Goal: Task Accomplishment & Management: Use online tool/utility

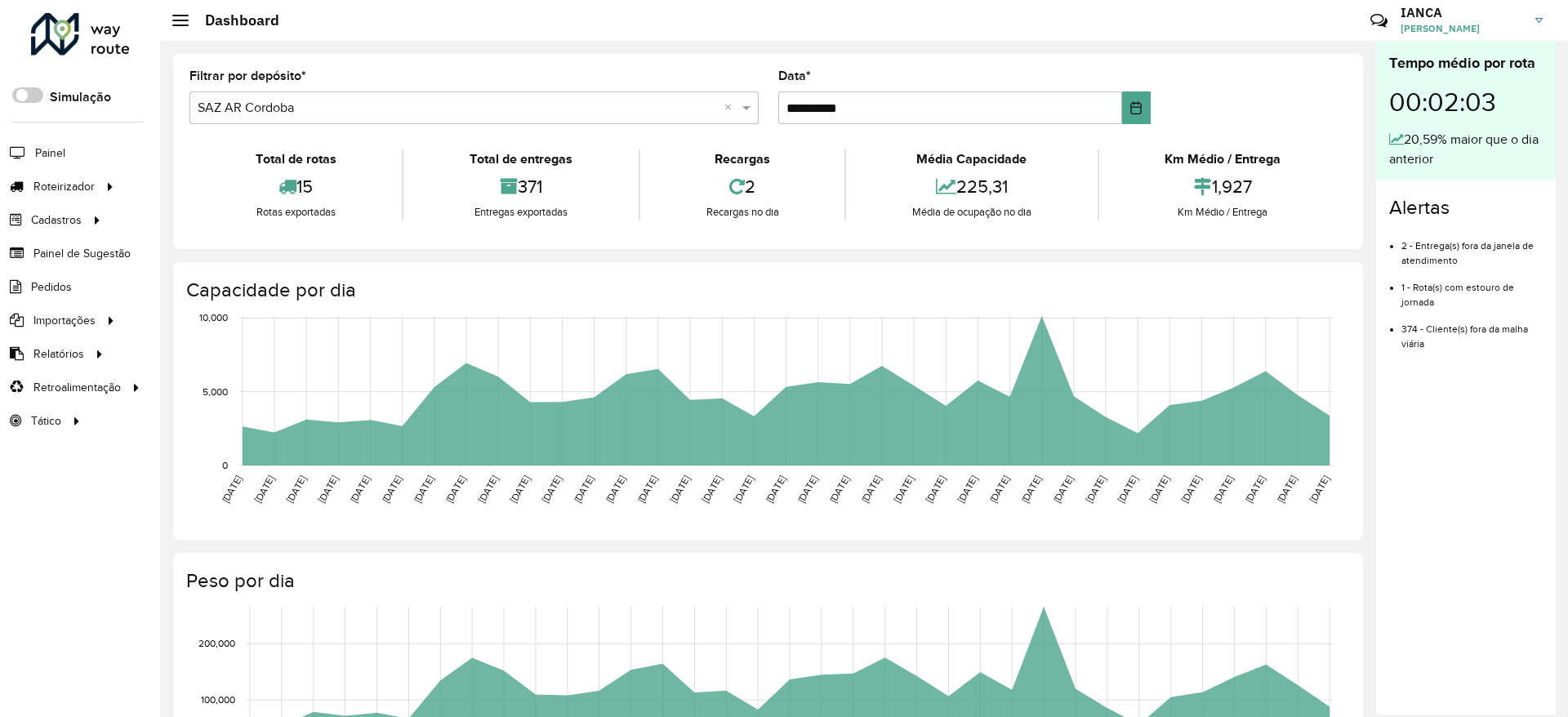
scroll to position [417, 0]
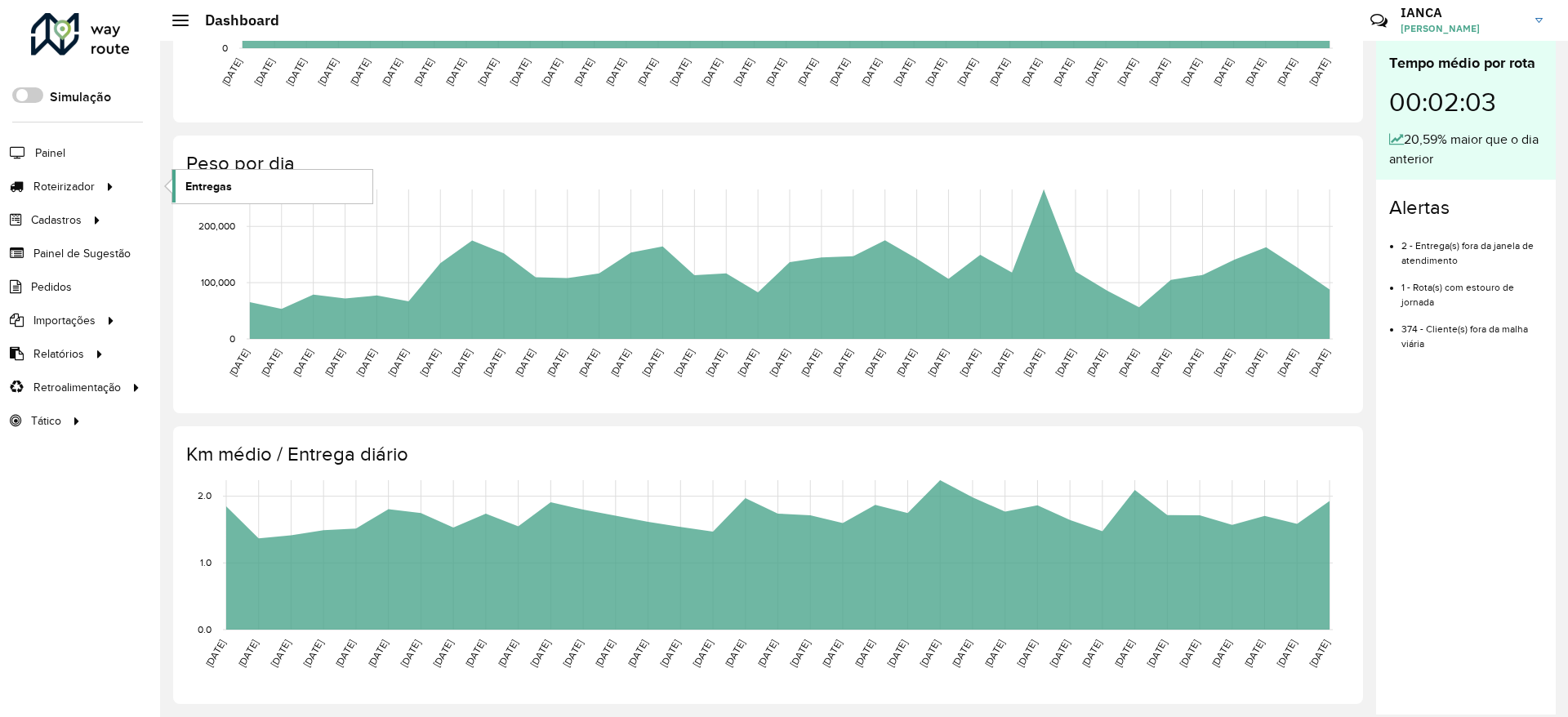
click at [230, 179] on span "Entregas" at bounding box center [208, 187] width 47 height 17
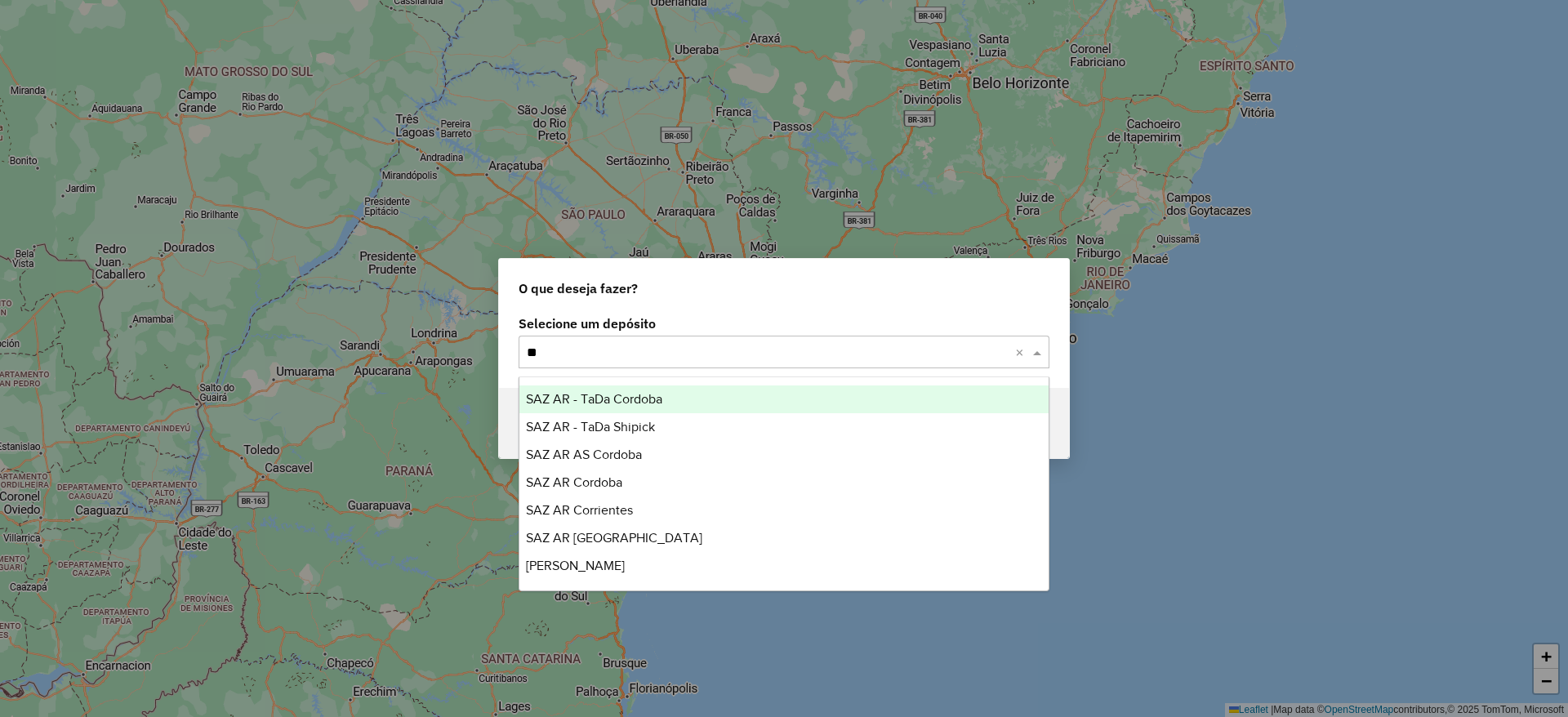
type input "***"
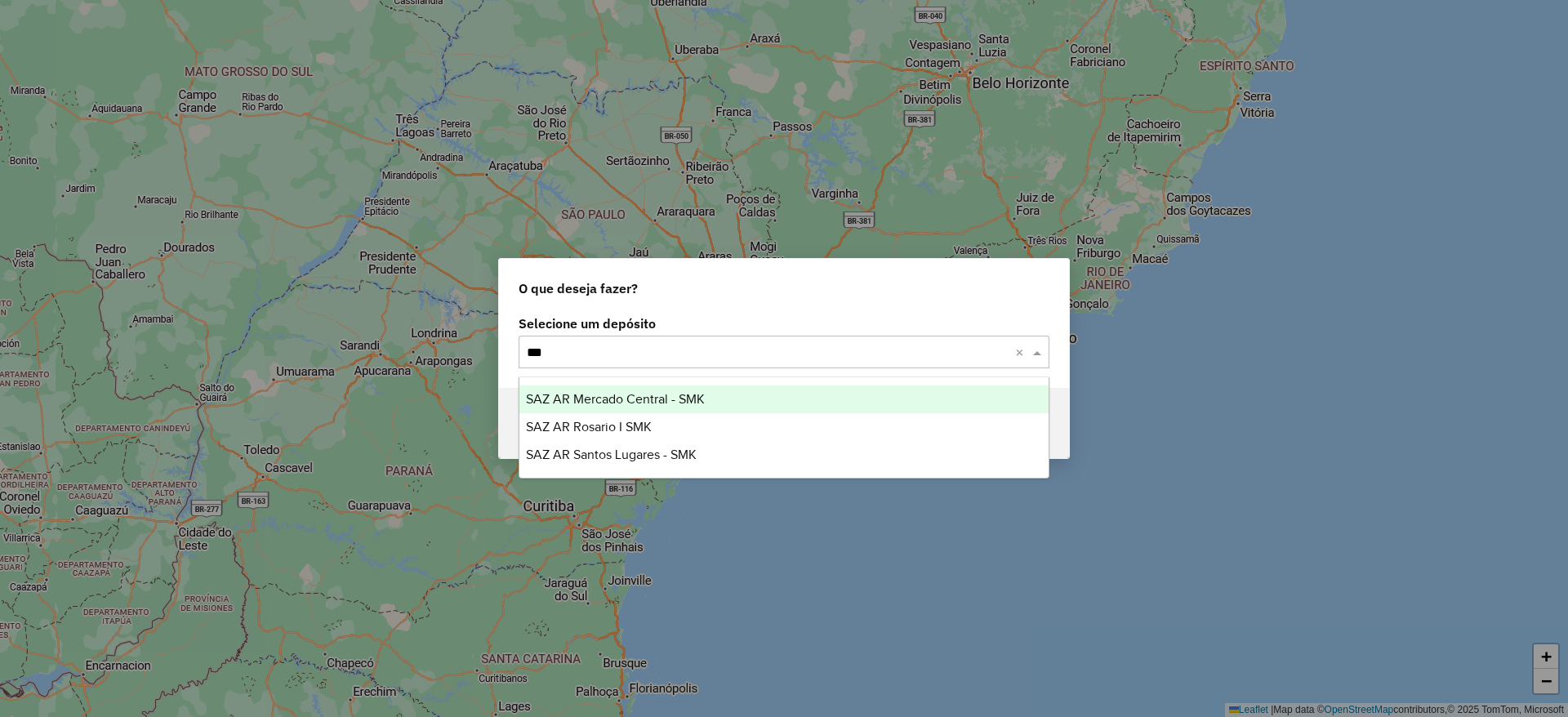
click at [650, 395] on span "SAZ AR Mercado Central - SMK" at bounding box center [615, 399] width 179 height 14
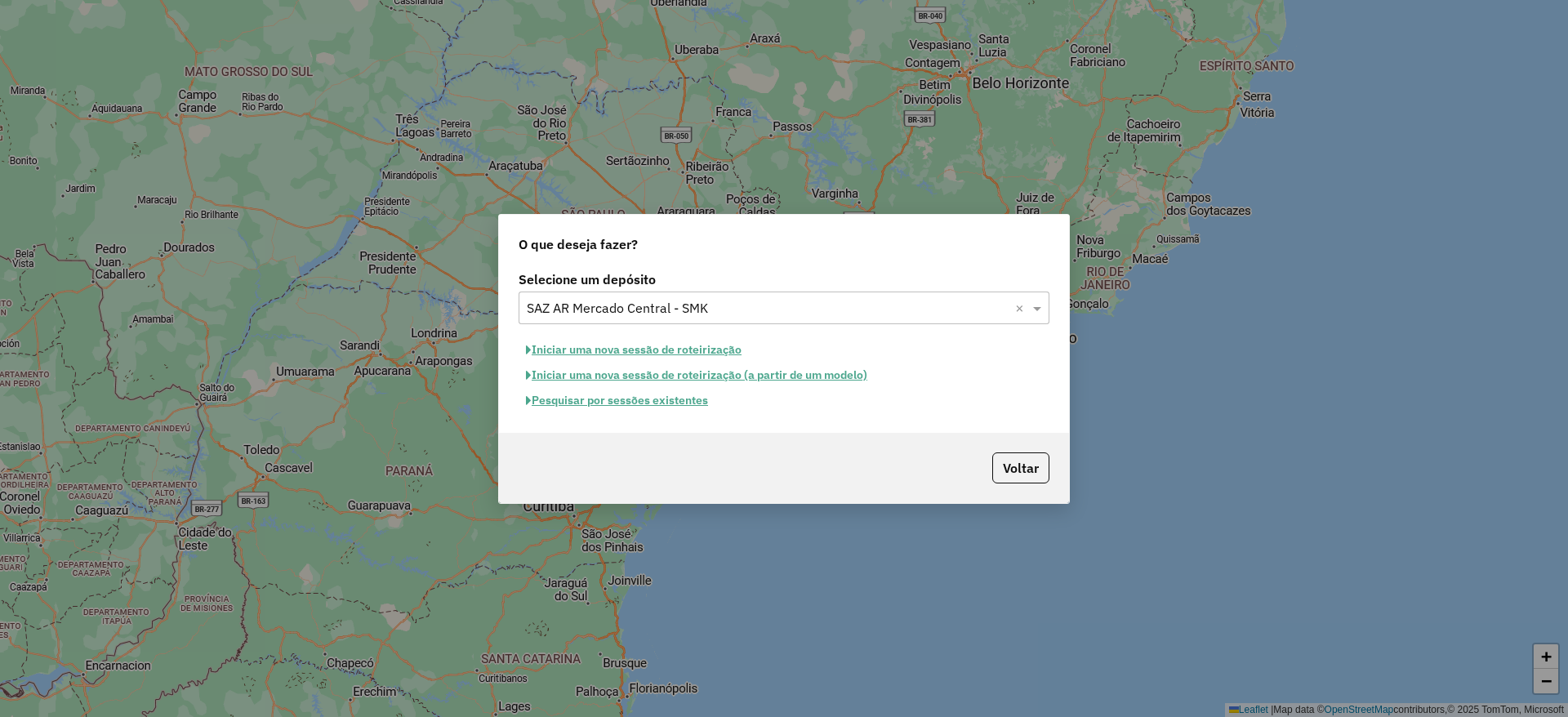
click at [677, 399] on button "Pesquisar por sessões existentes" at bounding box center [616, 401] width 197 height 26
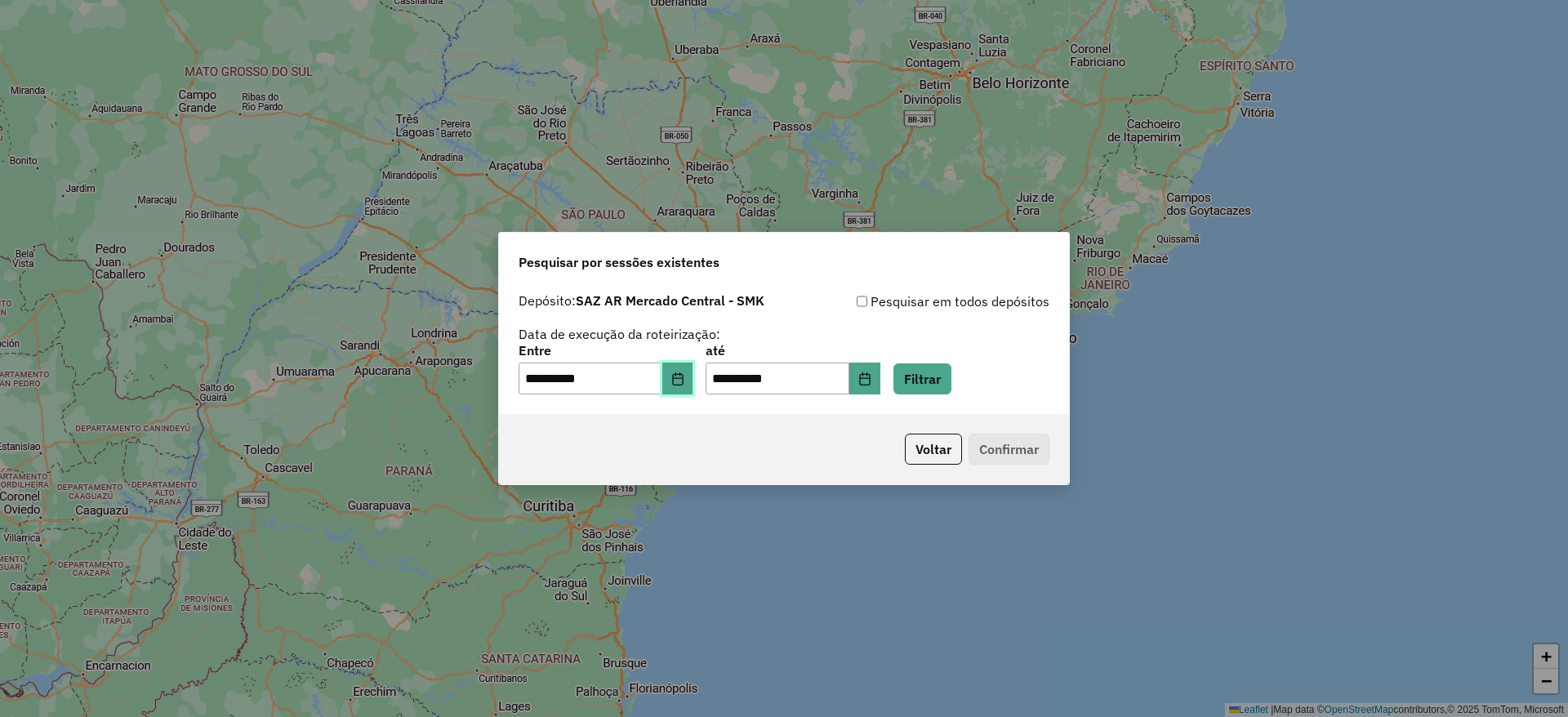
click at [679, 372] on button "Choose Date" at bounding box center [677, 380] width 31 height 33
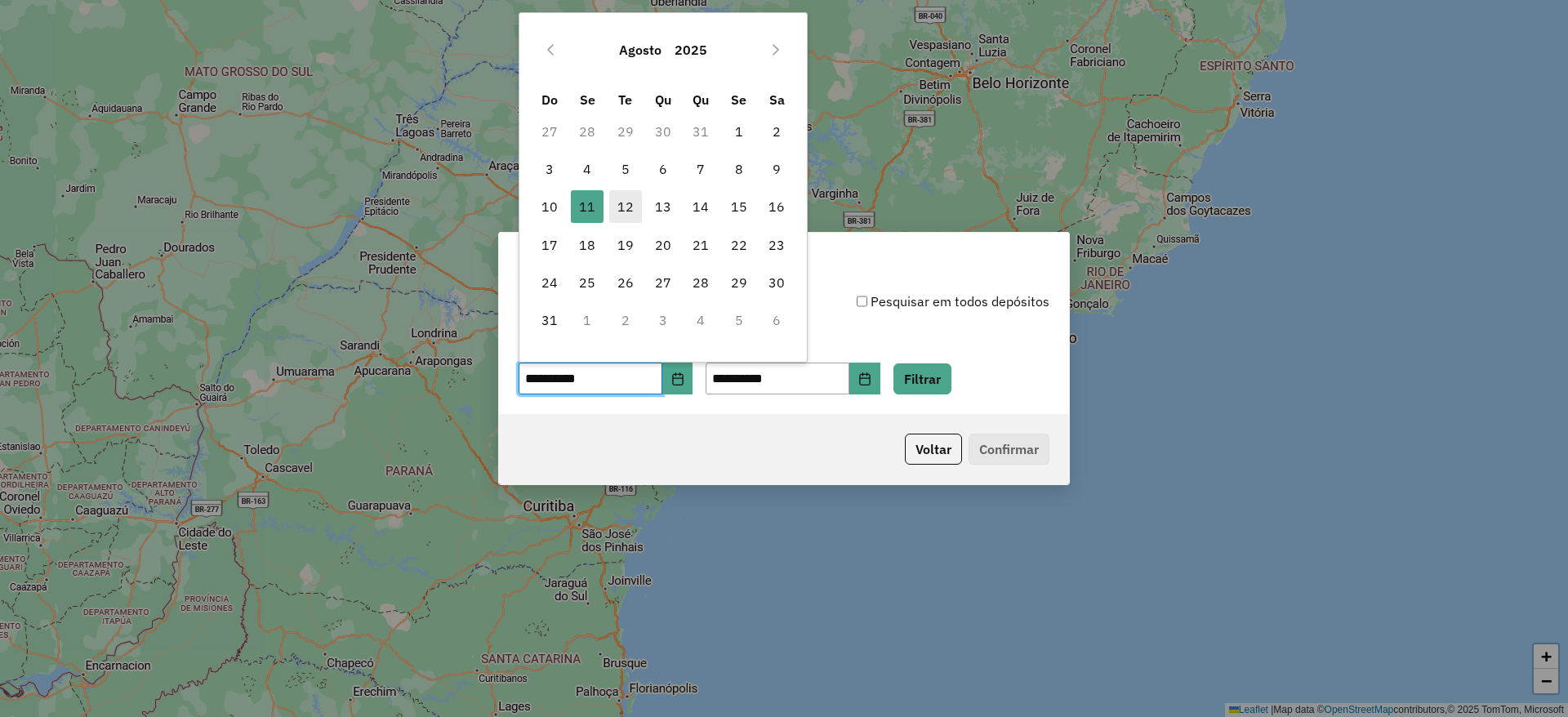
click at [623, 203] on span "12" at bounding box center [625, 207] width 33 height 33
type input "**********"
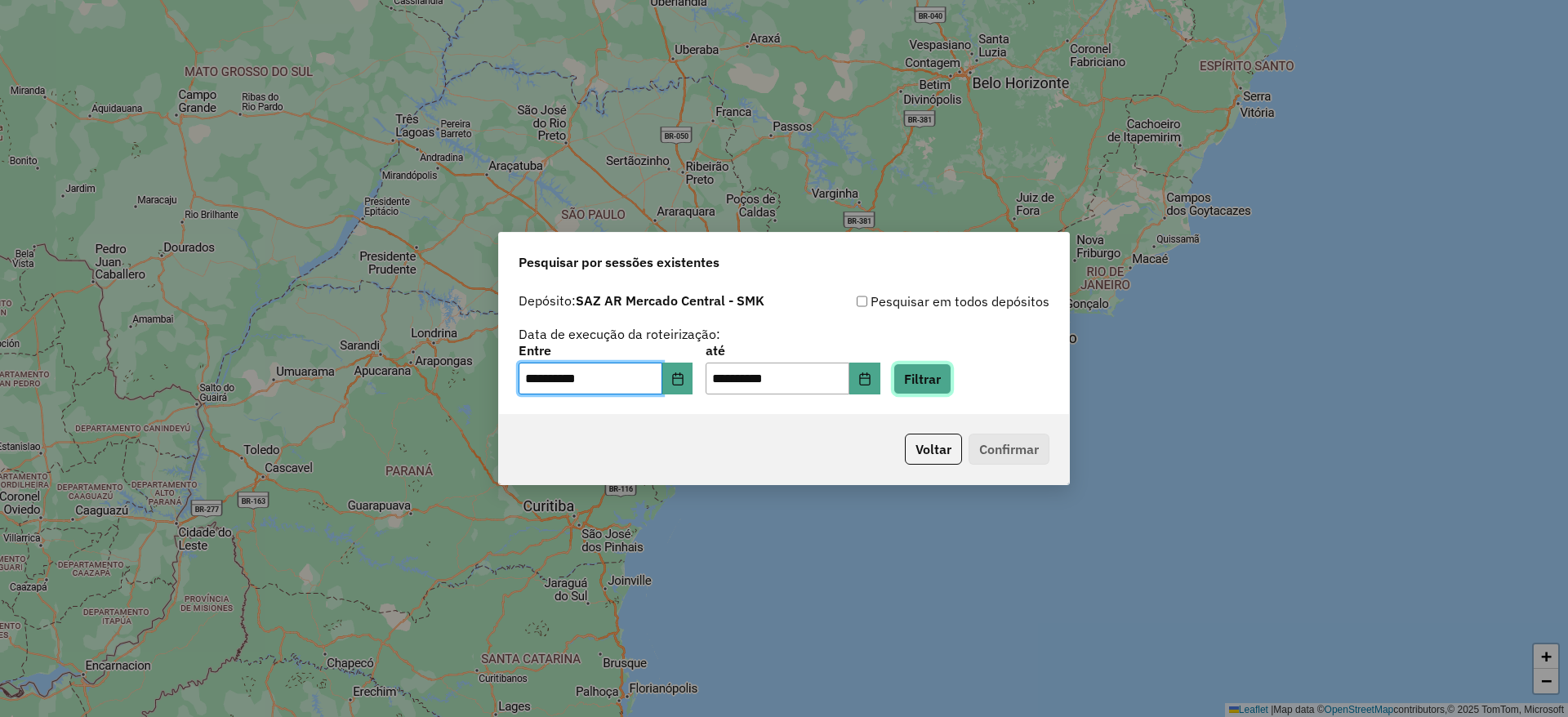
click at [937, 382] on button "Filtrar" at bounding box center [922, 379] width 58 height 31
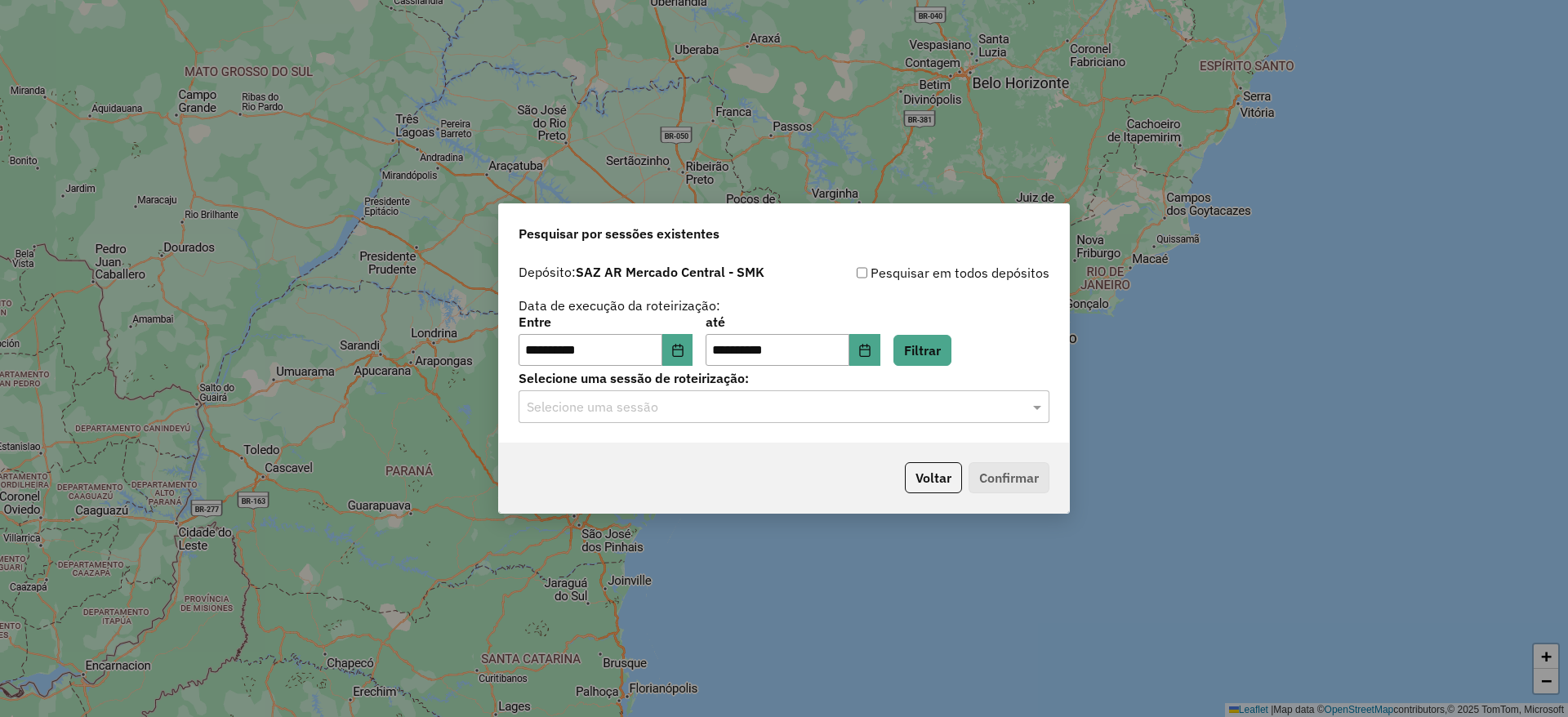
click at [700, 401] on input "text" at bounding box center [767, 407] width 482 height 19
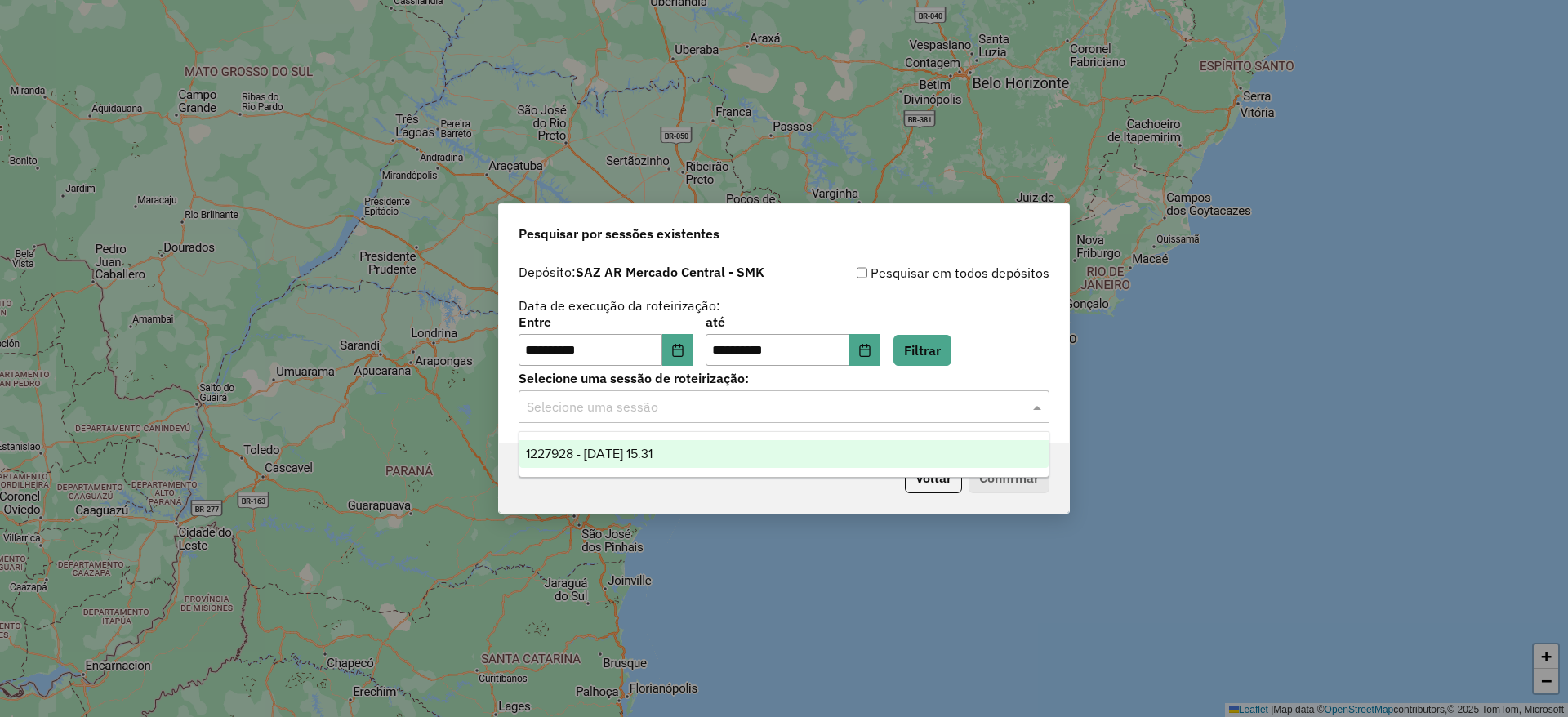
click at [653, 449] on span "1227928 - 12/08/2025 15:31" at bounding box center [589, 454] width 126 height 14
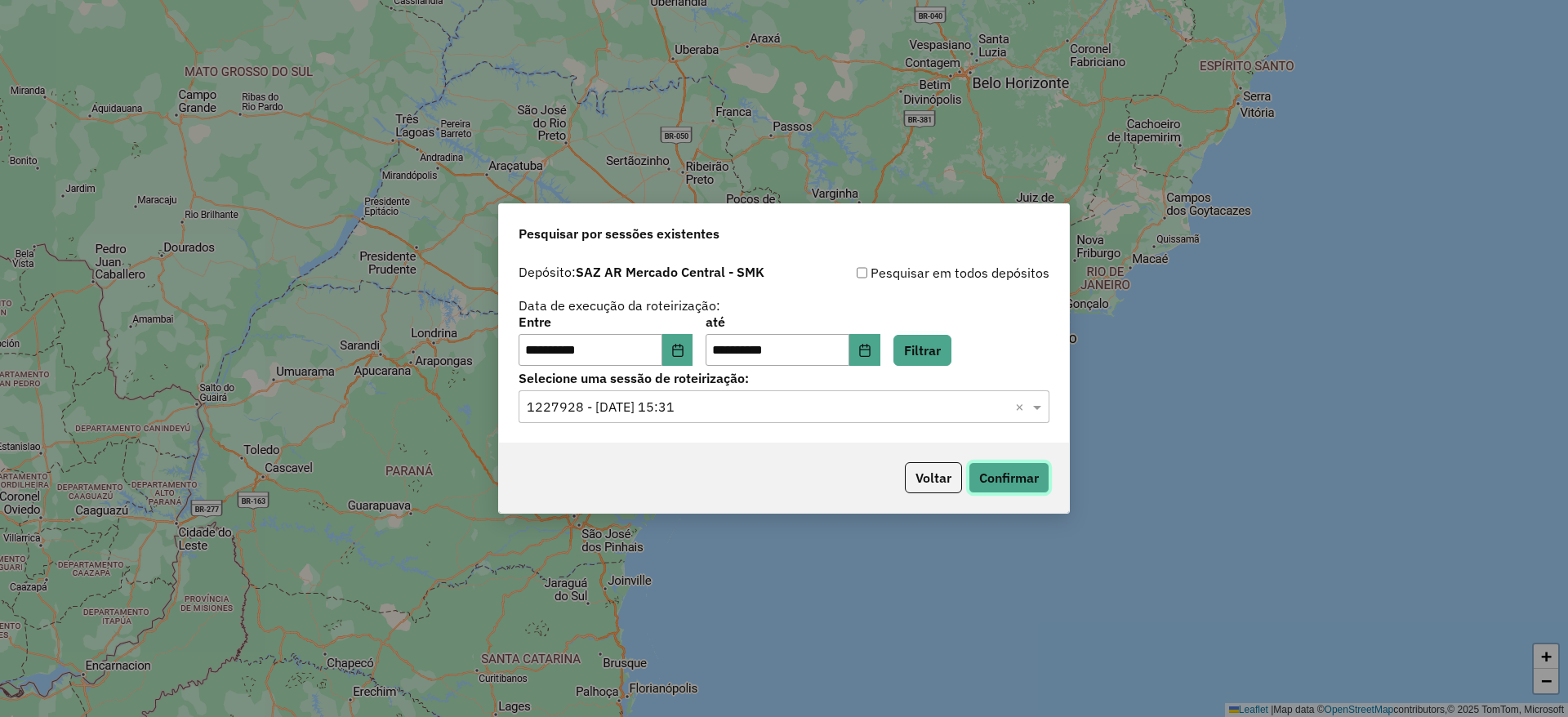
click at [983, 478] on button "Confirmar" at bounding box center [1008, 477] width 80 height 31
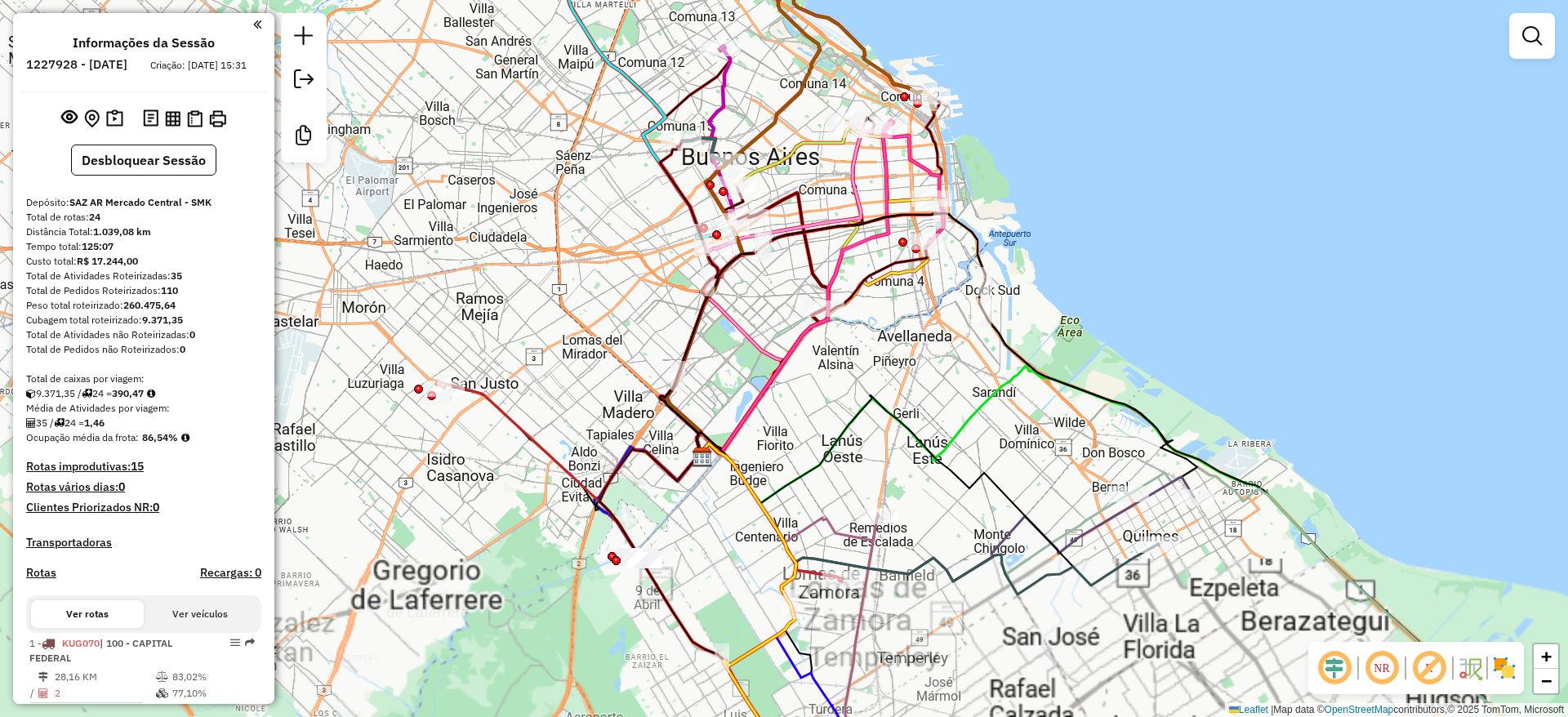
click at [944, 406] on div "Janela de atendimento Grade de atendimento Capacidade Transportadoras Veículos …" at bounding box center [784, 358] width 1568 height 717
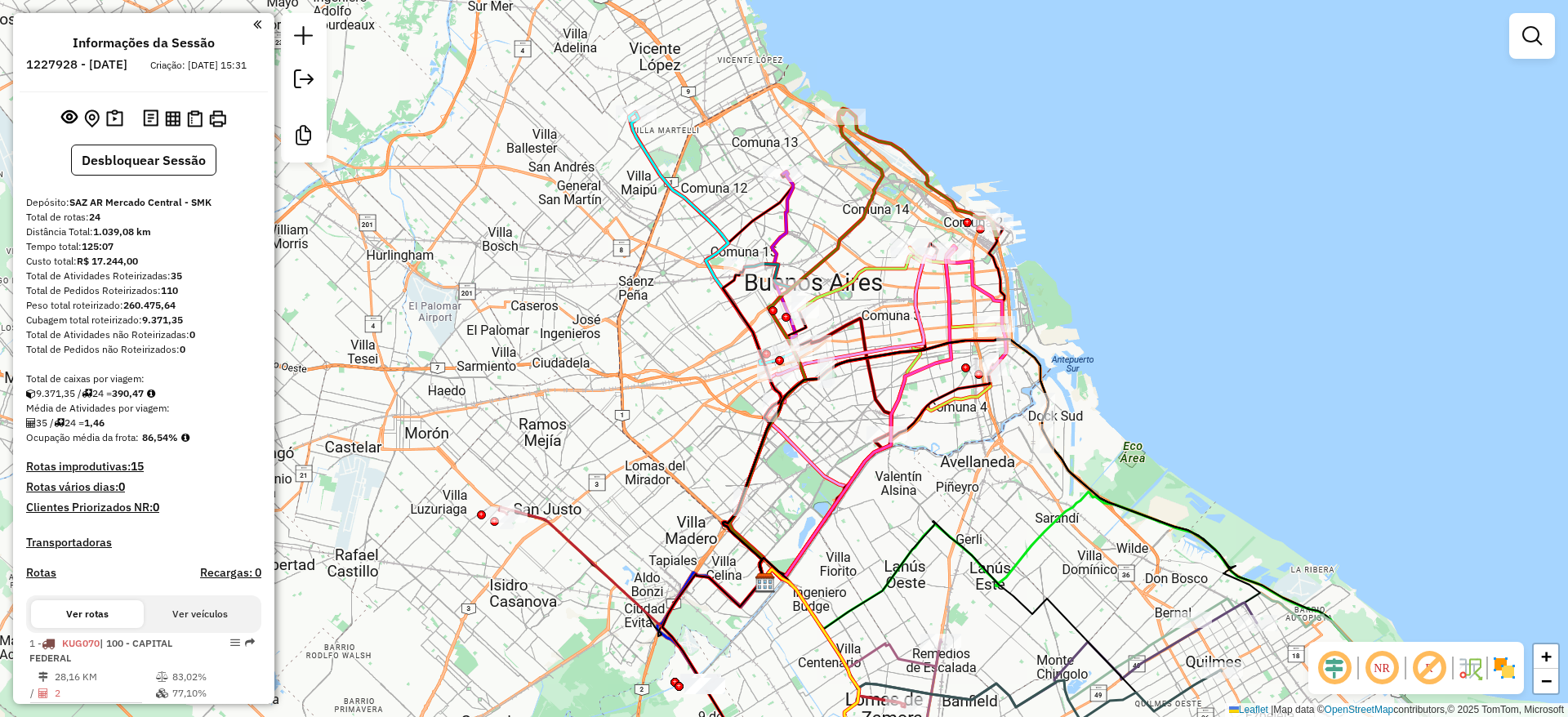
drag, startPoint x: 1504, startPoint y: 665, endPoint x: 1259, endPoint y: 521, distance: 284.2
click at [1506, 665] on img at bounding box center [1504, 668] width 27 height 27
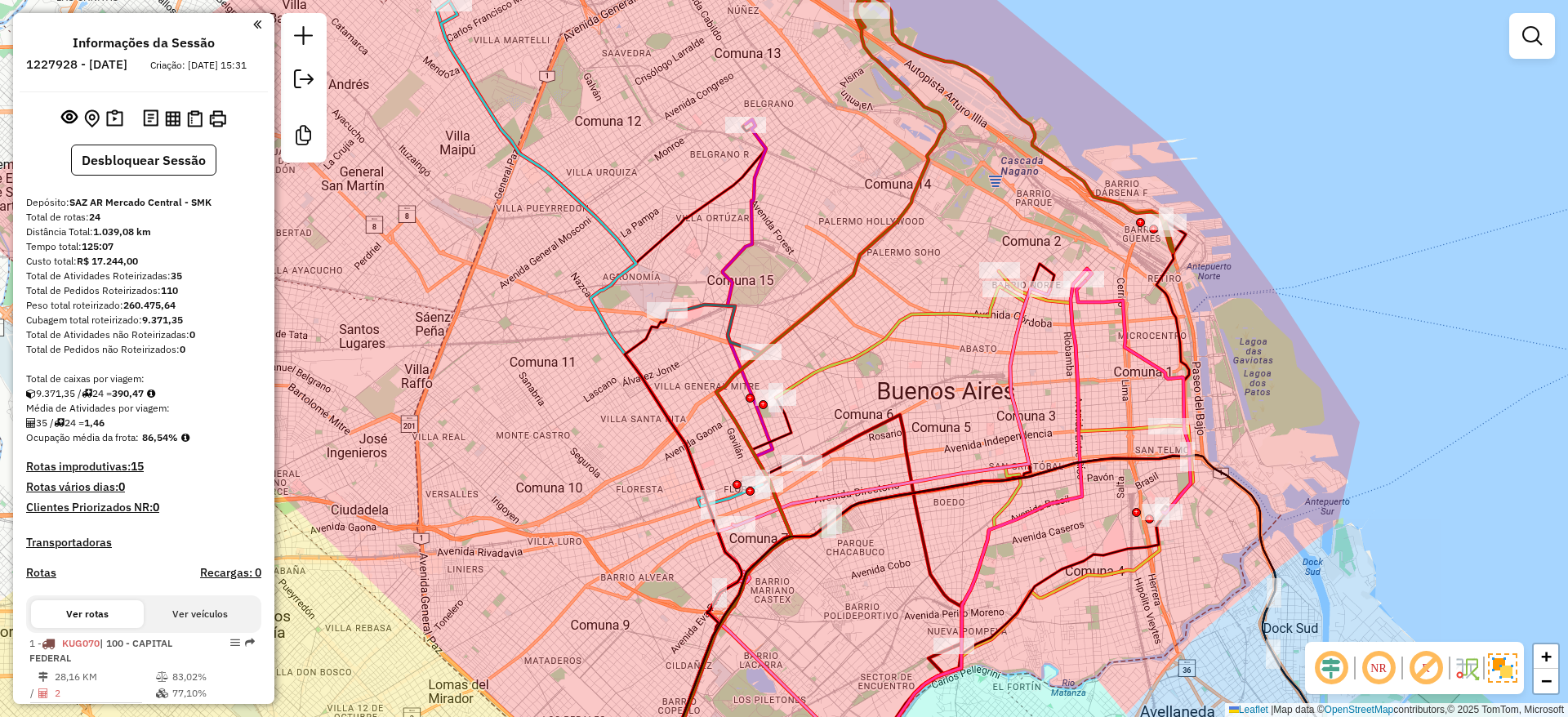
click at [976, 321] on icon at bounding box center [889, 341] width 227 height 111
click at [966, 307] on icon at bounding box center [890, 343] width 227 height 111
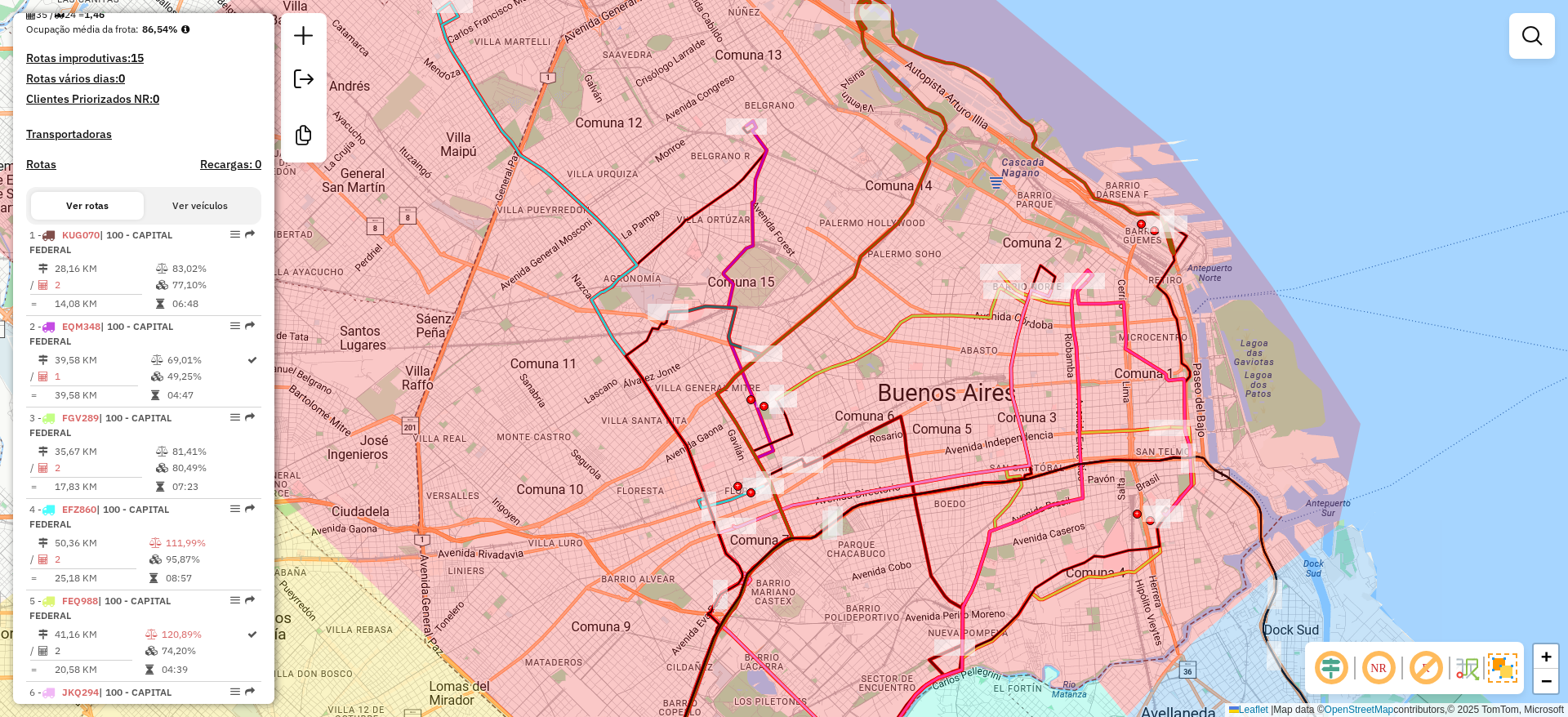
select select "**********"
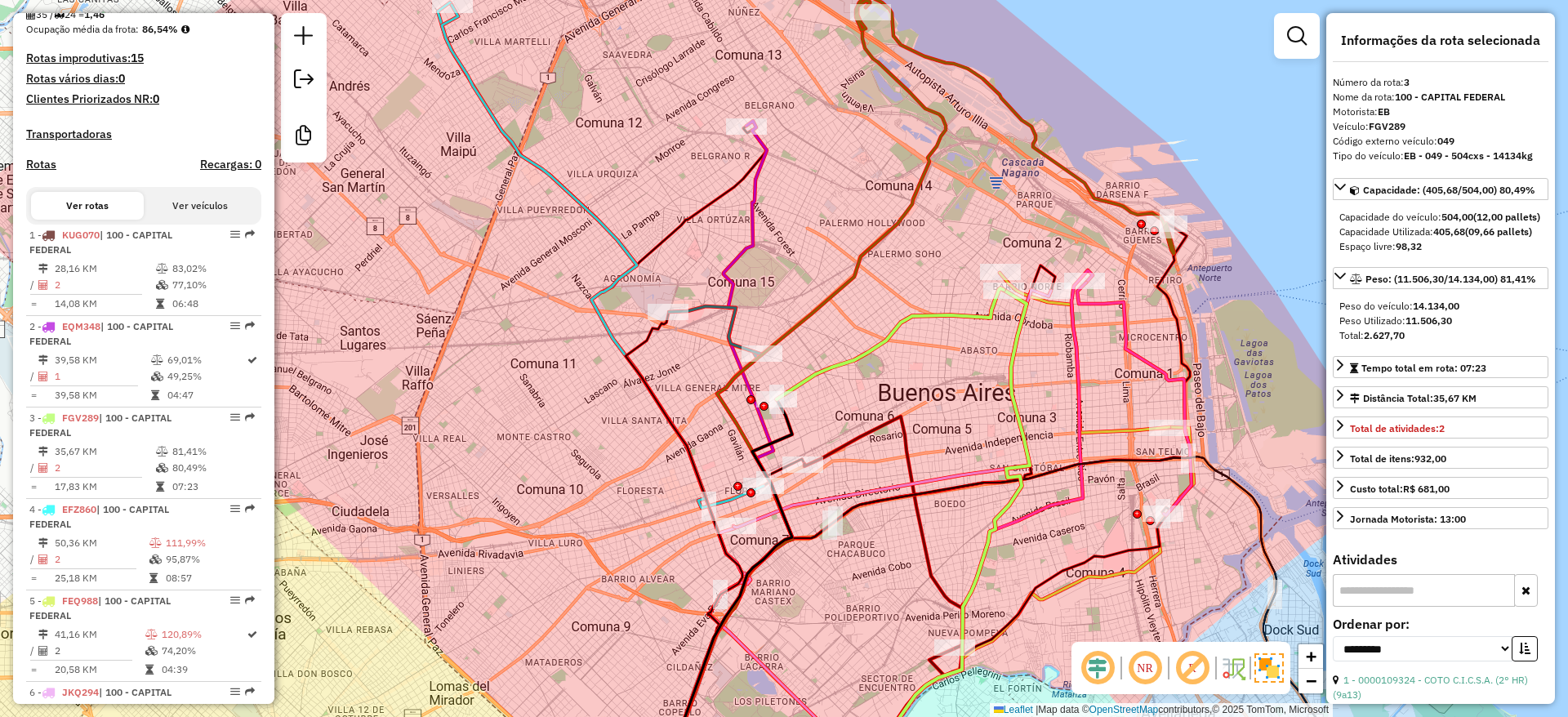
scroll to position [818, 0]
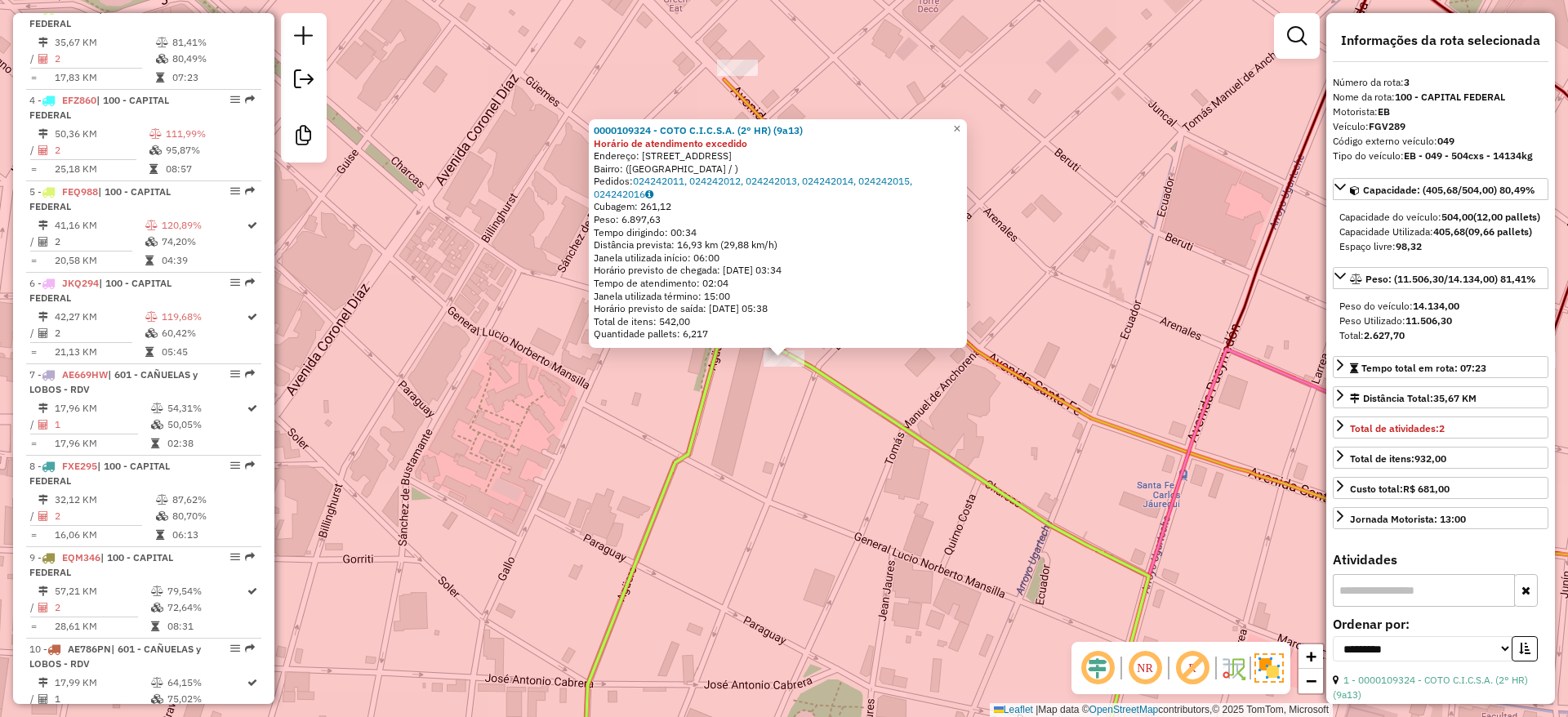
click at [773, 439] on div "0000109324 - COTO C.I.C.S.A. (2° HR) (9a13) Horário de atendimento excedido End…" at bounding box center [784, 358] width 1568 height 717
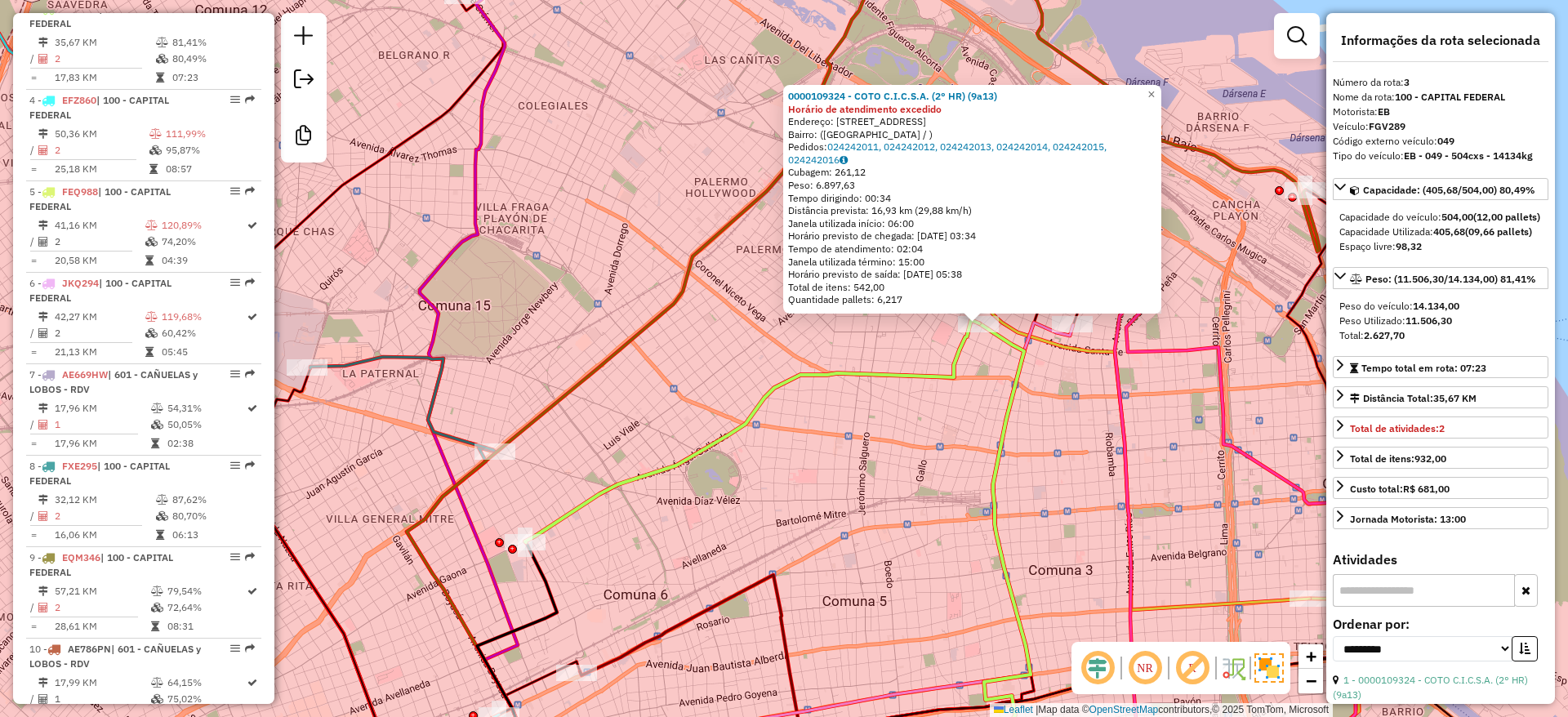
click at [874, 460] on div "0000109324 - COTO C.I.C.S.A. (2° HR) (9a13) Horário de atendimento excedido End…" at bounding box center [784, 358] width 1568 height 717
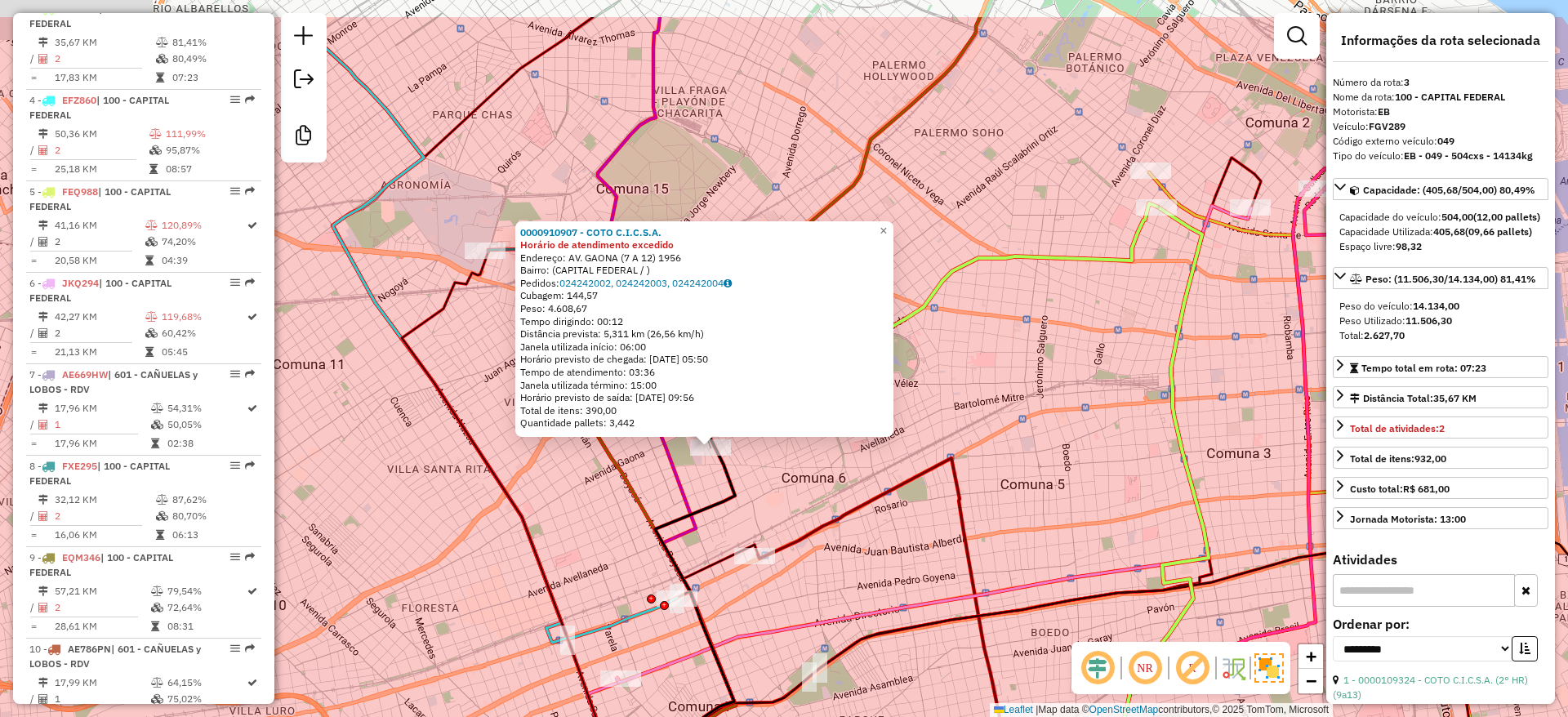
drag, startPoint x: 1004, startPoint y: 335, endPoint x: 929, endPoint y: 407, distance: 104.0
click at [956, 387] on div "0000910907 - COTO C.I.C.S.A. Horário de atendimento excedido Endereço: AV. GAON…" at bounding box center [784, 358] width 1568 height 717
drag, startPoint x: 929, startPoint y: 407, endPoint x: 914, endPoint y: 412, distance: 15.8
click at [915, 412] on div "0000910907 - COTO C.I.C.S.A. Horário de atendimento excedido Endereço: AV. GAON…" at bounding box center [784, 358] width 1568 height 717
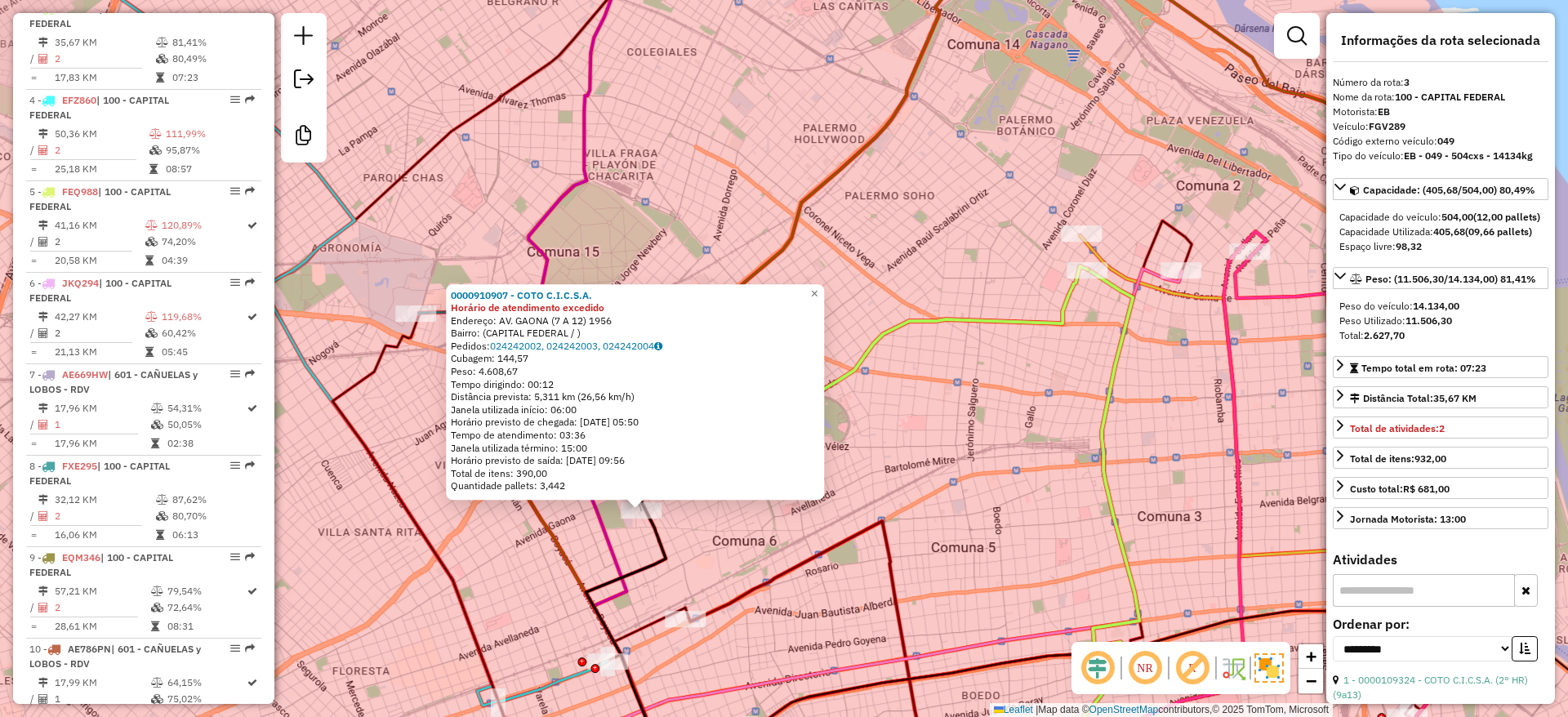
click at [910, 414] on div "0000910907 - COTO C.I.C.S.A. Horário de atendimento excedido Endereço: AV. GAON…" at bounding box center [784, 358] width 1568 height 717
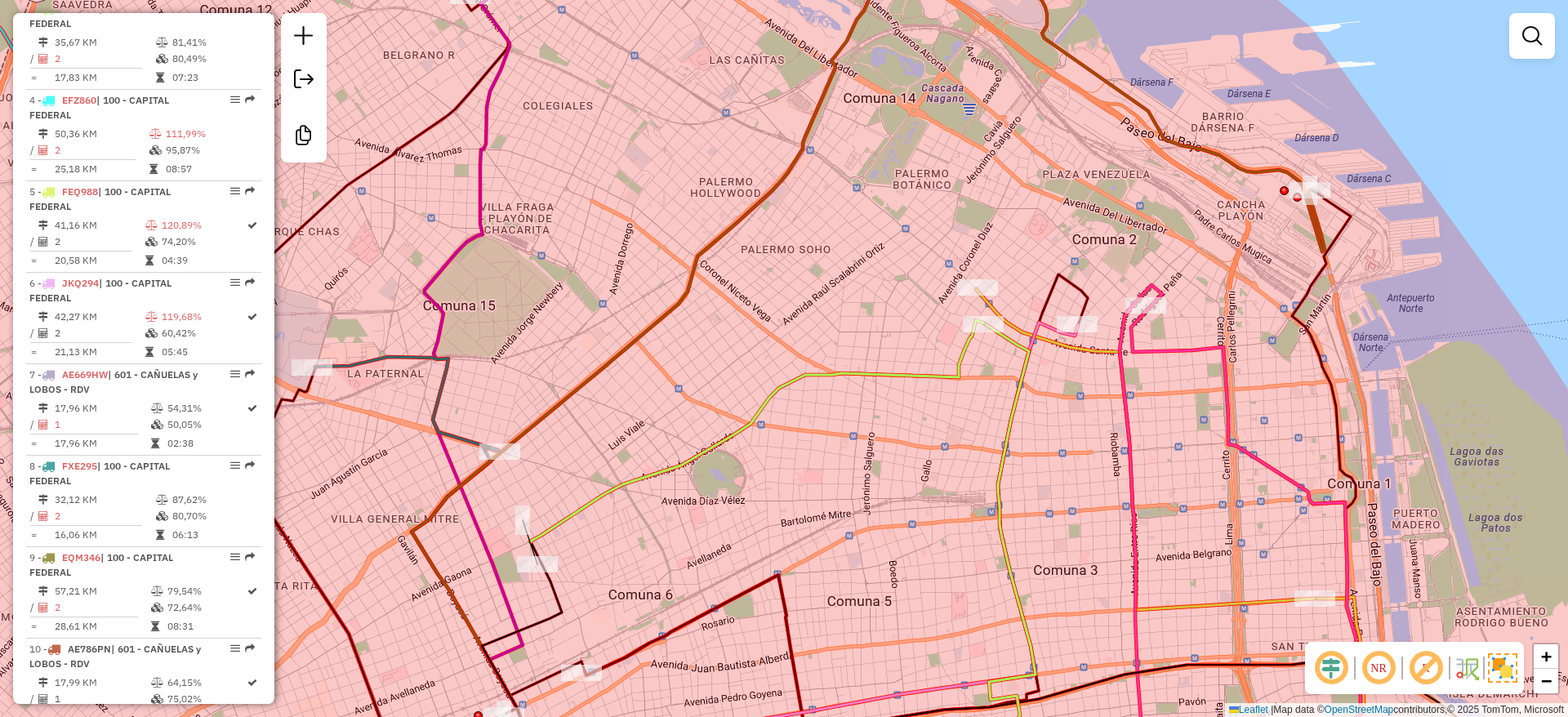
drag, startPoint x: 941, startPoint y: 385, endPoint x: 812, endPoint y: 447, distance: 143.1
click at [813, 447] on div "Janela de atendimento Grade de atendimento Capacidade Transportadoras Veículos …" at bounding box center [784, 358] width 1568 height 717
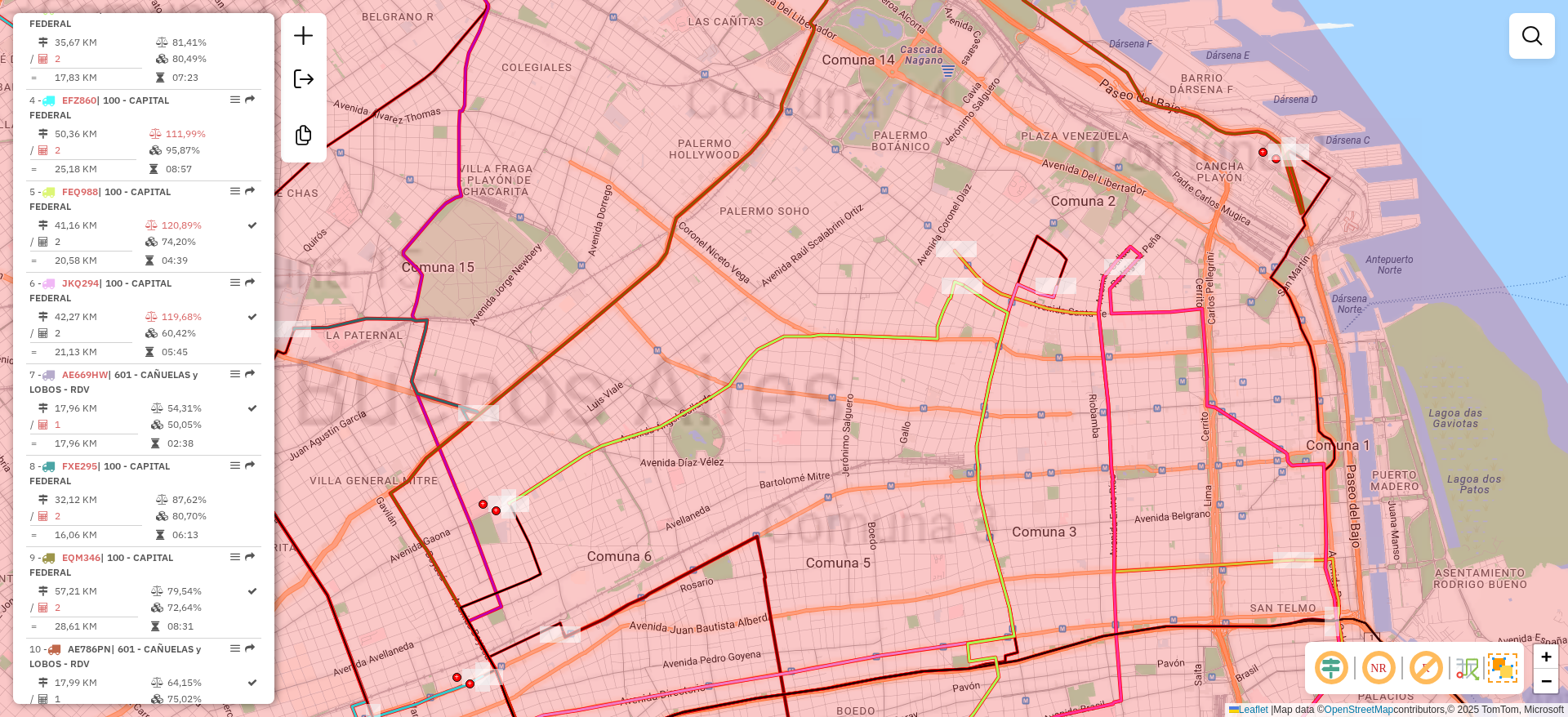
click at [940, 353] on div "Janela de atendimento Grade de atendimento Capacidade Transportadoras Veículos …" at bounding box center [784, 358] width 1568 height 717
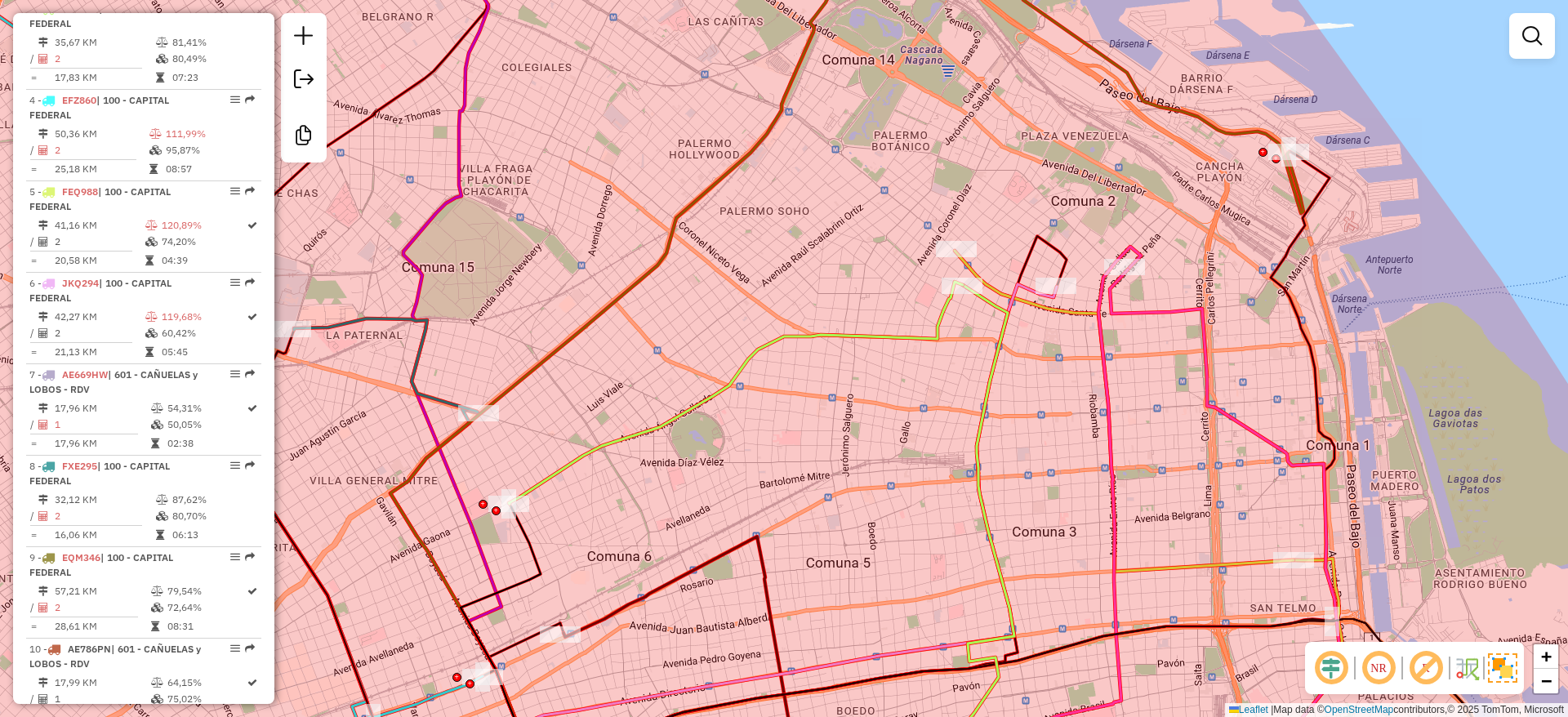
click at [959, 294] on div at bounding box center [962, 286] width 41 height 16
select select "**********"
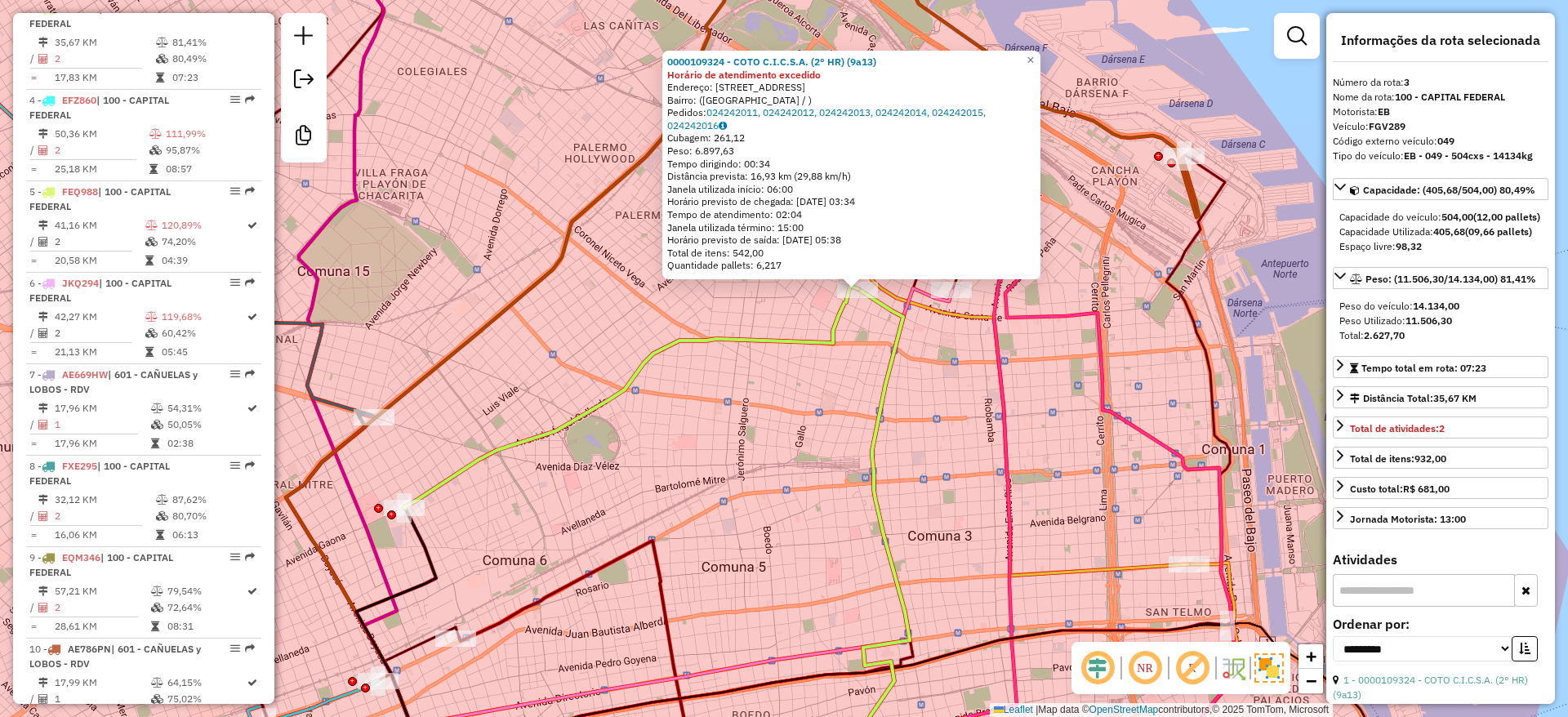
drag, startPoint x: 963, startPoint y: 378, endPoint x: 994, endPoint y: 340, distance: 49.0
click at [995, 348] on div "0000109324 - COTO C.I.C.S.A. (2° HR) (9a13) Horário de atendimento excedido End…" at bounding box center [784, 358] width 1568 height 717
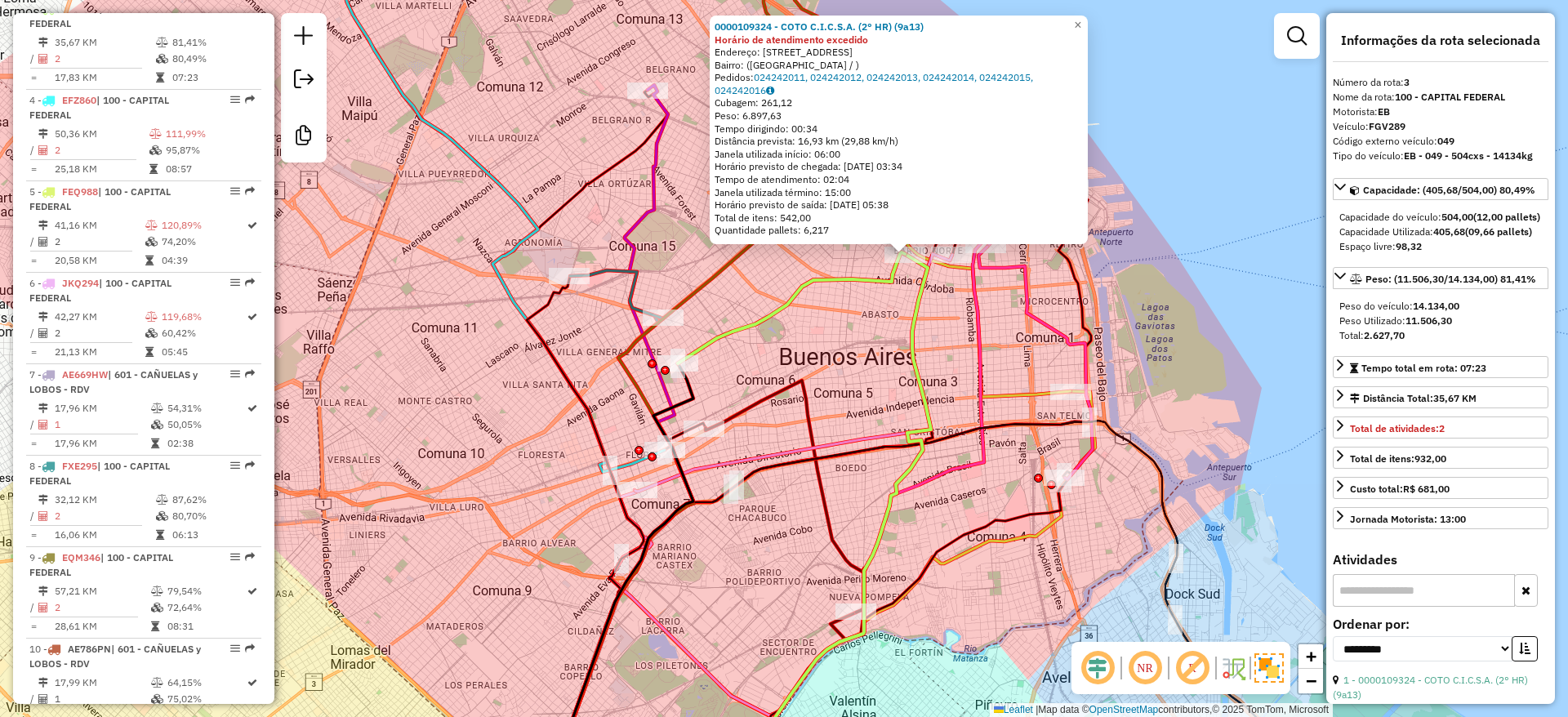
click at [1029, 388] on icon at bounding box center [986, 316] width 170 height 160
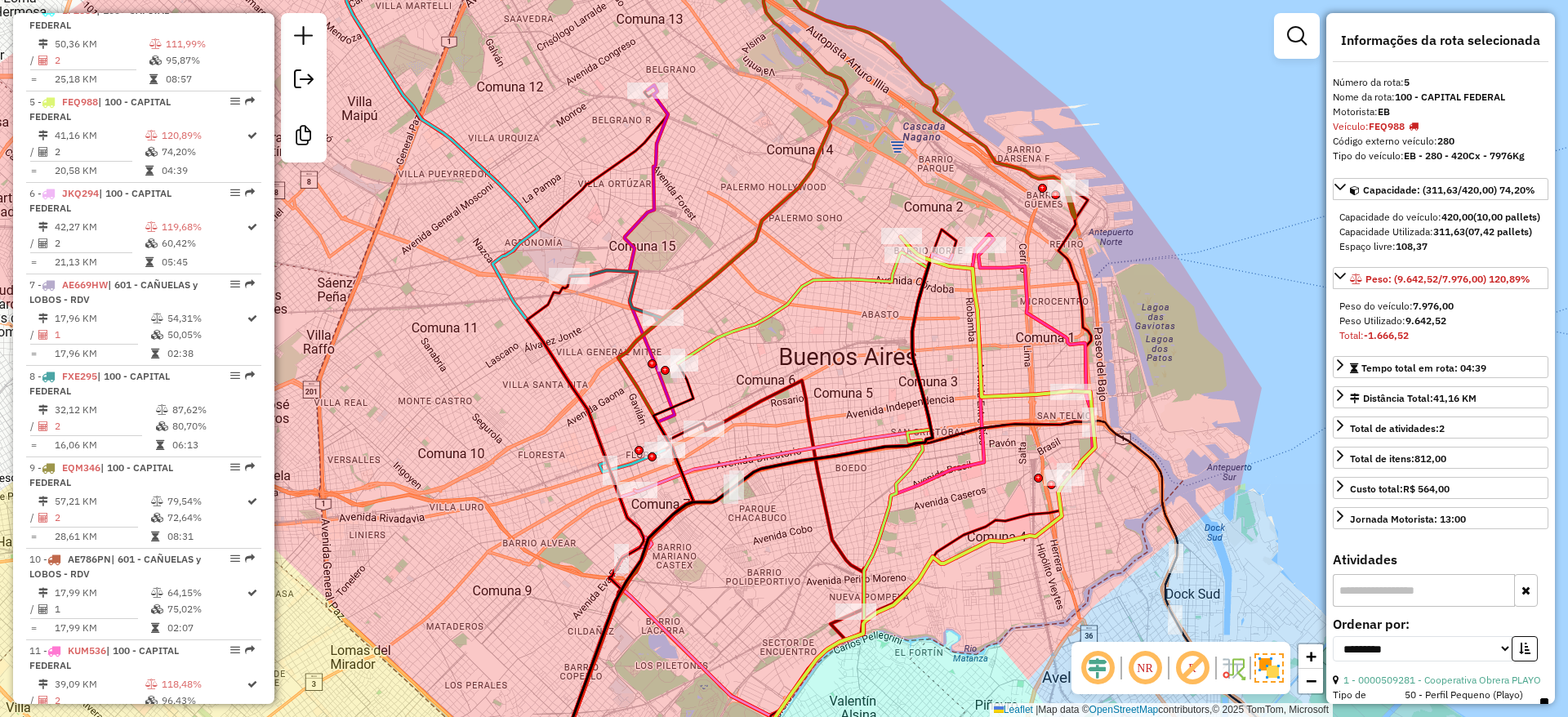
scroll to position [1001, 0]
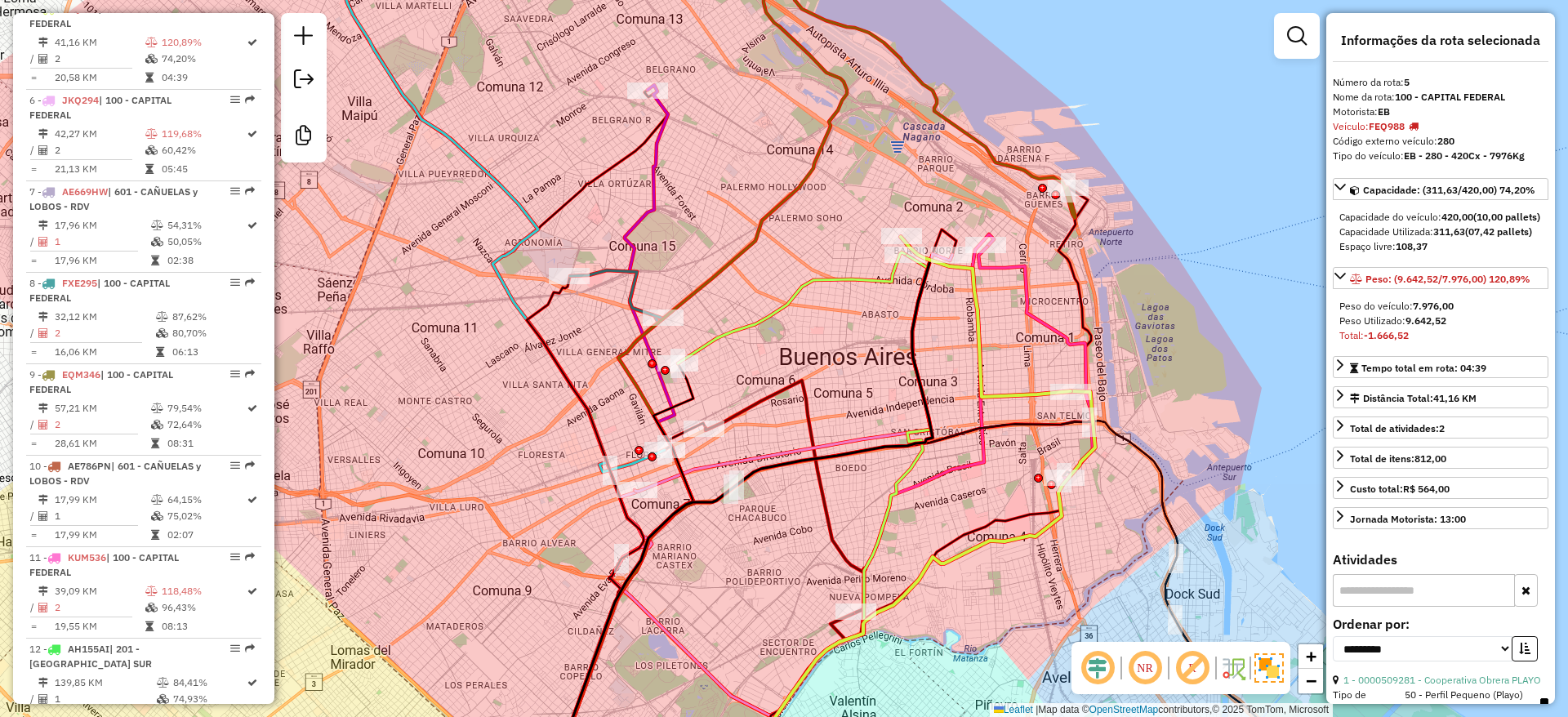
drag, startPoint x: 1022, startPoint y: 448, endPoint x: 1023, endPoint y: 406, distance: 42.0
click at [1023, 449] on div "Janela de atendimento Grade de atendimento Capacidade Transportadoras Veículos …" at bounding box center [784, 358] width 1568 height 717
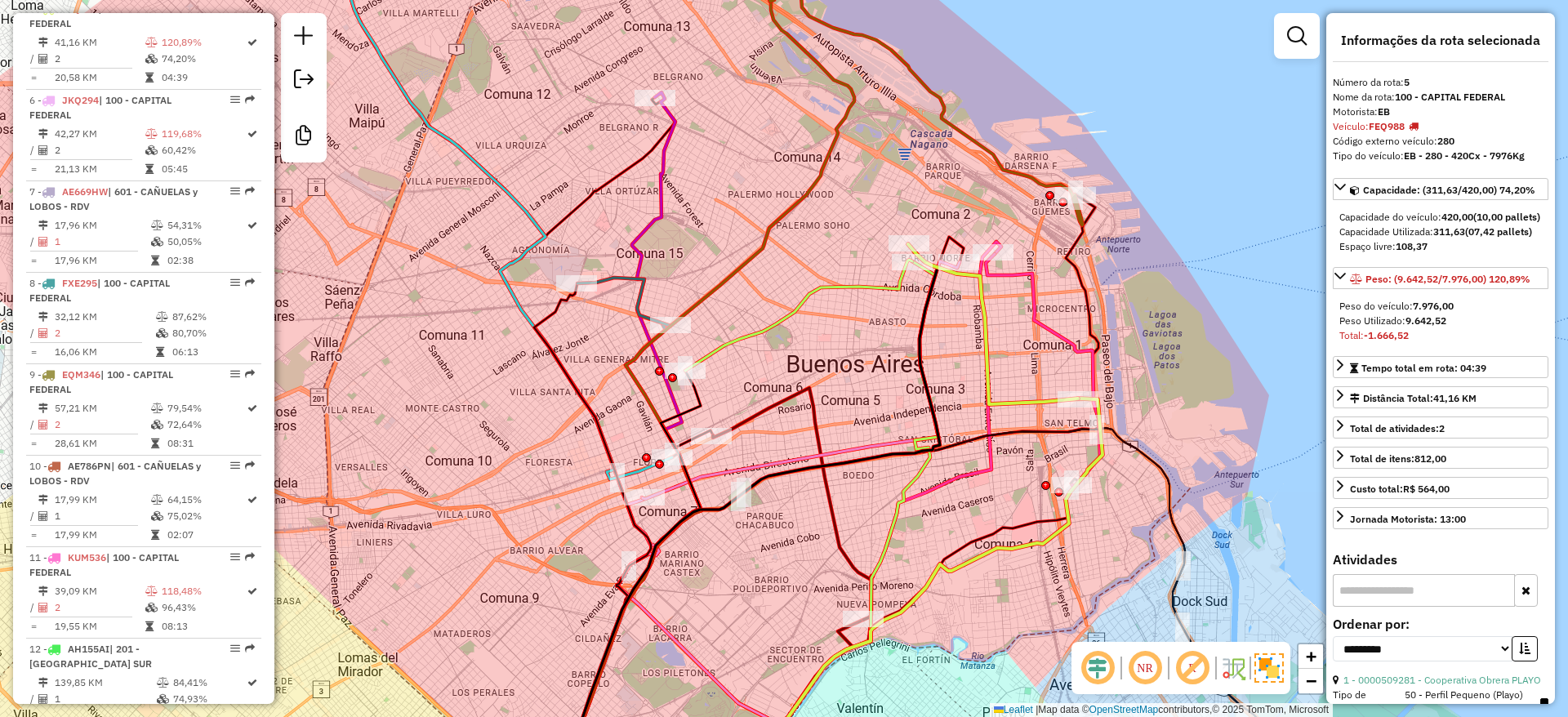
click at [1038, 322] on icon at bounding box center [1042, 370] width 114 height 233
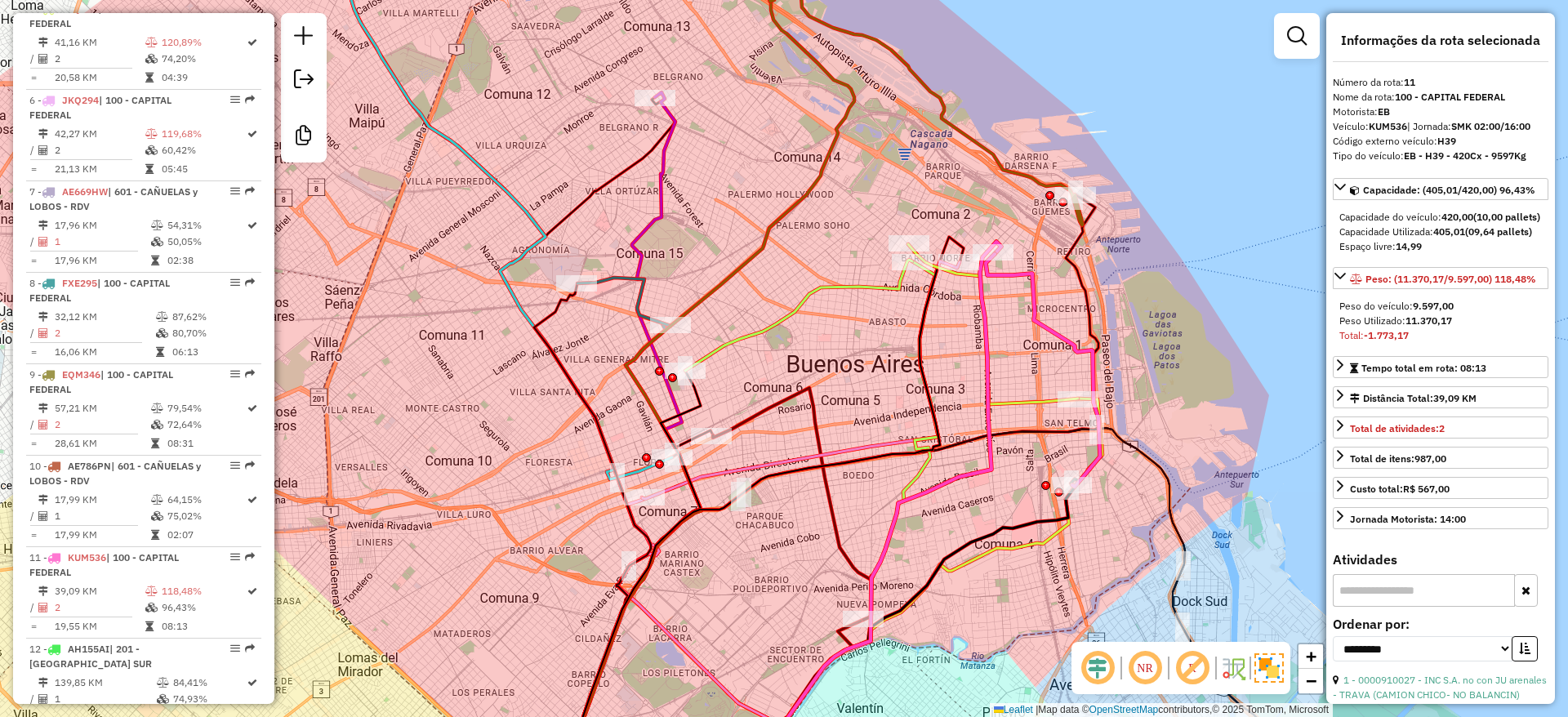
scroll to position [1549, 0]
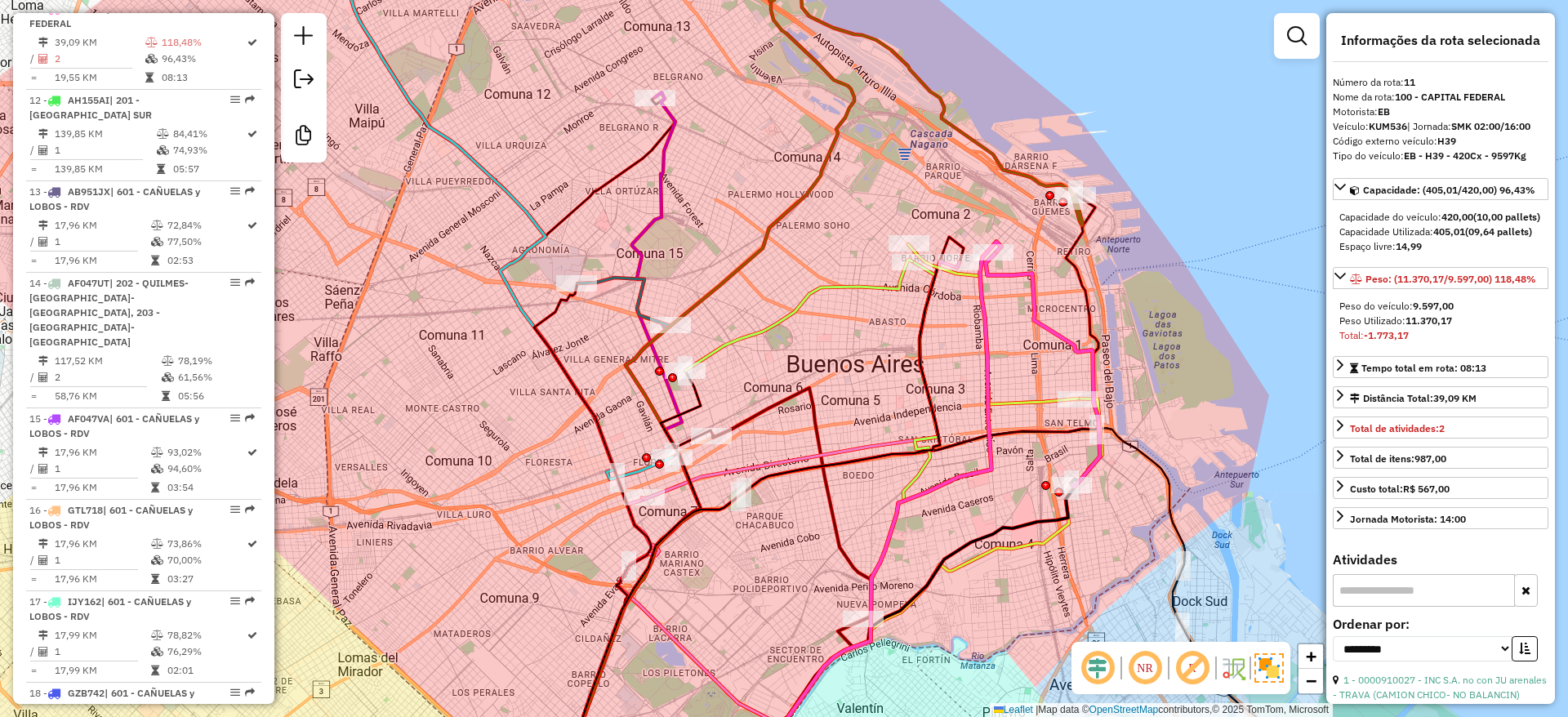
drag, startPoint x: 1035, startPoint y: 316, endPoint x: 1080, endPoint y: 413, distance: 106.9
click at [1080, 413] on icon at bounding box center [1042, 370] width 114 height 233
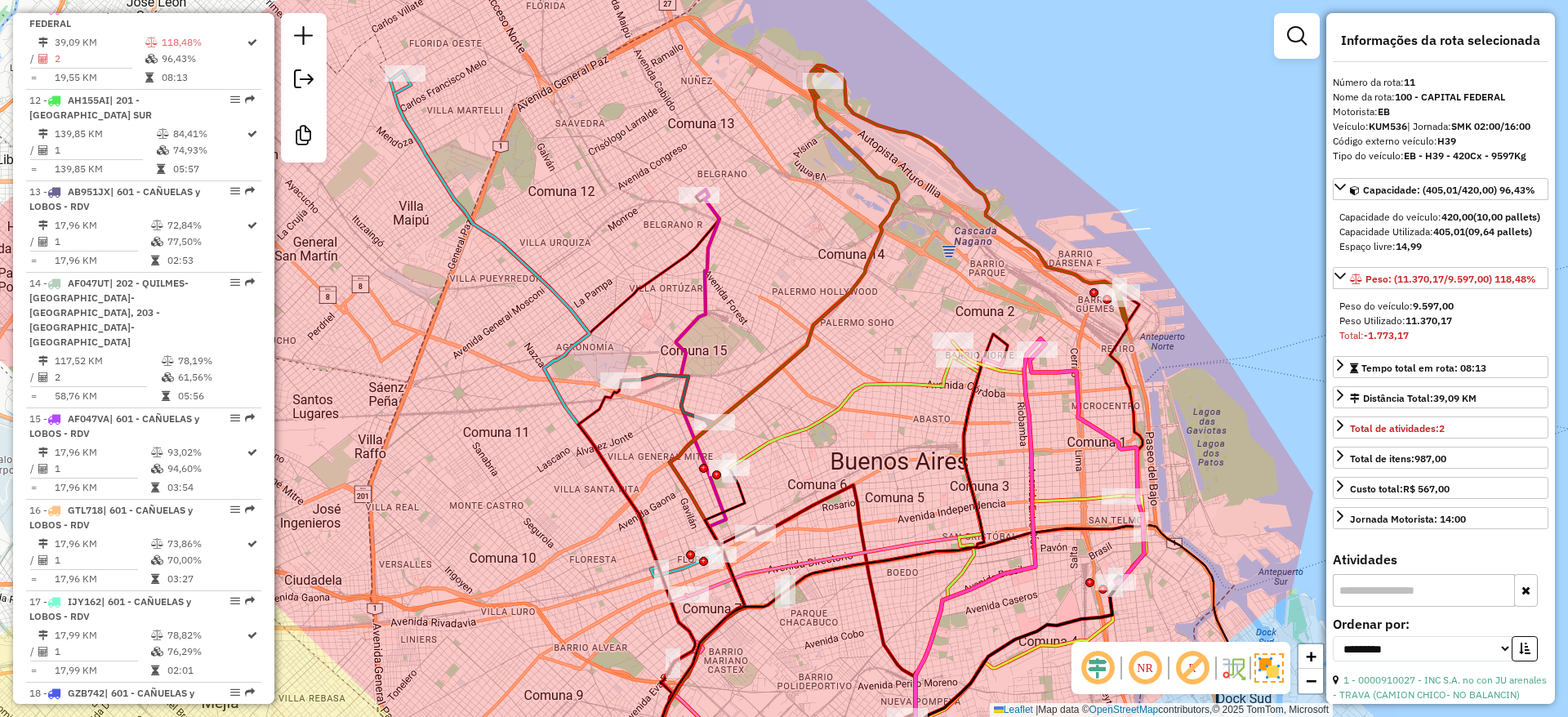
click at [1059, 262] on icon at bounding box center [967, 193] width 318 height 257
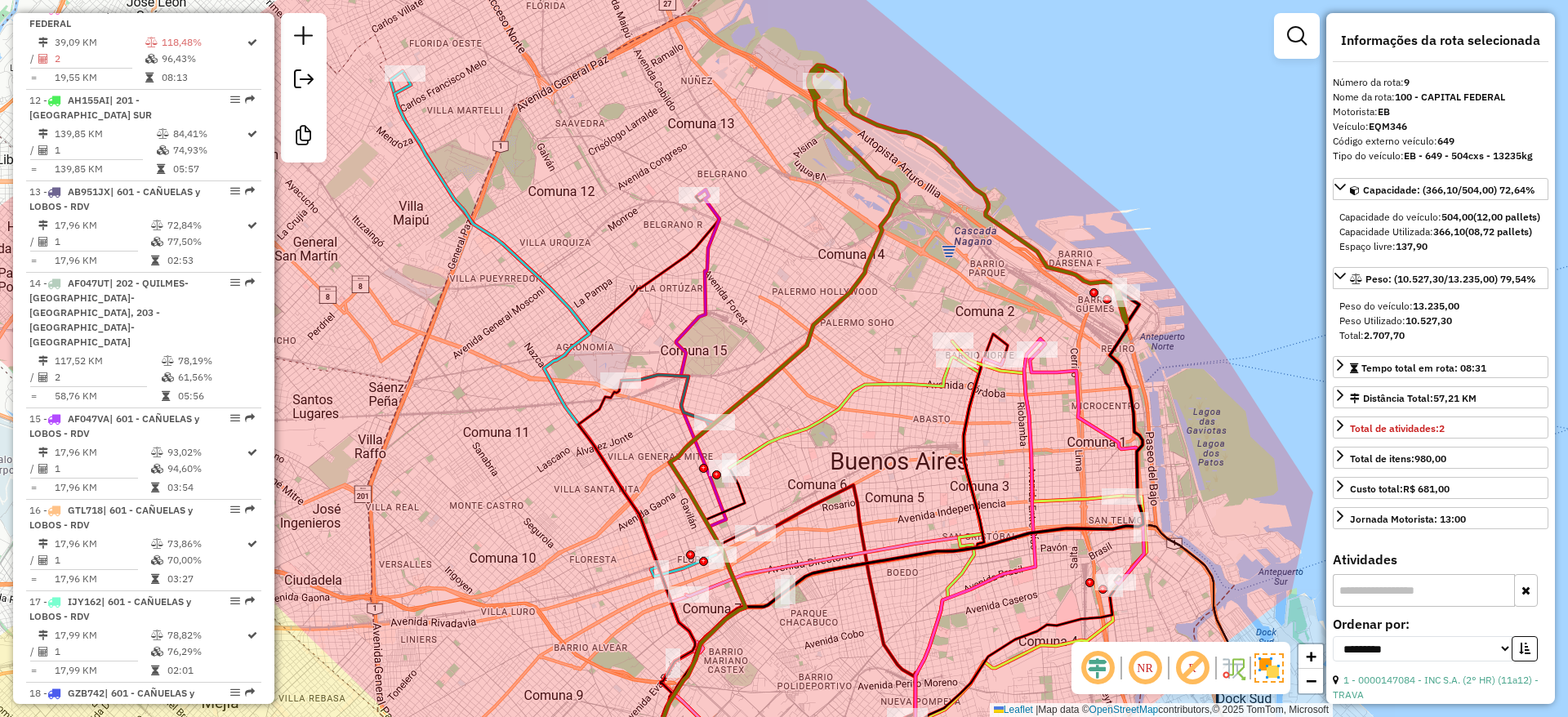
scroll to position [1366, 0]
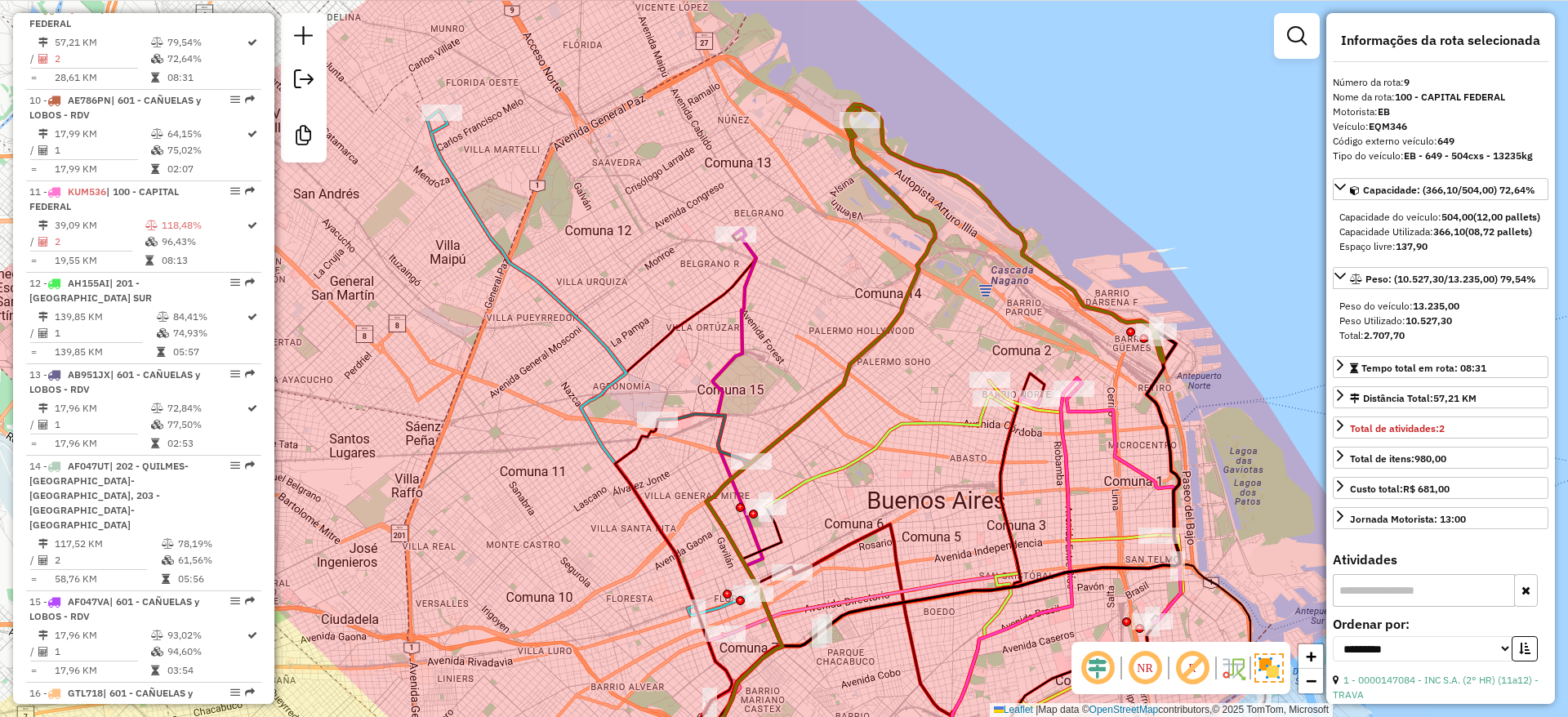
drag, startPoint x: 949, startPoint y: 251, endPoint x: 991, endPoint y: 298, distance: 63.0
click at [991, 298] on div "Janela de atendimento Grade de atendimento Capacidade Transportadoras Veículos …" at bounding box center [784, 358] width 1568 height 717
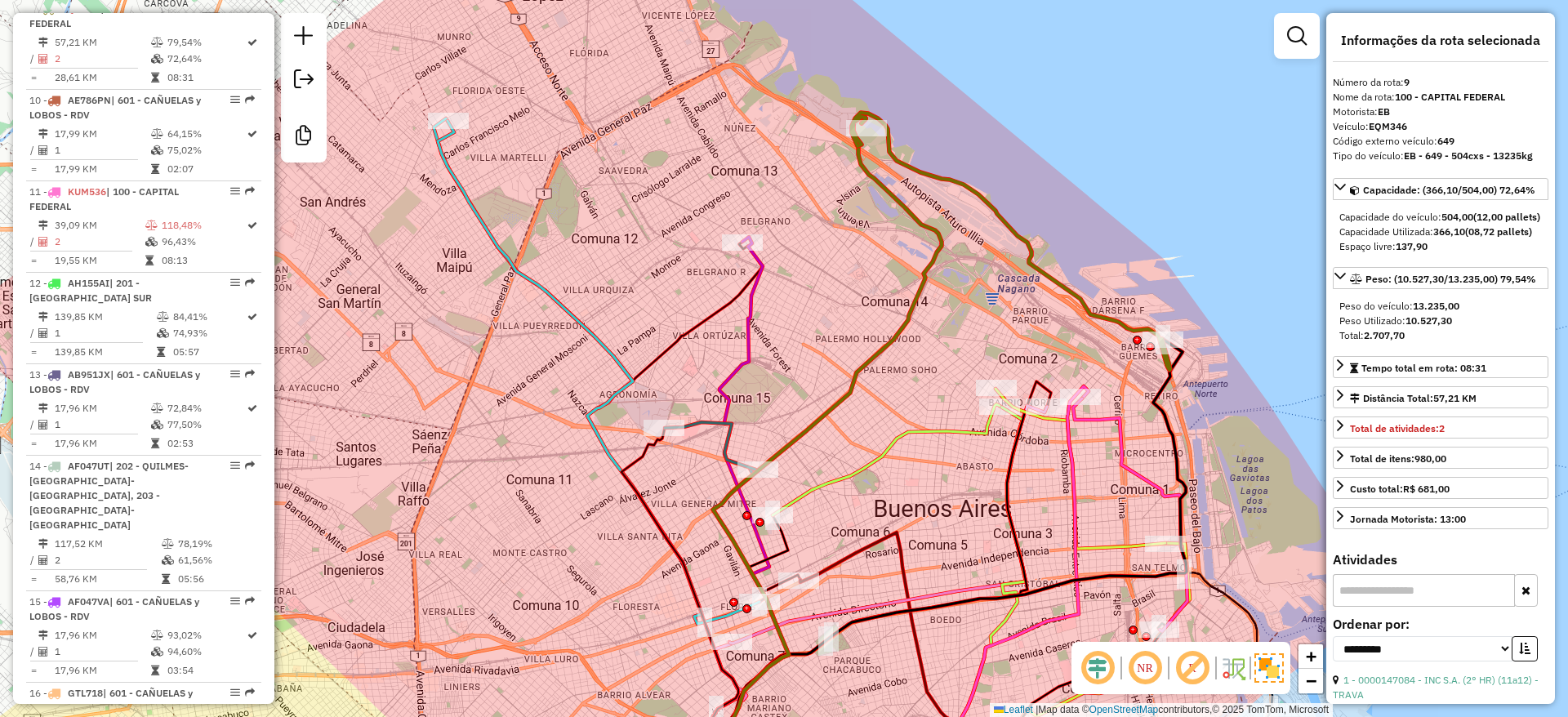
click at [867, 136] on div at bounding box center [866, 128] width 41 height 16
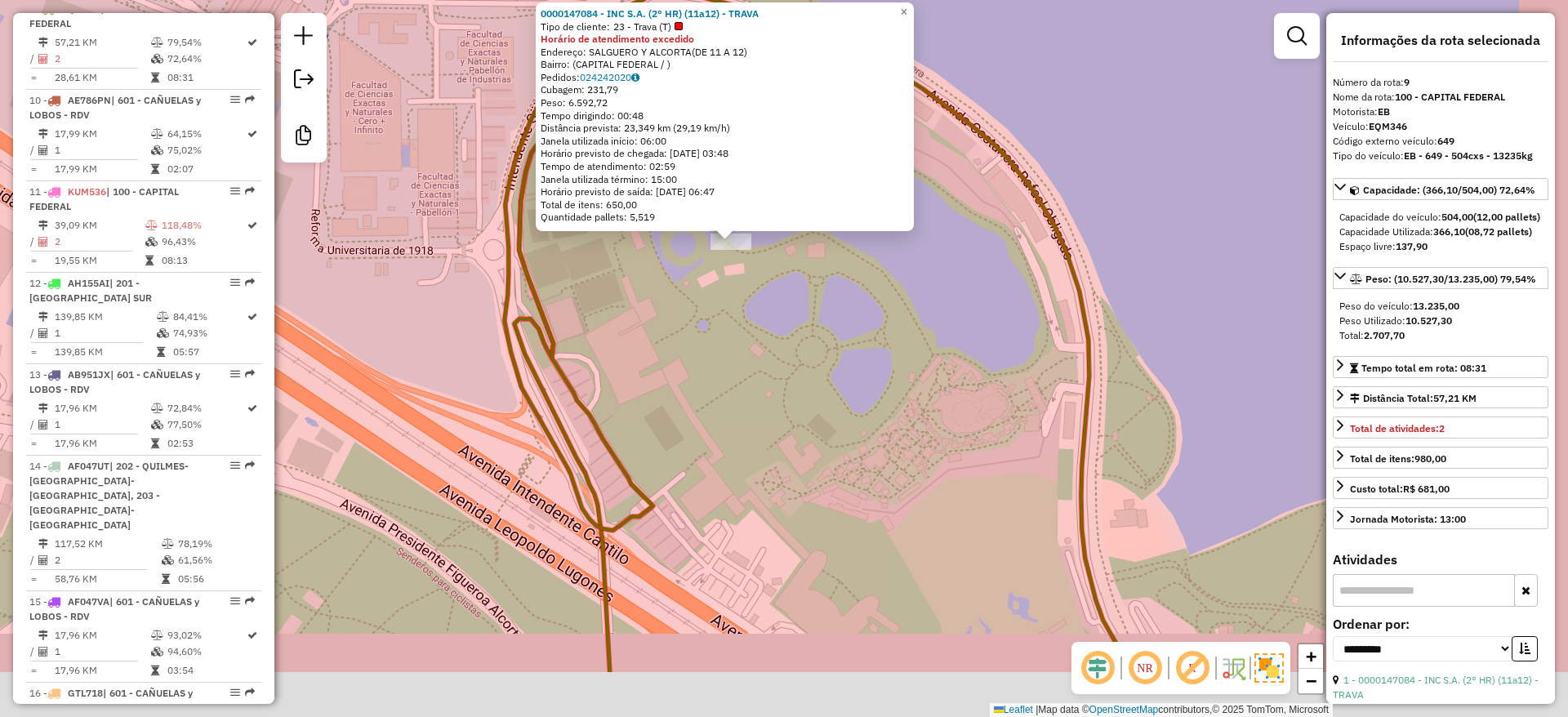
drag, startPoint x: 935, startPoint y: 452, endPoint x: 880, endPoint y: 327, distance: 136.6
click at [881, 332] on div "0000147084 - INC S.A. (2° HR) (11a12) - TRAVA Tipo de cliente: 23 - Trava (T) H…" at bounding box center [784, 358] width 1568 height 717
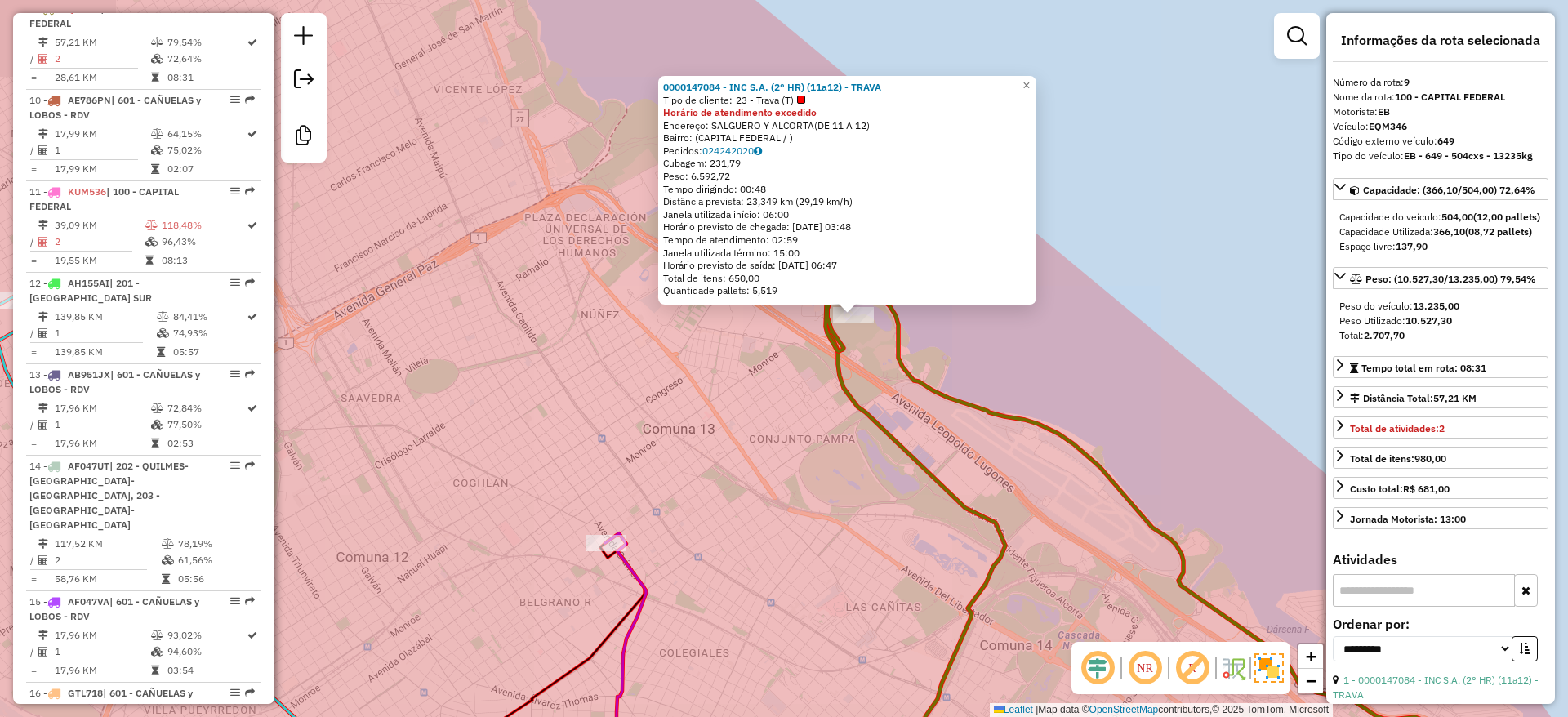
drag, startPoint x: 966, startPoint y: 397, endPoint x: 843, endPoint y: 262, distance: 182.6
click at [848, 284] on icon at bounding box center [1142, 537] width 633 height 505
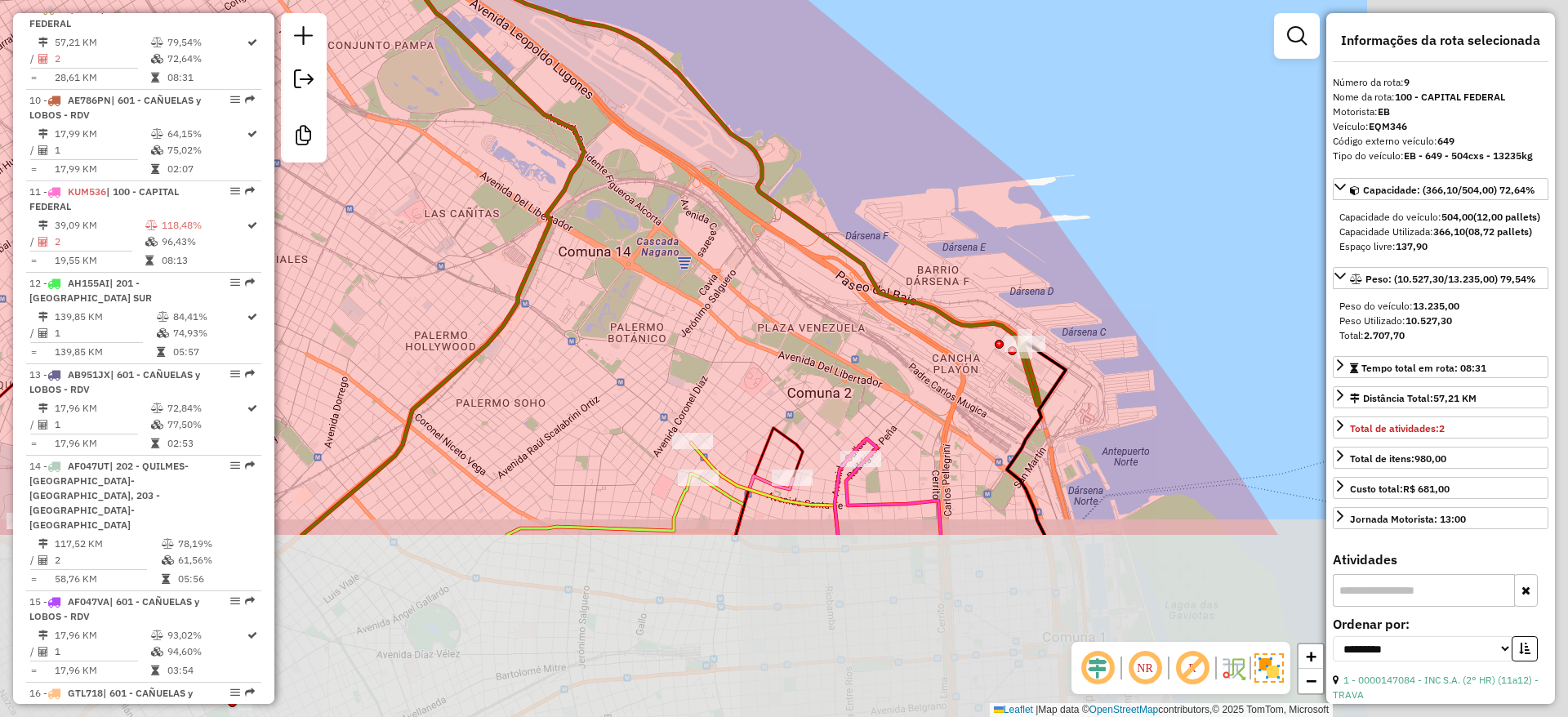
drag, startPoint x: 1070, startPoint y: 425, endPoint x: 943, endPoint y: 360, distance: 142.7
click at [716, 135] on div "0000147084 - INC S.A. (2° HR) (11a12) - TRAVA Tipo de cliente: 23 - Trava (T) H…" at bounding box center [784, 358] width 1568 height 717
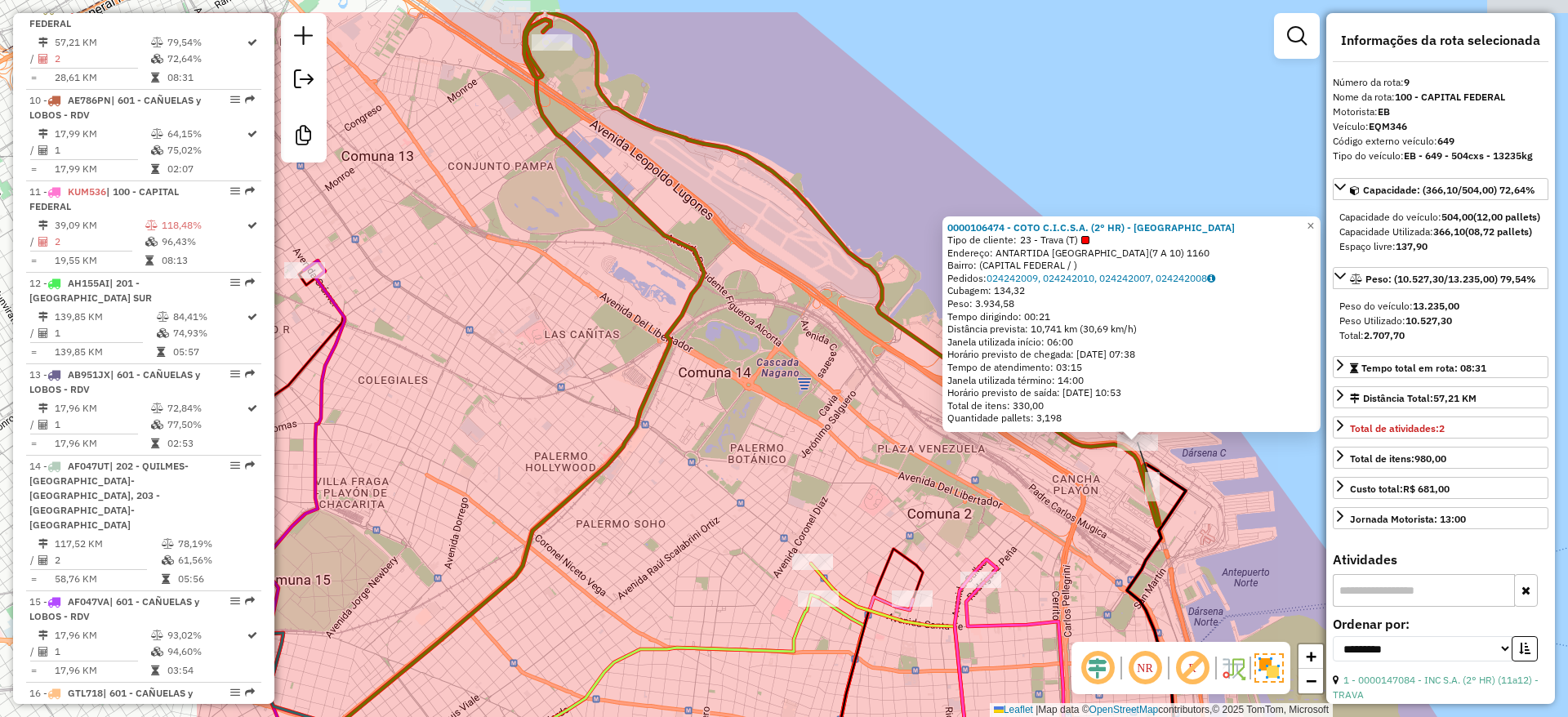
drag, startPoint x: 695, startPoint y: 400, endPoint x: 1071, endPoint y: 482, distance: 384.8
click at [1051, 484] on div "0000106474 - COTO C.I.C.S.A. (2° HR) - TRAVA Tipo de cliente: 23 - Trava (T) En…" at bounding box center [784, 358] width 1568 height 717
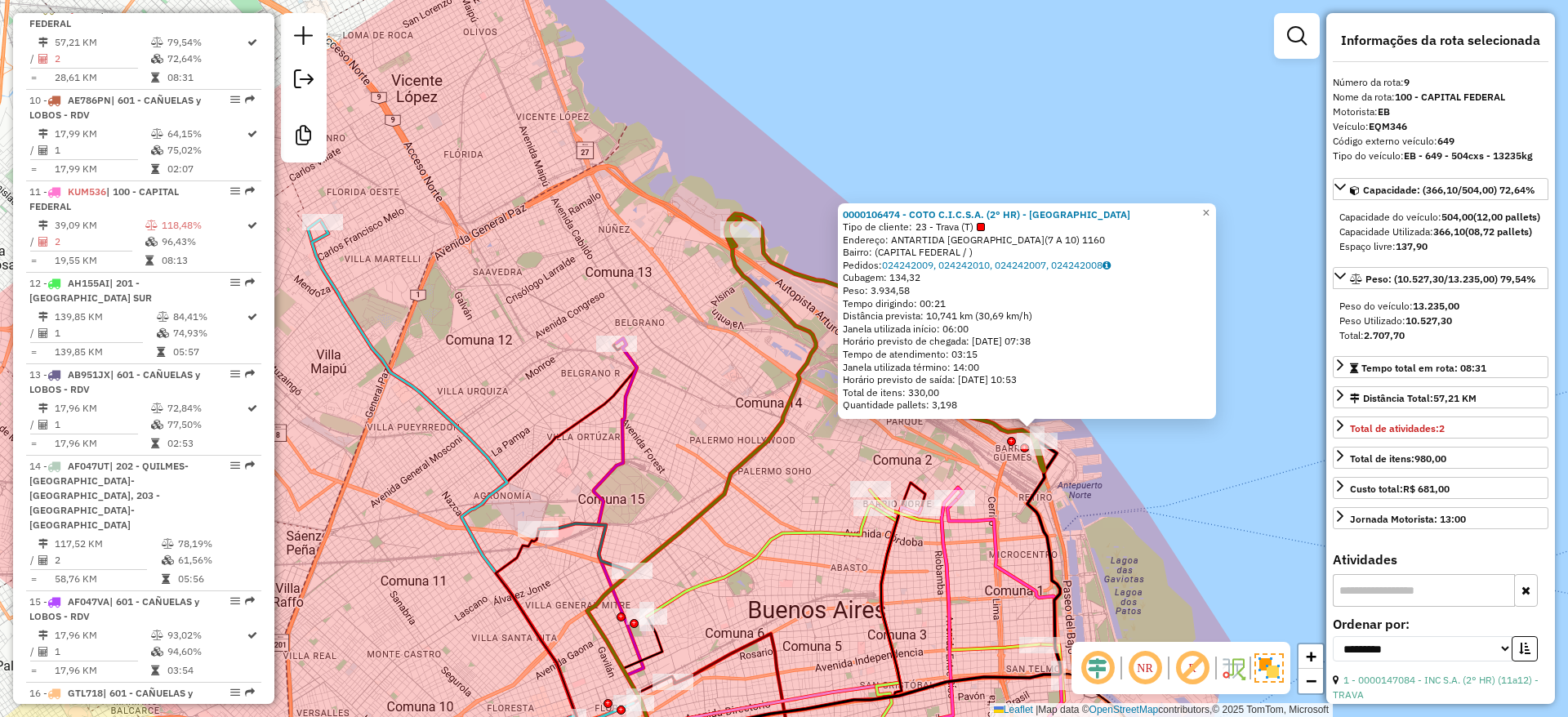
click at [767, 334] on div "0000106474 - COTO C.I.C.S.A. (2° HR) - TRAVA Tipo de cliente: 23 - Trava (T) En…" at bounding box center [784, 358] width 1568 height 717
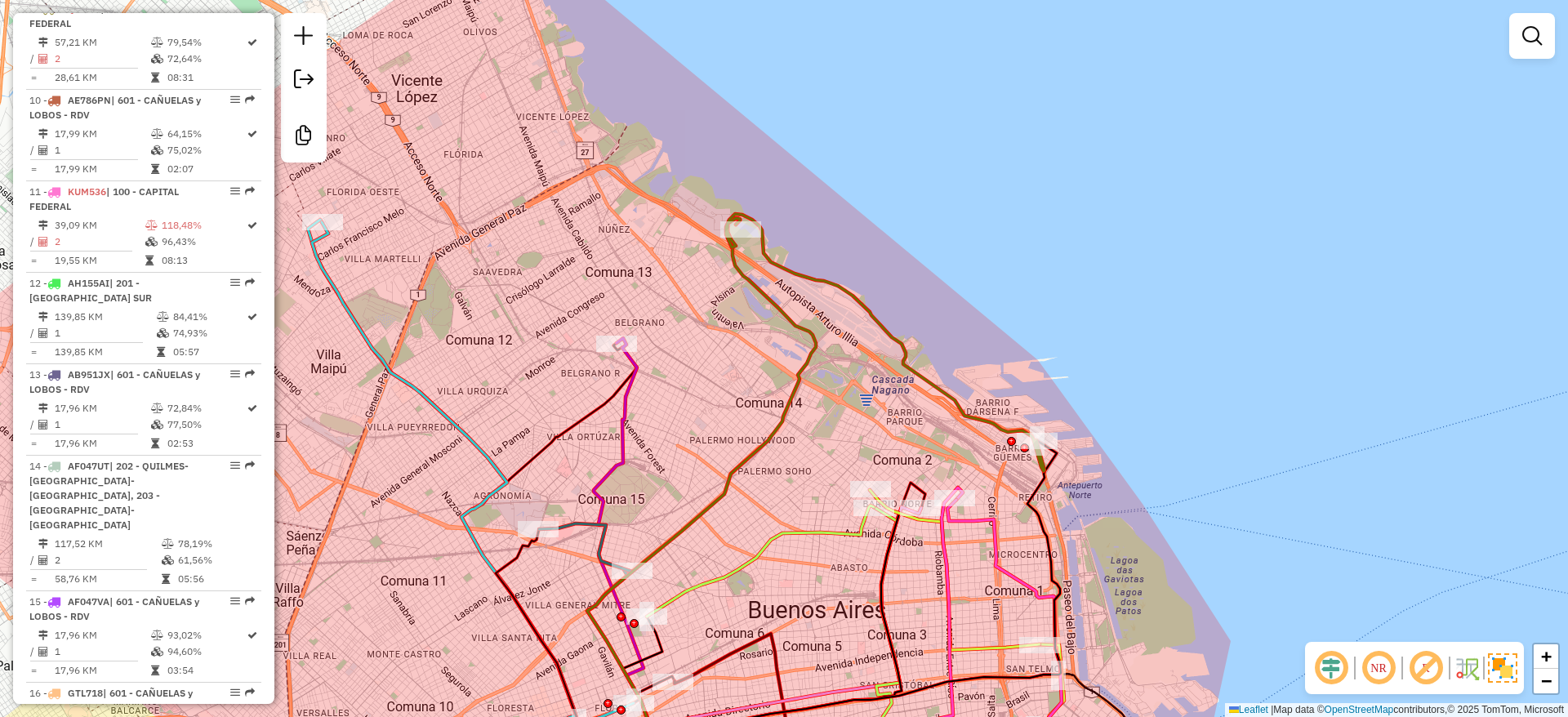
click at [779, 314] on icon at bounding box center [701, 503] width 229 height 571
select select "**********"
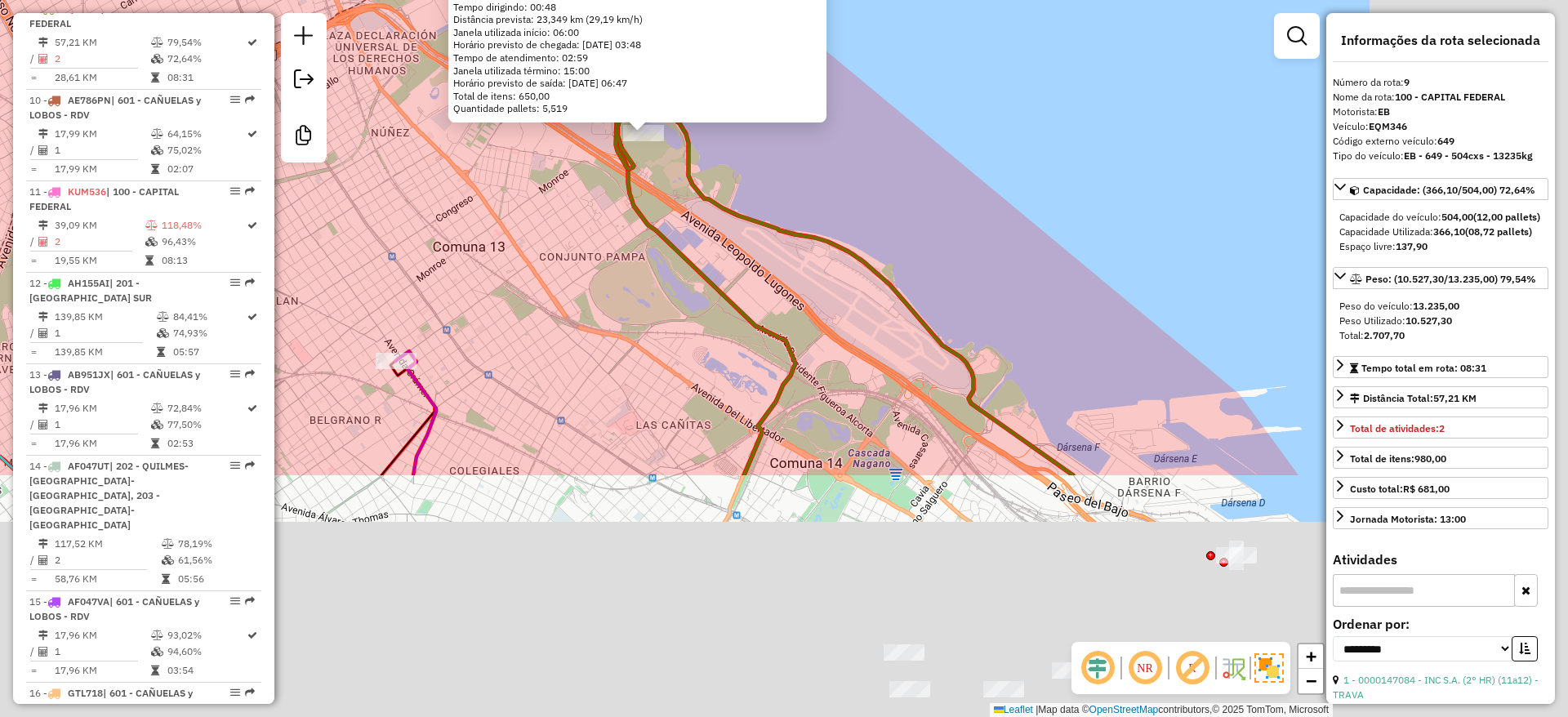
drag, startPoint x: 1089, startPoint y: 478, endPoint x: 636, endPoint y: 102, distance: 588.7
click at [640, 103] on div "0000147084 - INC S.A. (2° HR) (11a12) - TRAVA Tipo de cliente: 23 - Trava (T) H…" at bounding box center [784, 358] width 1568 height 717
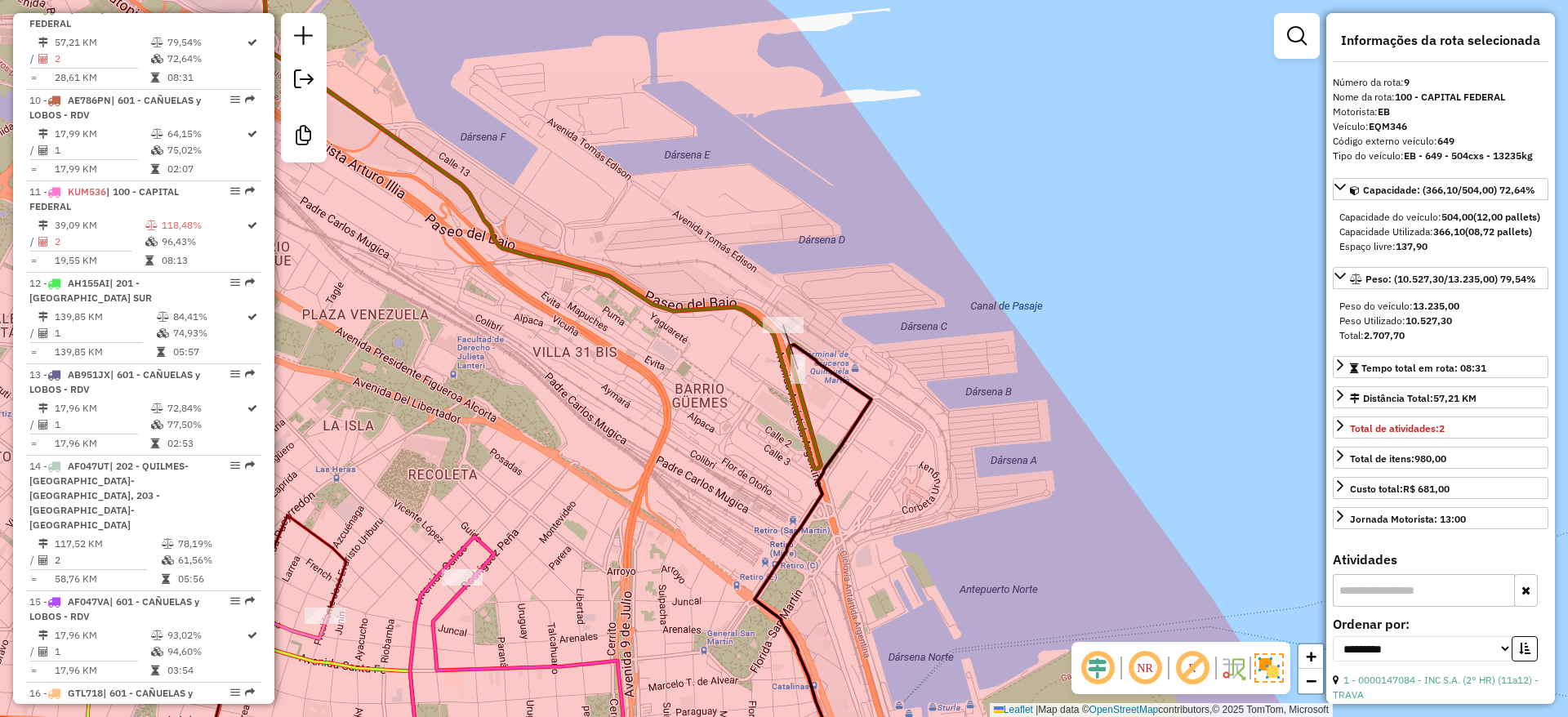
click at [790, 344] on icon at bounding box center [786, 336] width 7 height 22
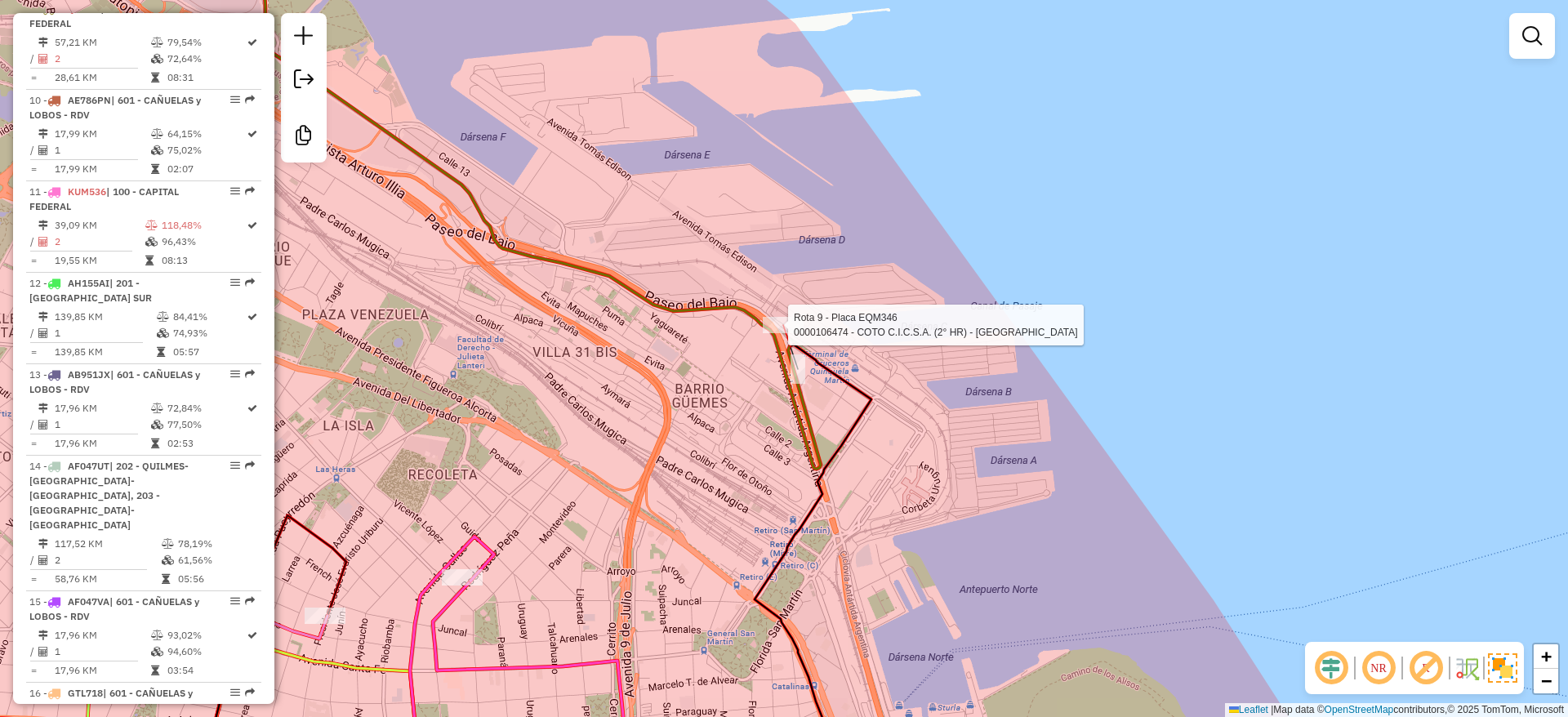
select select "**********"
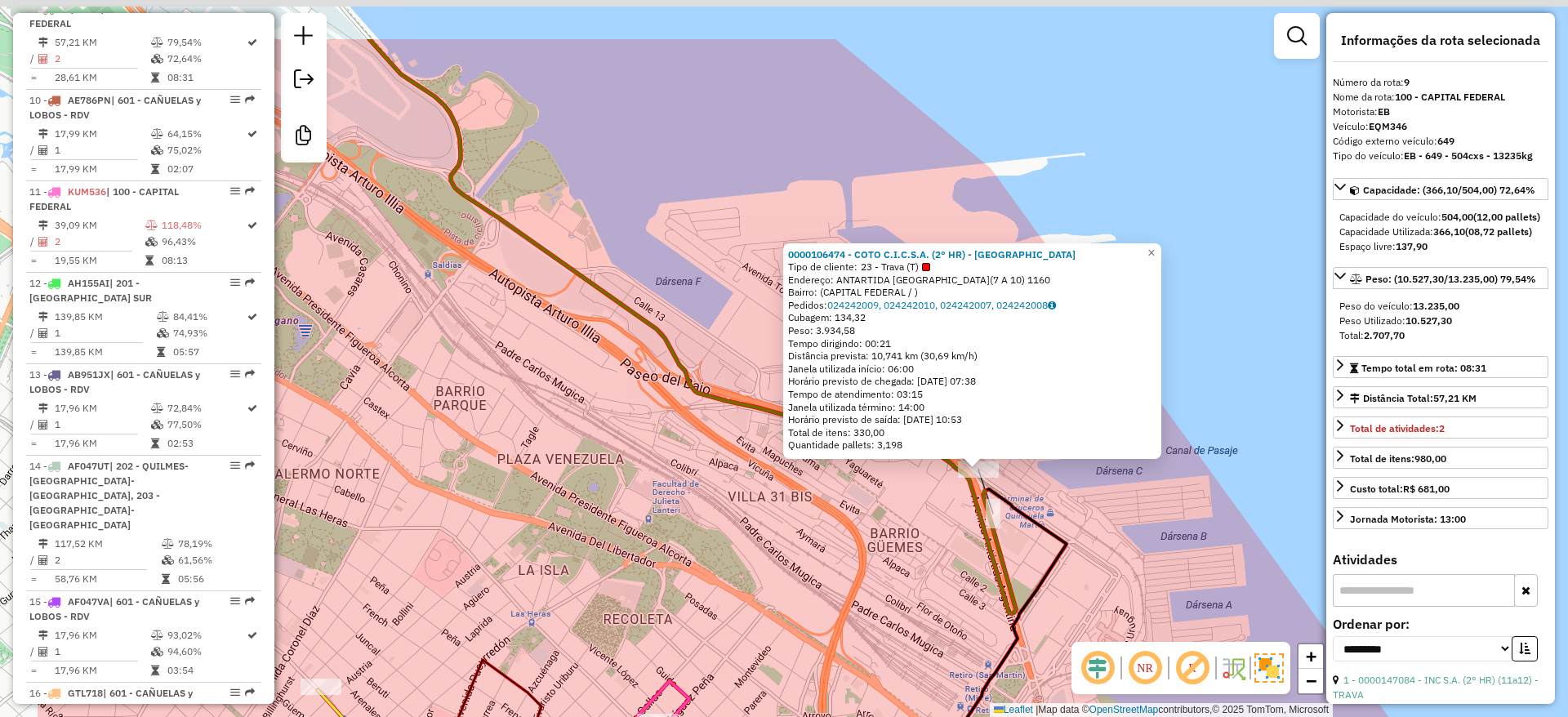
drag, startPoint x: 777, startPoint y: 448, endPoint x: 886, endPoint y: 456, distance: 109.3
click at [893, 473] on div "0000106474 - COTO C.I.C.S.A. (2° HR) - TRAVA Tipo de cliente: 23 - Trava (T) En…" at bounding box center [784, 358] width 1568 height 717
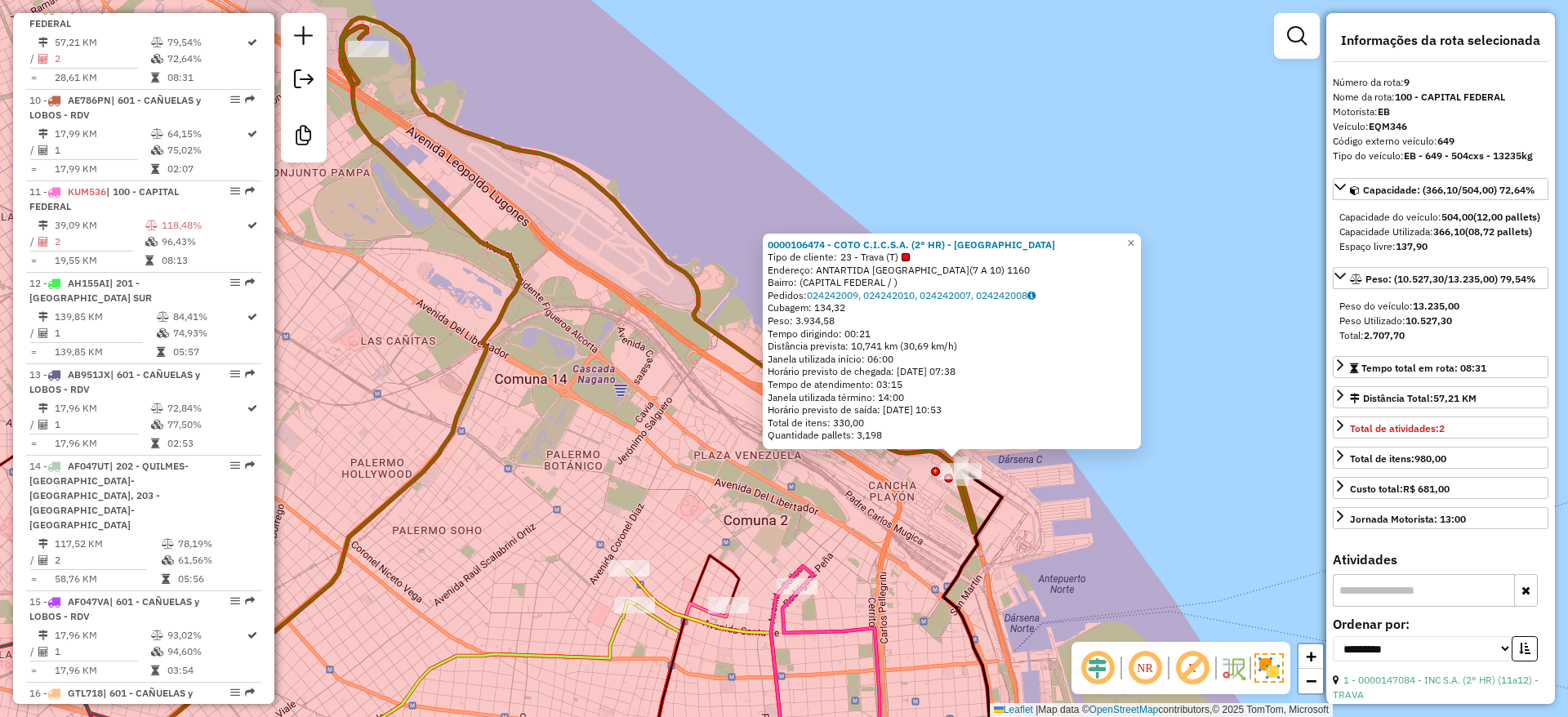
drag, startPoint x: 679, startPoint y: 419, endPoint x: 848, endPoint y: 353, distance: 181.4
click at [846, 361] on div "0000106474 - COTO C.I.C.S.A. (2° HR) - TRAVA Tipo de cliente: 23 - Trava (T) En…" at bounding box center [784, 358] width 1568 height 717
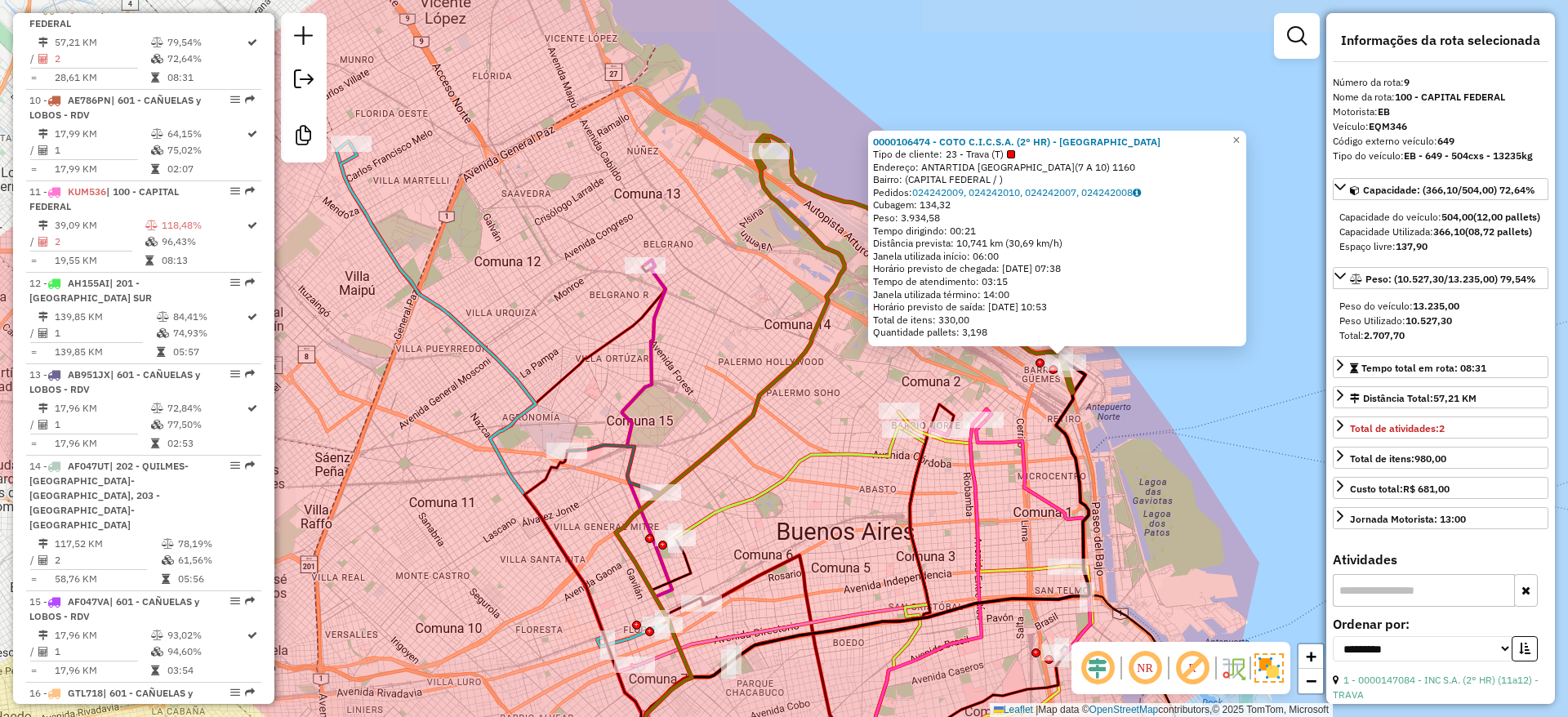
drag, startPoint x: 750, startPoint y: 356, endPoint x: 710, endPoint y: 337, distance: 44.3
click at [738, 358] on div "0000106474 - COTO C.I.C.S.A. (2° HR) - TRAVA Tipo de cliente: 23 - Trava (T) En…" at bounding box center [784, 358] width 1568 height 717
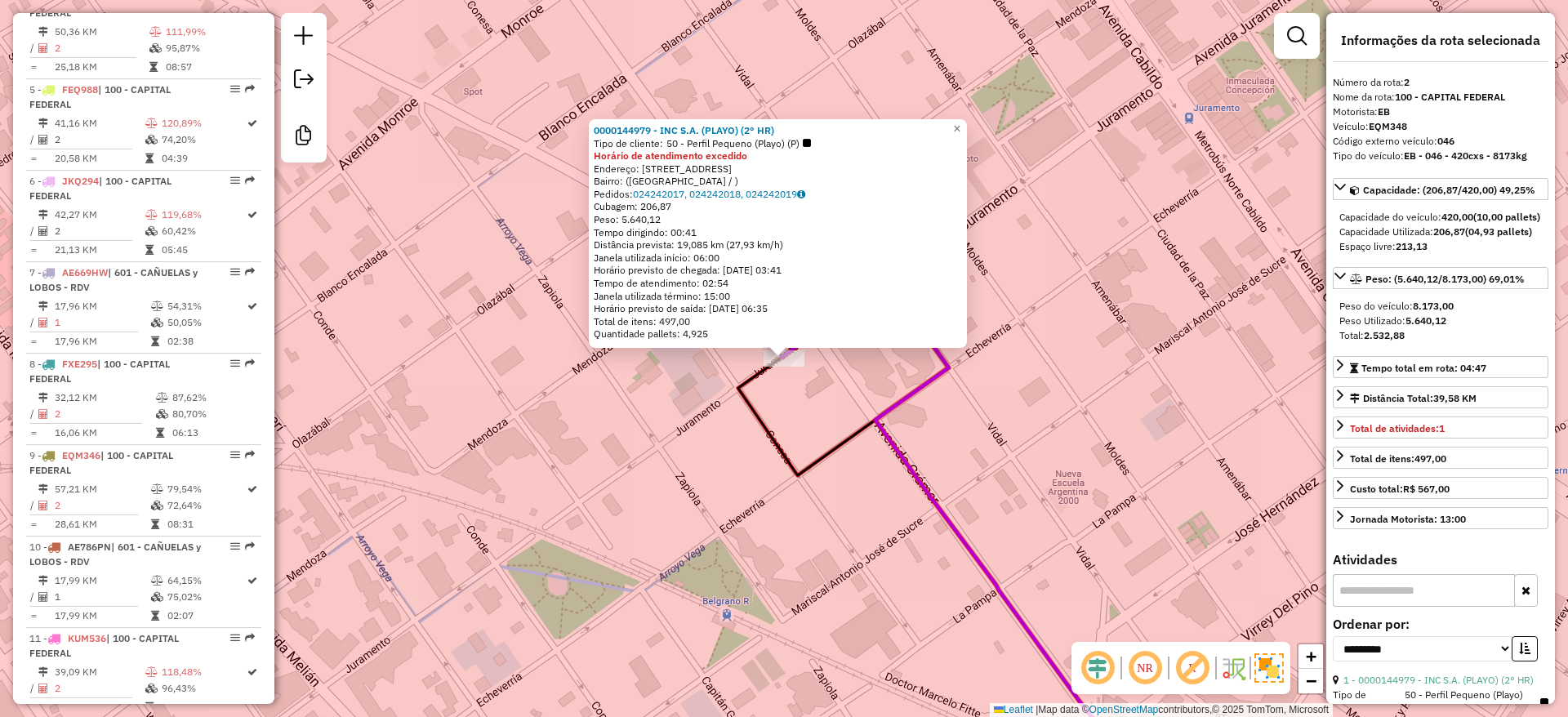
scroll to position [726, 0]
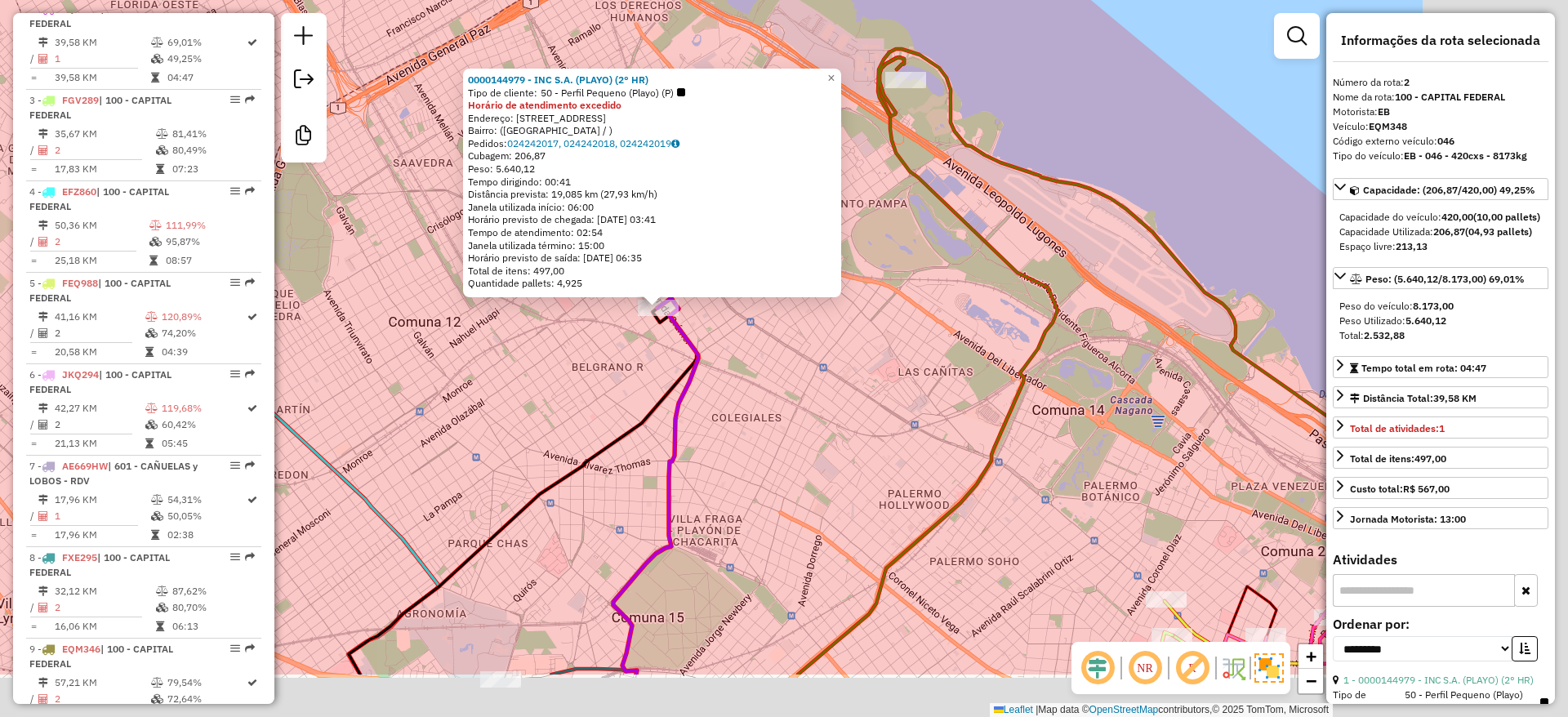
drag, startPoint x: 647, startPoint y: 378, endPoint x: 622, endPoint y: 370, distance: 26.2
click at [622, 370] on div "0000144979 - INC S.A. (PLAYO) (2° HR) Tipo de cliente: 50 - Perfil Pequeno (Pla…" at bounding box center [784, 358] width 1568 height 717
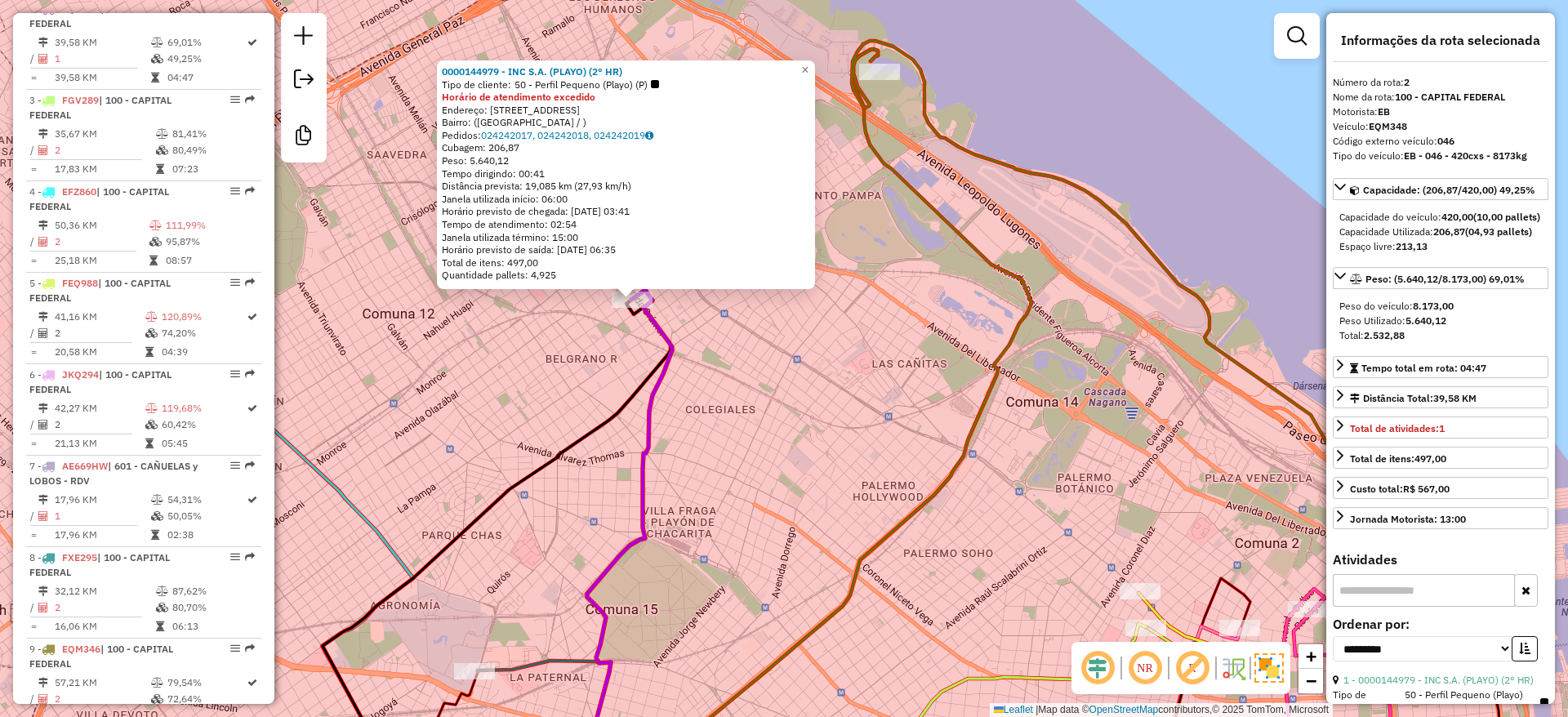
drag, startPoint x: 767, startPoint y: 366, endPoint x: 755, endPoint y: 288, distance: 78.9
click at [760, 319] on div "Rota 2 - Placa EQM348 0000144979 - INC S.A. (PLAYO) (2° HR) 0000144979 - INC S.…" at bounding box center [784, 358] width 1568 height 717
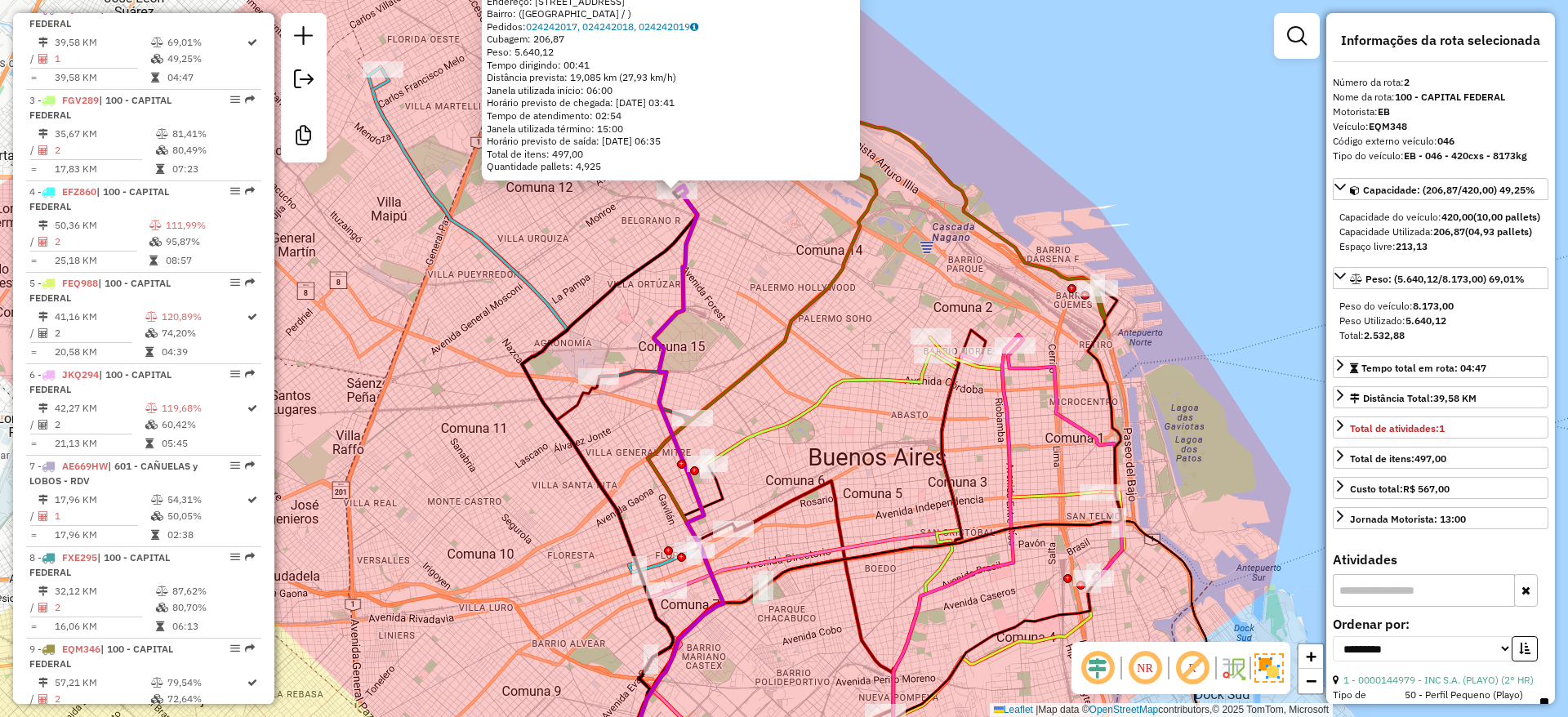
click at [814, 253] on div "0000144979 - INC S.A. (PLAYO) (2° HR) Tipo de cliente: 50 - Perfil Pequeno (Pla…" at bounding box center [784, 358] width 1568 height 717
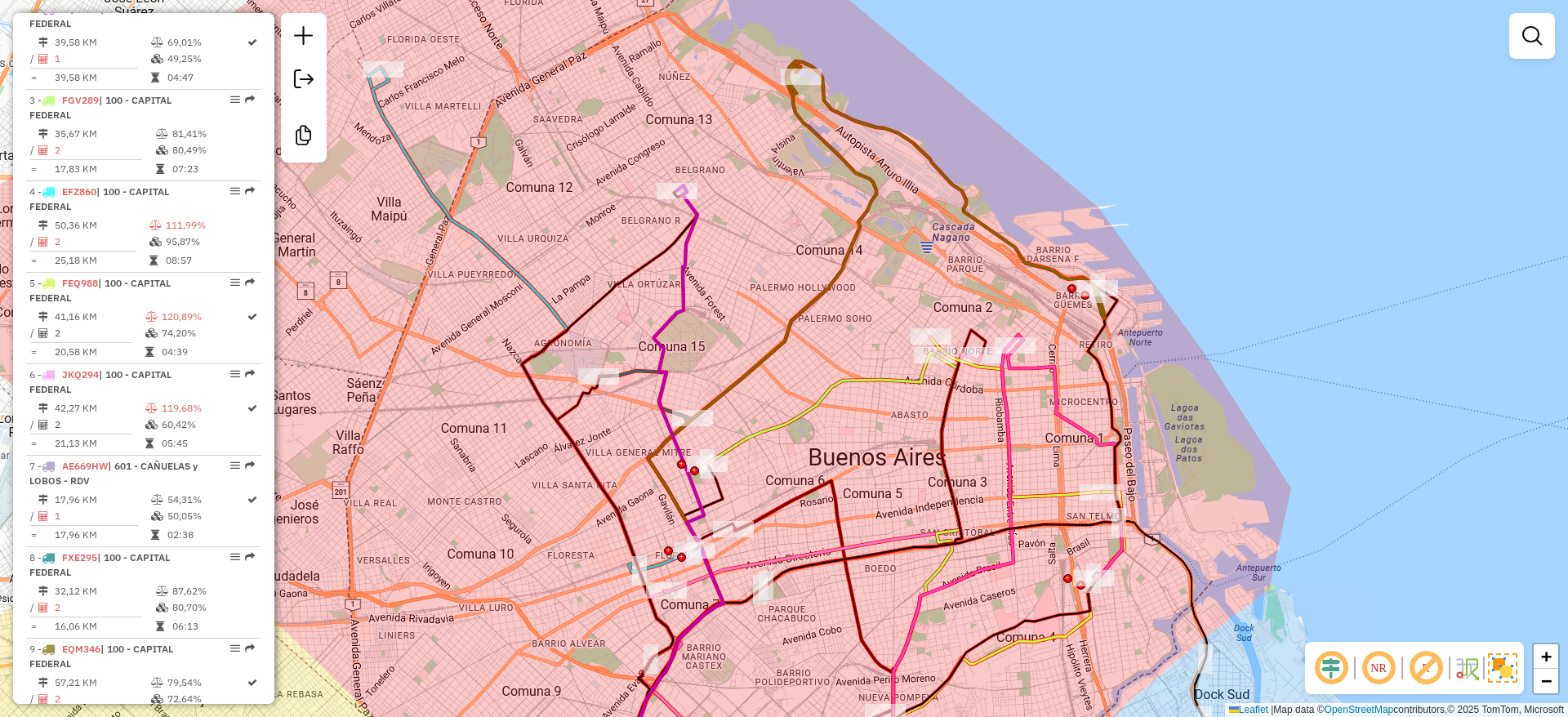
click at [814, 404] on div "Janela de atendimento Grade de atendimento Capacidade Transportadoras Veículos …" at bounding box center [784, 358] width 1568 height 717
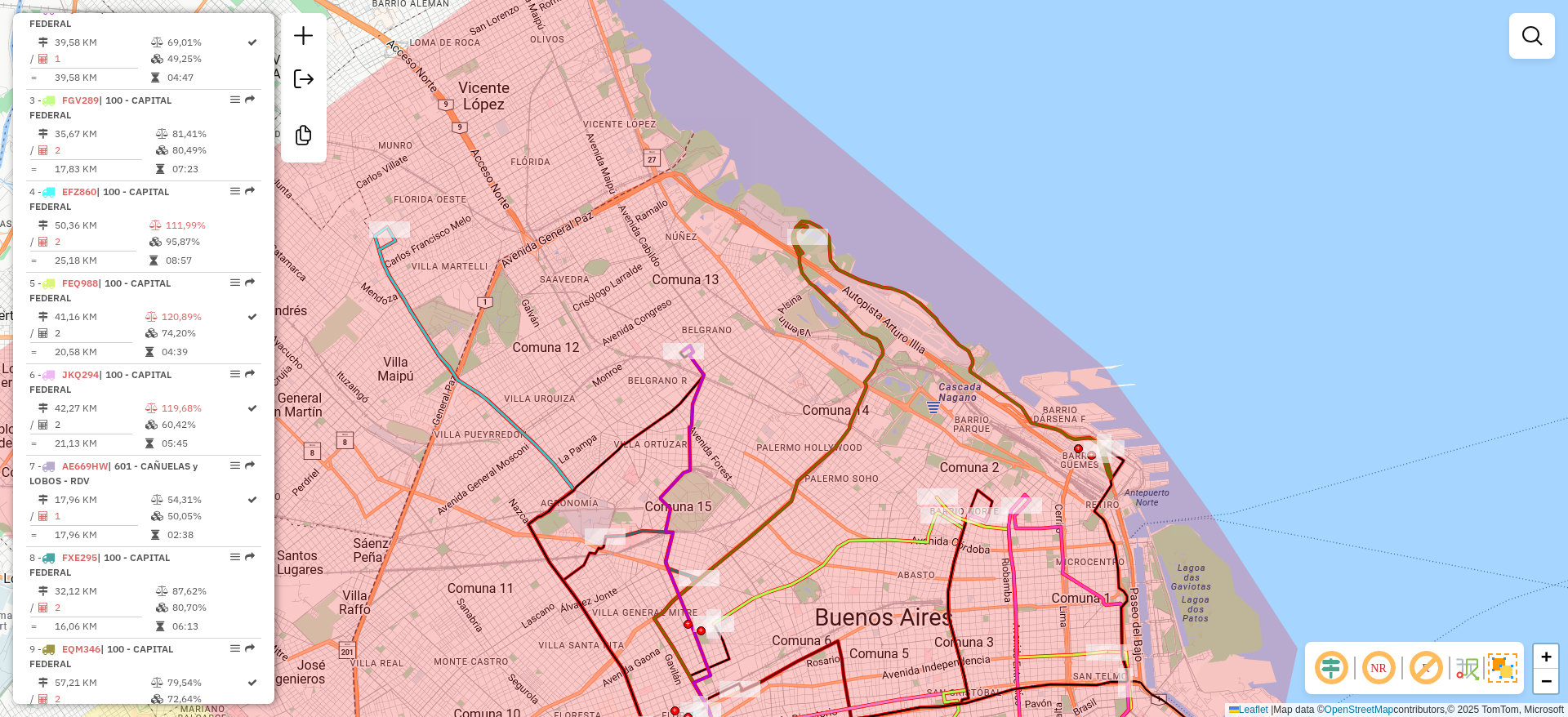
click at [827, 262] on icon at bounding box center [952, 349] width 318 height 257
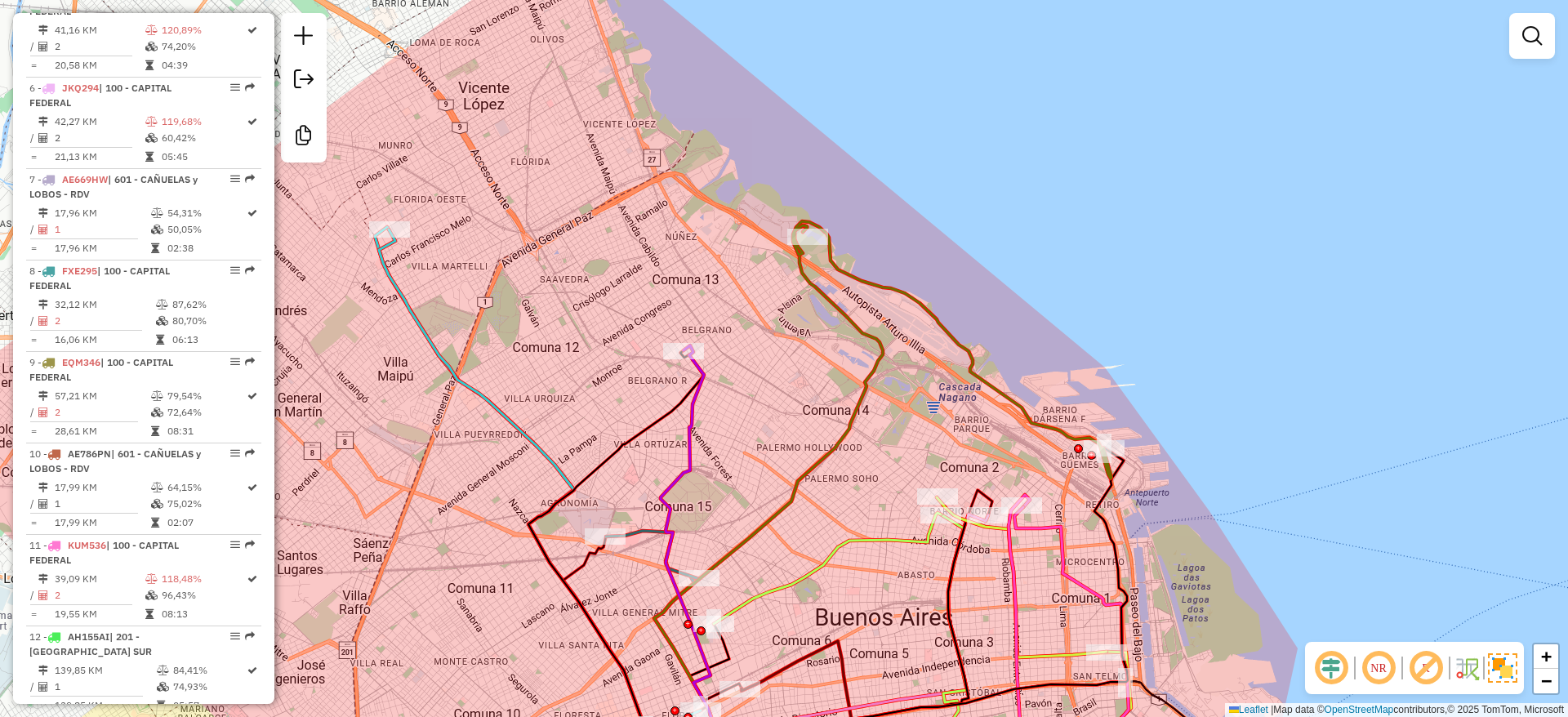
select select "**********"
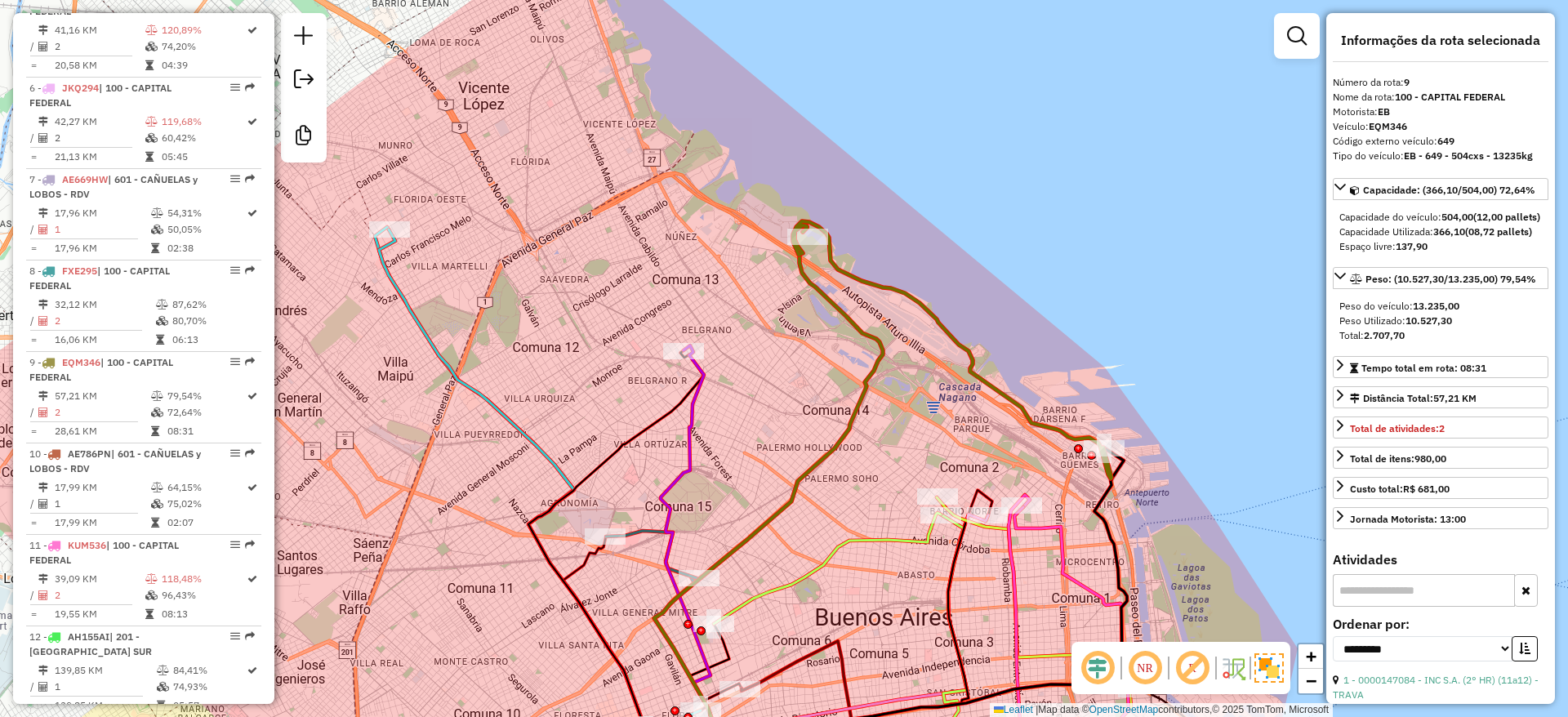
scroll to position [1366, 0]
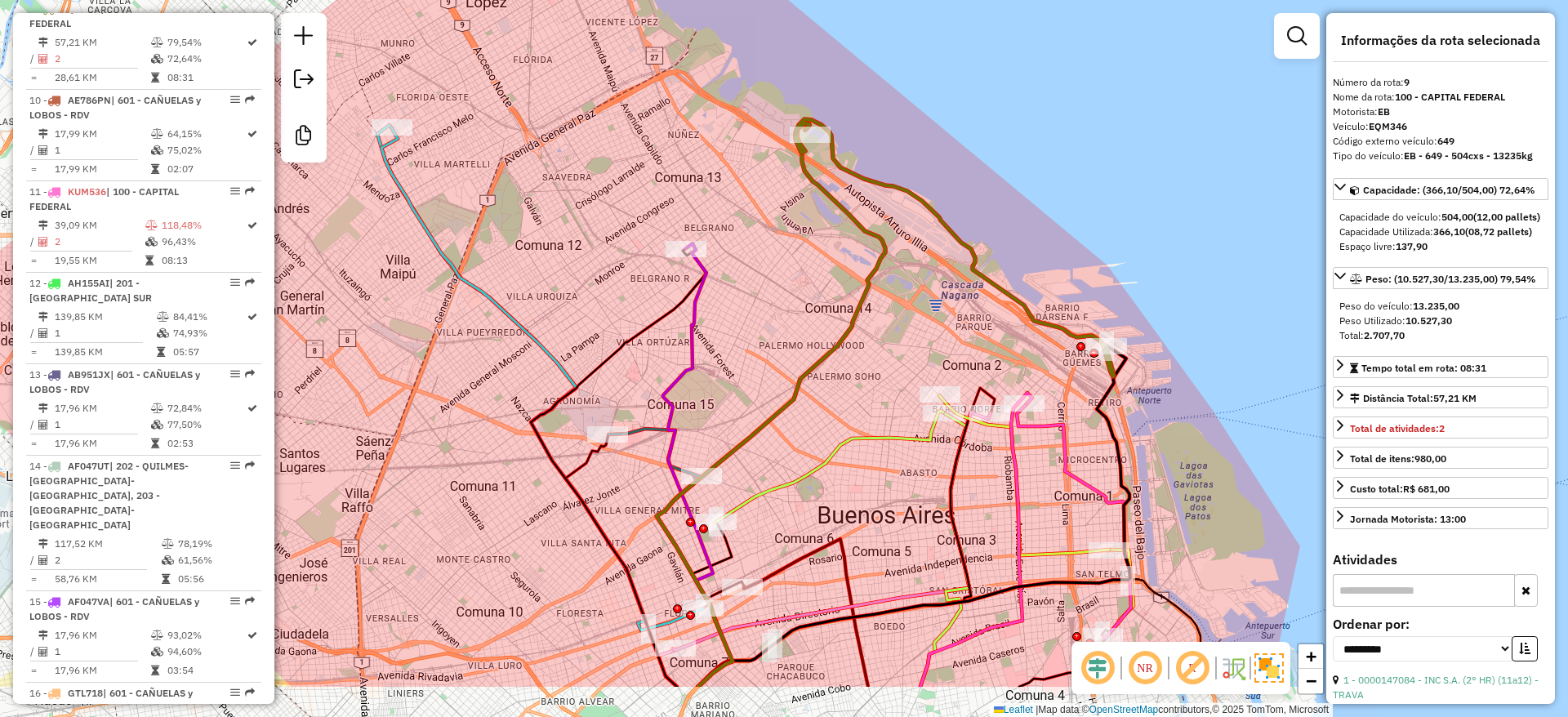
drag, startPoint x: 819, startPoint y: 374, endPoint x: 844, endPoint y: 409, distance: 43.0
click at [819, 367] on icon at bounding box center [771, 405] width 229 height 563
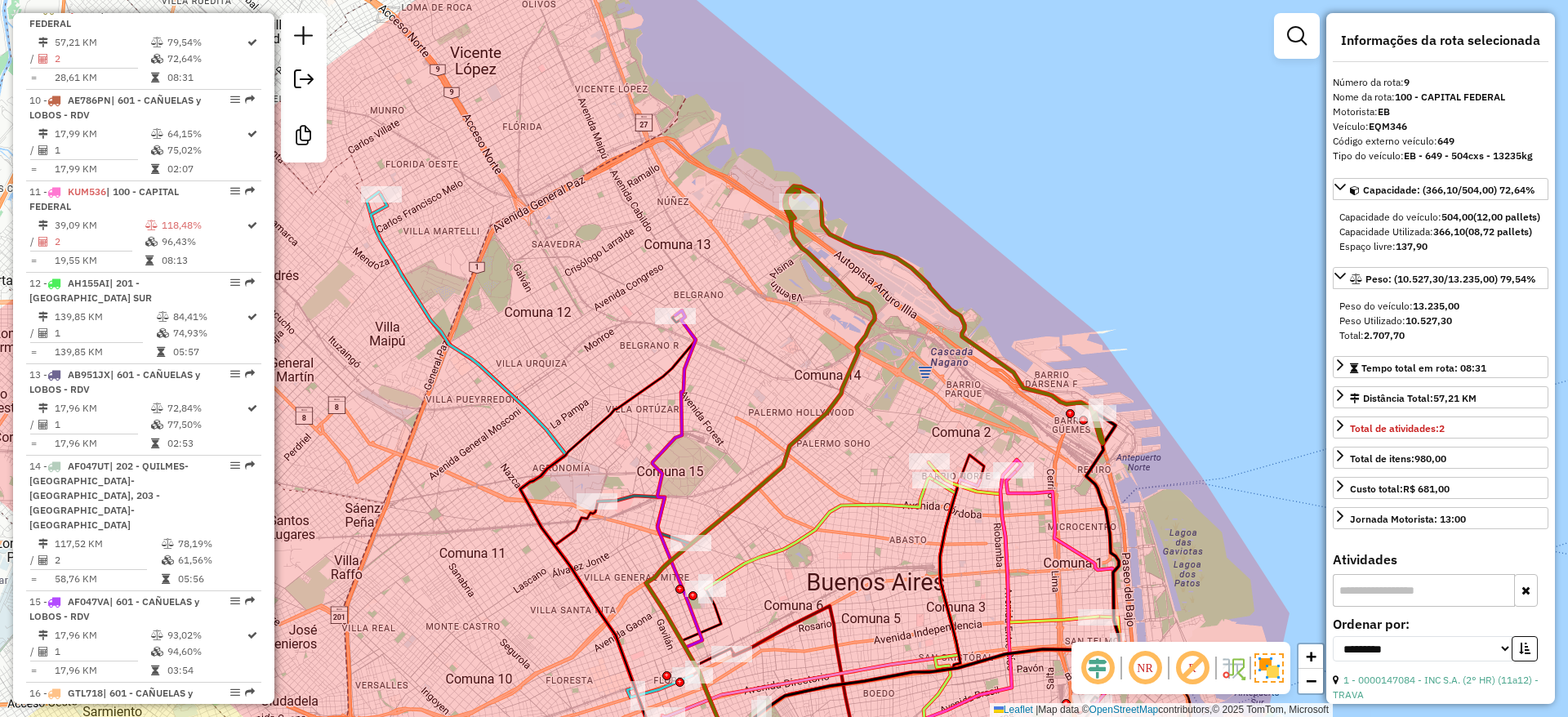
drag, startPoint x: 927, startPoint y: 301, endPoint x: 916, endPoint y: 370, distance: 69.9
click at [916, 370] on div "Janela de atendimento Grade de atendimento Capacidade Transportadoras Veículos …" at bounding box center [784, 358] width 1568 height 717
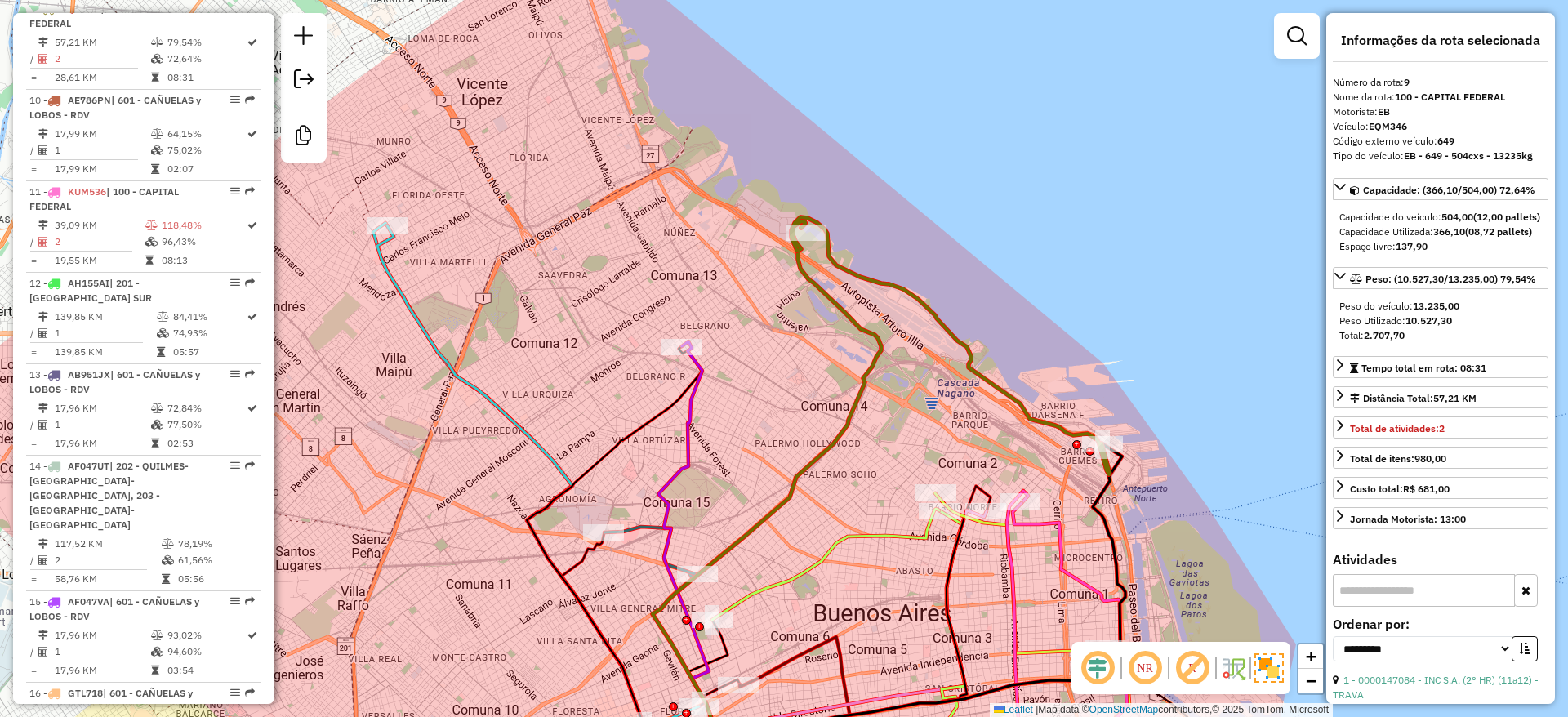
drag, startPoint x: 740, startPoint y: 310, endPoint x: 752, endPoint y: 338, distance: 30.5
click at [752, 337] on div "Janela de atendimento Grade de atendimento Capacidade Transportadoras Veículos …" at bounding box center [784, 358] width 1568 height 717
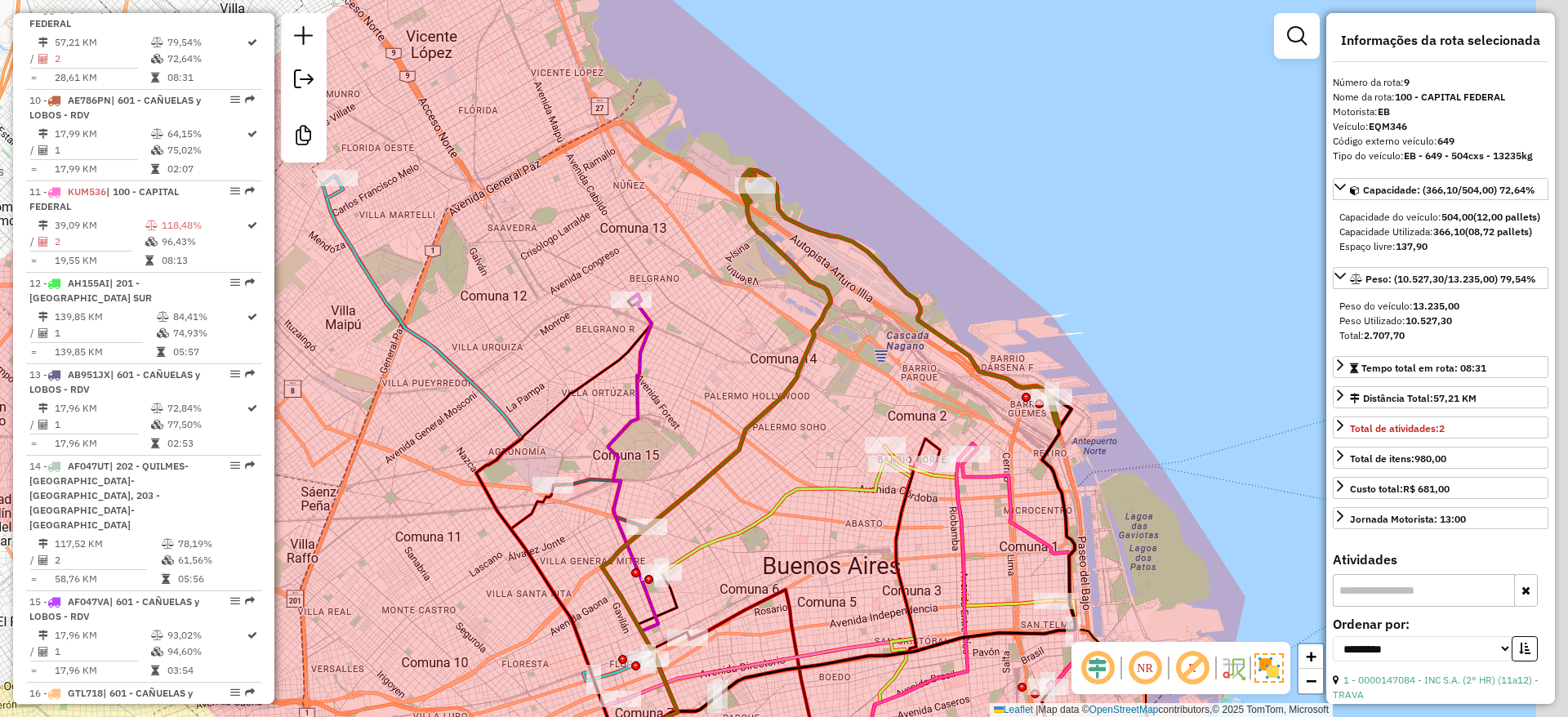
drag, startPoint x: 704, startPoint y: 389, endPoint x: 677, endPoint y: 363, distance: 37.5
click at [677, 363] on div "Janela de atendimento Grade de atendimento Capacidade Transportadoras Veículos …" at bounding box center [784, 358] width 1568 height 717
click at [640, 359] on icon at bounding box center [643, 541] width 69 height 495
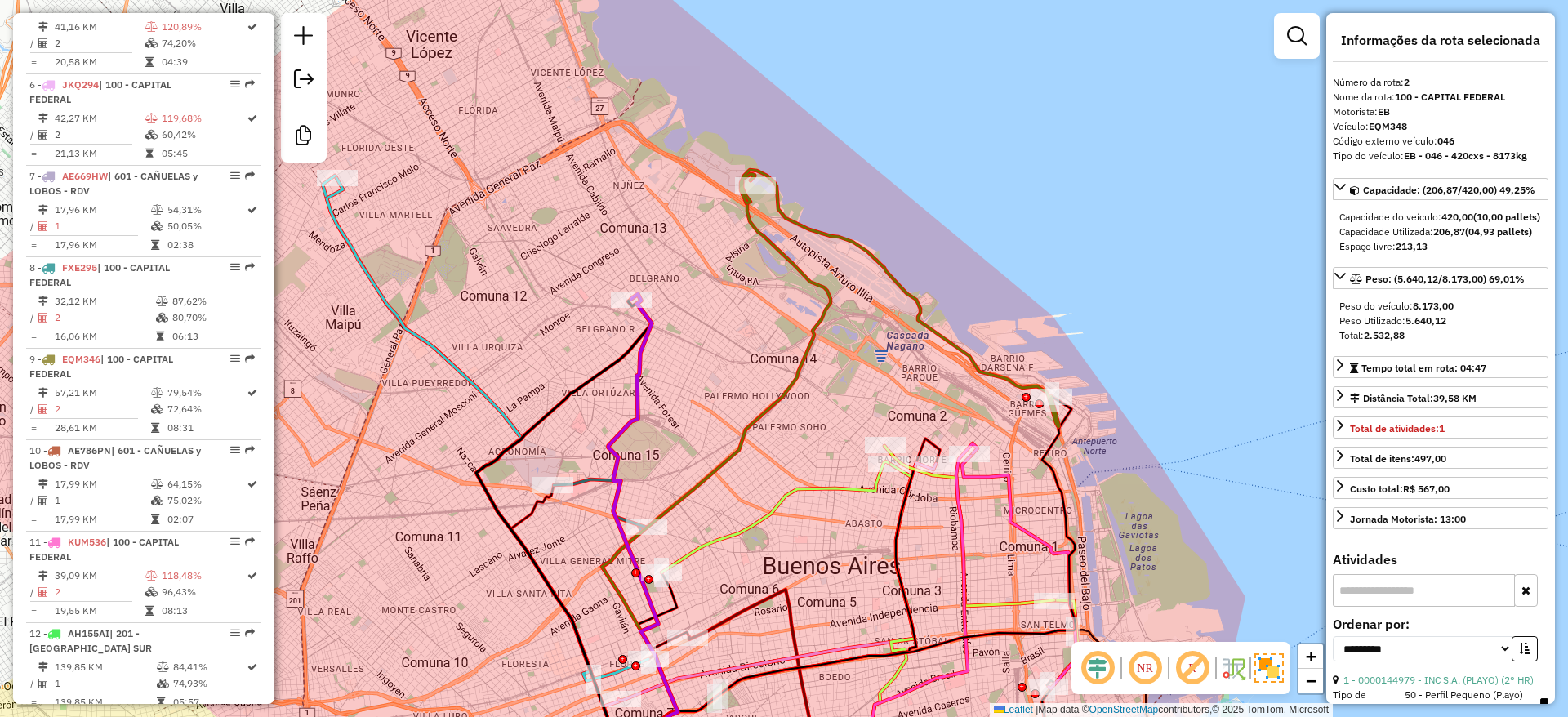
scroll to position [726, 0]
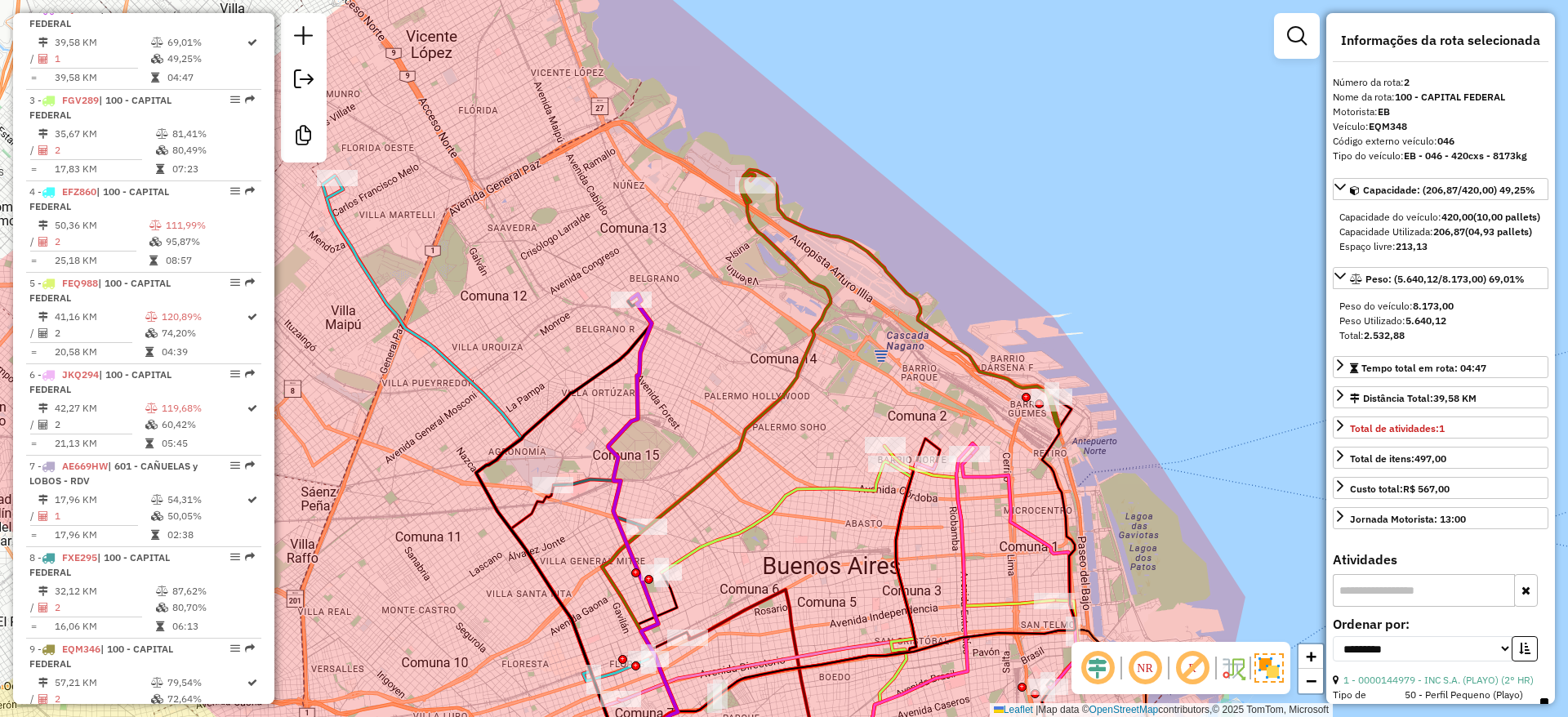
drag, startPoint x: 646, startPoint y: 376, endPoint x: 626, endPoint y: 282, distance: 96.1
click at [626, 294] on icon at bounding box center [643, 541] width 69 height 495
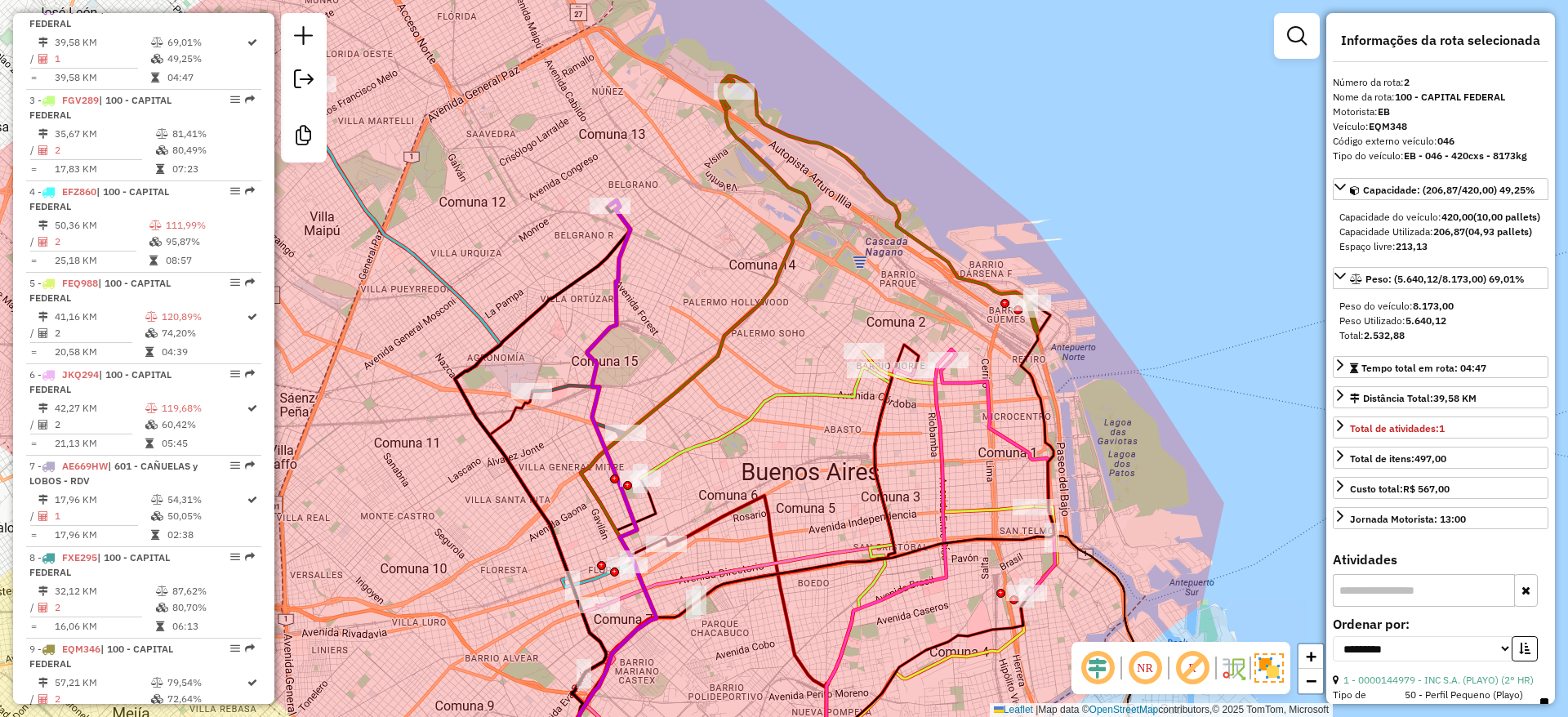
click at [682, 443] on icon at bounding box center [753, 423] width 227 height 111
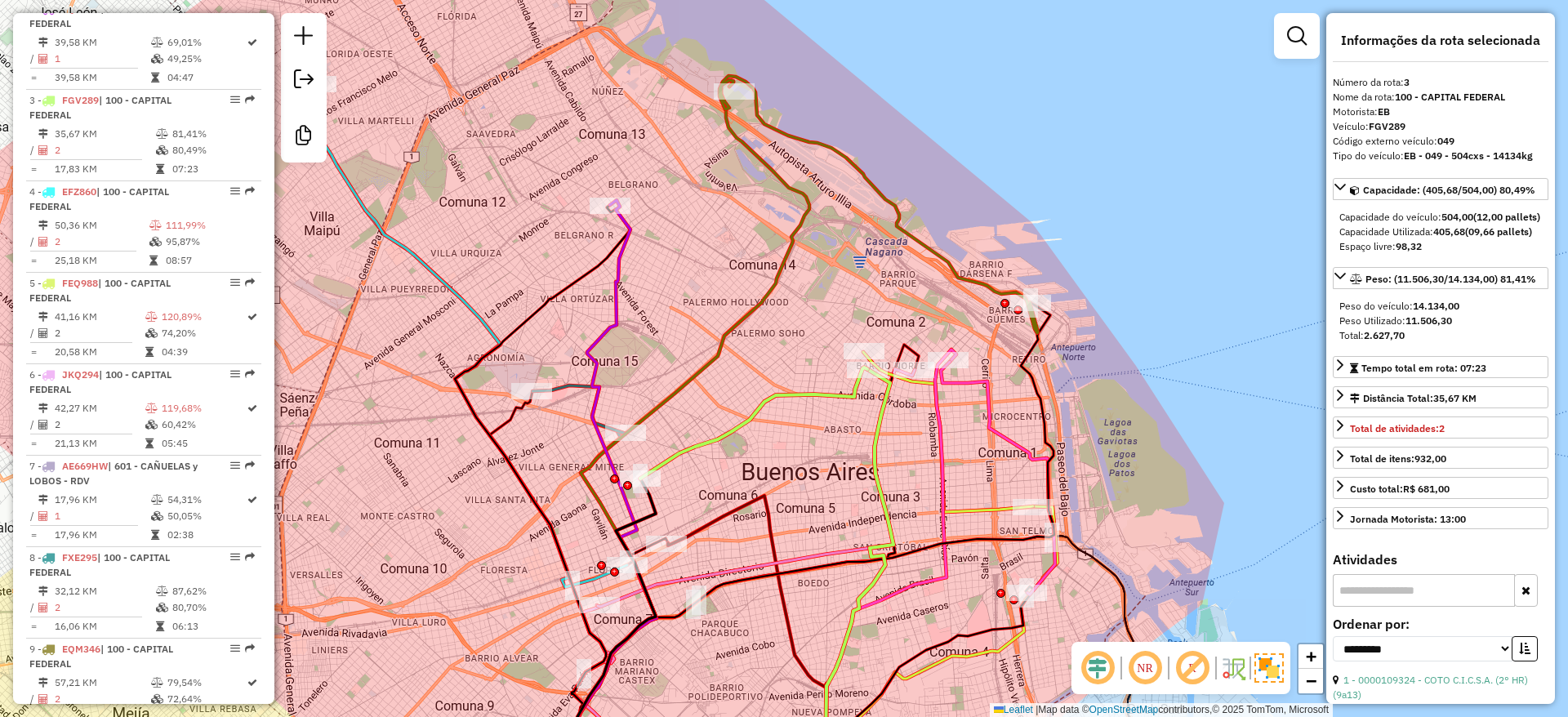
scroll to position [818, 0]
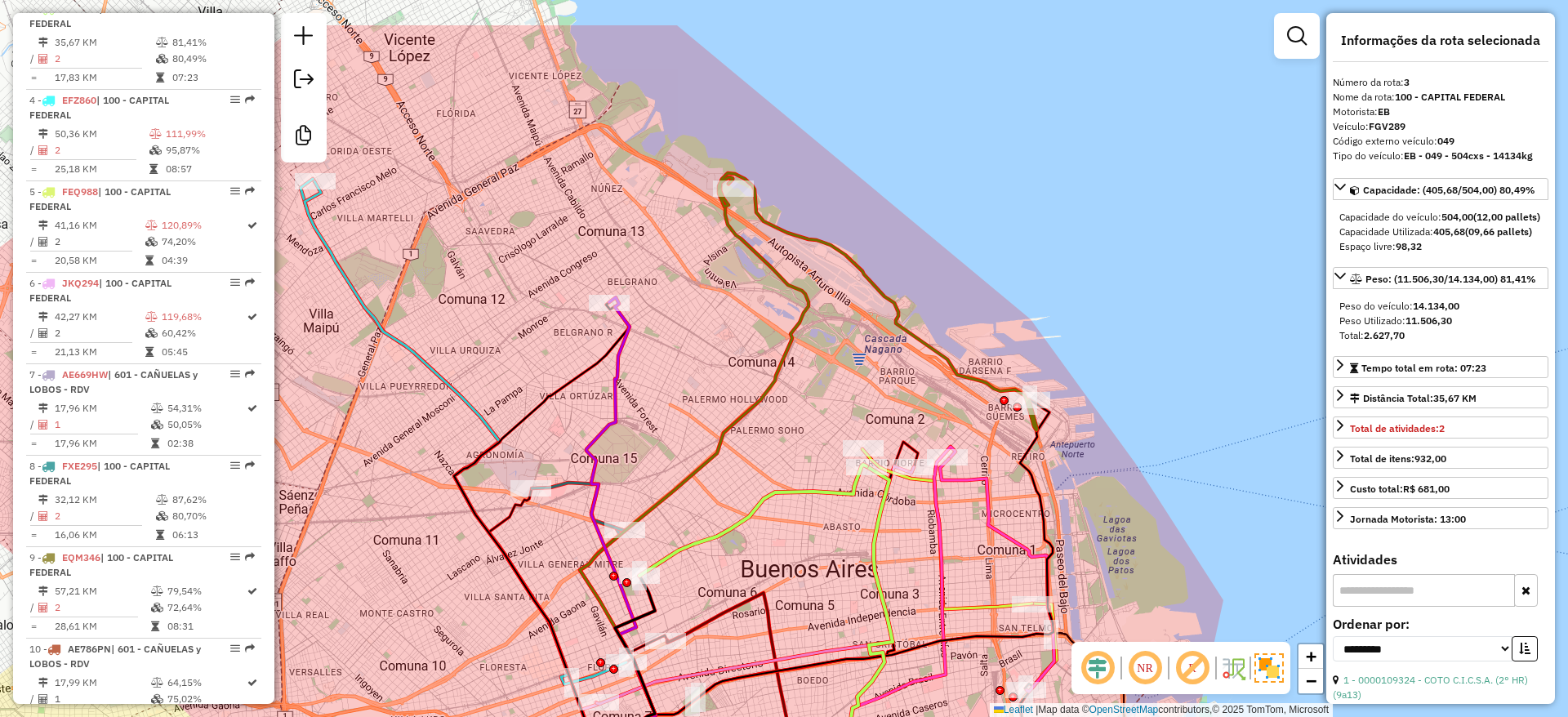
drag, startPoint x: 660, startPoint y: 368, endPoint x: 651, endPoint y: 360, distance: 12.0
click at [660, 369] on div "Janela de atendimento Grade de atendimento Capacidade Transportadoras Veículos …" at bounding box center [784, 358] width 1568 height 717
click at [623, 344] on icon at bounding box center [621, 544] width 69 height 490
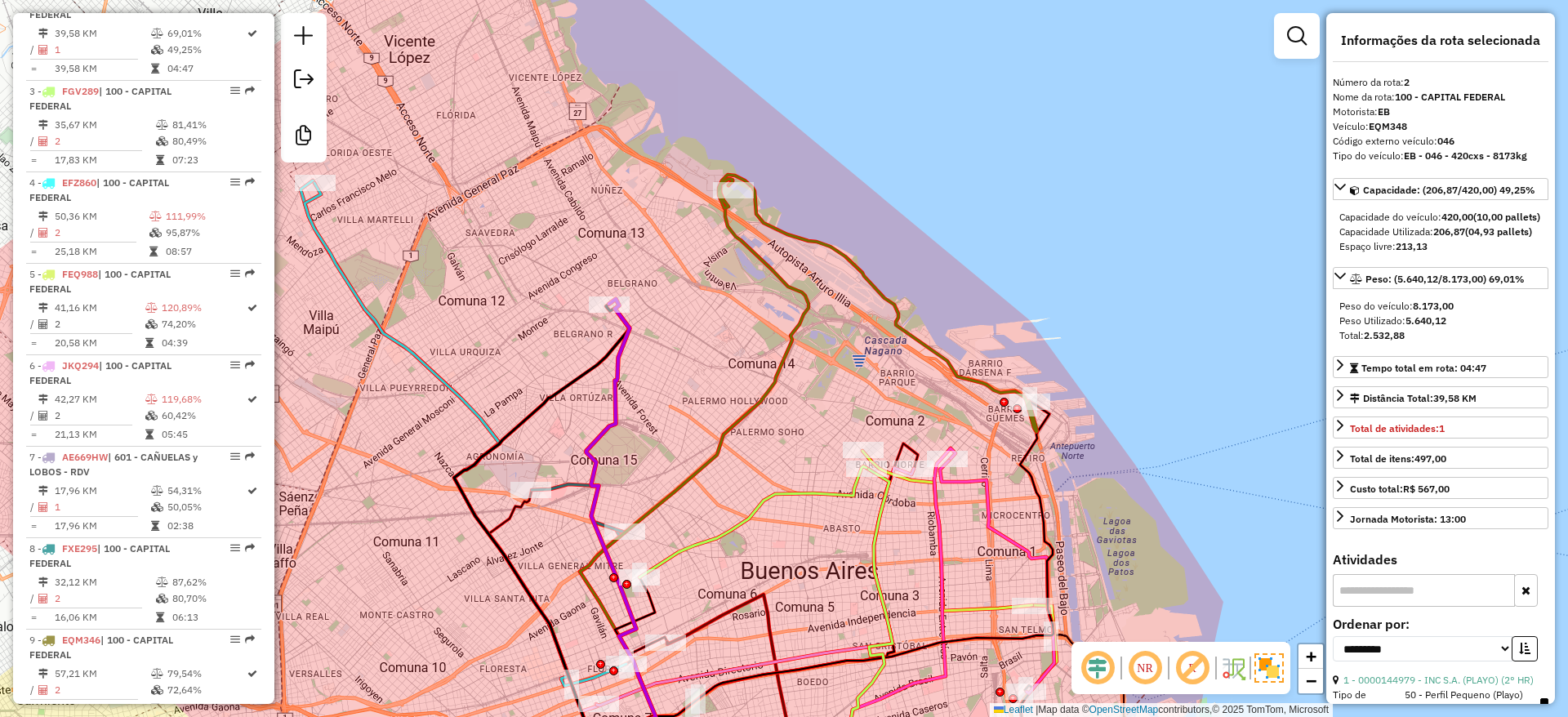
scroll to position [726, 0]
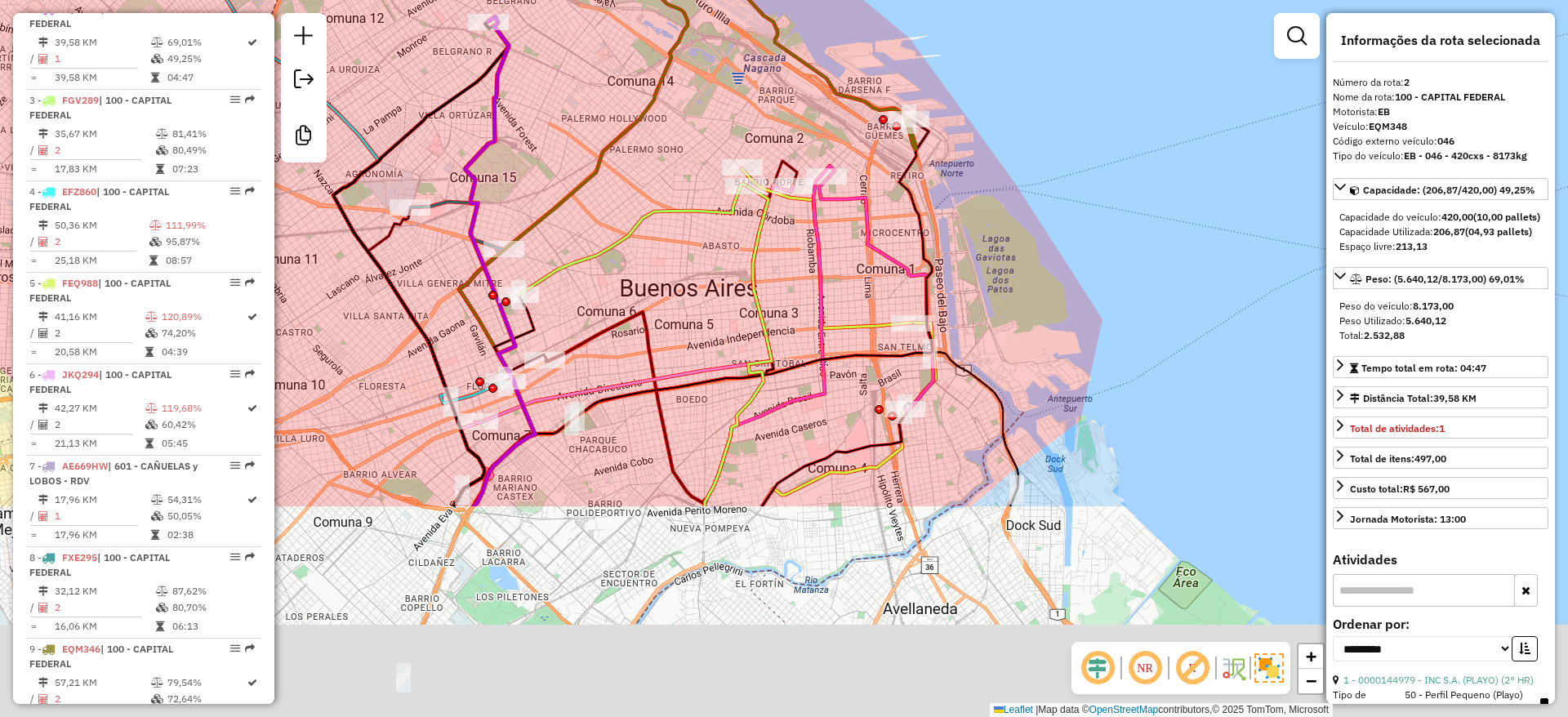
drag, startPoint x: 1058, startPoint y: 295, endPoint x: 1022, endPoint y: 267, distance: 45.6
click at [1040, 241] on div "Janela de atendimento Grade de atendimento Capacidade Transportadoras Veículos …" at bounding box center [784, 358] width 1568 height 717
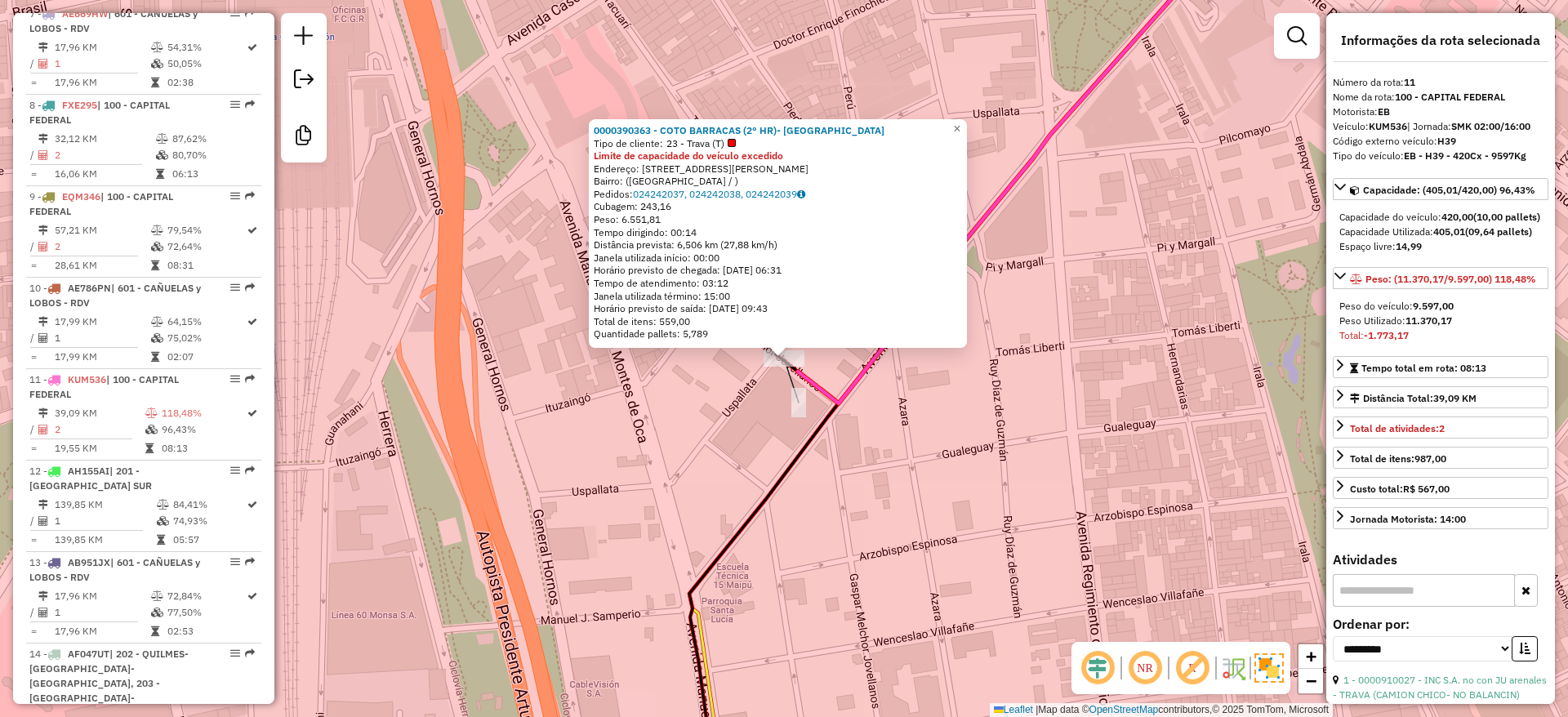
scroll to position [1549, 0]
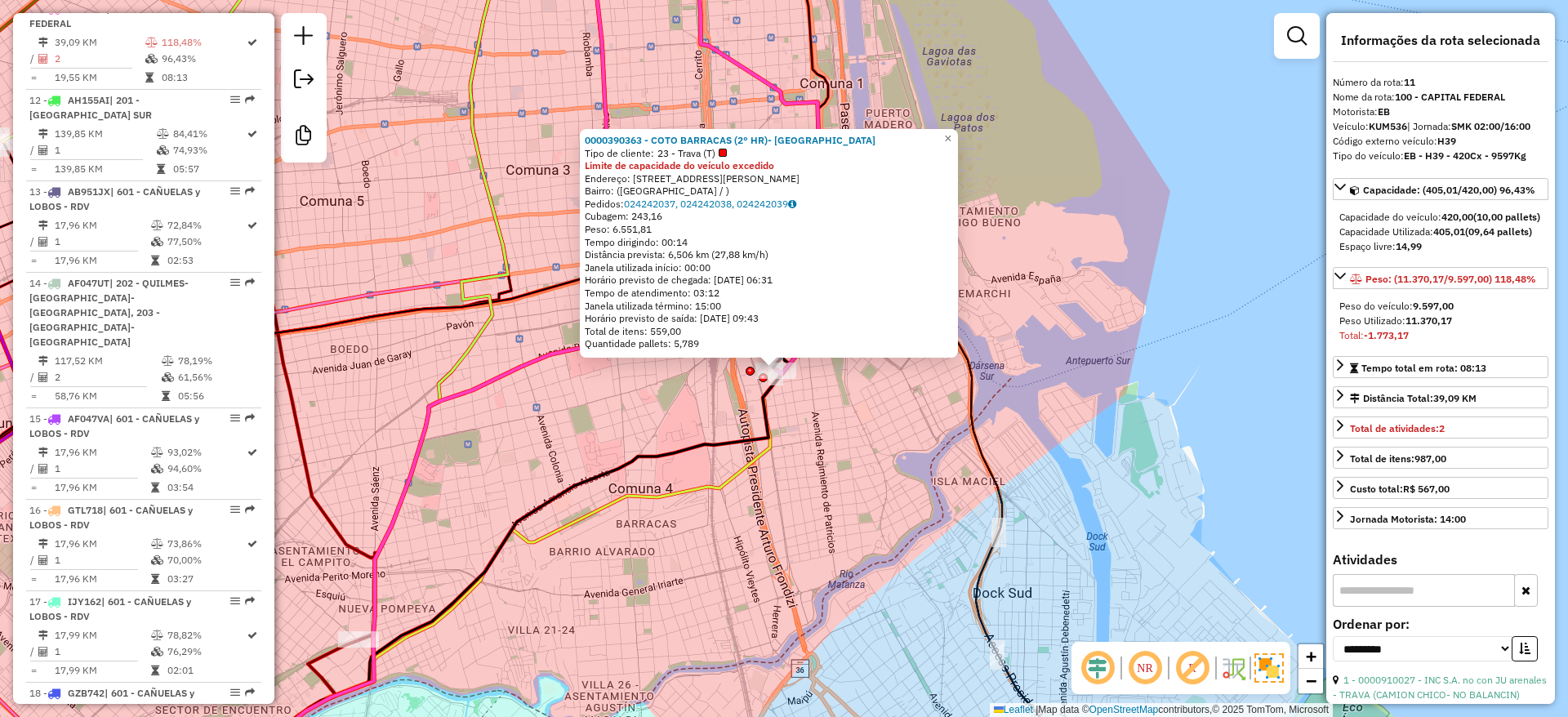
drag, startPoint x: 859, startPoint y: 468, endPoint x: 928, endPoint y: 594, distance: 143.7
click at [928, 594] on div "0000390363 - COTO BARRACAS (2° HR)- TRAVA Tipo de cliente: 23 - Trava (T) Limit…" at bounding box center [784, 358] width 1568 height 717
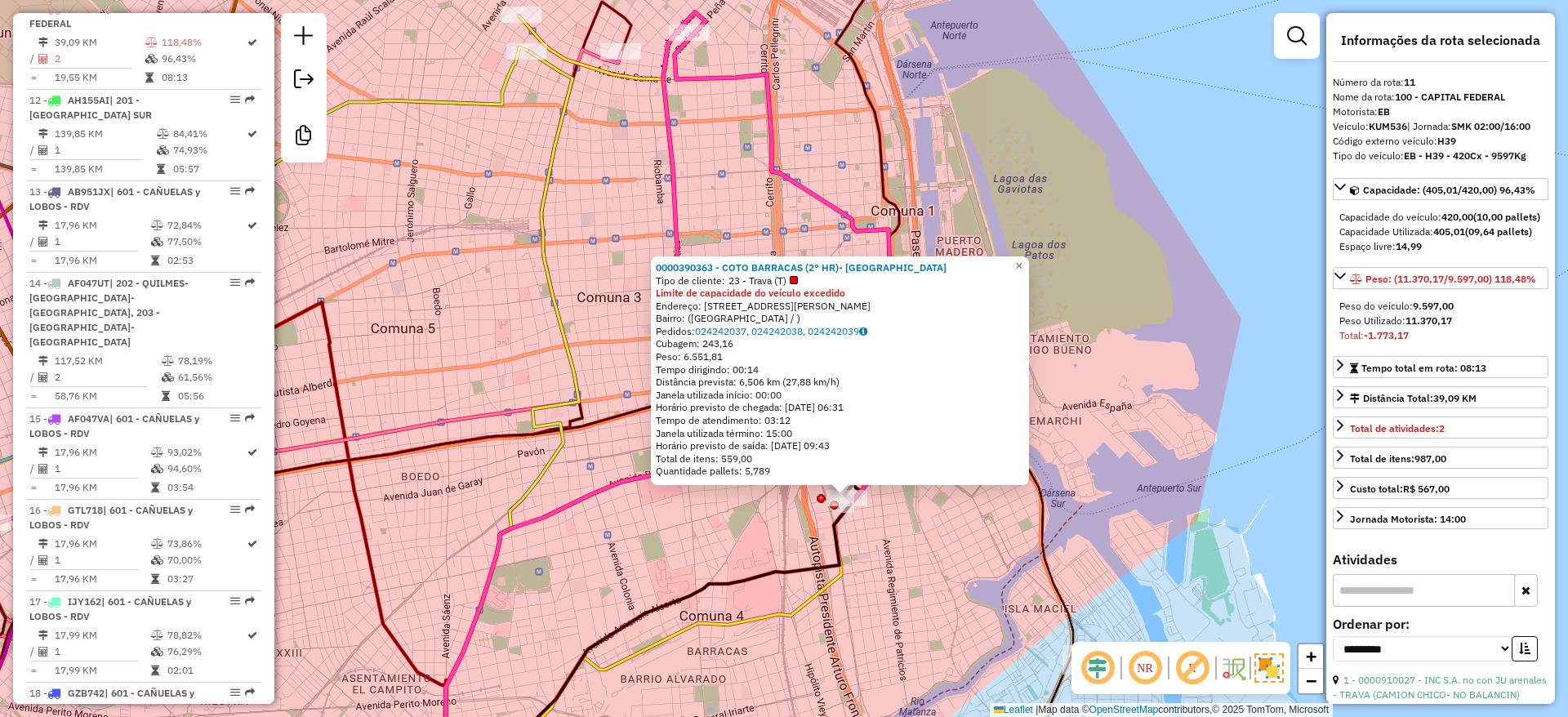
drag, startPoint x: 676, startPoint y: 156, endPoint x: 722, endPoint y: 162, distance: 46.4
click at [706, 230] on icon at bounding box center [575, 400] width 261 height 776
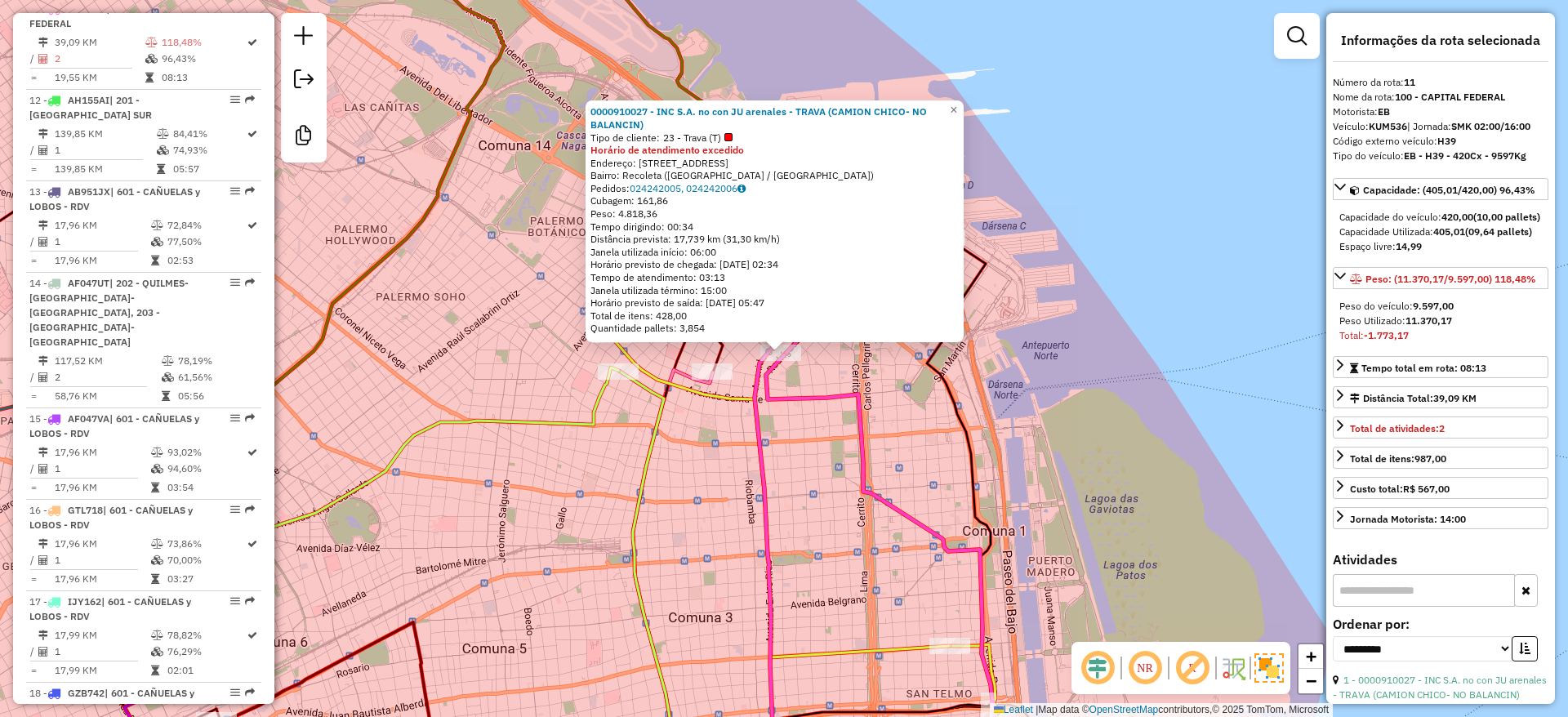
drag, startPoint x: 771, startPoint y: 462, endPoint x: 709, endPoint y: 266, distance: 205.6
click at [754, 332] on icon at bounding box center [775, 557] width 42 height 451
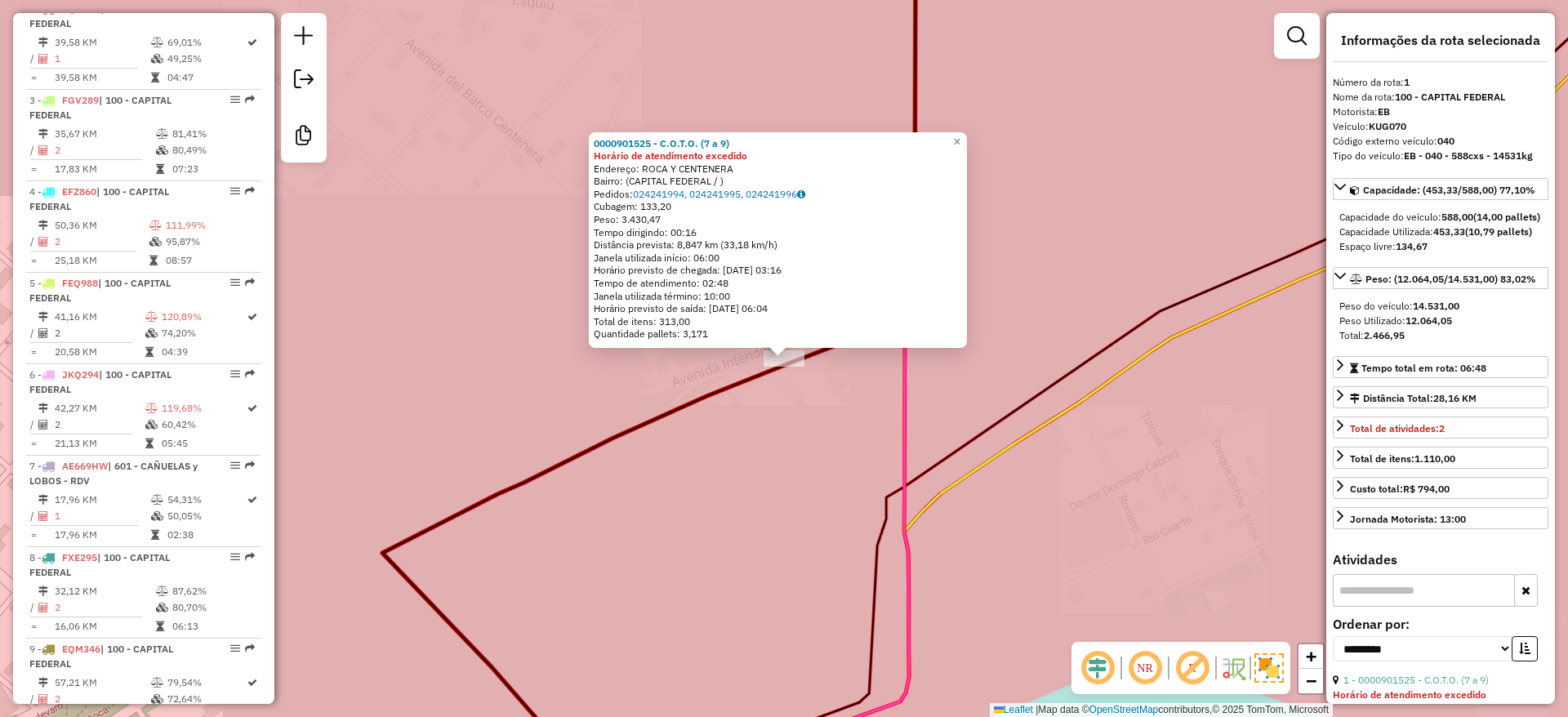
scroll to position [635, 0]
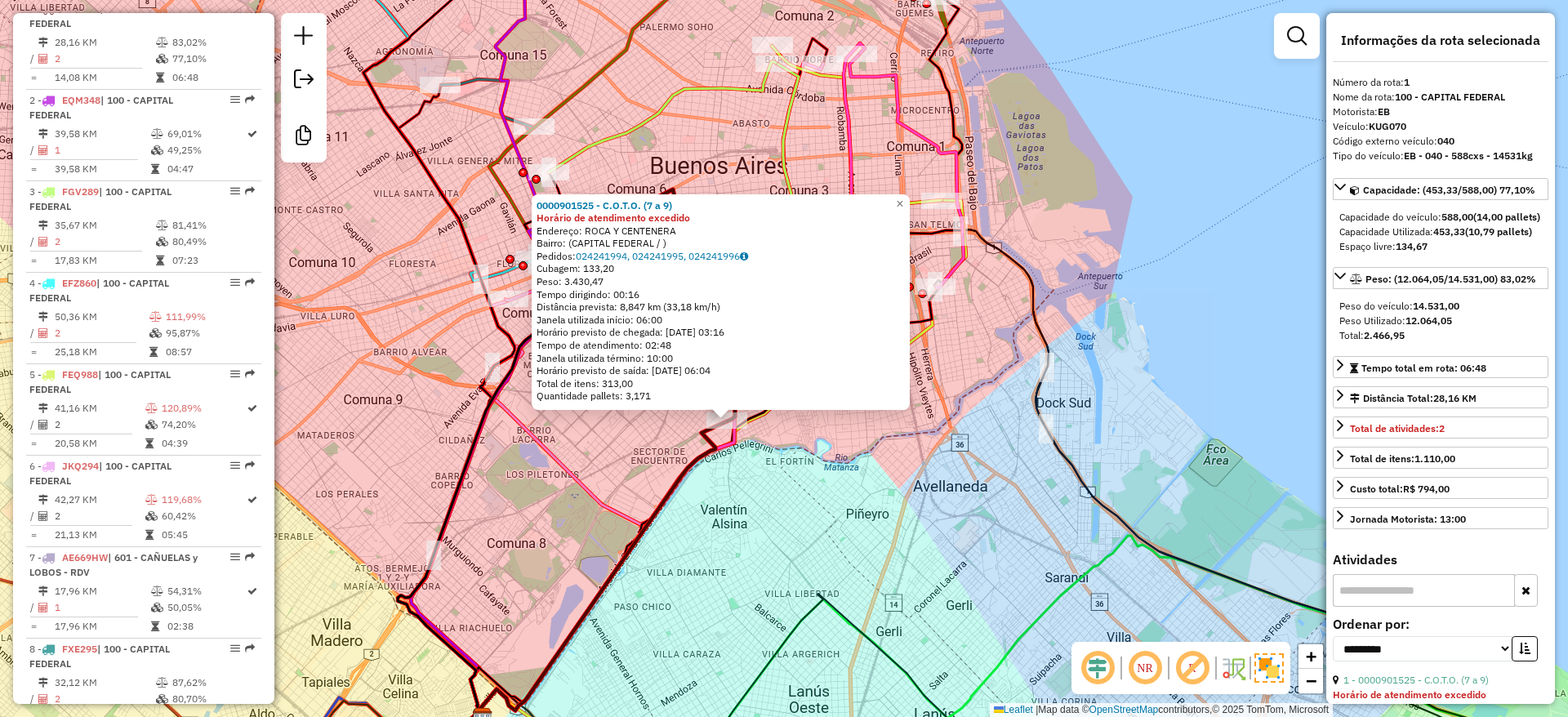
drag, startPoint x: 629, startPoint y: 541, endPoint x: 641, endPoint y: 560, distance: 22.5
click at [641, 560] on div "0000901525 - C.O.T.O. (7 a 9) Horário de atendimento excedido Endereço: ROCA Y …" at bounding box center [784, 358] width 1568 height 717
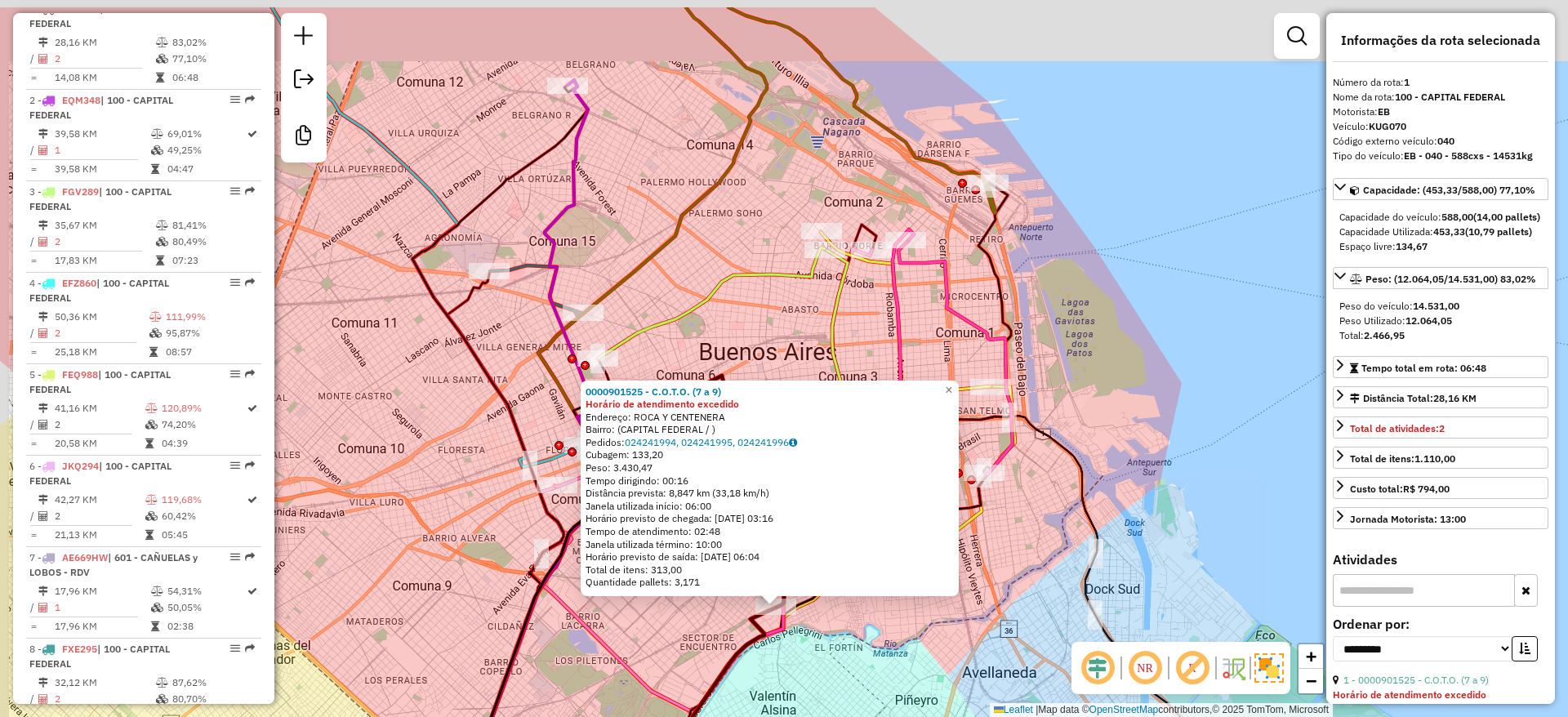
drag, startPoint x: 692, startPoint y: 245, endPoint x: 723, endPoint y: 361, distance: 120.1
click at [724, 364] on div "0000901525 - C.O.T.O. (7 a 9) Horário de atendimento excedido Endereço: ROCA Y …" at bounding box center [784, 358] width 1568 height 717
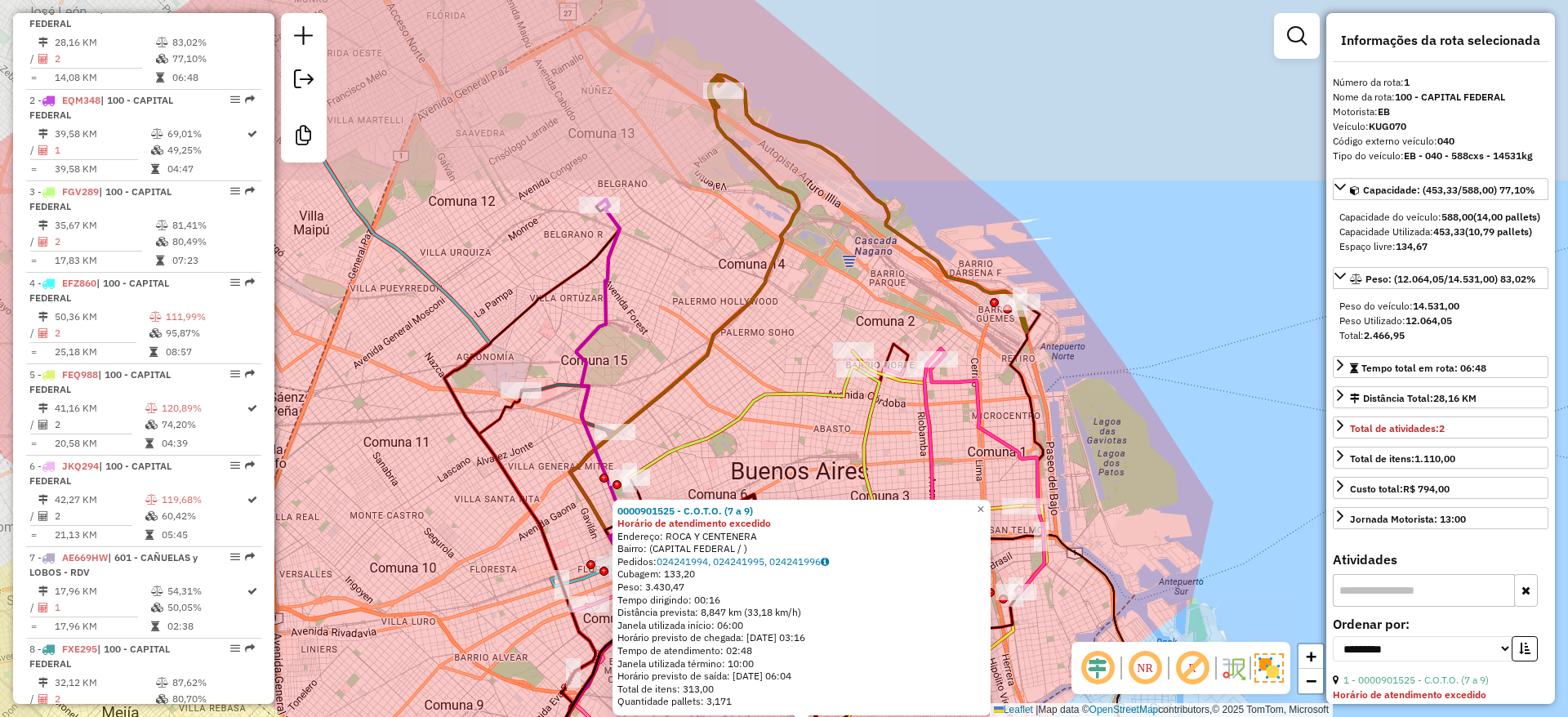
click at [656, 266] on div "0000901525 - C.O.T.O. (7 a 9) Horário de atendimento excedido Endereço: ROCA Y …" at bounding box center [784, 358] width 1568 height 717
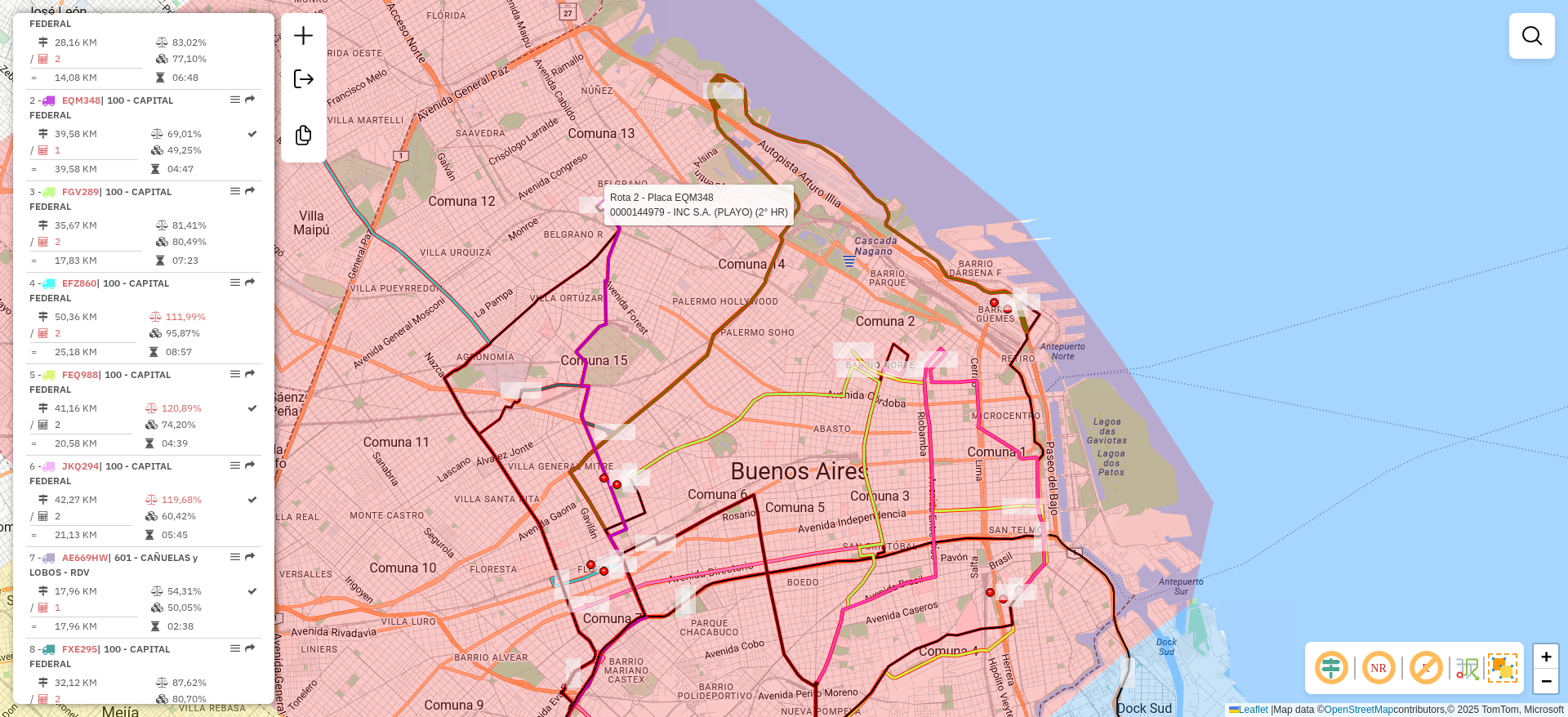
select select "**********"
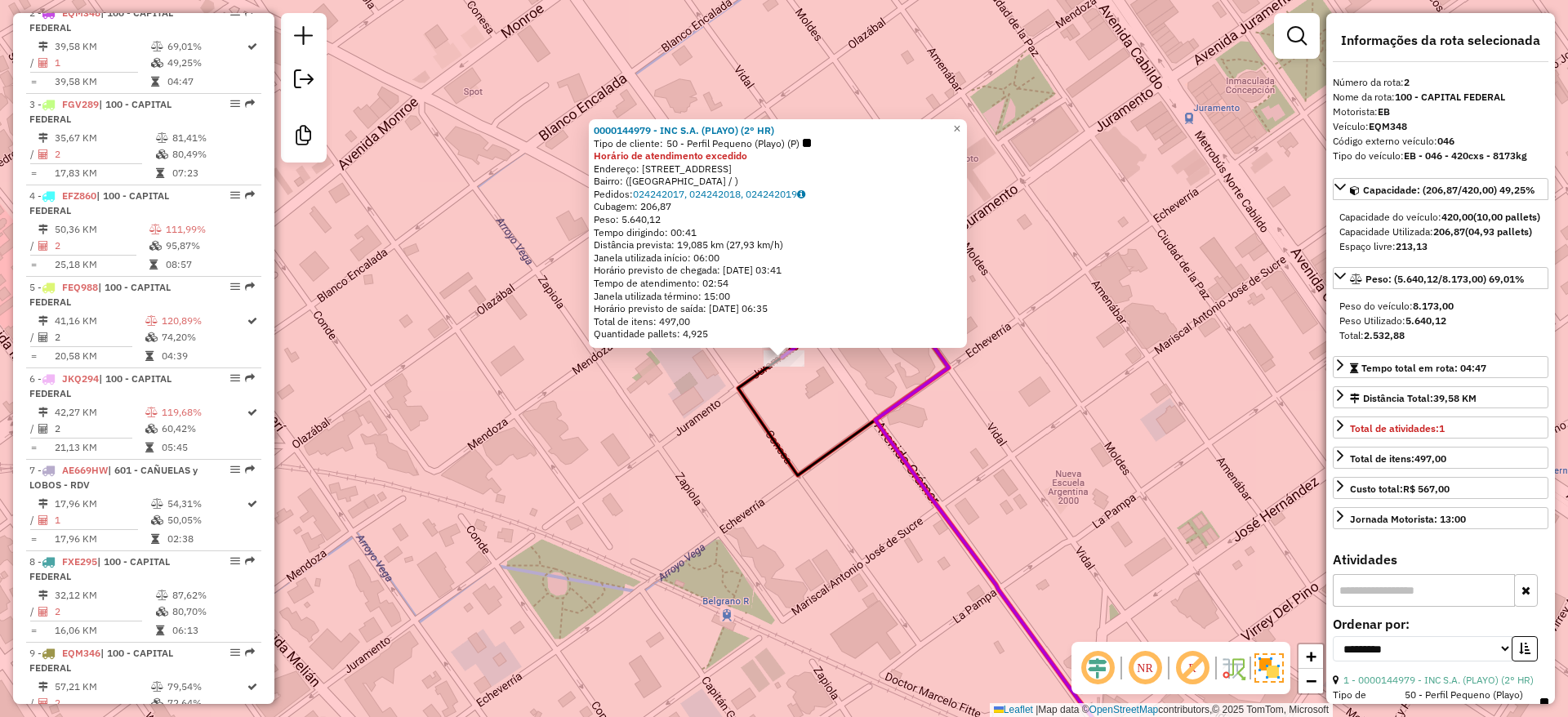
scroll to position [726, 0]
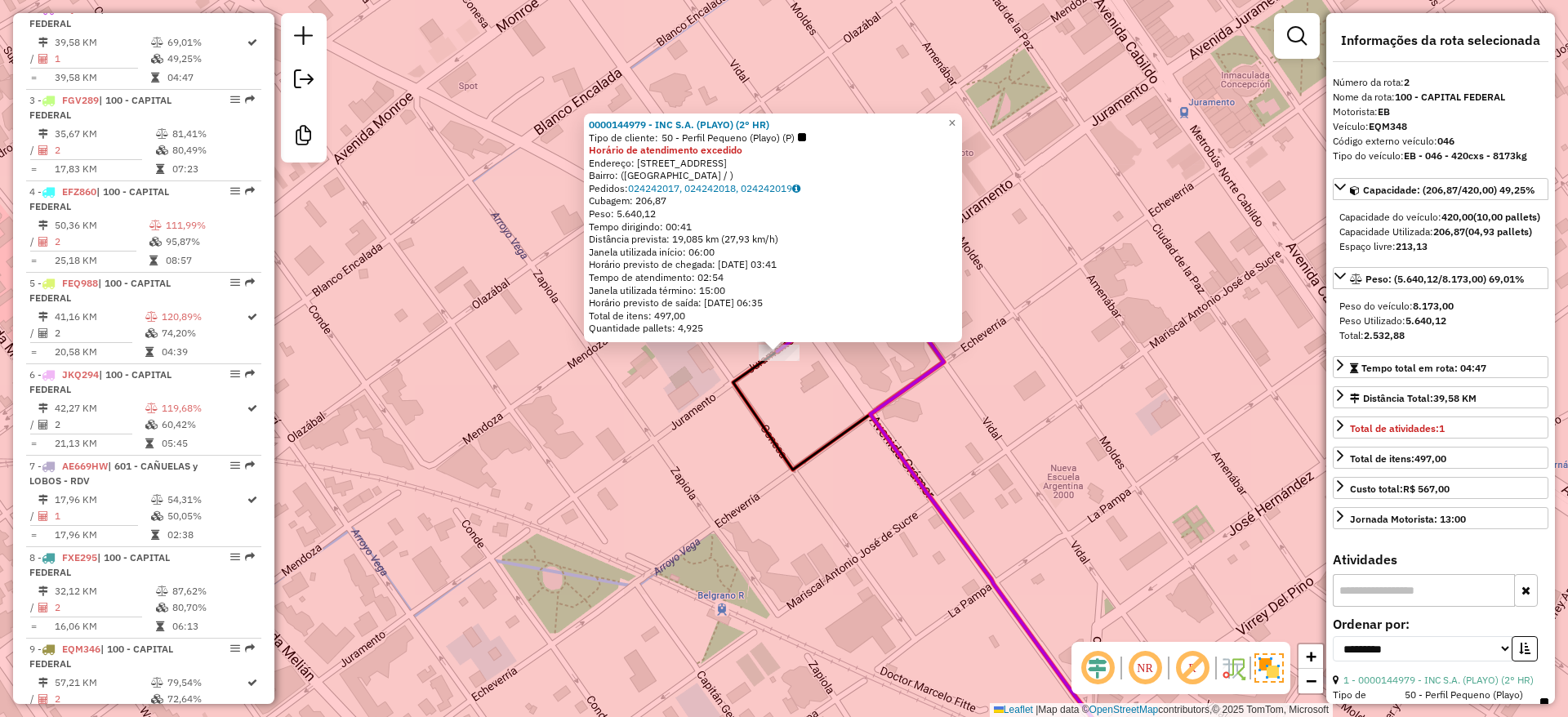
drag, startPoint x: 955, startPoint y: 595, endPoint x: 748, endPoint y: 433, distance: 262.9
click at [753, 439] on div "0000144979 - INC S.A. (PLAYO) (2° HR) Tipo de cliente: 50 - Perfil Pequeno (Pla…" at bounding box center [784, 358] width 1568 height 717
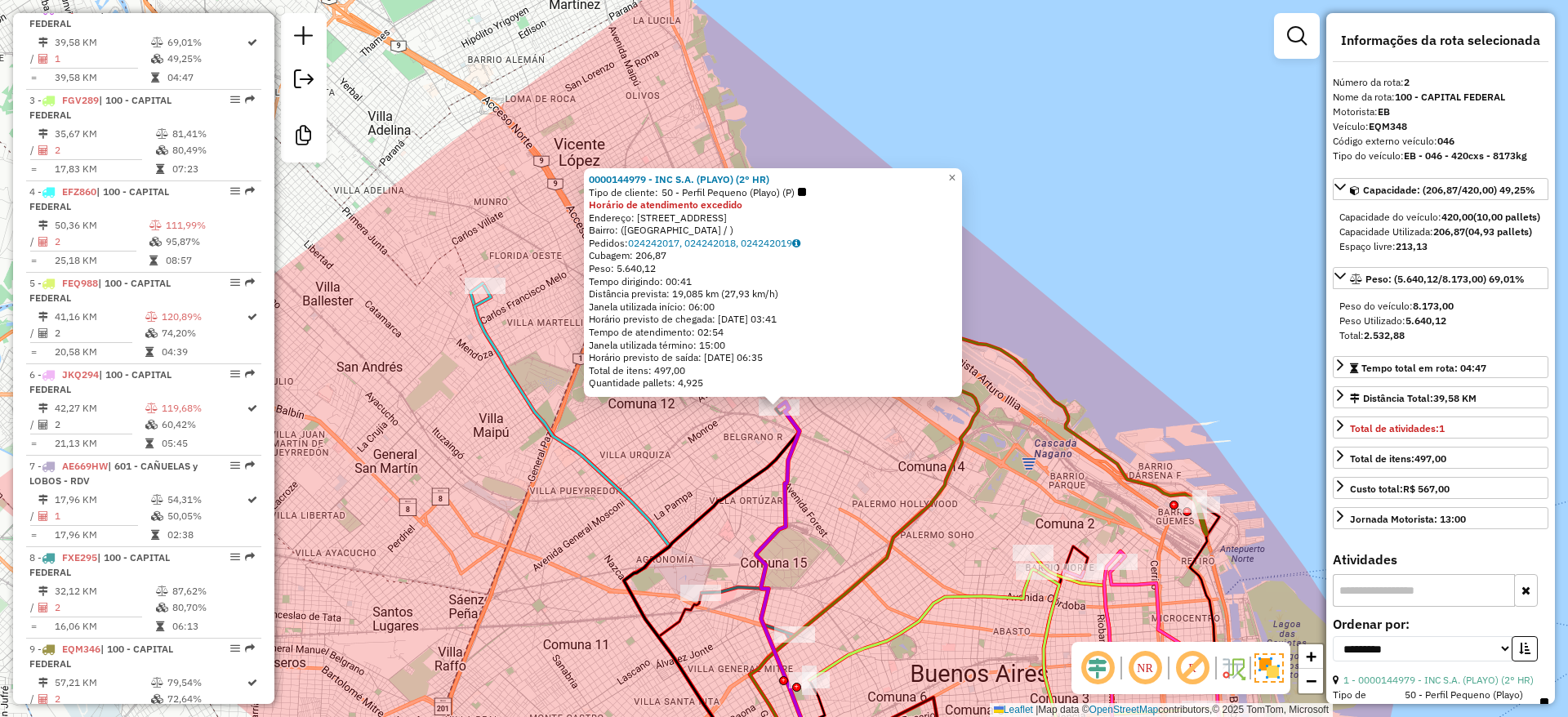
click at [884, 449] on div "0000144979 - INC S.A. (PLAYO) (2° HR) Tipo de cliente: 50 - Perfil Pequeno (Pla…" at bounding box center [784, 358] width 1568 height 717
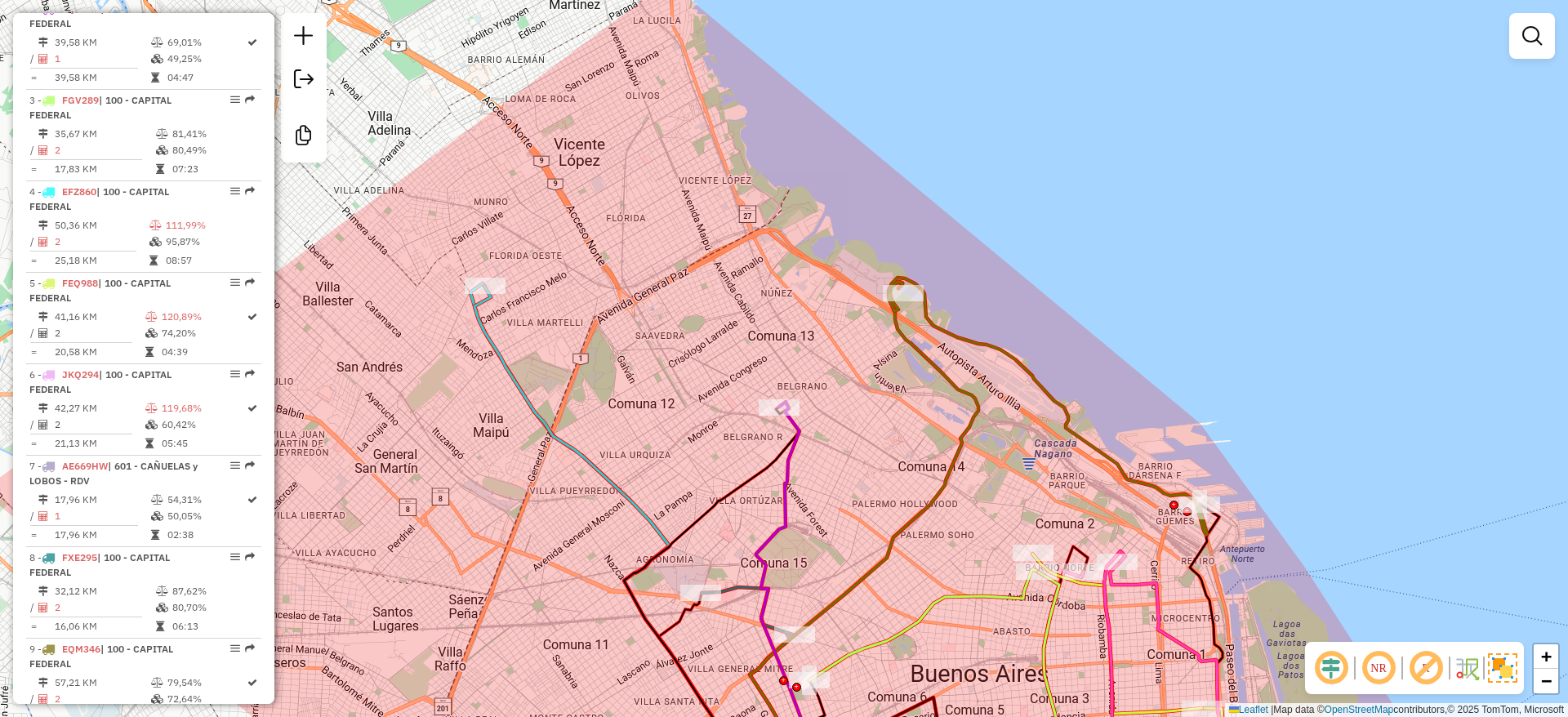
click at [916, 344] on icon at bounding box center [864, 535] width 229 height 508
select select "**********"
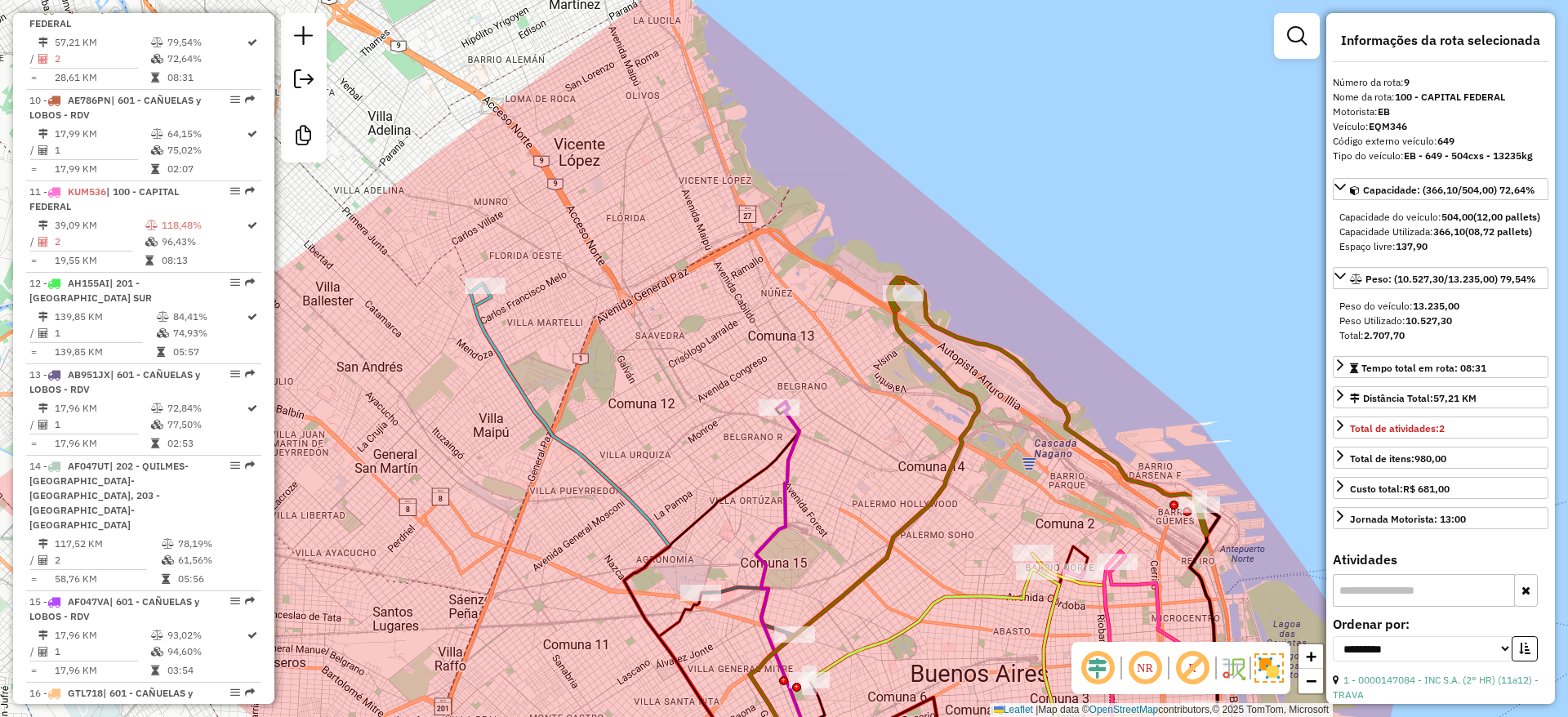
click at [794, 445] on icon at bounding box center [784, 594] width 58 height 387
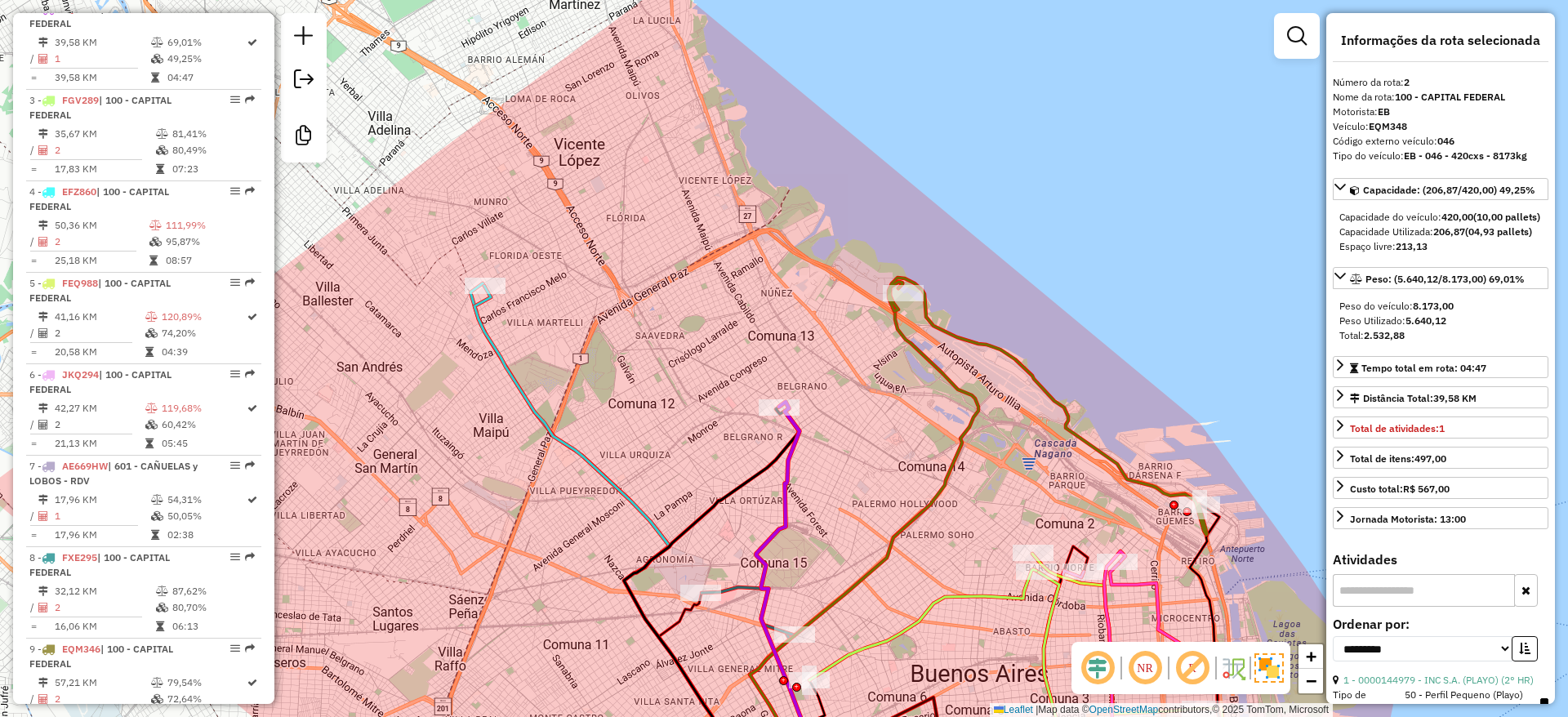
click at [820, 435] on div "Janela de atendimento Grade de atendimento Capacidade Transportadoras Veículos …" at bounding box center [784, 358] width 1568 height 717
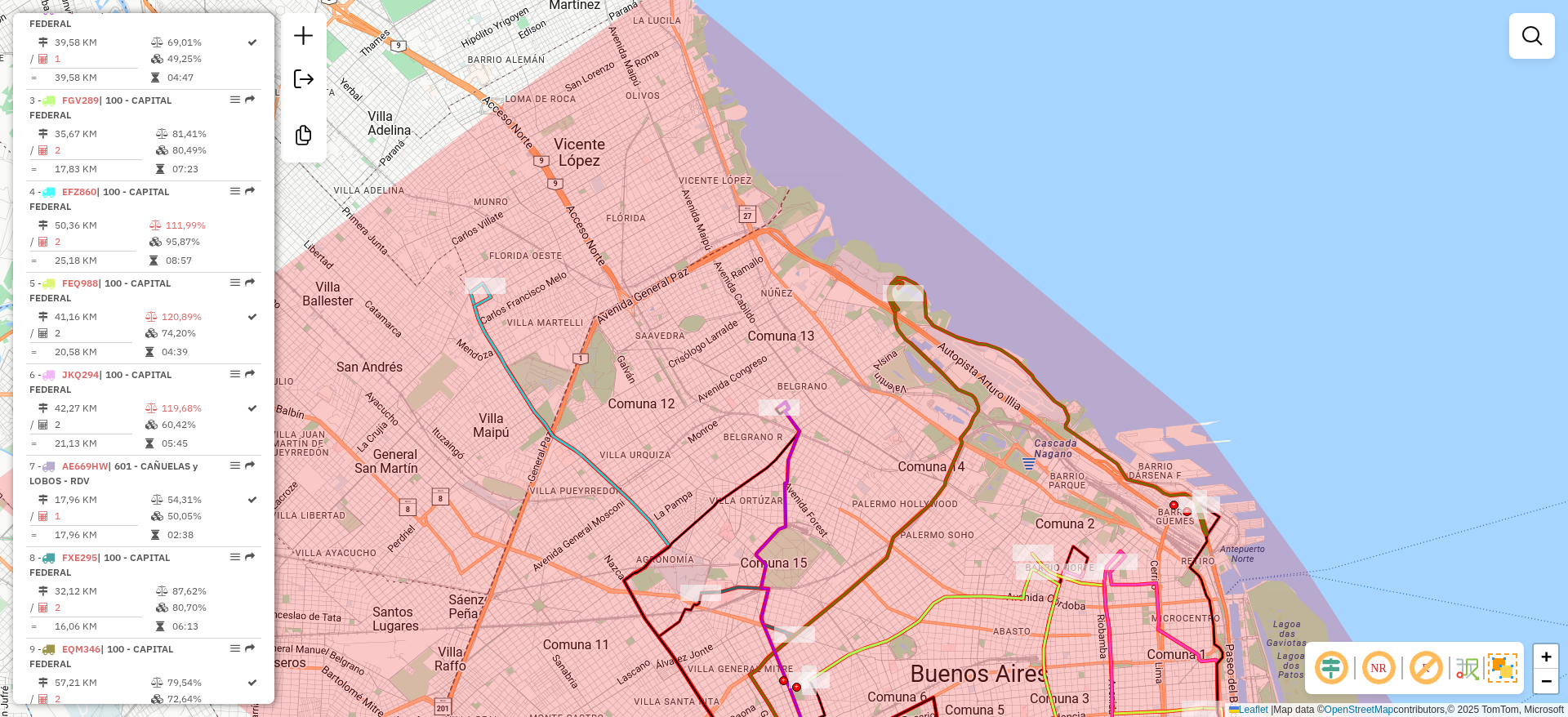
click at [795, 438] on icon at bounding box center [784, 594] width 58 height 387
select select "**********"
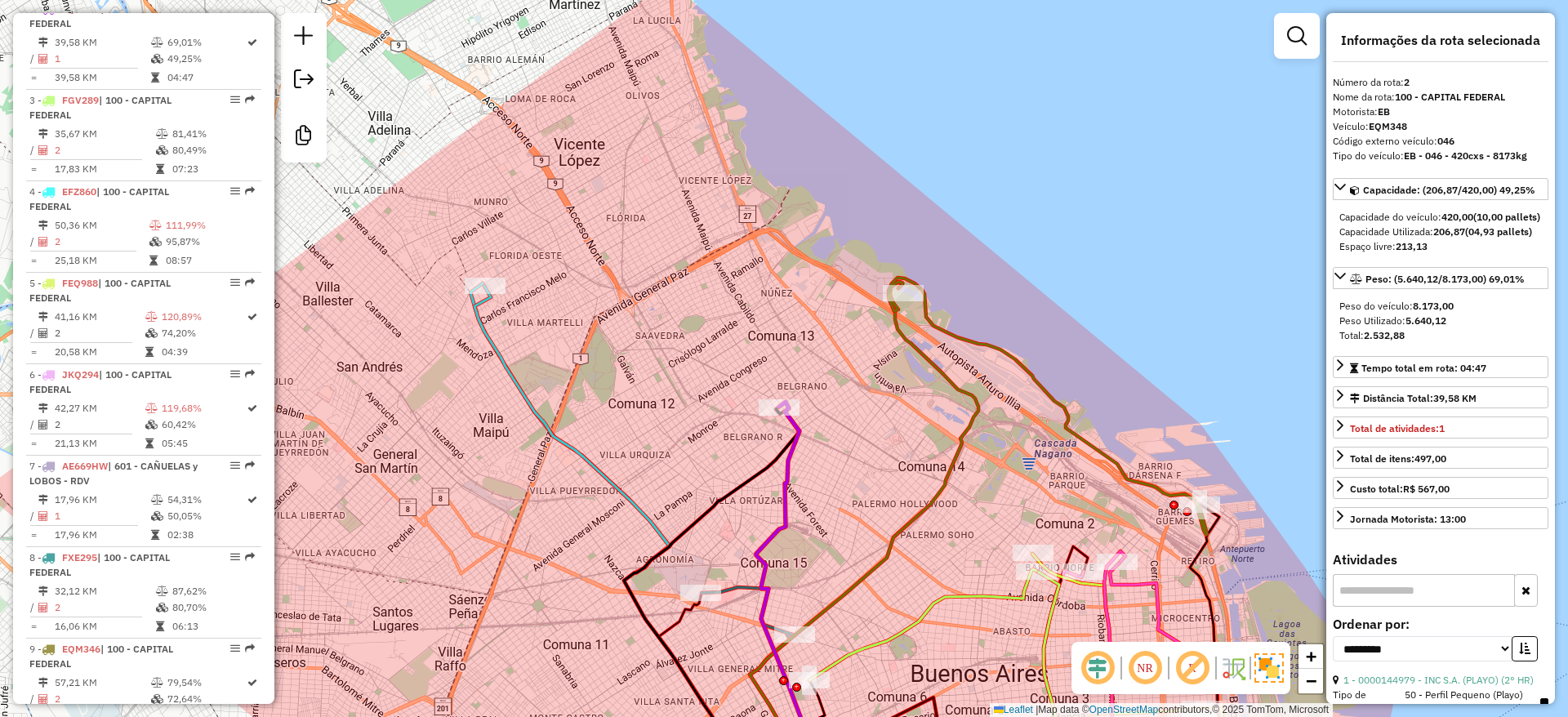
click at [853, 459] on div "Rota 5 - Placa FEQ988 0000416431 - CENCOSUD S.A. (PLAYO) DISCO SANTA FE (DEPOSI…" at bounding box center [784, 358] width 1568 height 717
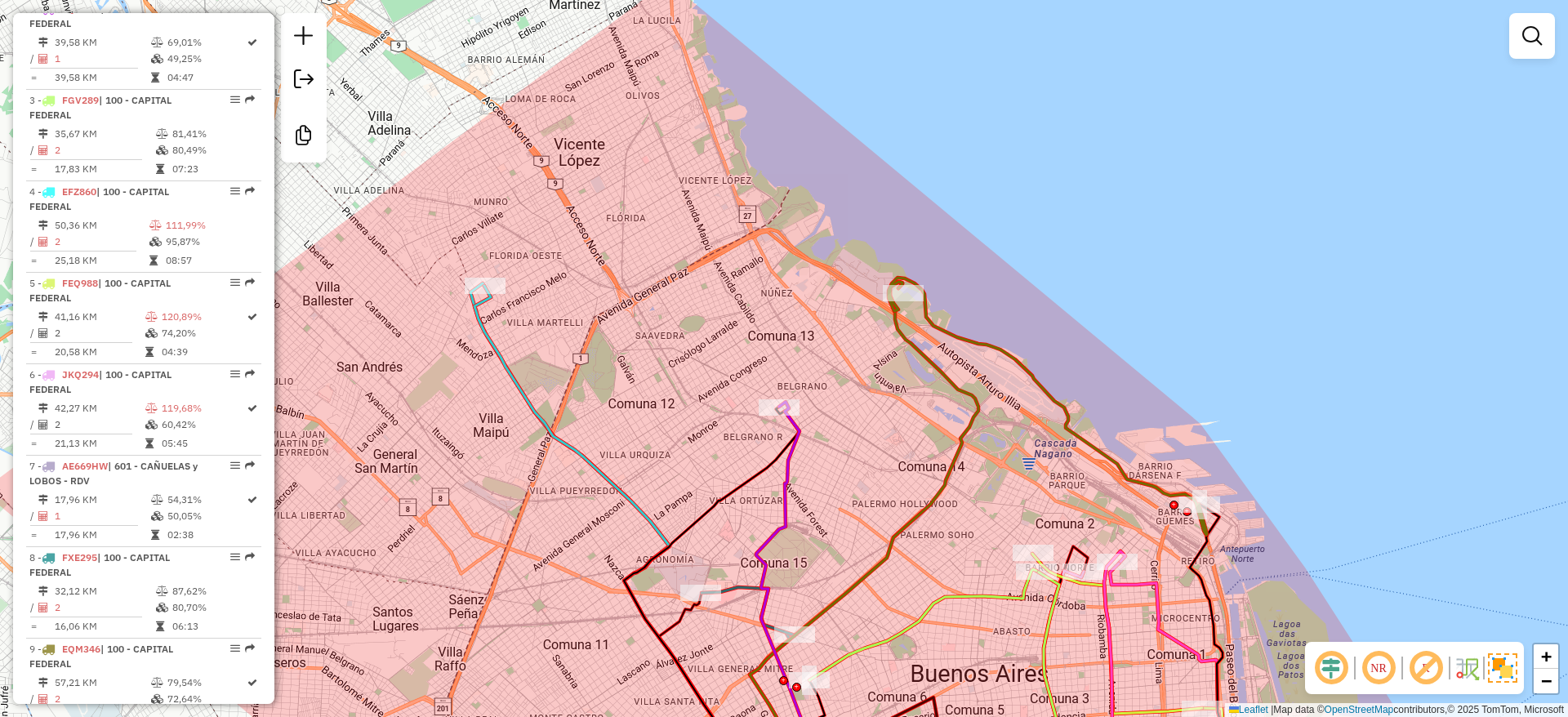
click at [827, 452] on div "Janela de atendimento Grade de atendimento Capacidade Transportadoras Veículos …" at bounding box center [784, 358] width 1568 height 717
click at [790, 441] on icon at bounding box center [784, 594] width 58 height 387
select select "**********"
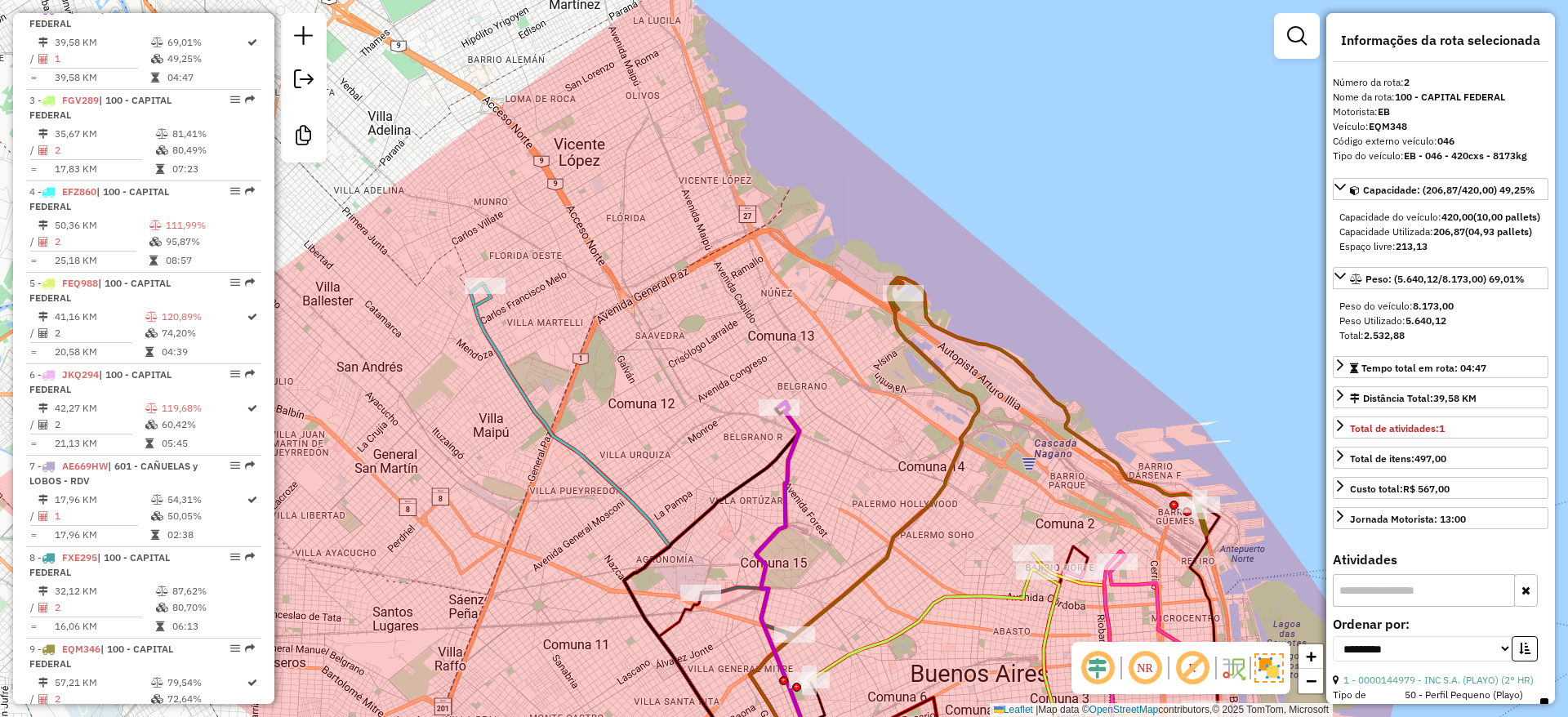
click at [828, 473] on div "Janela de atendimento Grade de atendimento Capacidade Transportadoras Veículos …" at bounding box center [784, 358] width 1568 height 717
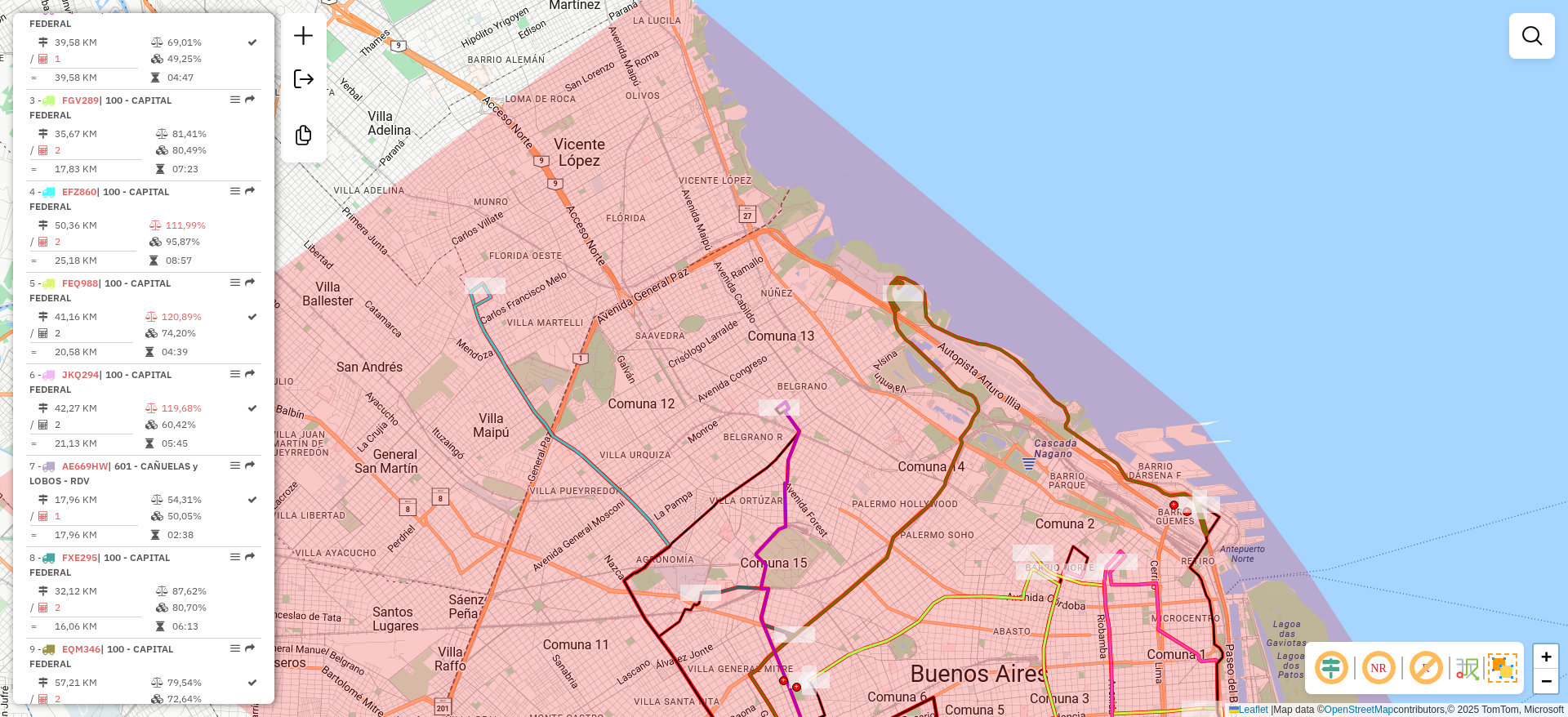
click at [794, 448] on icon at bounding box center [784, 594] width 58 height 387
select select "**********"
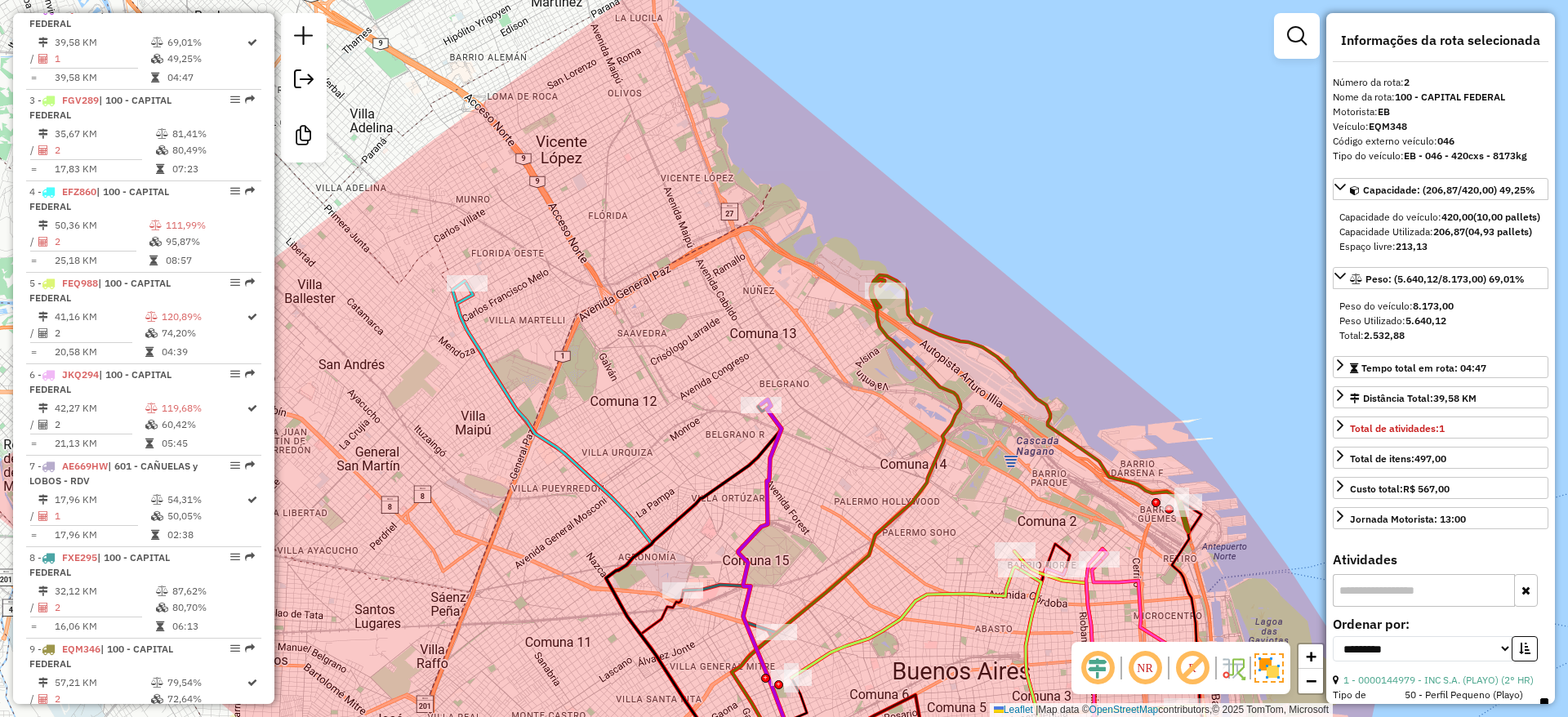
drag, startPoint x: 856, startPoint y: 470, endPoint x: 661, endPoint y: 453, distance: 195.7
click at [661, 453] on div "Janela de atendimento Grade de atendimento Capacidade Transportadoras Veículos …" at bounding box center [784, 358] width 1568 height 717
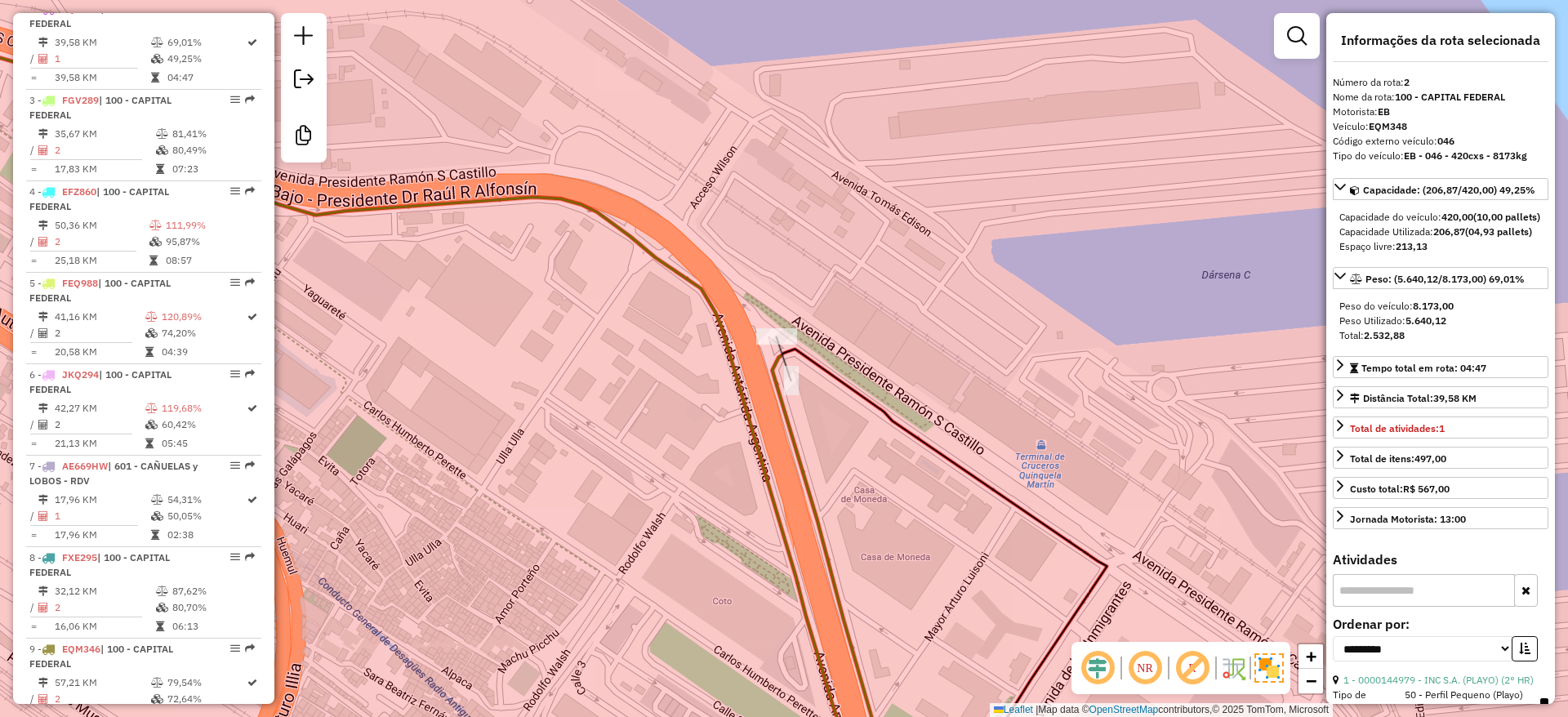
click at [778, 351] on icon at bounding box center [368, 402] width 1049 height 773
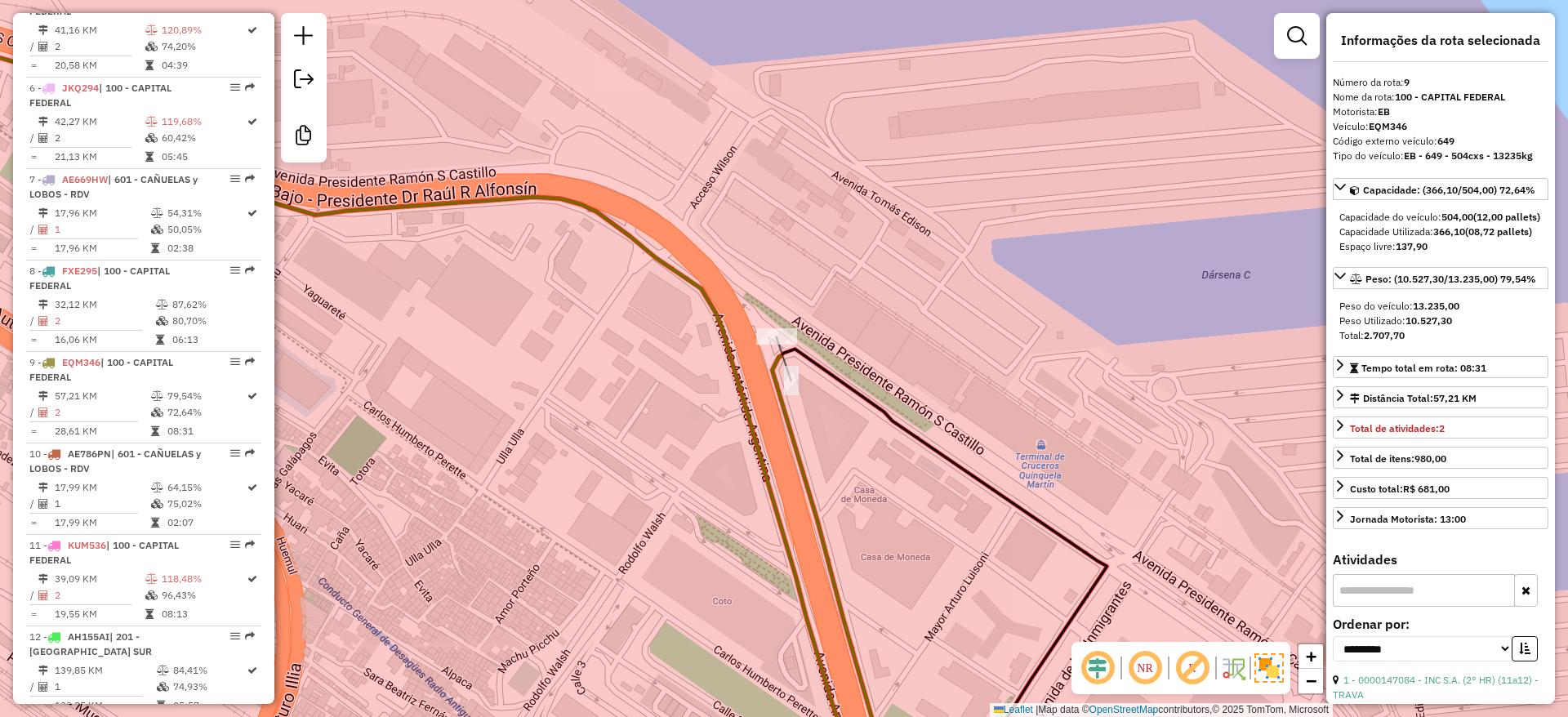
scroll to position [1366, 0]
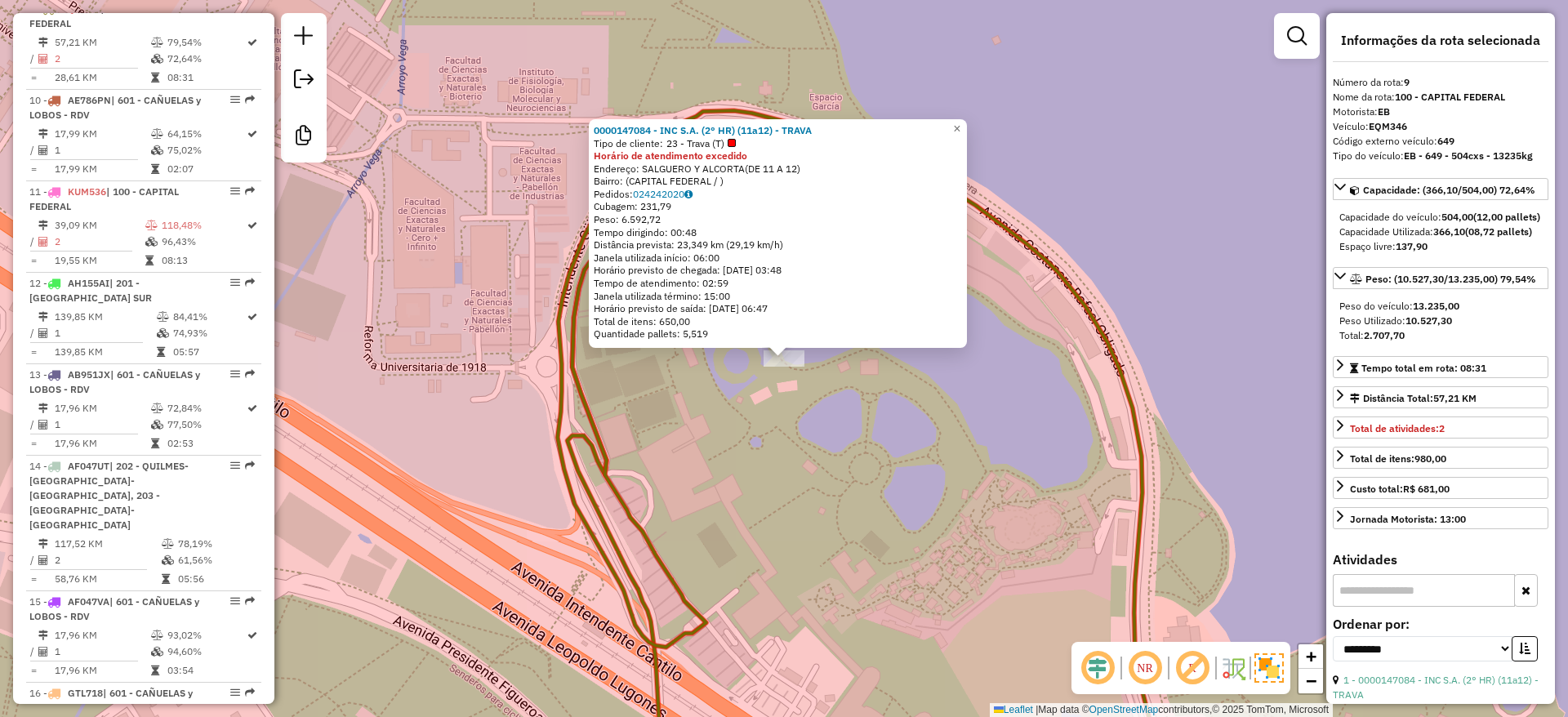
drag, startPoint x: 775, startPoint y: 403, endPoint x: 613, endPoint y: 305, distance: 189.3
click at [636, 317] on div "0000147084 - INC S.A. (2° HR) (11a12) - TRAVA Tipo de cliente: 23 - Trava (T) H…" at bounding box center [784, 358] width 1568 height 717
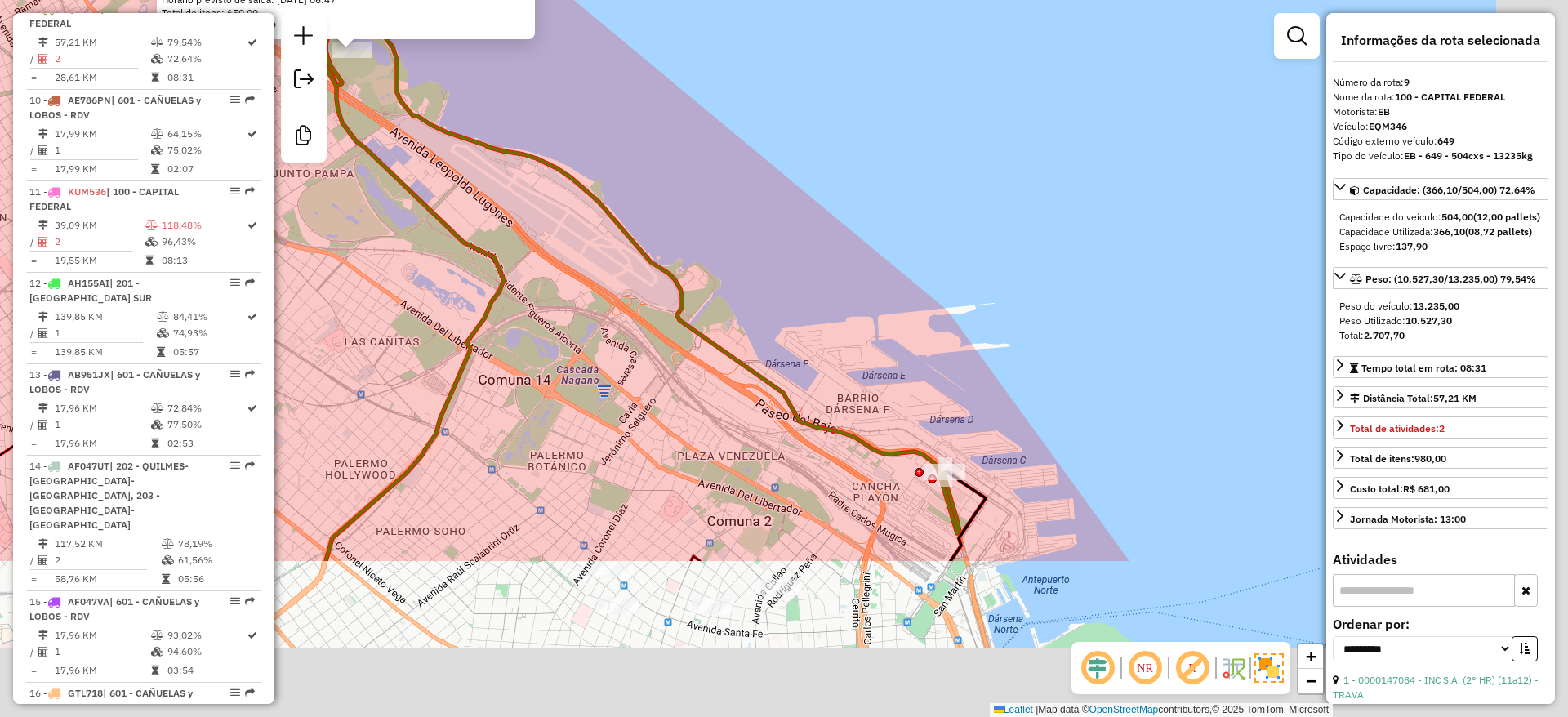
drag, startPoint x: 613, startPoint y: 236, endPoint x: 592, endPoint y: 241, distance: 21.6
click at [558, 187] on div "0000147084 - INC S.A. (2° HR) (11a12) - TRAVA Tipo de cliente: 23 - Trava (T) H…" at bounding box center [784, 358] width 1568 height 717
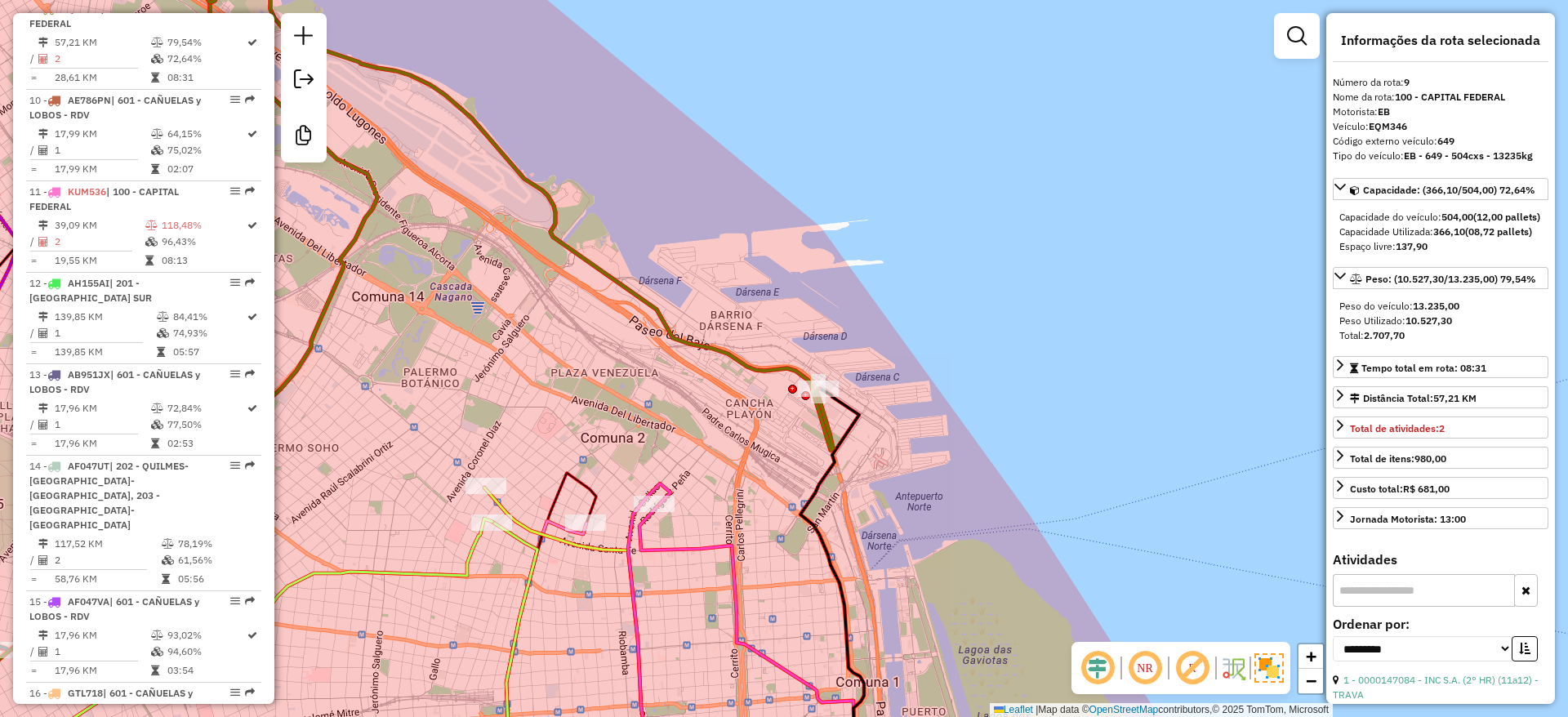
click at [663, 365] on div "0000147084 - INC S.A. (2° HR) (11a12) - TRAVA Tipo de cliente: 23 - Trava (T) H…" at bounding box center [784, 358] width 1568 height 717
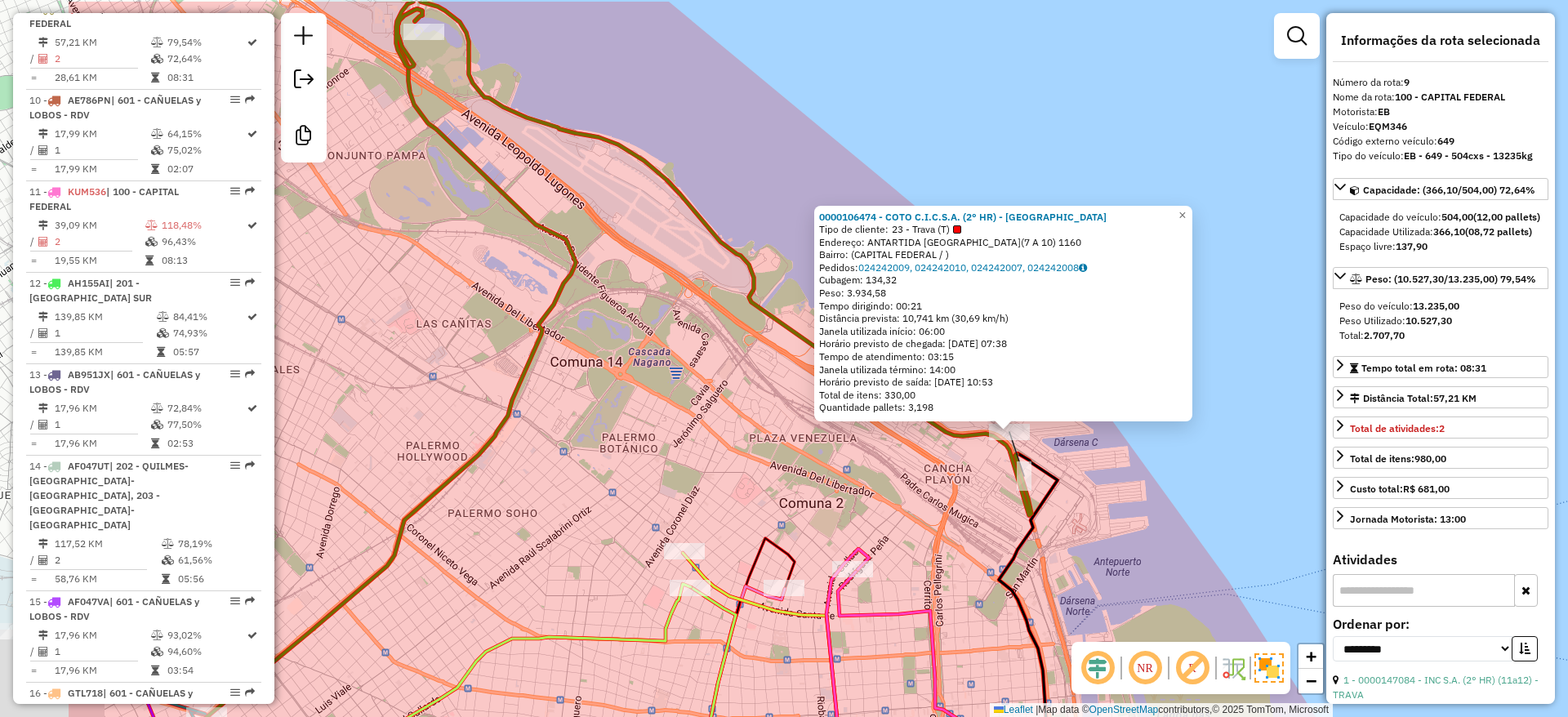
drag, startPoint x: 599, startPoint y: 346, endPoint x: 740, endPoint y: 386, distance: 146.6
click at [740, 386] on div "Rota 9 - Placa EQM346 0000106474 - COTO C.I.C.S.A. (2° HR) - TRAVA 0000106474 -…" at bounding box center [784, 358] width 1568 height 717
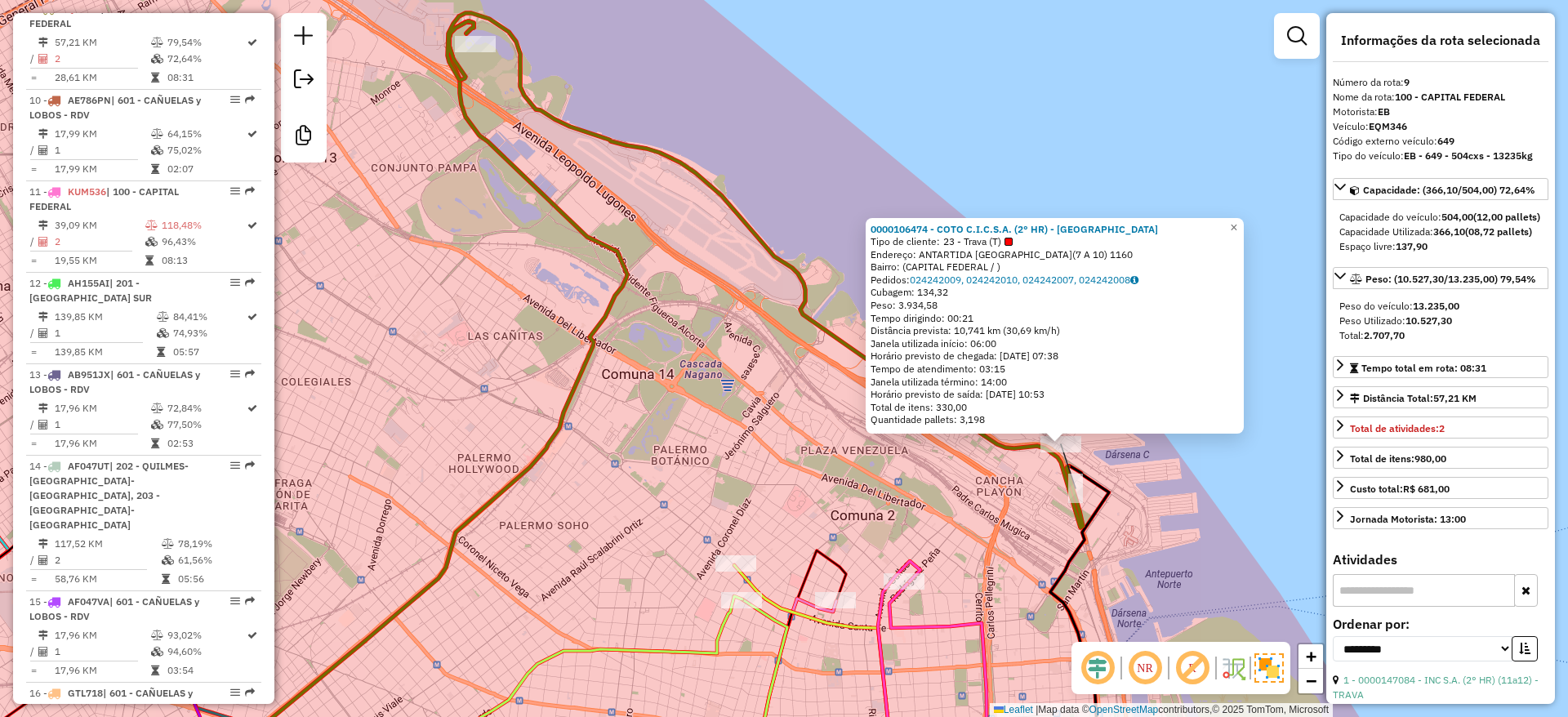
click at [530, 110] on icon at bounding box center [764, 270] width 635 height 515
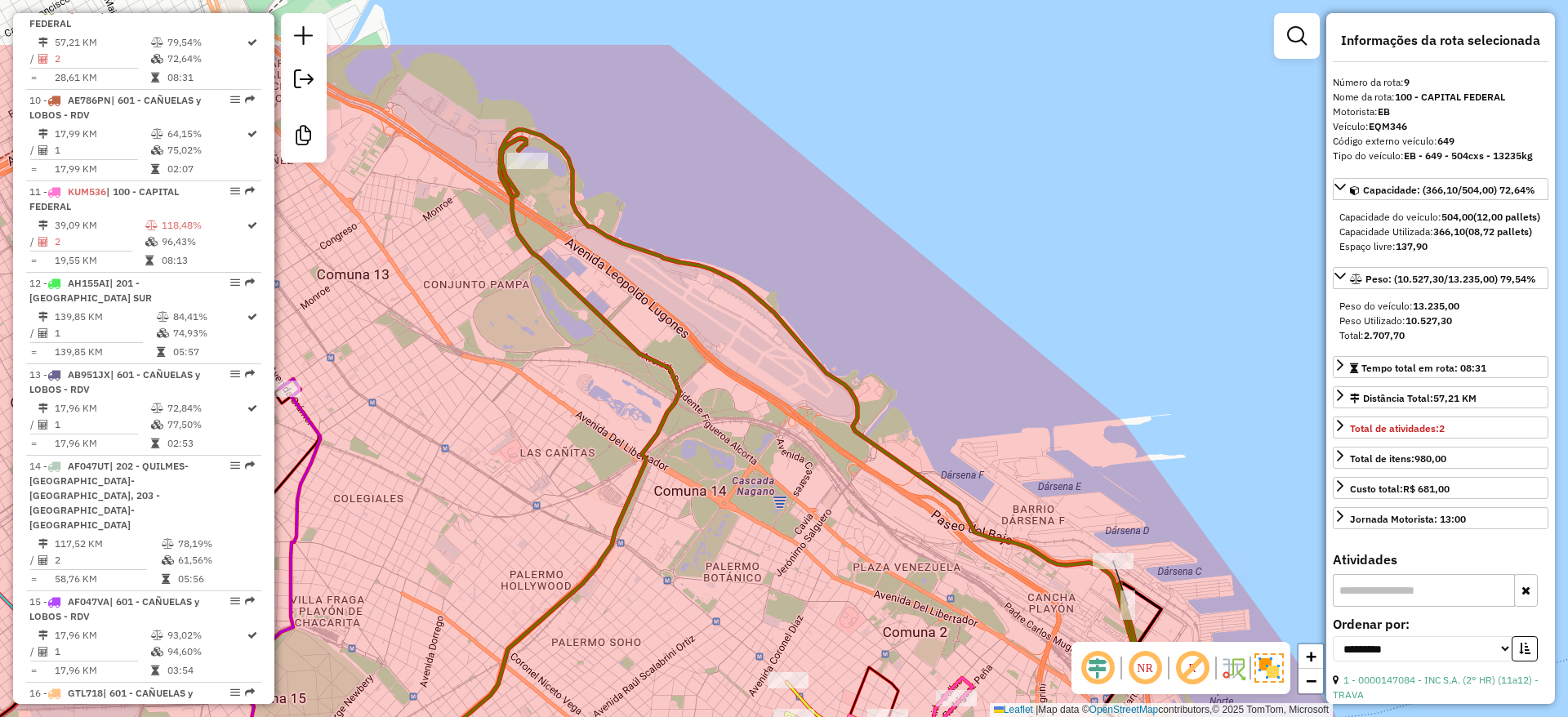
drag, startPoint x: 496, startPoint y: 91, endPoint x: 538, endPoint y: 207, distance: 123.4
click at [548, 209] on div "Janela de atendimento Grade de atendimento Capacidade Transportadoras Veículos …" at bounding box center [784, 358] width 1568 height 717
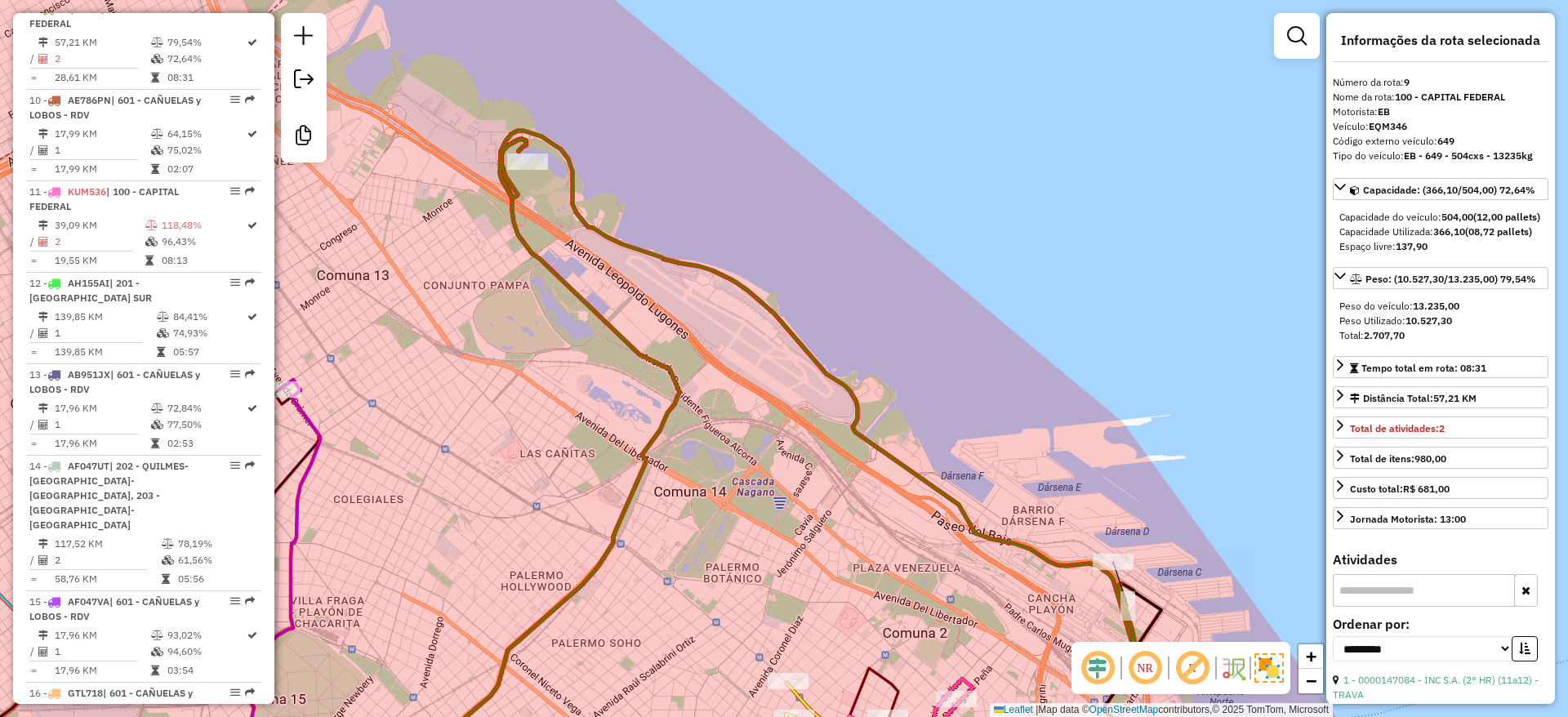
click at [511, 195] on icon at bounding box center [817, 388] width 635 height 515
drag, startPoint x: 530, startPoint y: 224, endPoint x: 553, endPoint y: 218, distance: 23.8
click at [535, 230] on div "Janela de atendimento Grade de atendimento Capacidade Transportadoras Veículos …" at bounding box center [784, 358] width 1568 height 717
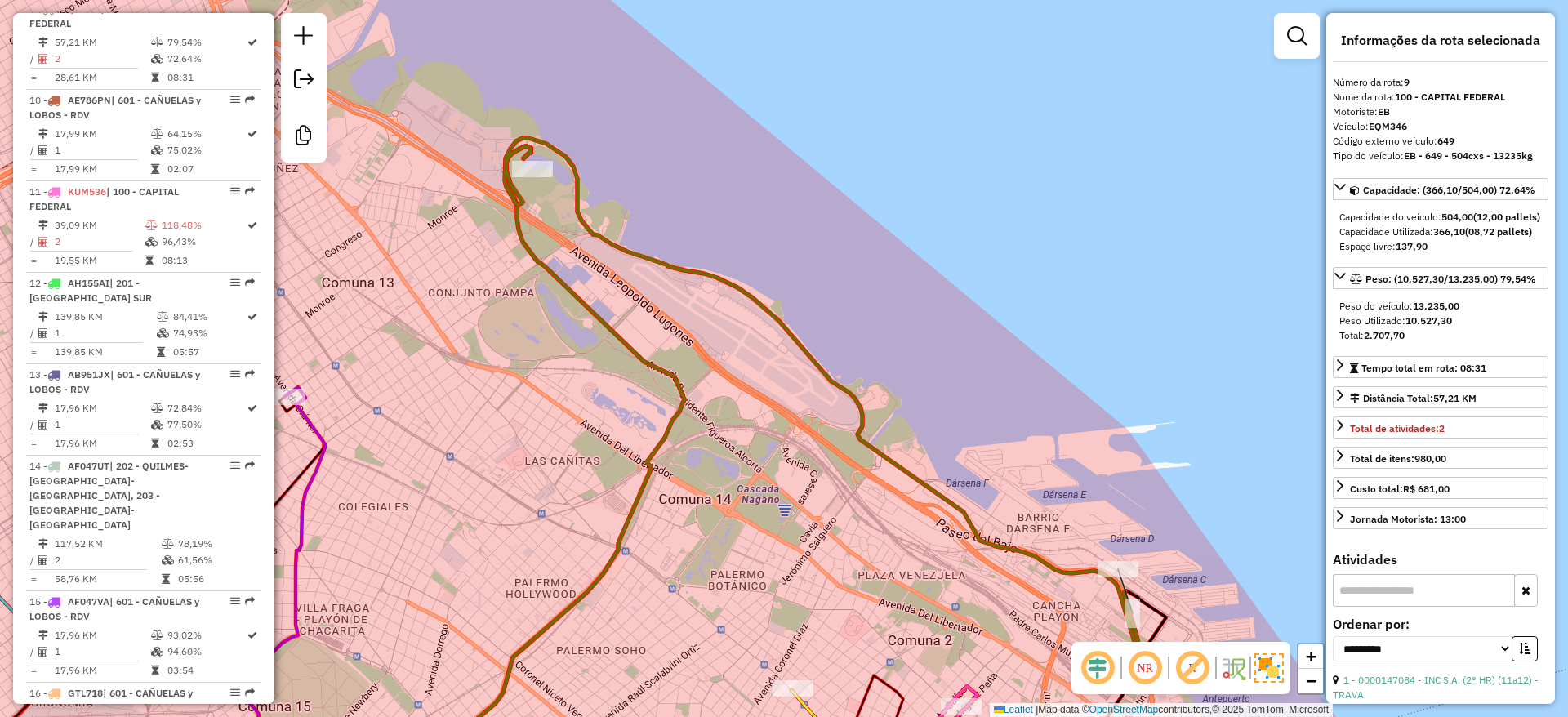
click at [555, 212] on div "Janela de atendimento Grade de atendimento Capacidade Transportadoras Veículos …" at bounding box center [784, 358] width 1568 height 717
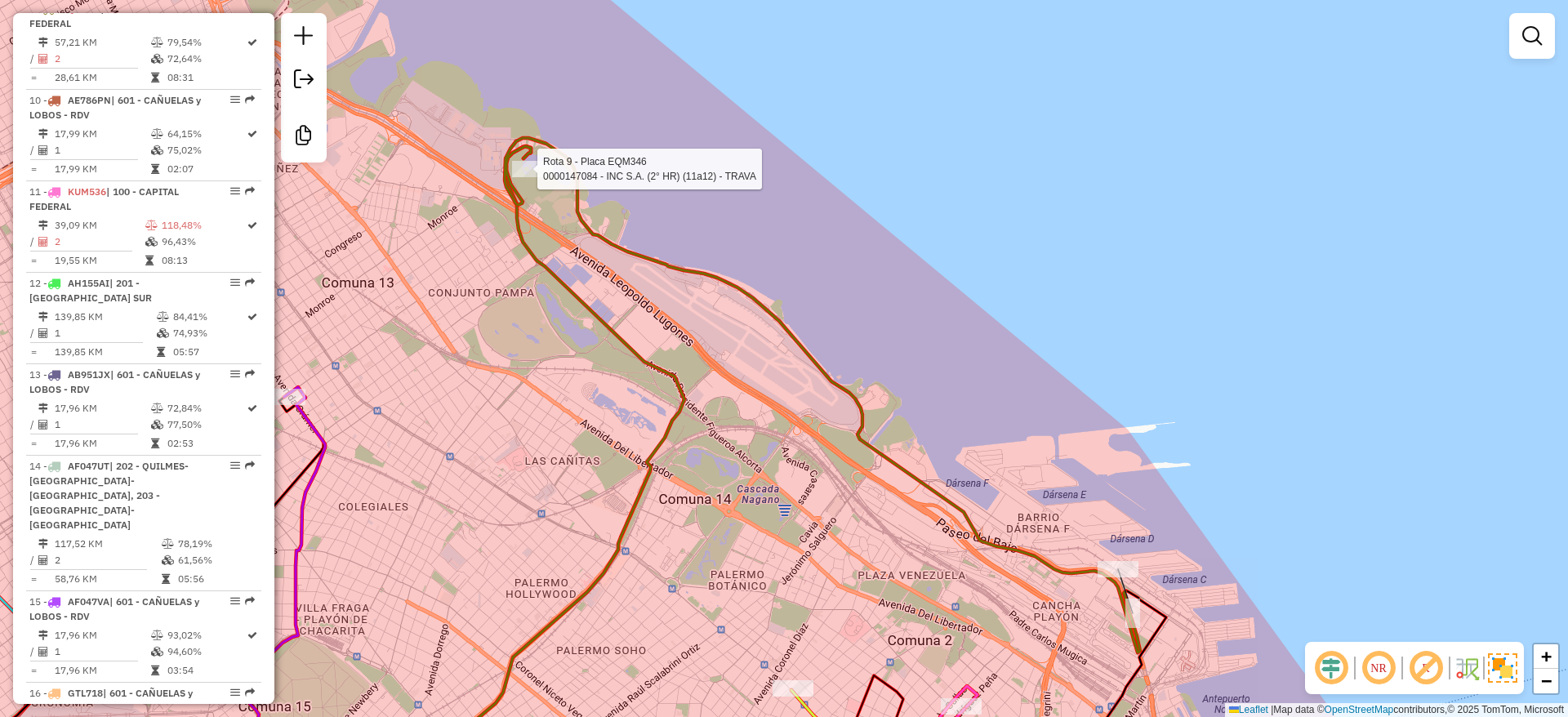
select select "**********"
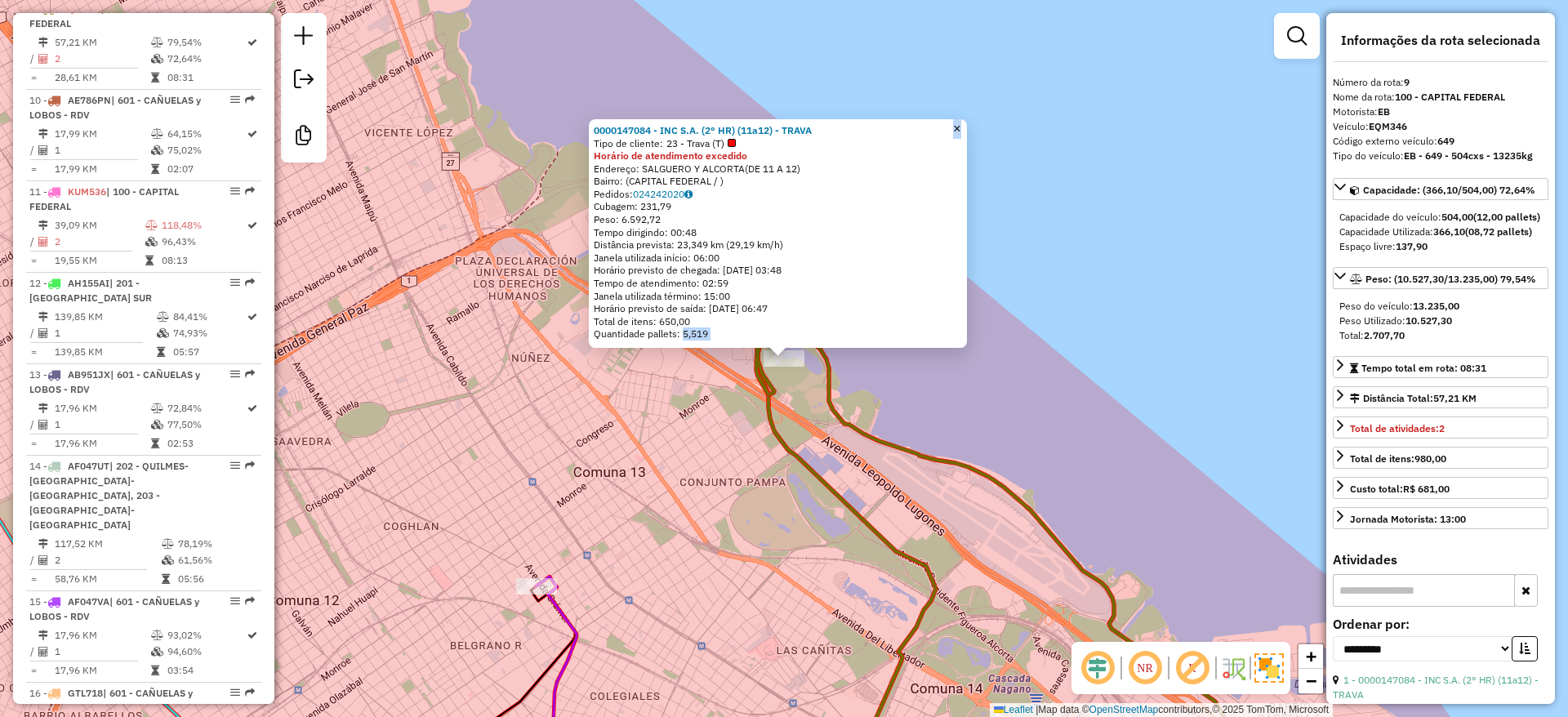
click at [544, 241] on div "0000147084 - INC S.A. (2° HR) (11a12) - TRAVA Tipo de cliente: 23 - Trava (T) H…" at bounding box center [784, 358] width 1568 height 717
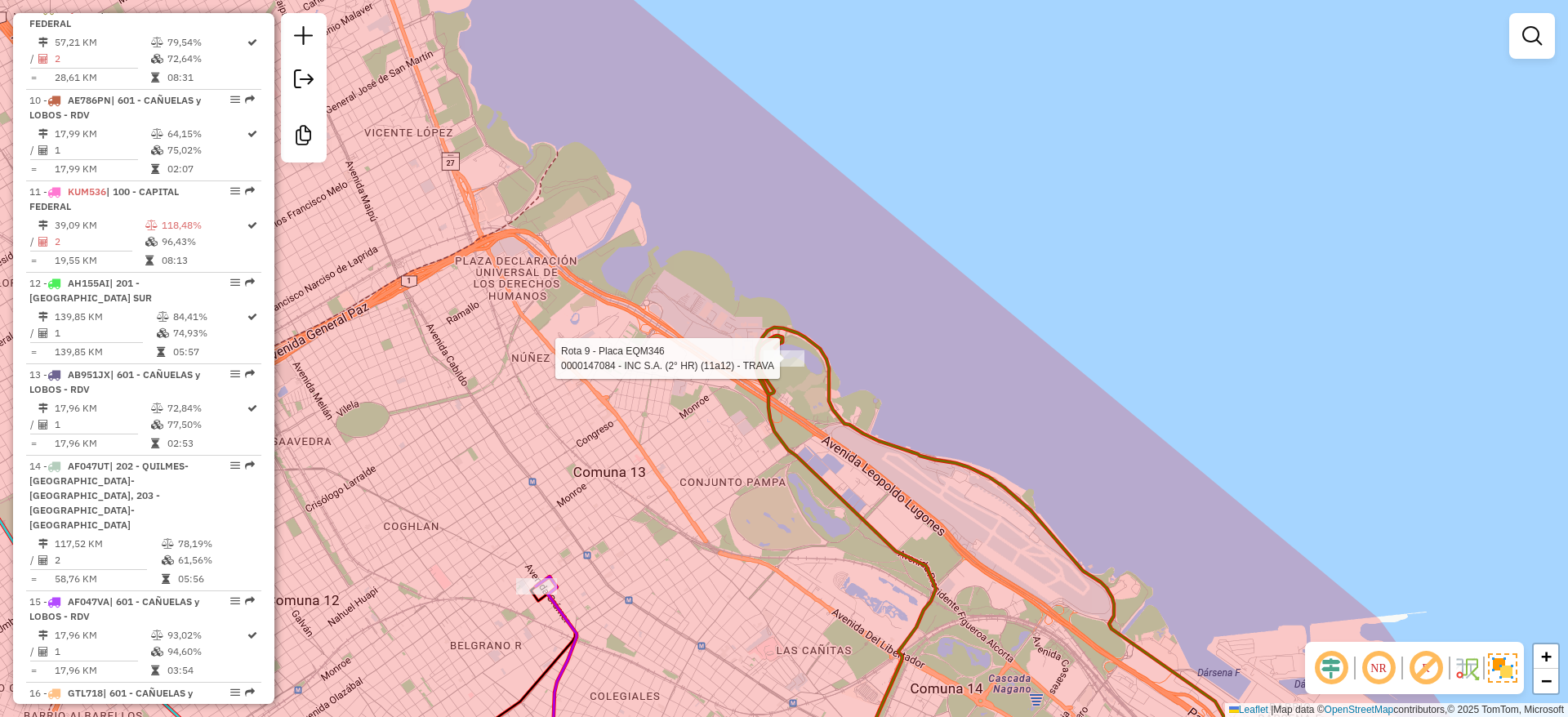
select select "**********"
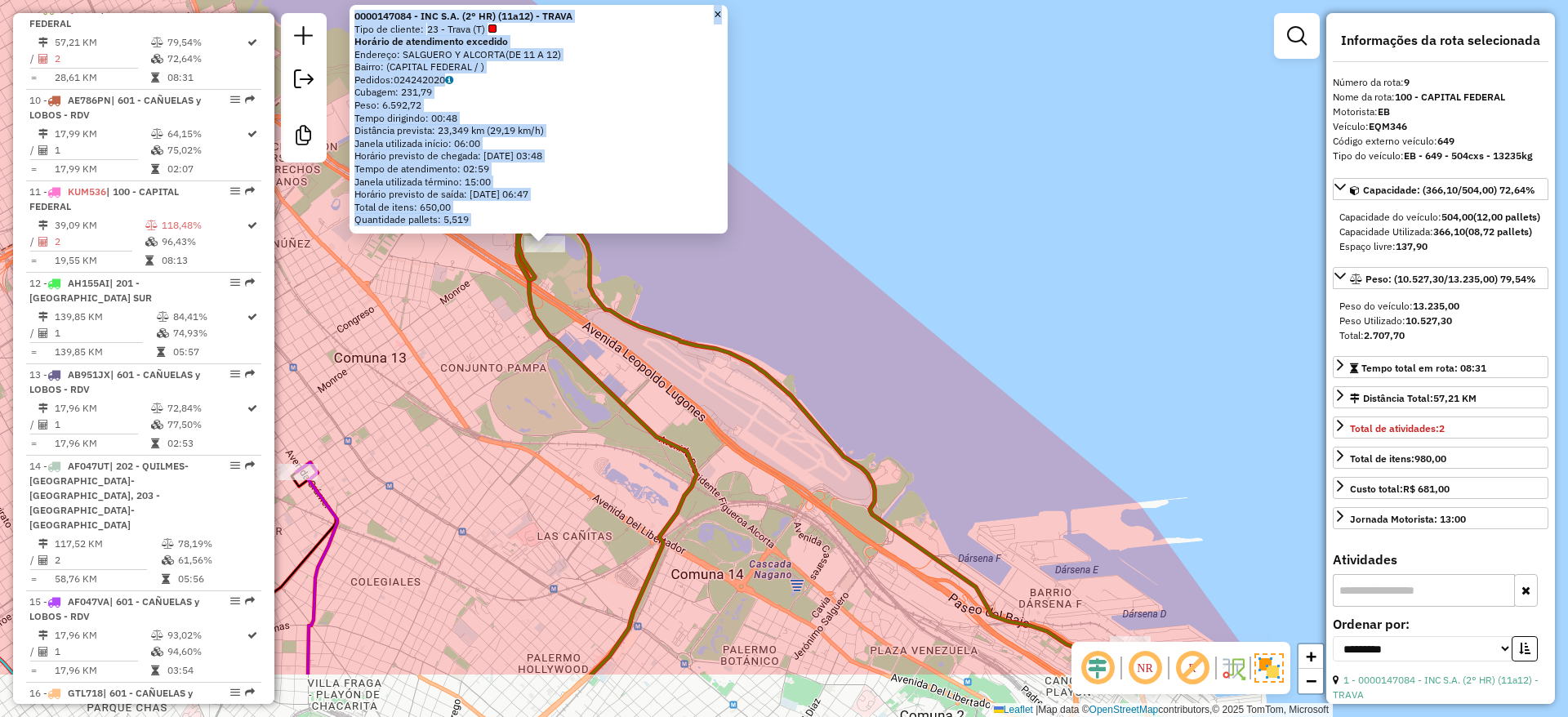
drag, startPoint x: 790, startPoint y: 420, endPoint x: 543, endPoint y: 302, distance: 273.7
click at [543, 302] on div "0000147084 - INC S.A. (2° HR) (11a12) - TRAVA Tipo de cliente: 23 - Trava (T) H…" at bounding box center [784, 358] width 1568 height 717
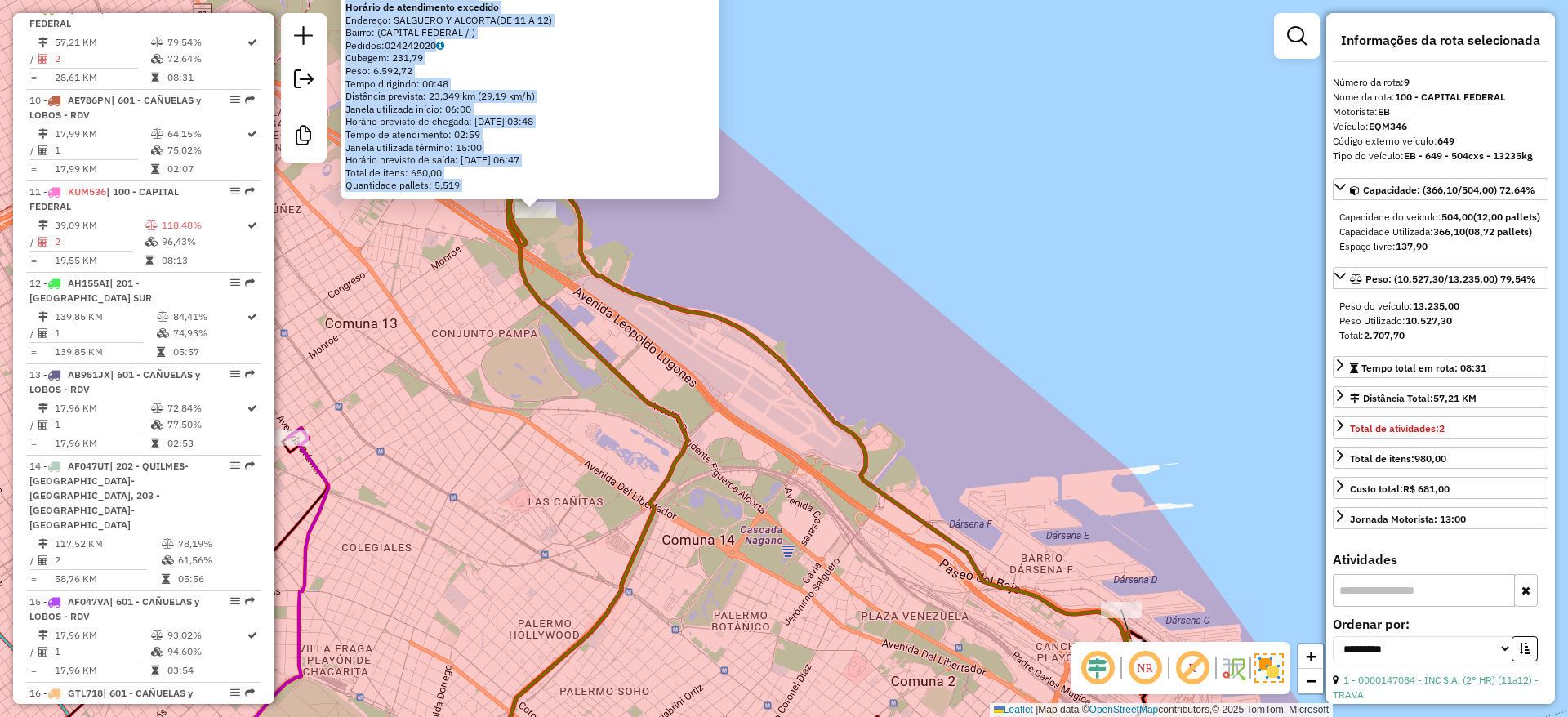
drag, startPoint x: 628, startPoint y: 380, endPoint x: 623, endPoint y: 337, distance: 43.3
click at [625, 348] on div "0000147084 - INC S.A. (2° HR) (11a12) - TRAVA Tipo de cliente: 23 - Trava (T) H…" at bounding box center [784, 358] width 1568 height 717
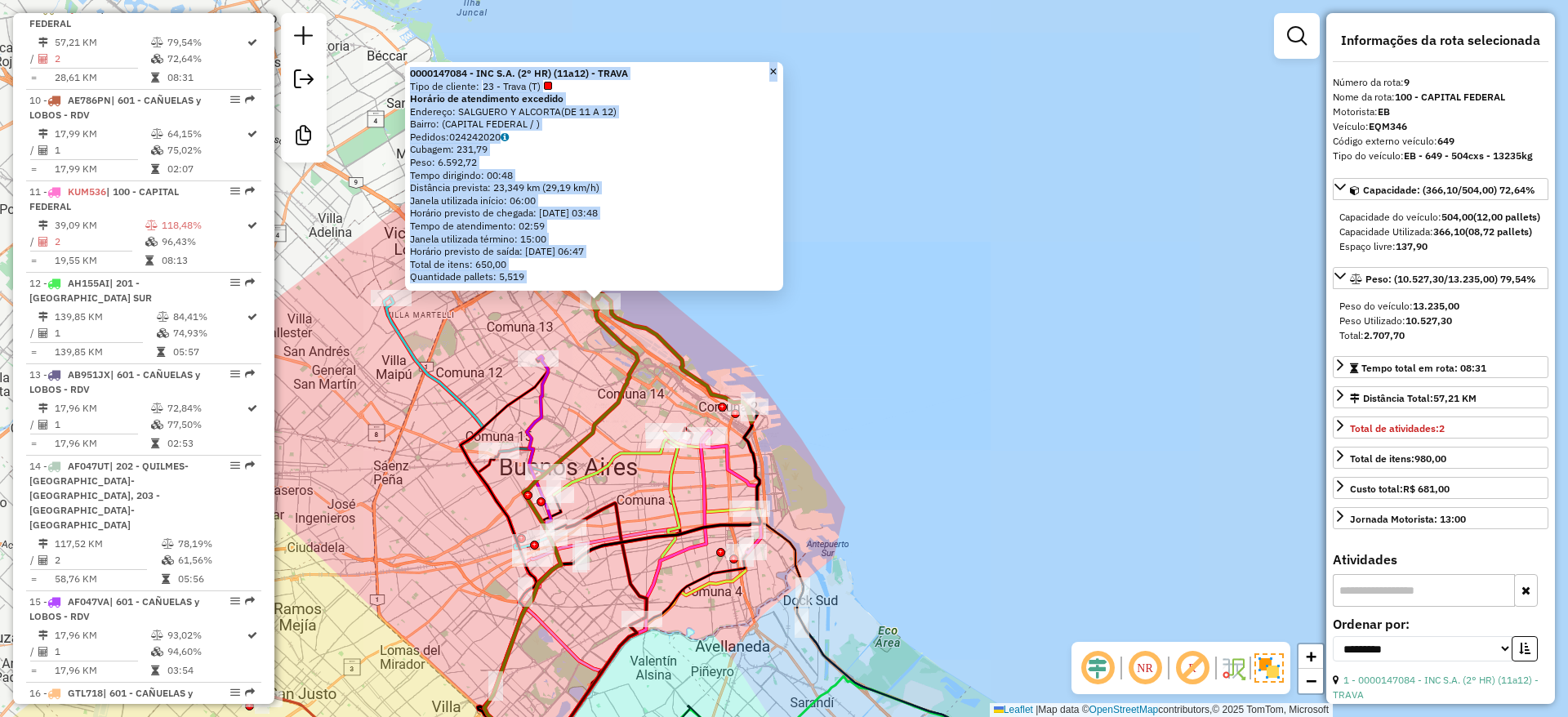
drag, startPoint x: 577, startPoint y: 394, endPoint x: 584, endPoint y: 316, distance: 78.3
click at [584, 316] on div "0000147084 - INC S.A. (2° HR) (11a12) - TRAVA Tipo de cliente: 23 - Trava (T) H…" at bounding box center [784, 358] width 1568 height 717
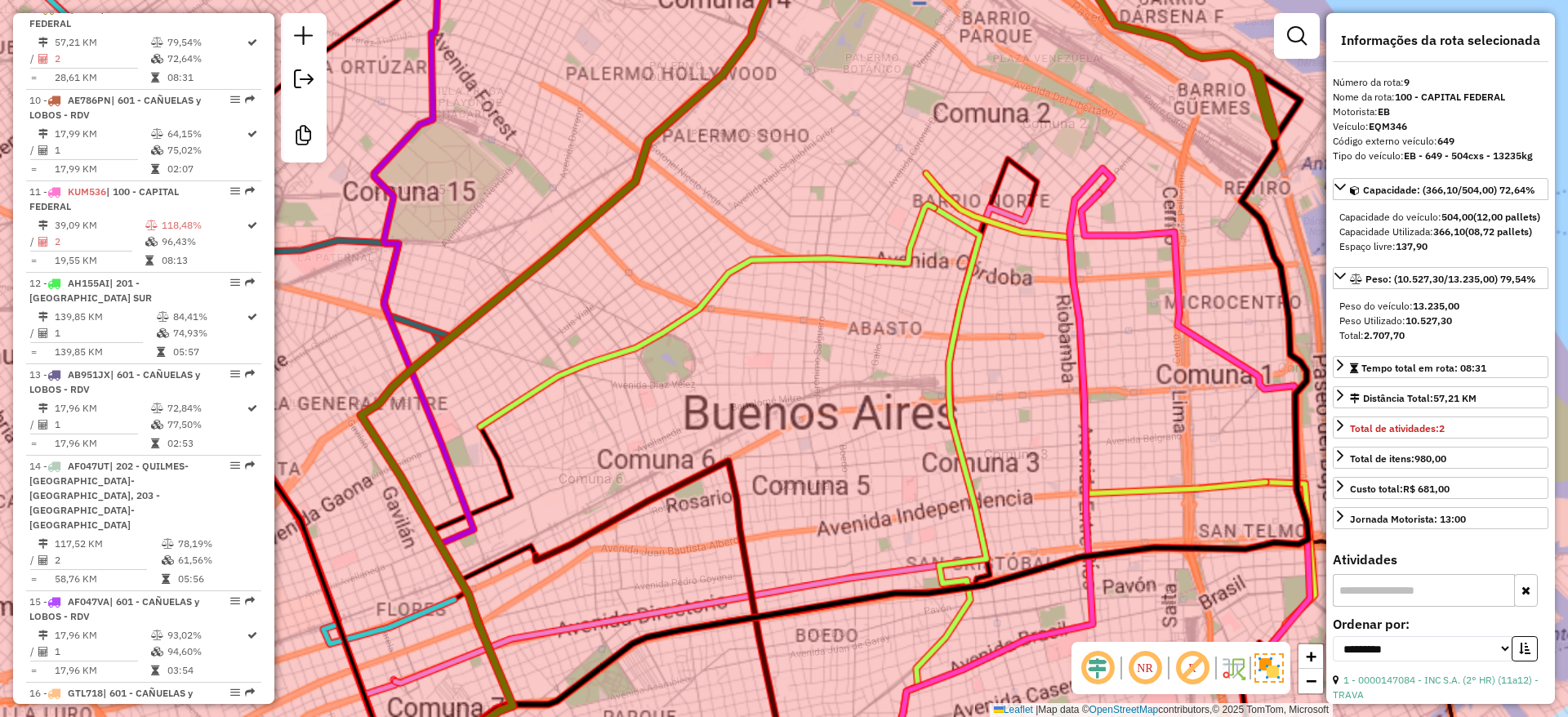
click at [559, 444] on div "0000147084 - INC S.A. (2° HR) (11a12) - TRAVA Tipo de cliente: 23 - Trava (T) H…" at bounding box center [784, 358] width 1568 height 717
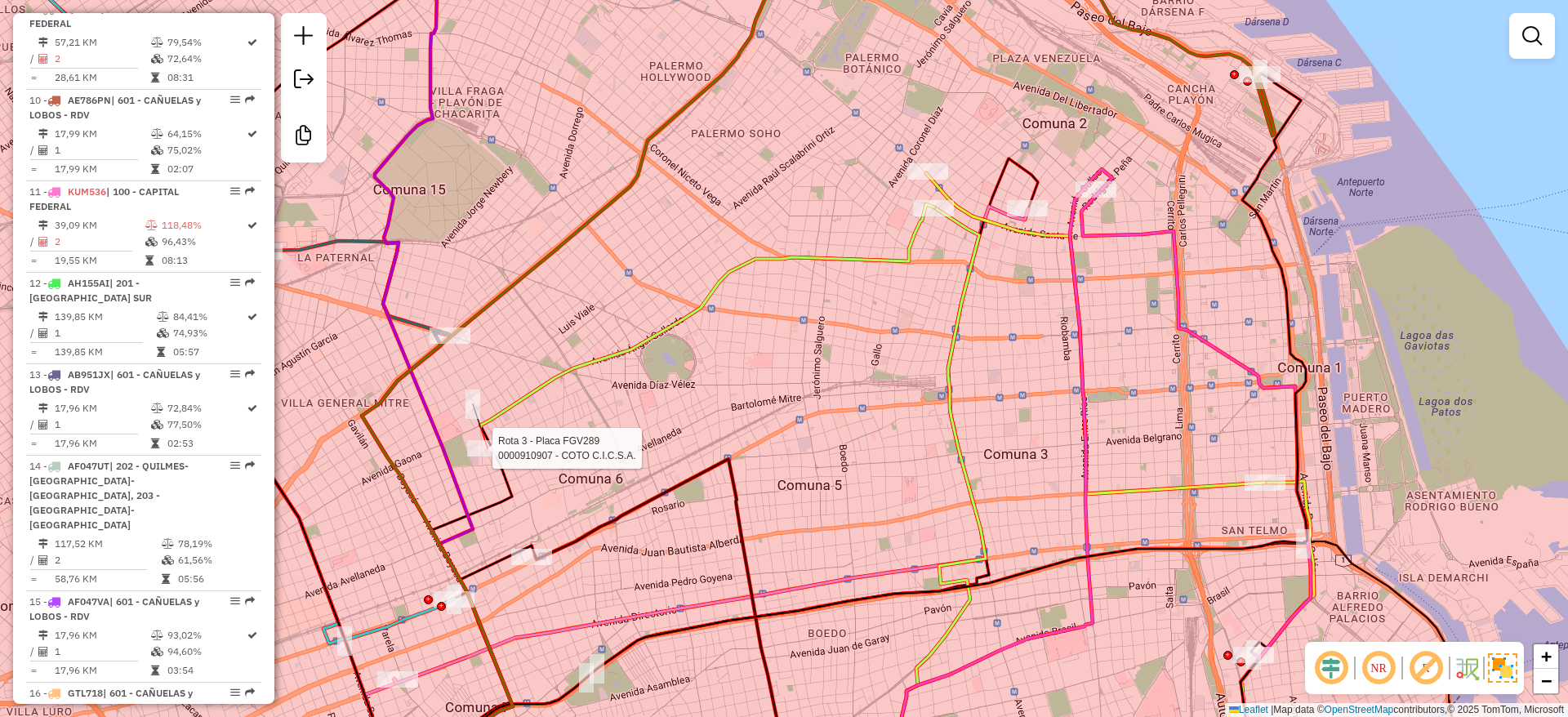
select select "**********"
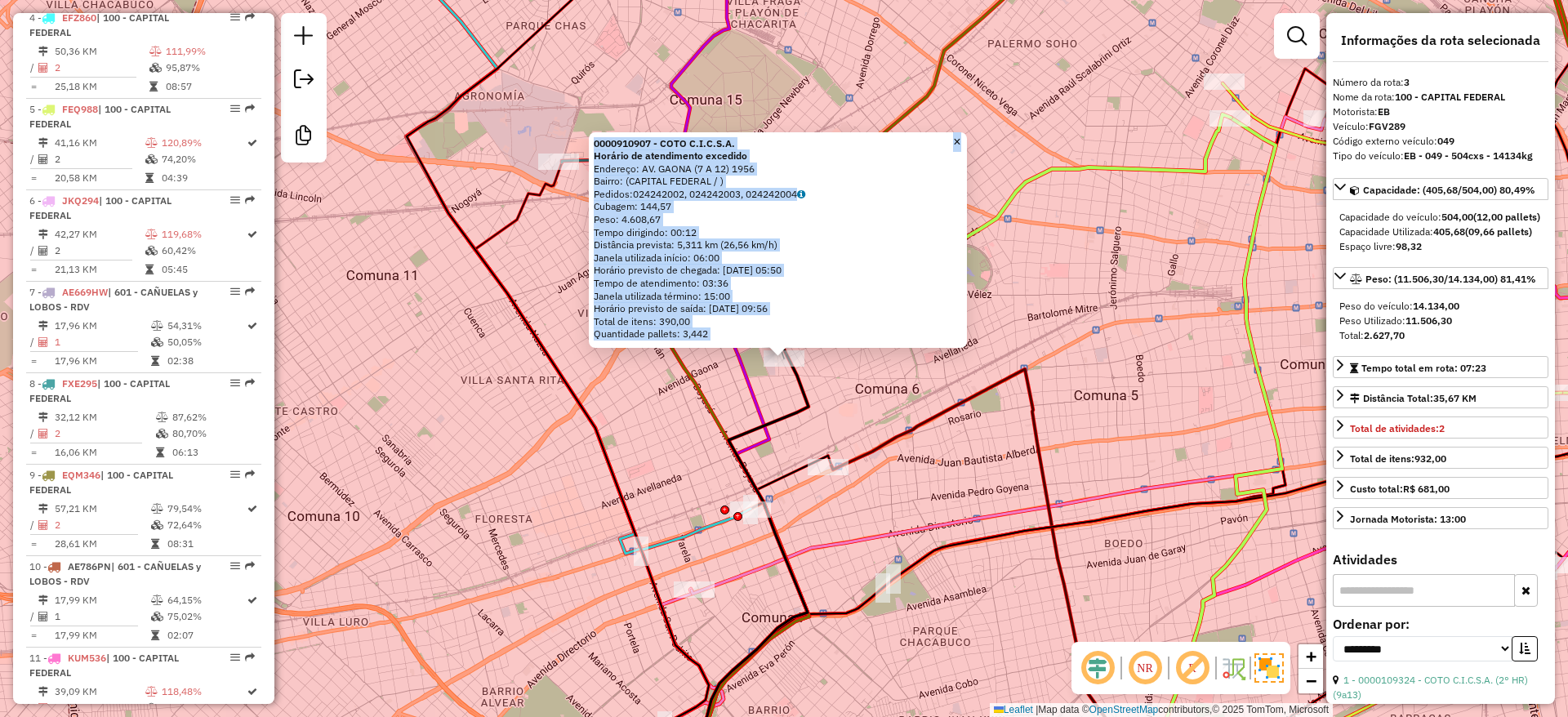
scroll to position [818, 0]
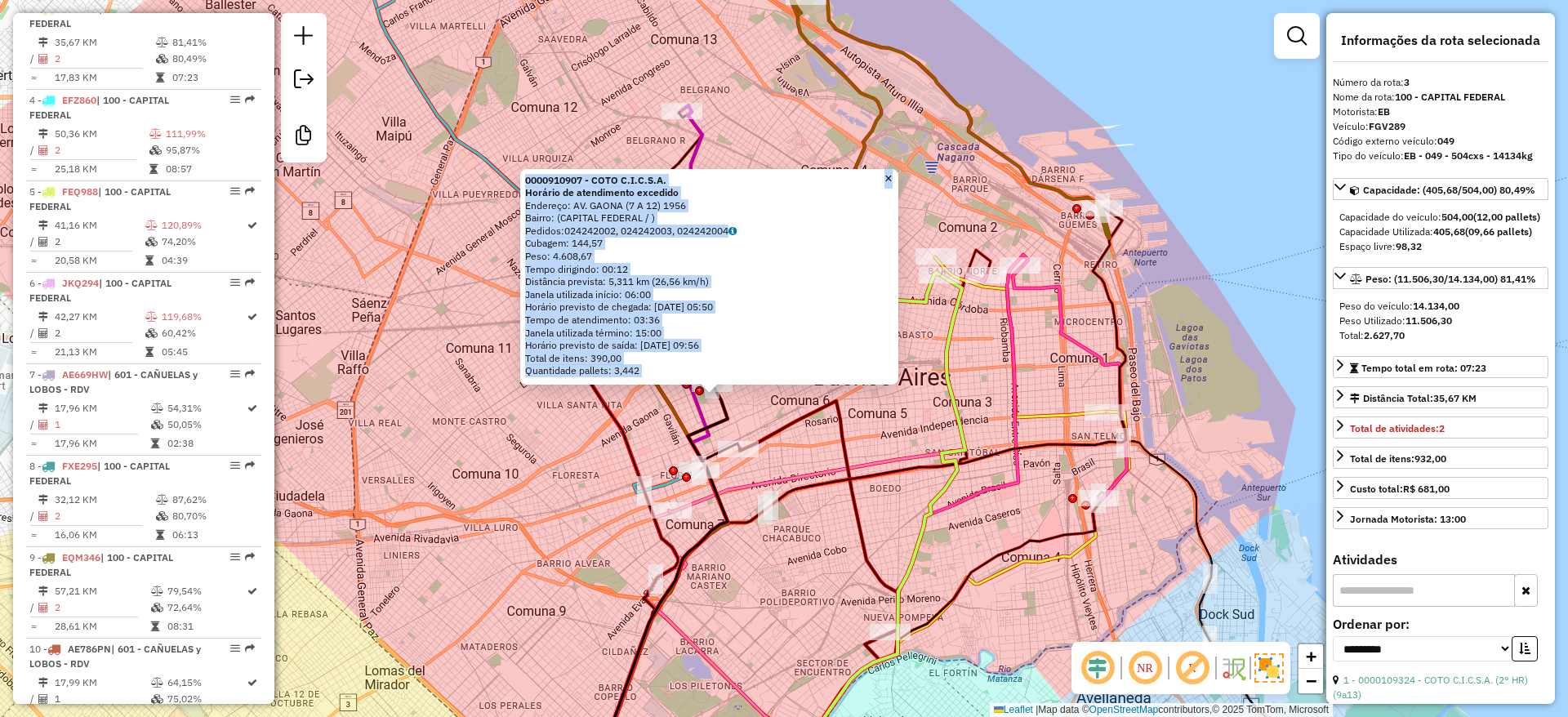
click at [561, 495] on div "0000910907 - COTO C.I.C.S.A. Horário de atendimento excedido Endereço: AV. GAON…" at bounding box center [784, 358] width 1568 height 717
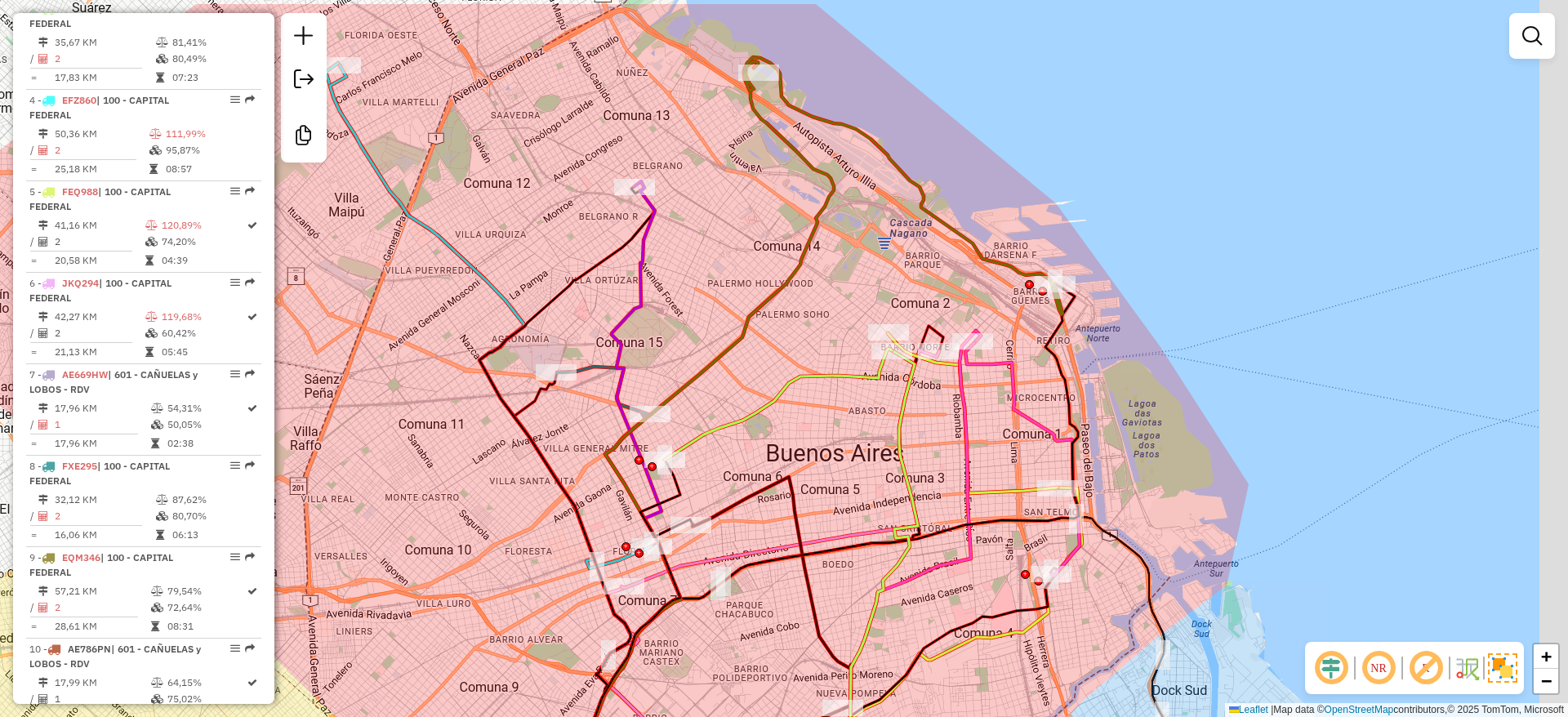
click at [502, 524] on div "Janela de atendimento Grade de atendimento Capacidade Transportadoras Veículos …" at bounding box center [784, 358] width 1568 height 717
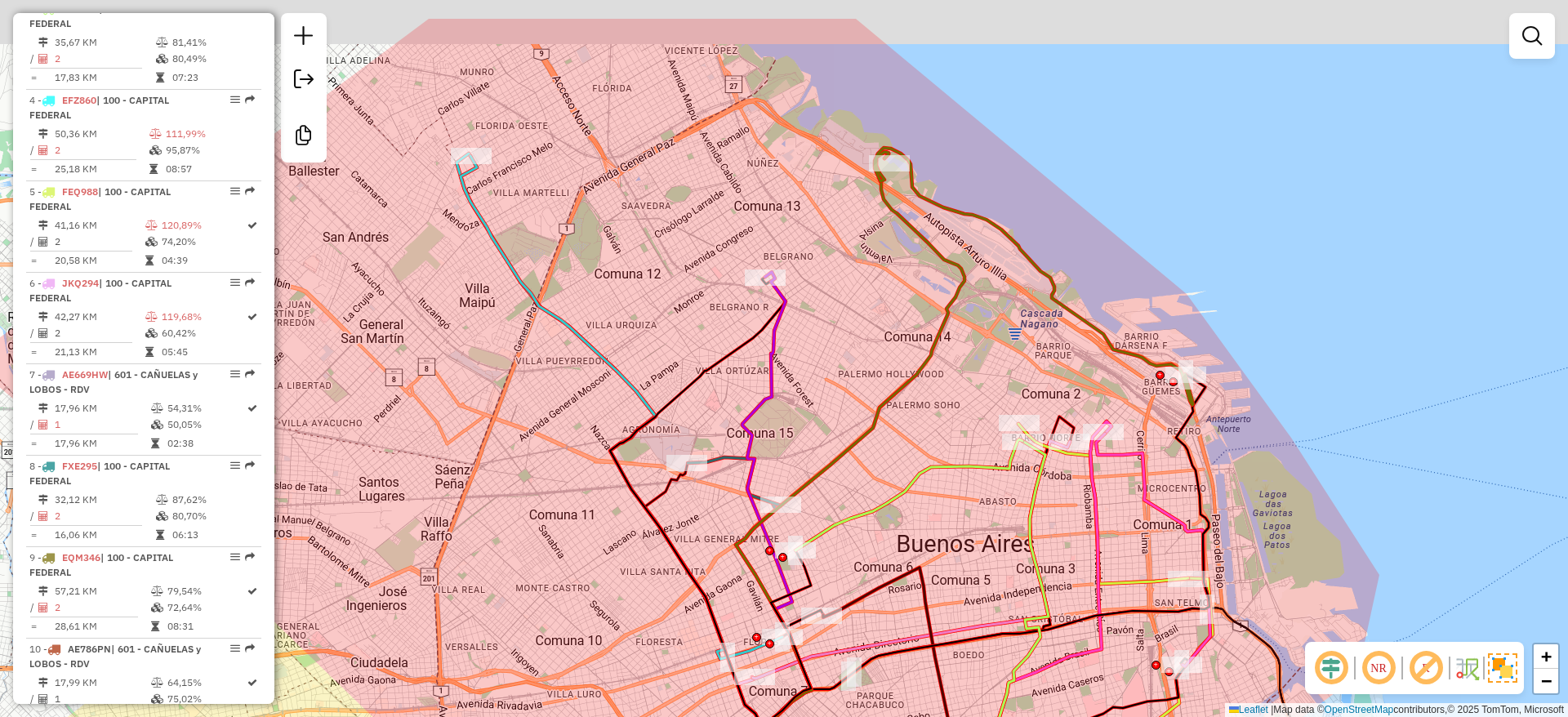
drag, startPoint x: 627, startPoint y: 280, endPoint x: 764, endPoint y: 342, distance: 150.4
click at [764, 342] on div "Janela de atendimento Grade de atendimento Capacidade Transportadoras Veículos …" at bounding box center [784, 358] width 1568 height 717
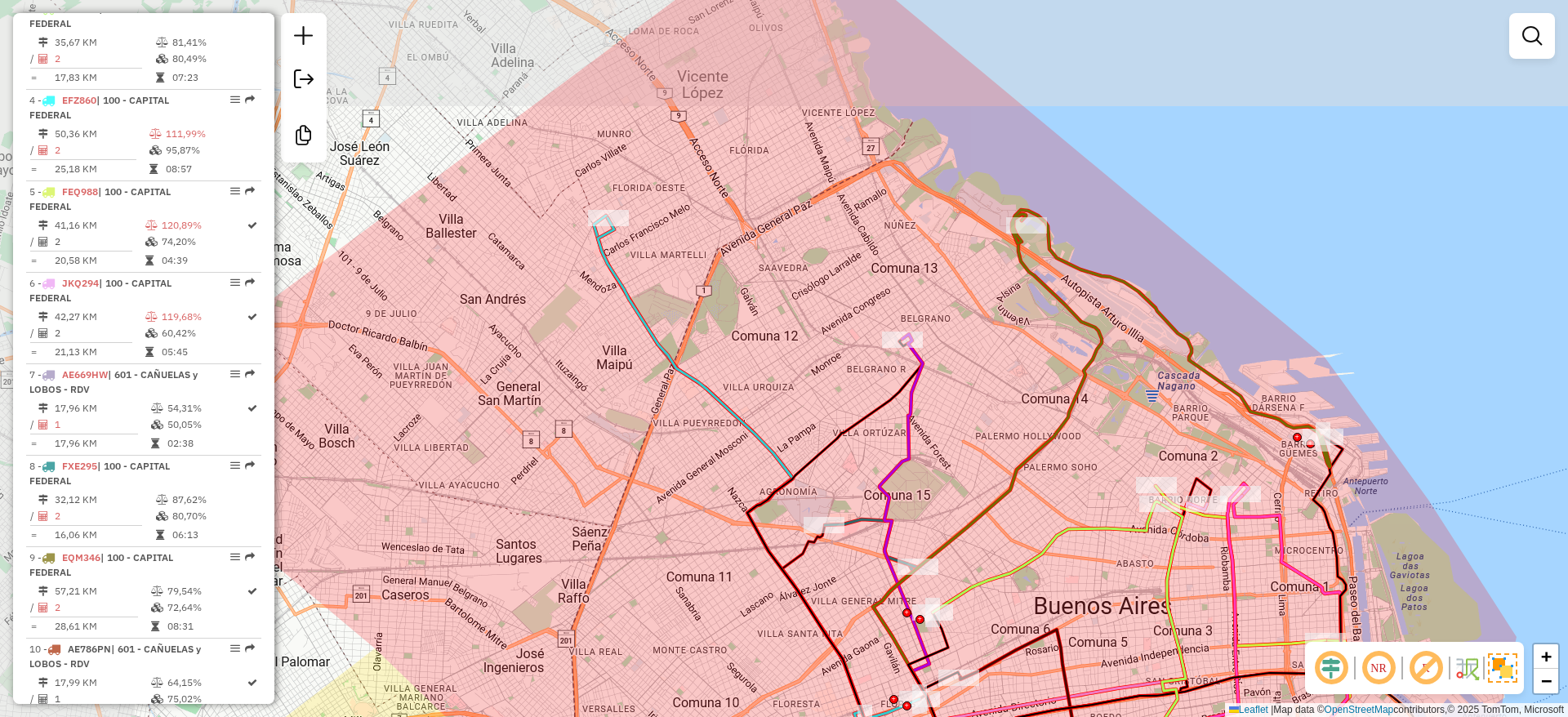
click at [730, 306] on div "Janela de atendimento Grade de atendimento Capacidade Transportadoras Veículos …" at bounding box center [784, 358] width 1568 height 717
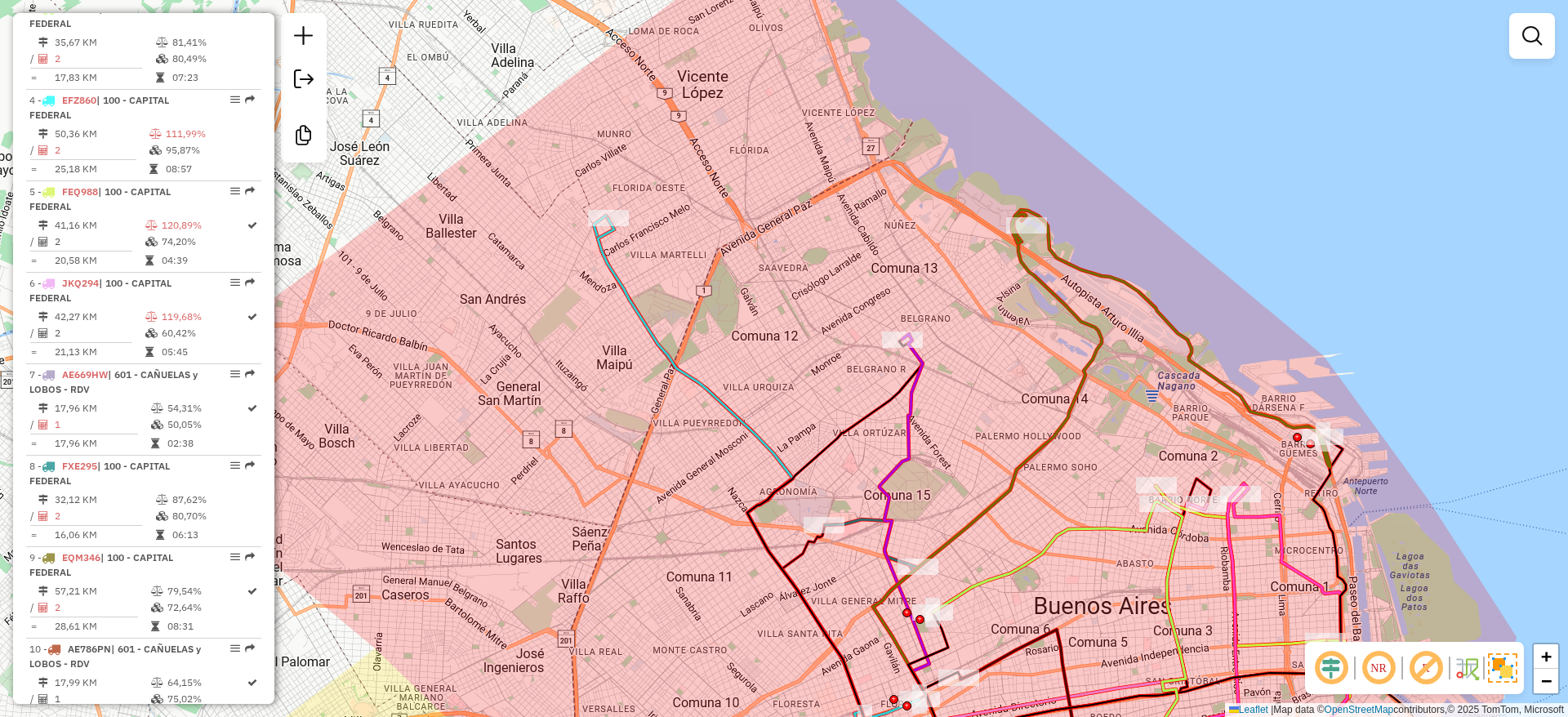
click at [660, 351] on icon at bounding box center [759, 469] width 322 height 503
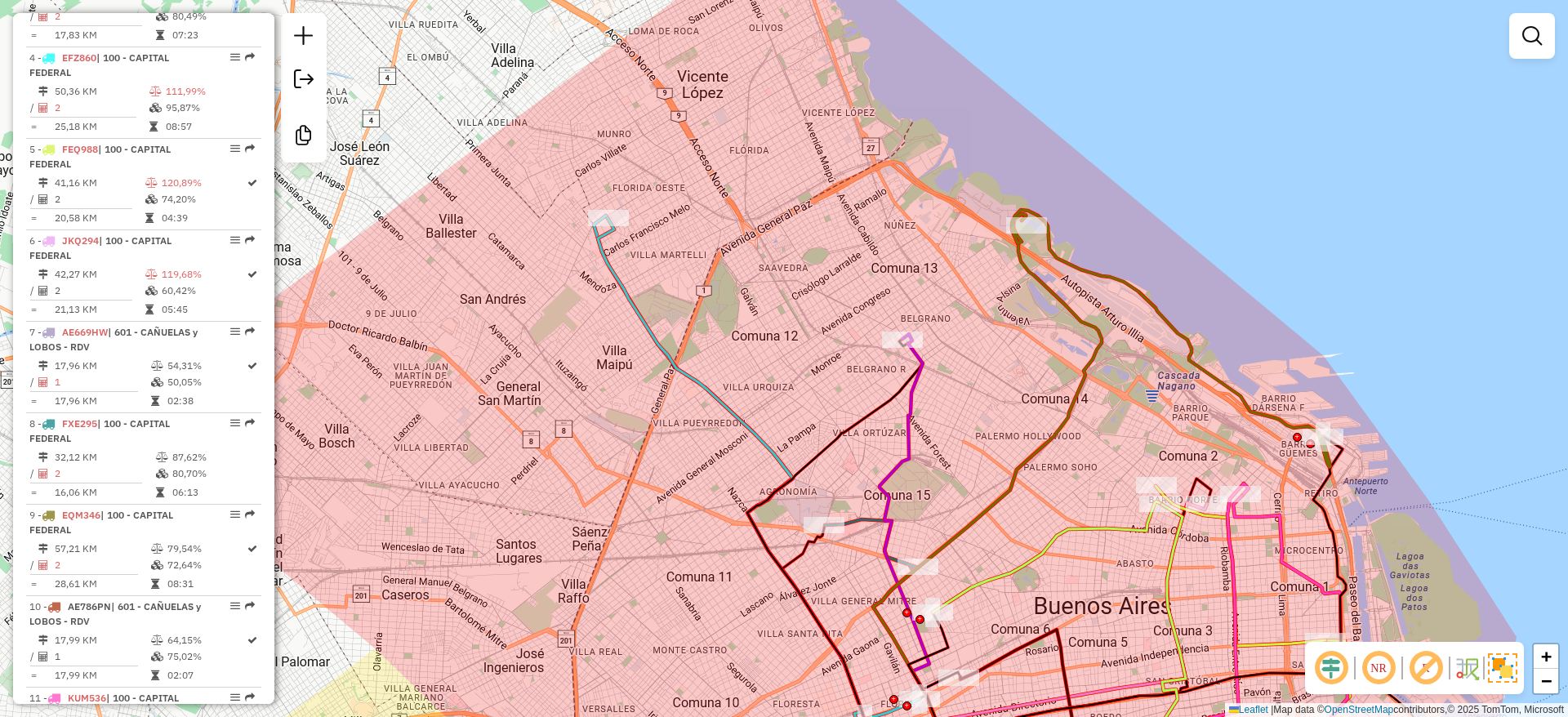
select select "**********"
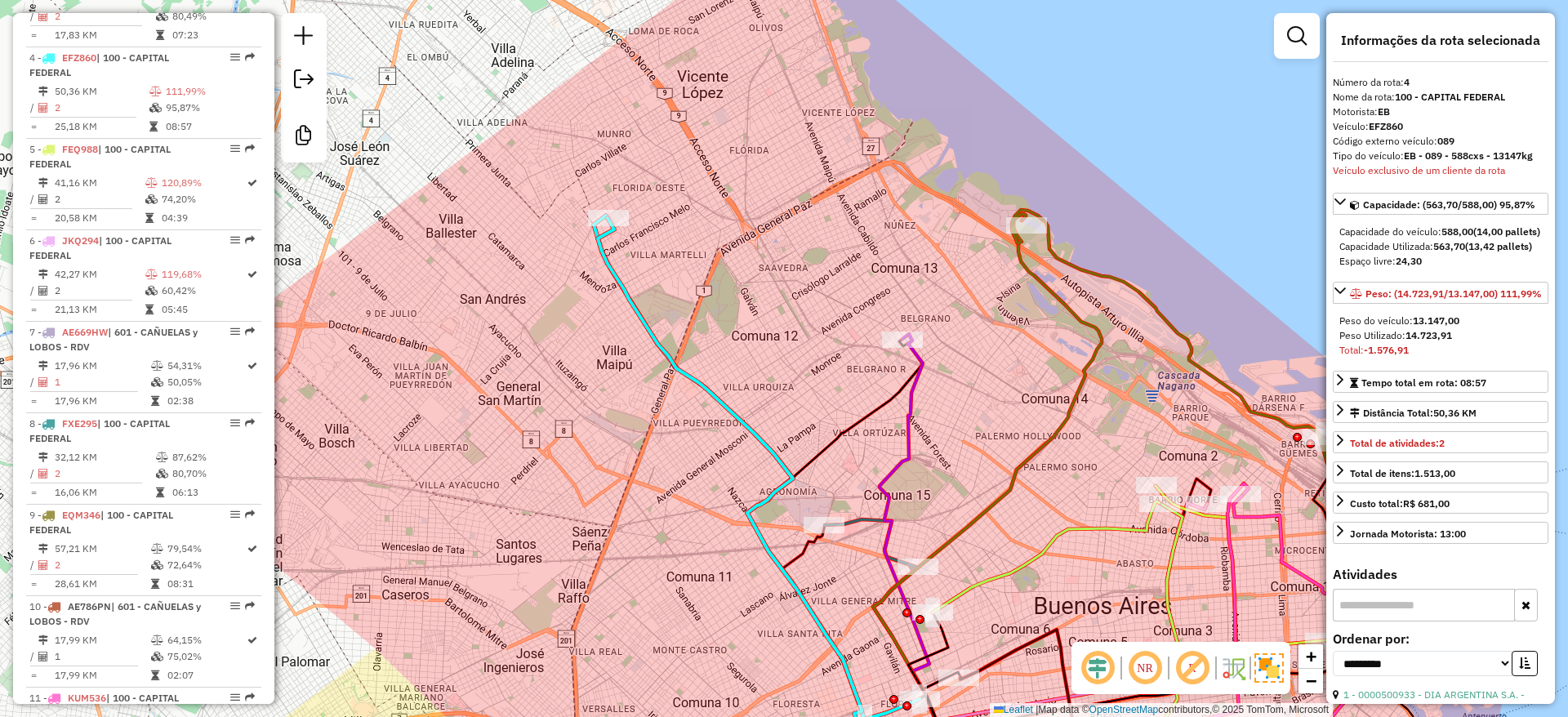
scroll to position [909, 0]
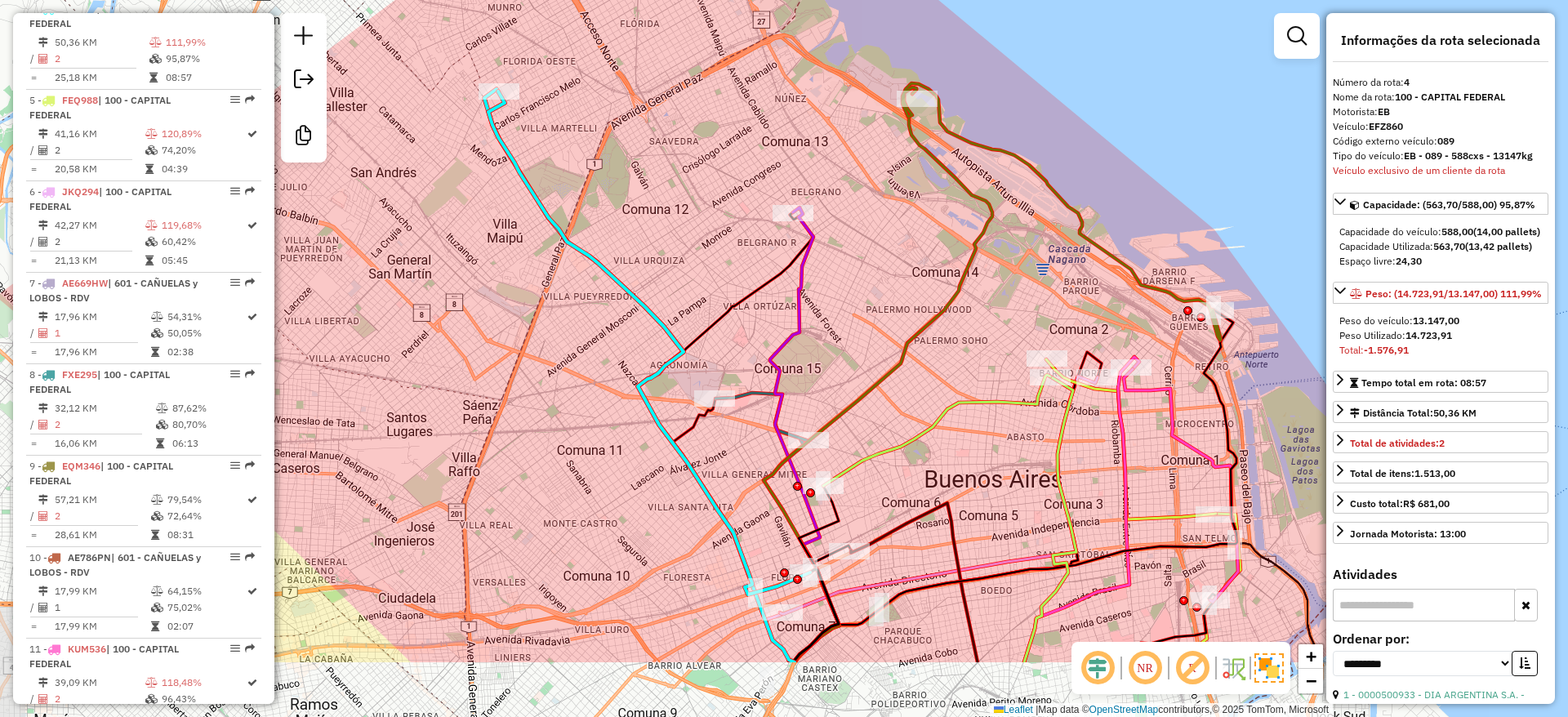
drag, startPoint x: 760, startPoint y: 230, endPoint x: 744, endPoint y: 233, distance: 16.3
click at [758, 229] on div "Janela de atendimento Grade de atendimento Capacidade Transportadoras Veículos …" at bounding box center [784, 358] width 1568 height 717
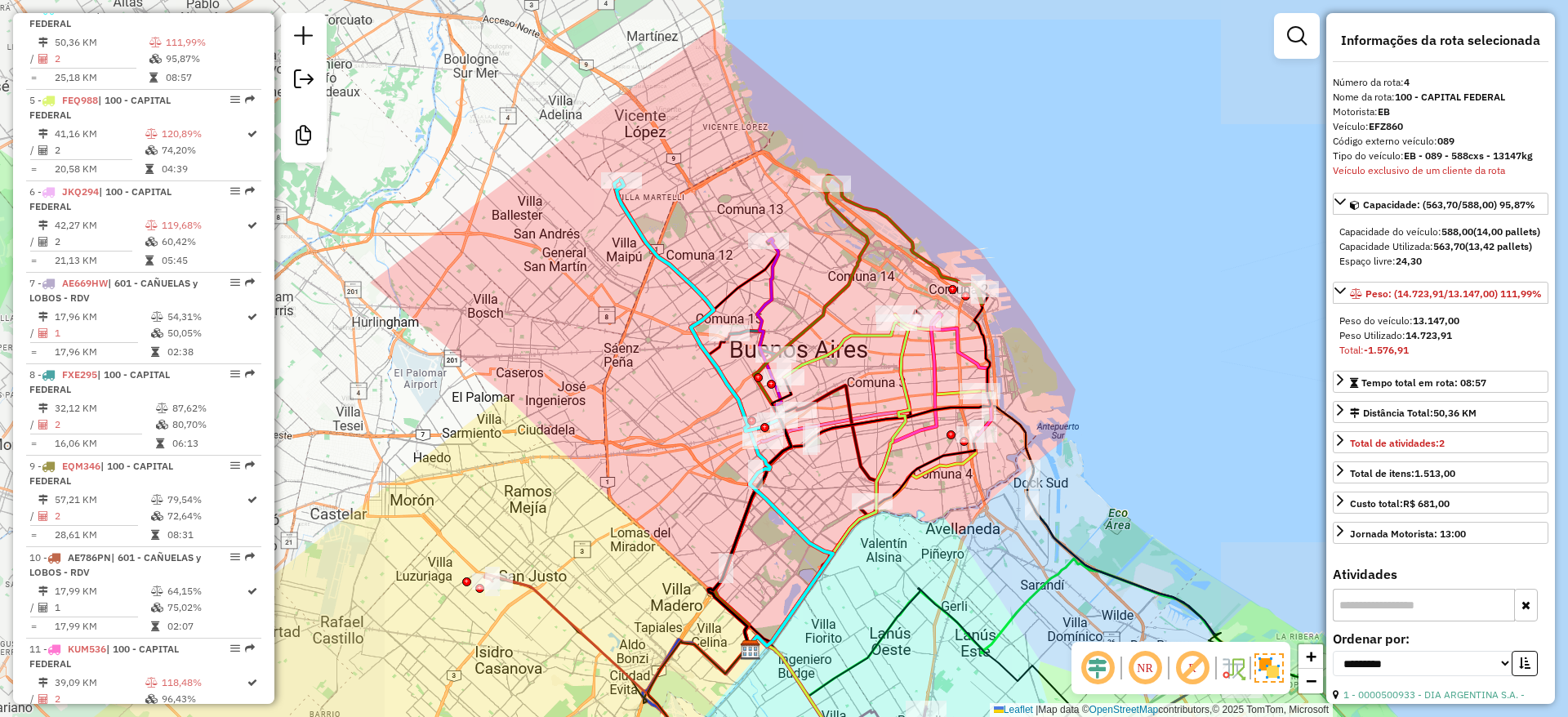
drag, startPoint x: 697, startPoint y: 214, endPoint x: 711, endPoint y: 302, distance: 89.1
click at [711, 302] on div "Janela de atendimento Grade de atendimento Capacidade Transportadoras Veículos …" at bounding box center [784, 358] width 1568 height 717
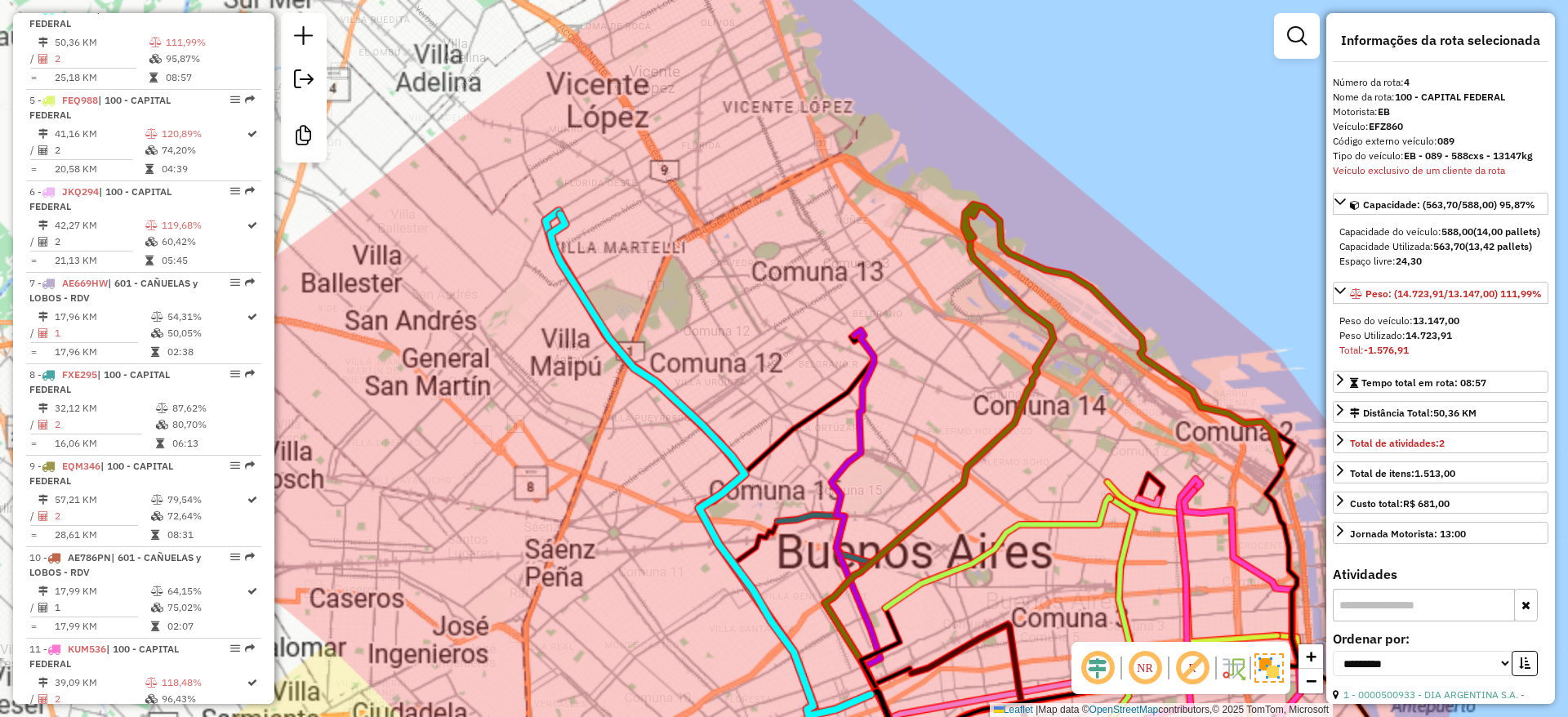
click at [688, 296] on div "Janela de atendimento Grade de atendimento Capacidade Transportadoras Veículos …" at bounding box center [784, 358] width 1568 height 717
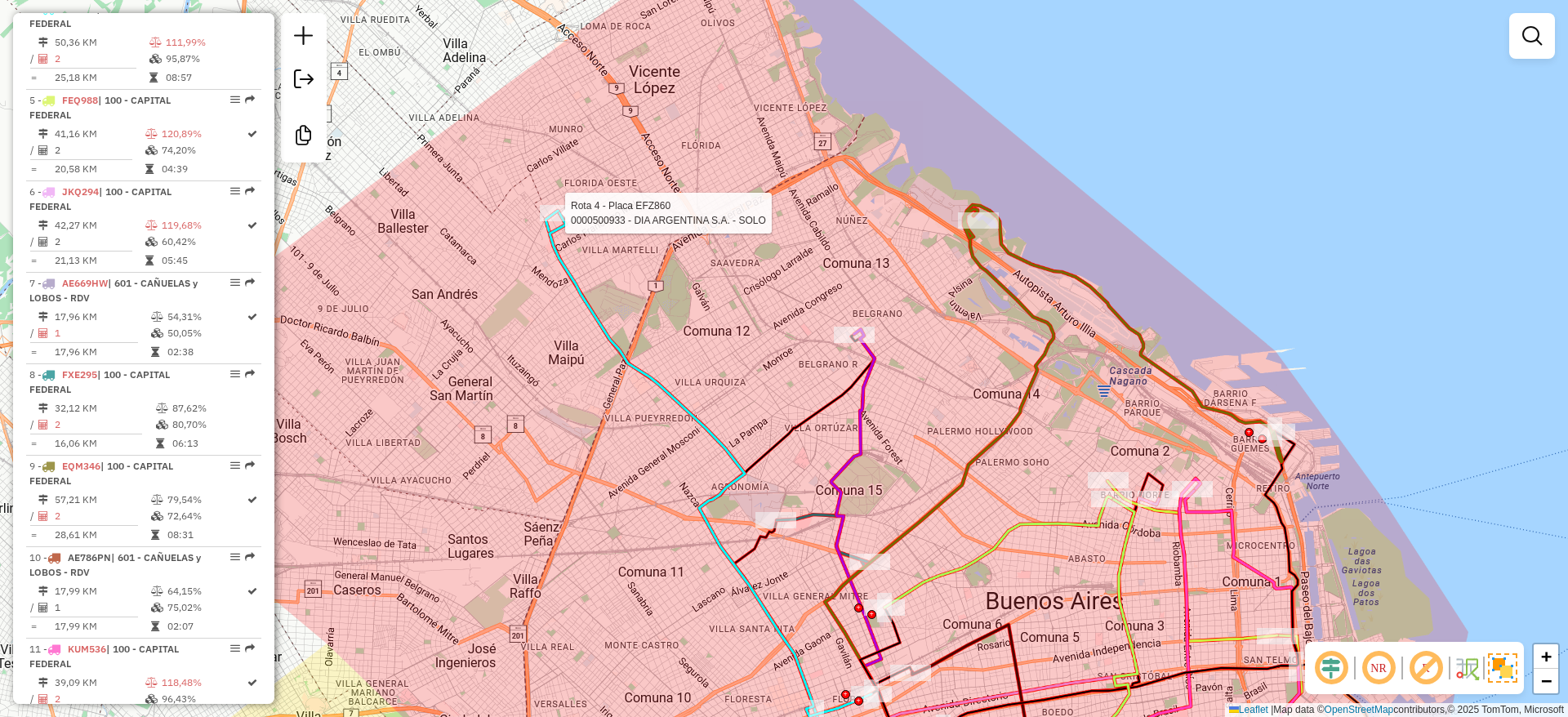
select select "**********"
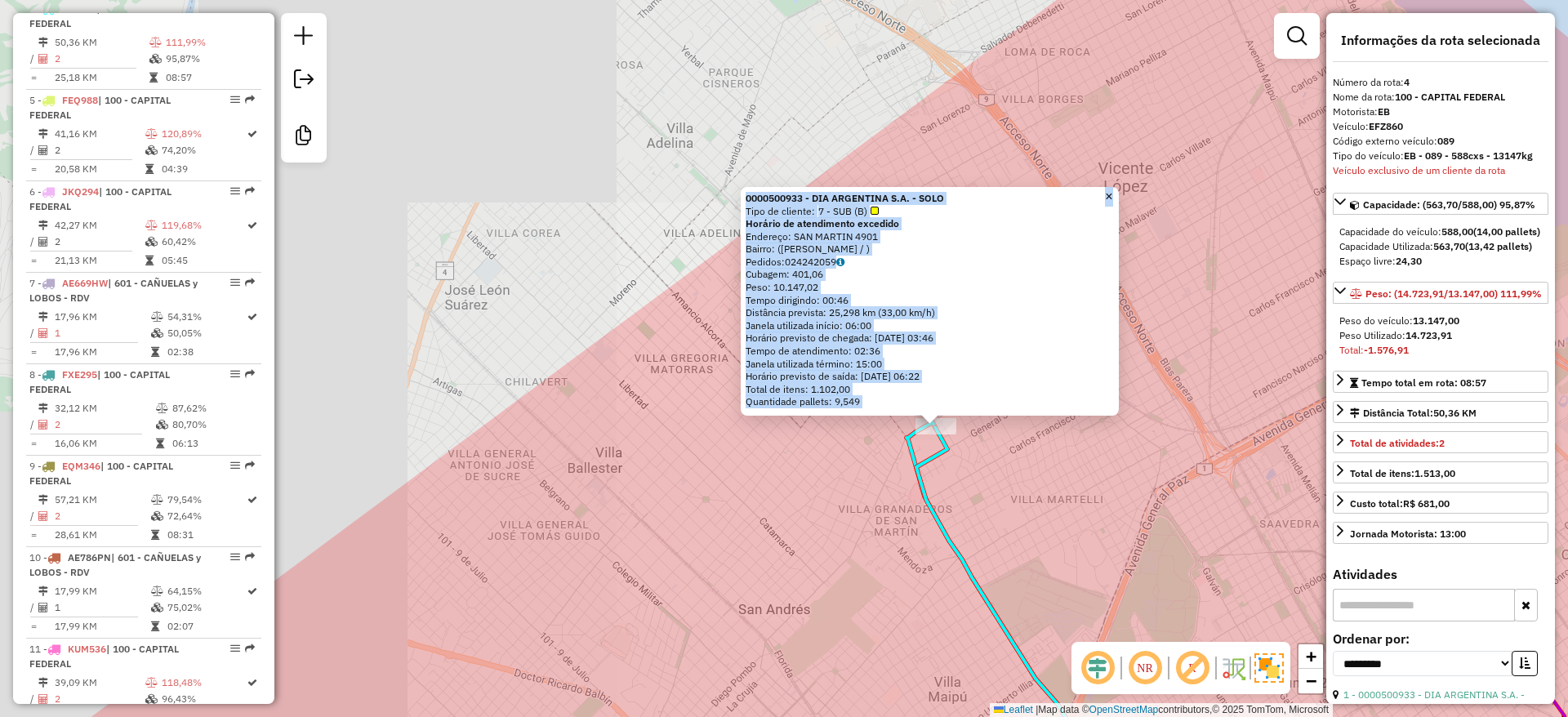
drag, startPoint x: 1002, startPoint y: 513, endPoint x: 846, endPoint y: 340, distance: 232.9
click at [854, 351] on div "0000500933 - DIA ARGENTINA S.A. - SOLO Tipo de cliente: 7 - SUB (B) Horário de …" at bounding box center [784, 358] width 1568 height 717
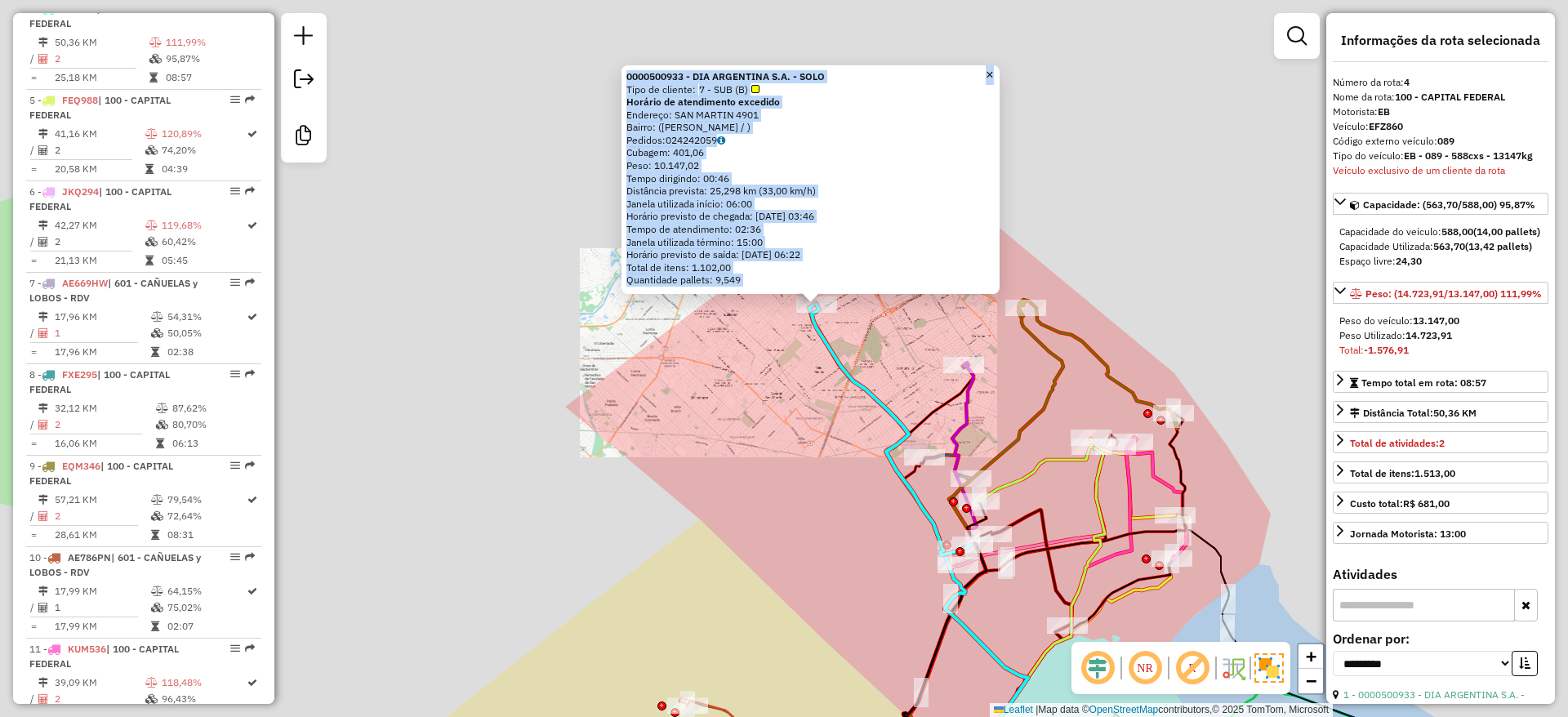
click at [929, 376] on div "0000500933 - DIA ARGENTINA S.A. - SOLO Tipo de cliente: 7 - SUB (B) Horário de …" at bounding box center [784, 358] width 1568 height 717
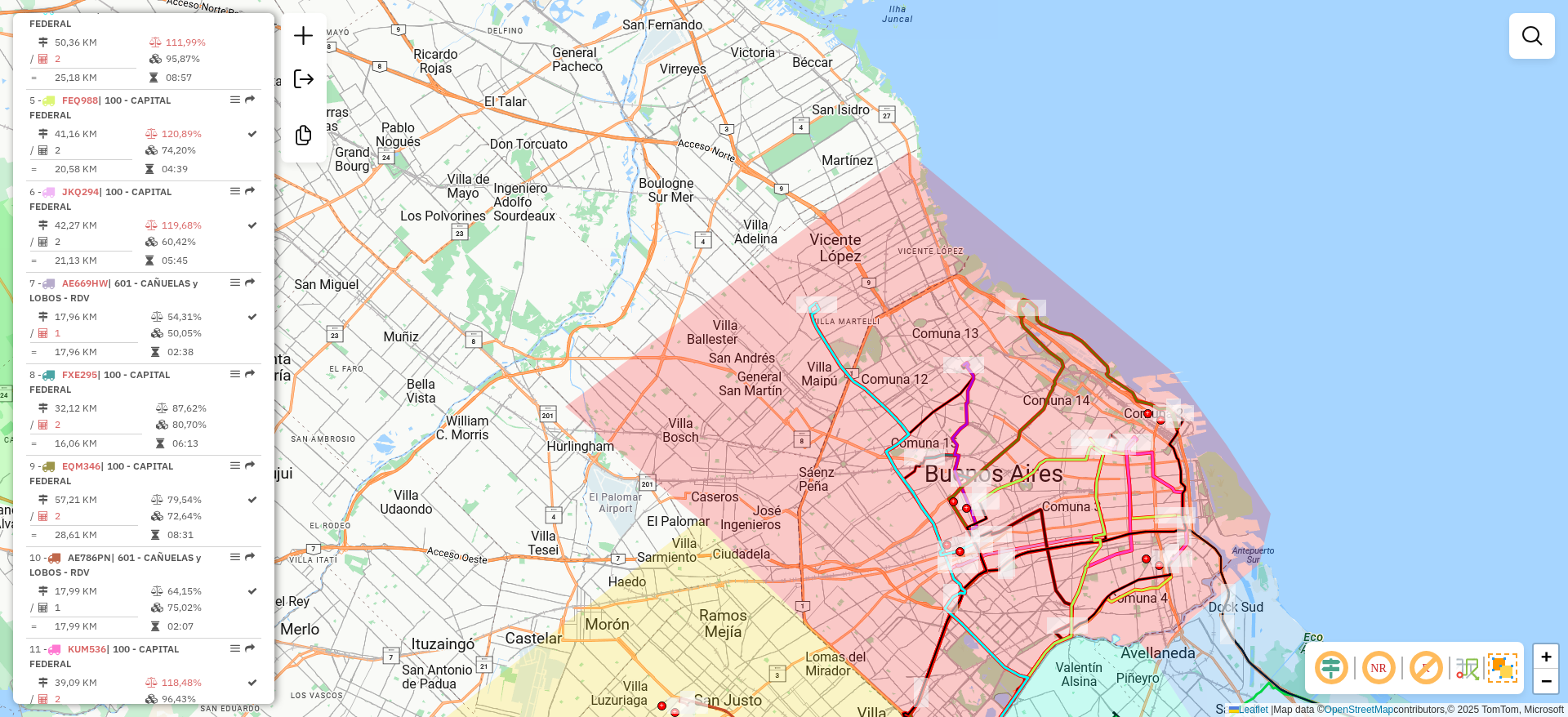
click at [824, 358] on icon at bounding box center [891, 430] width 160 height 251
select select "**********"
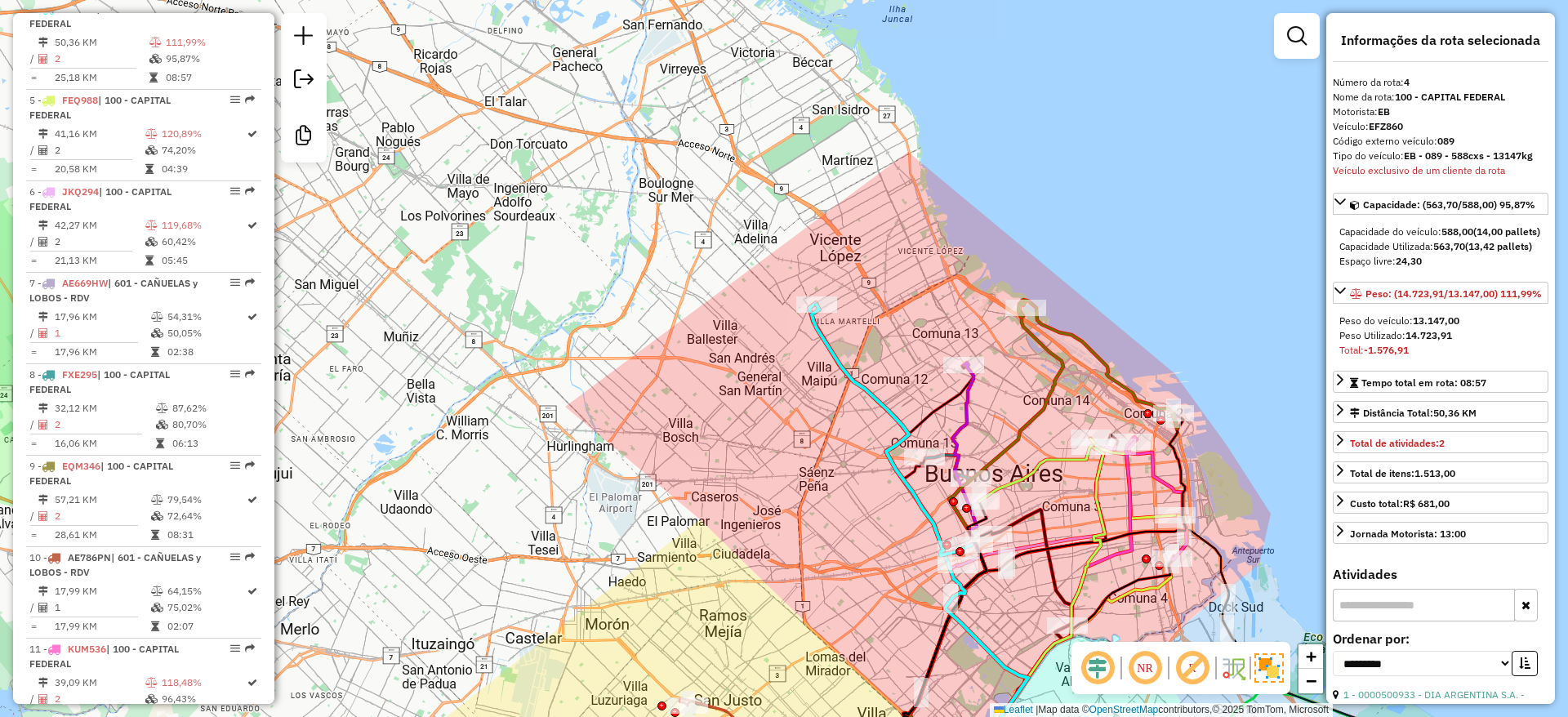
click at [1013, 373] on div "Janela de atendimento Grade de atendimento Capacidade Transportadoras Veículos …" at bounding box center [784, 358] width 1568 height 717
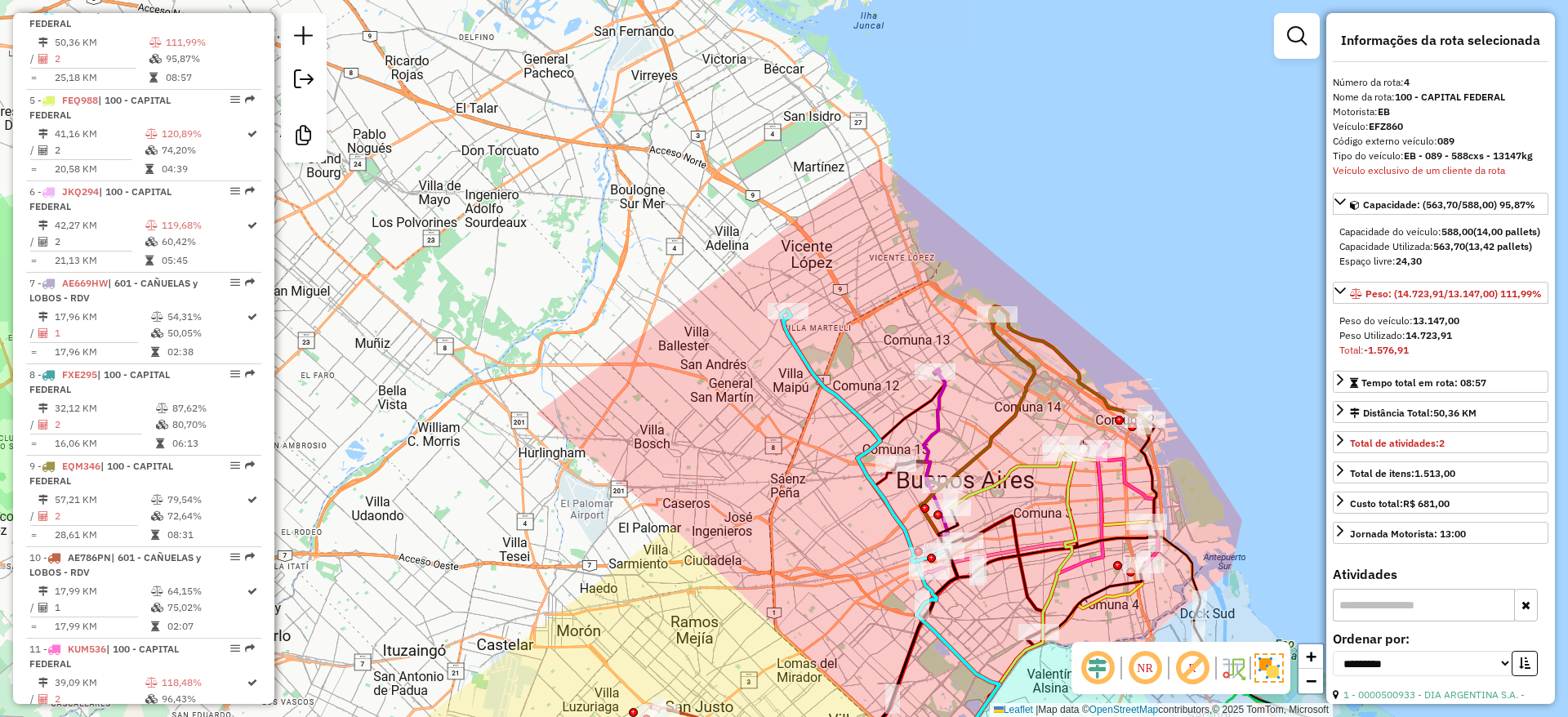
click at [979, 381] on div "Janela de atendimento Grade de atendimento Capacidade Transportadoras Veículos …" at bounding box center [784, 358] width 1568 height 717
click at [1045, 337] on icon at bounding box center [1069, 372] width 159 height 129
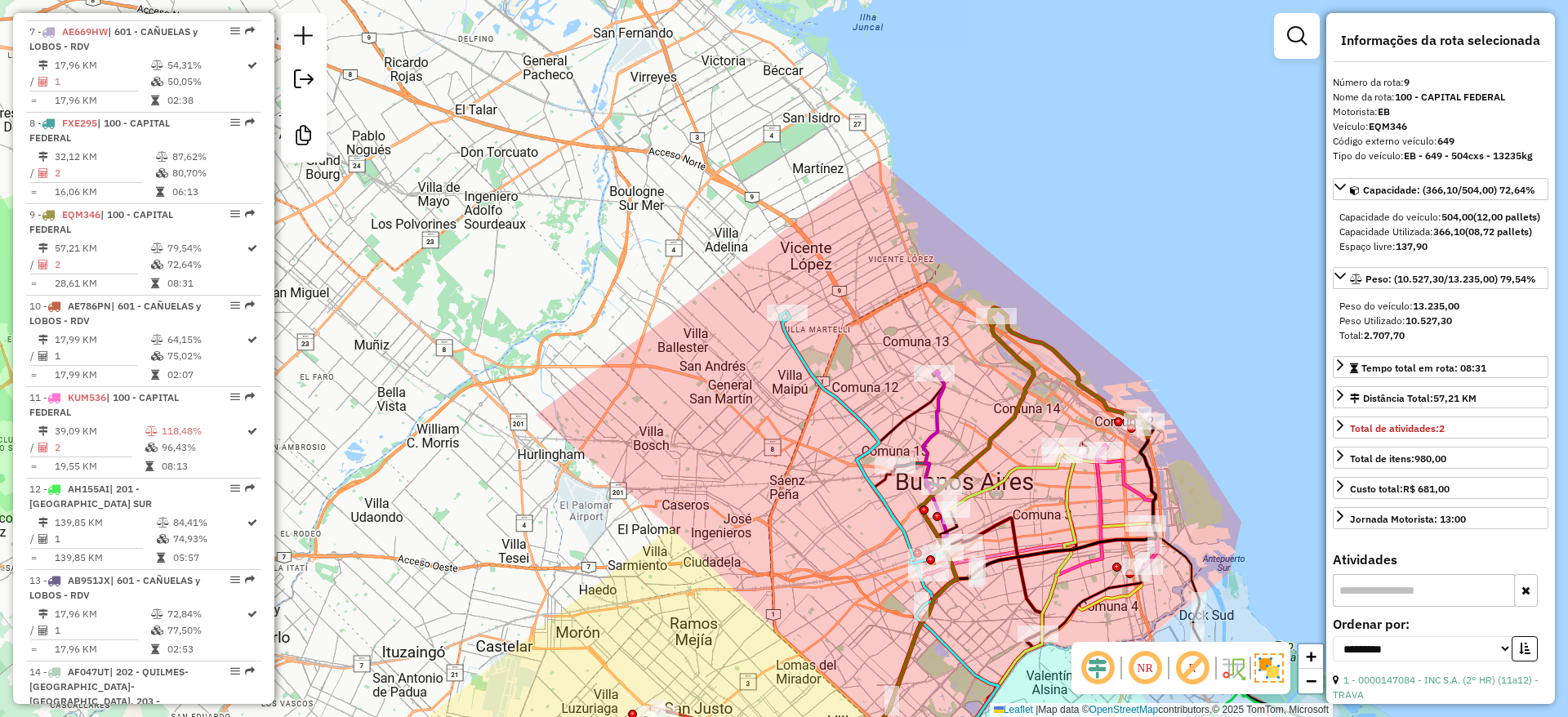
scroll to position [1366, 0]
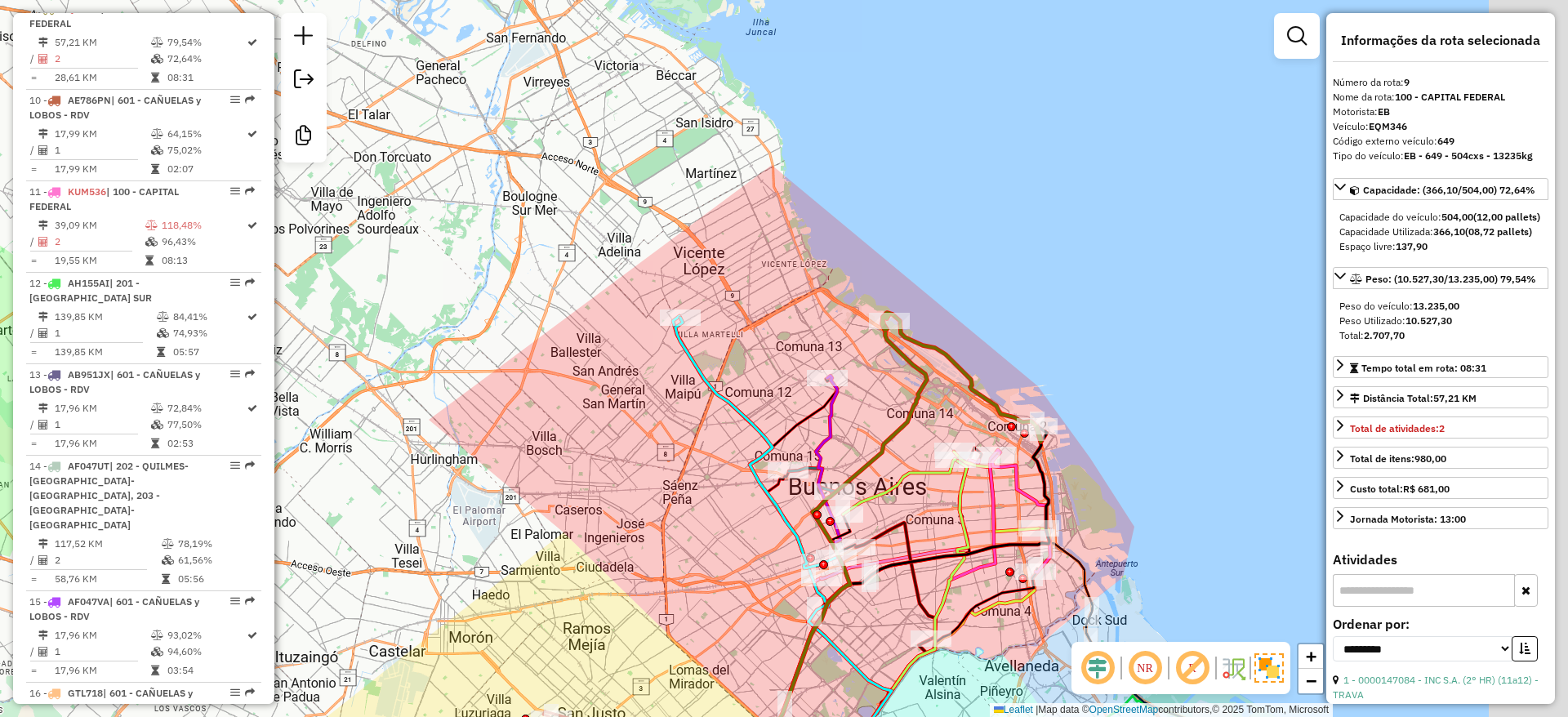
drag, startPoint x: 1034, startPoint y: 313, endPoint x: 898, endPoint y: 326, distance: 136.6
click at [915, 317] on div "Janela de atendimento Grade de atendimento Capacidade Transportadoras Veículos …" at bounding box center [784, 358] width 1568 height 717
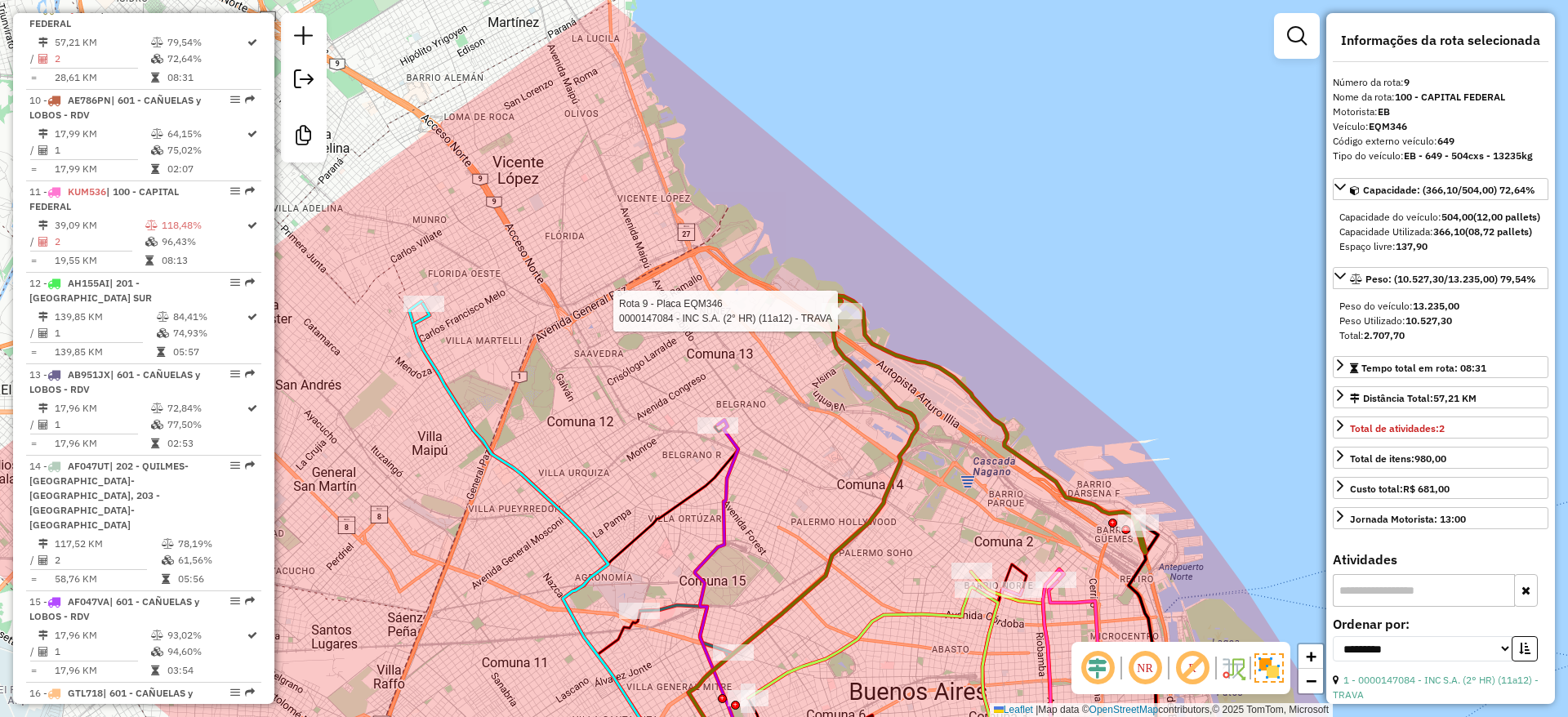
click at [885, 344] on icon at bounding box center [987, 423] width 318 height 257
click at [727, 495] on icon at bounding box center [720, 605] width 49 height 369
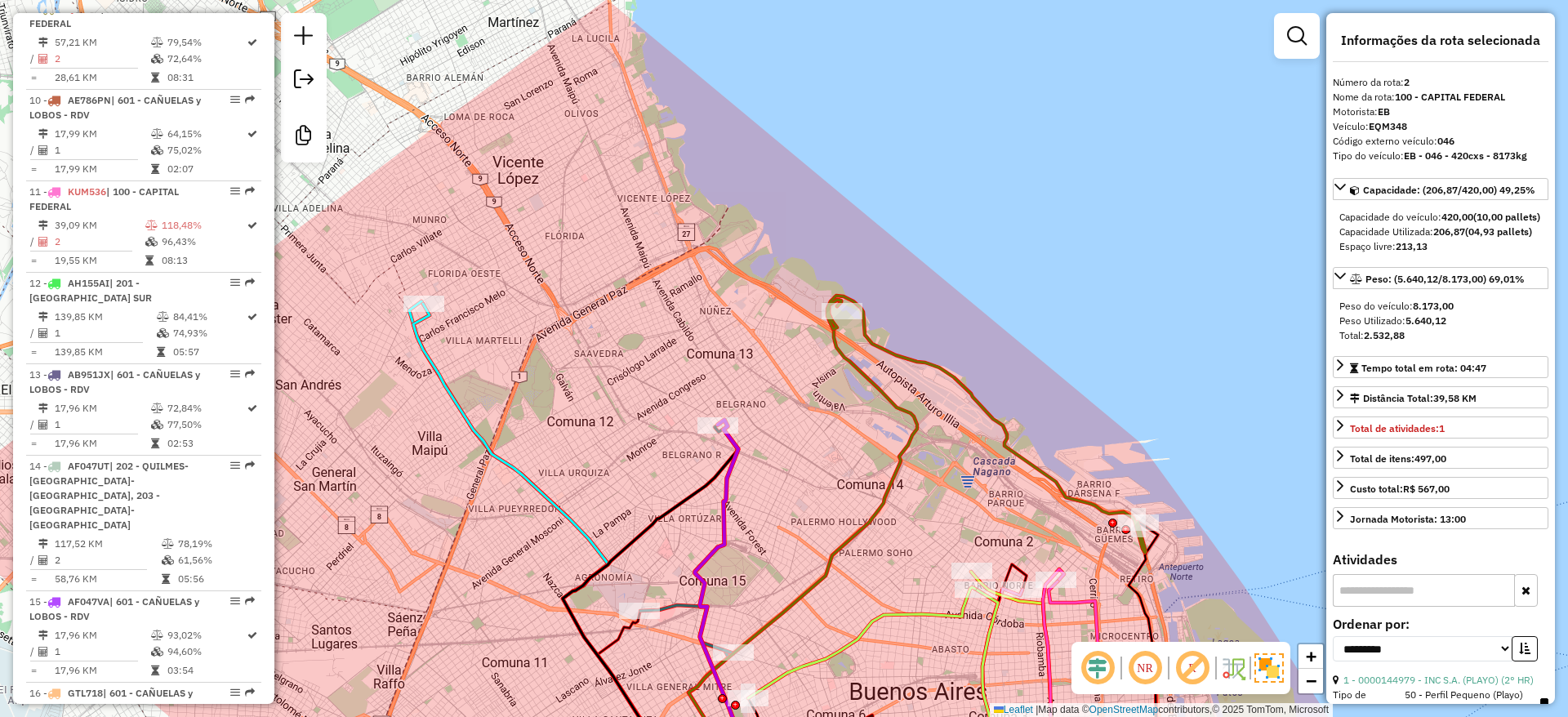
scroll to position [726, 0]
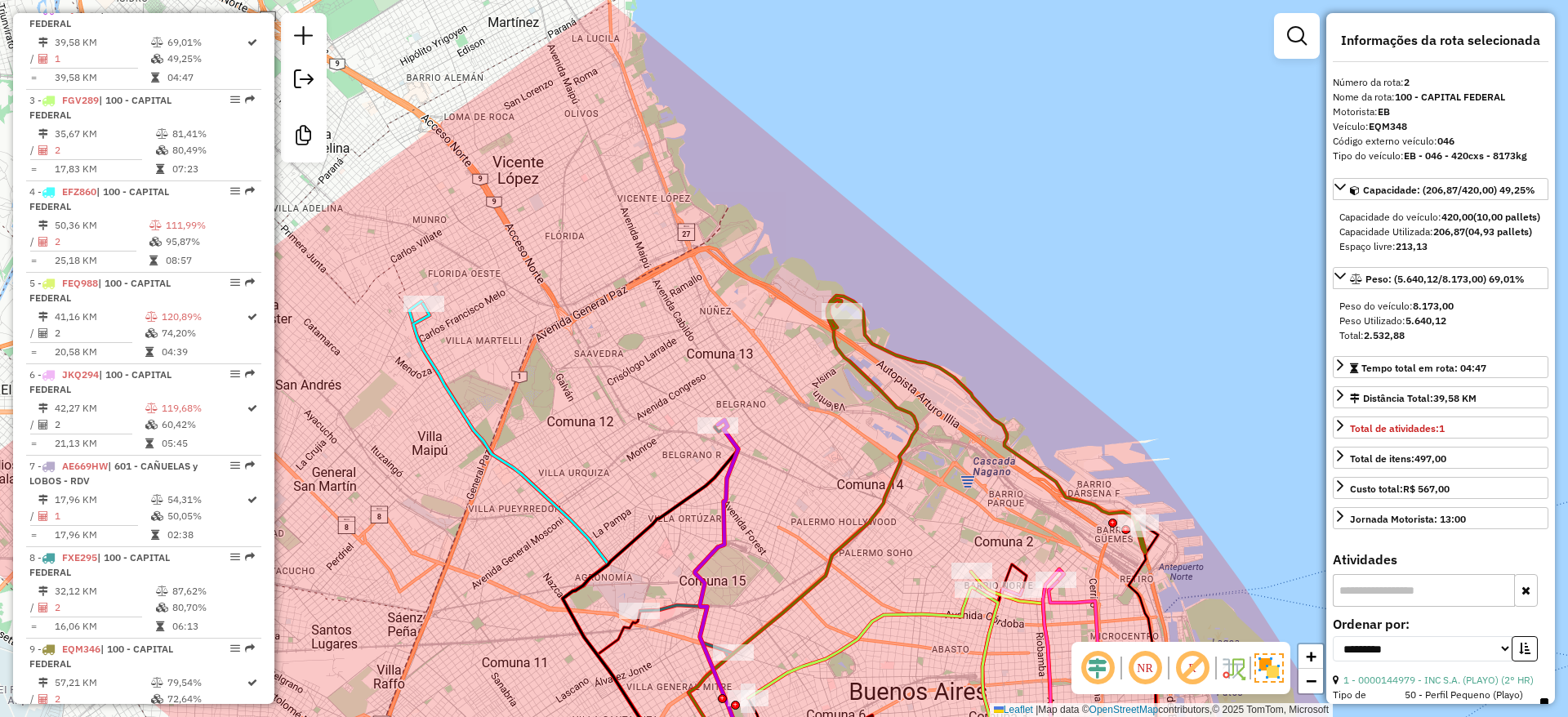
click at [918, 386] on div "Janela de atendimento Grade de atendimento Capacidade Transportadoras Veículos …" at bounding box center [784, 358] width 1568 height 717
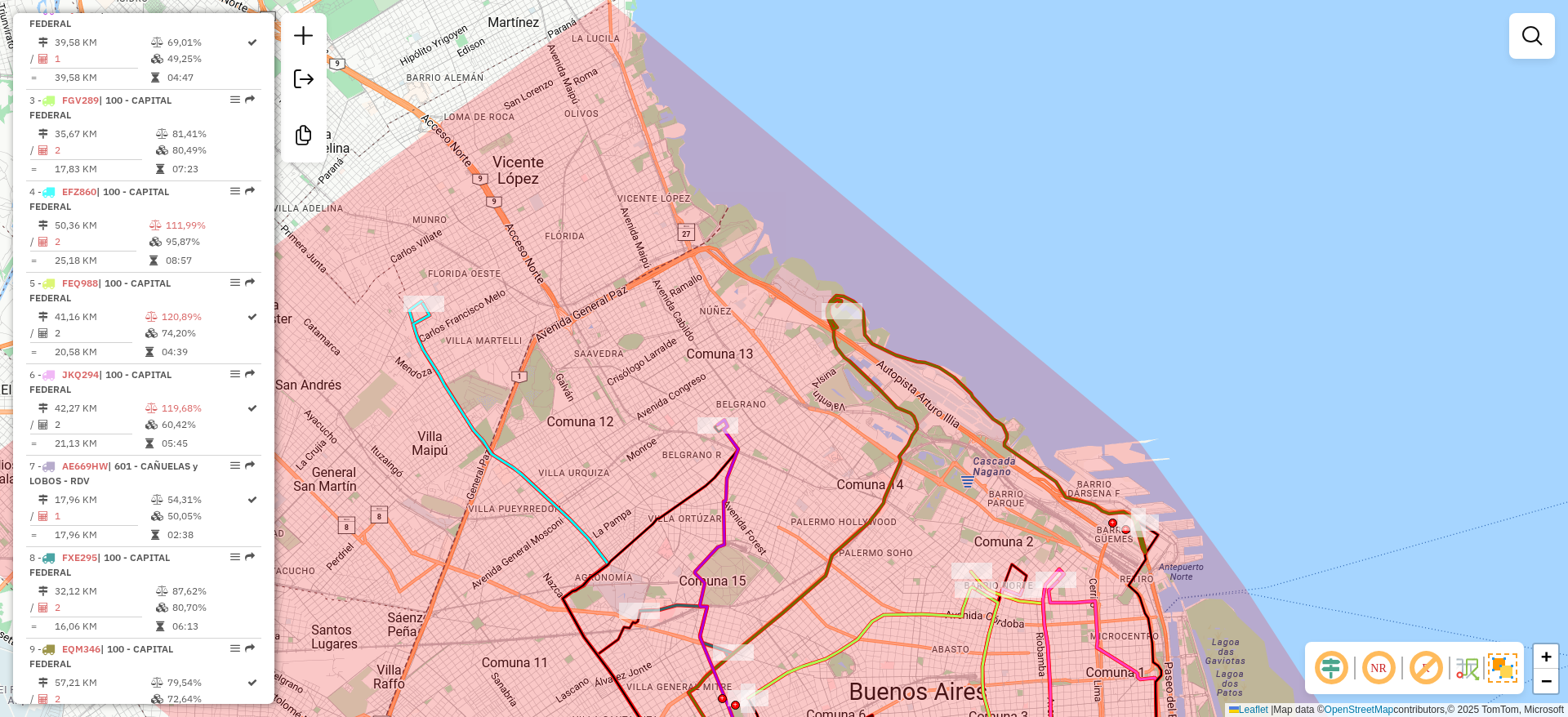
click at [918, 361] on icon at bounding box center [987, 423] width 318 height 257
select select "**********"
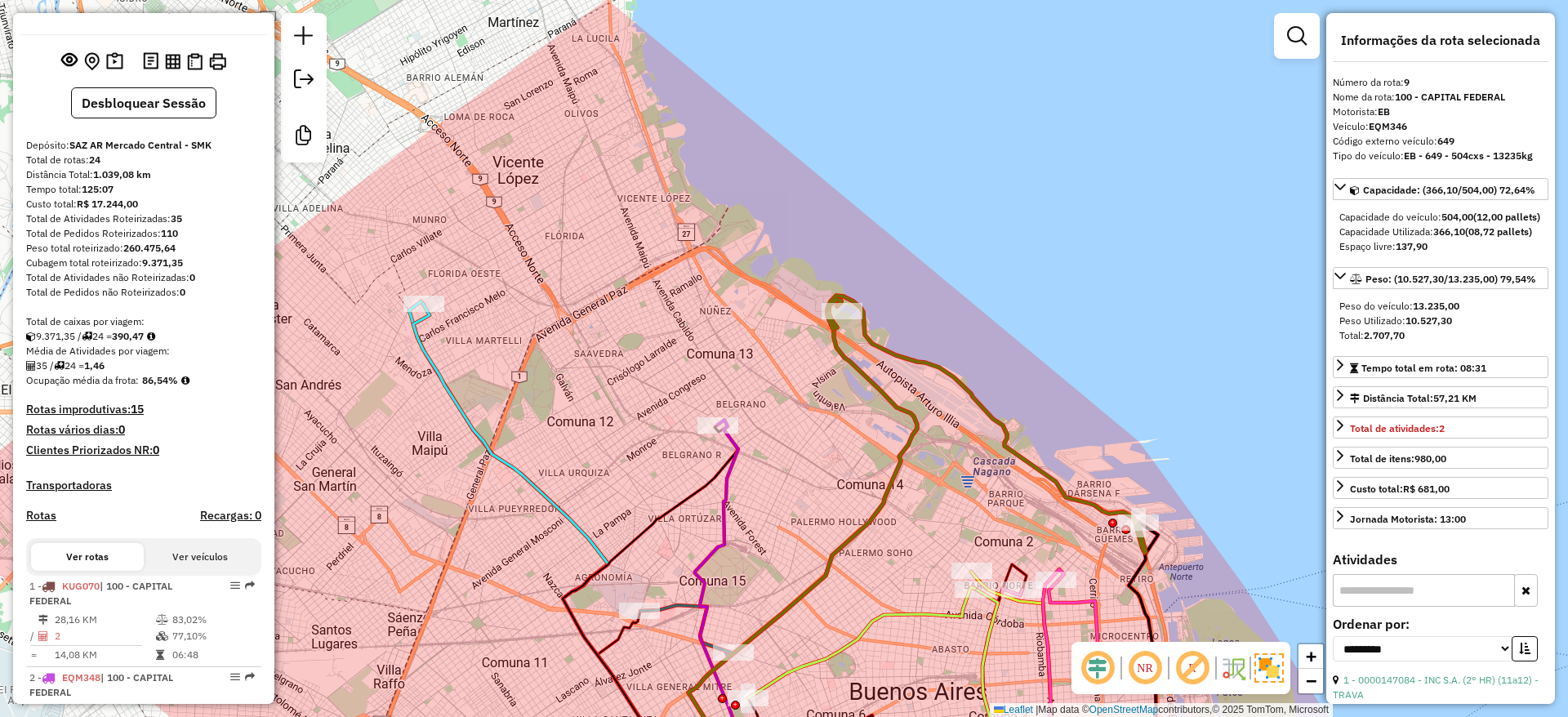
scroll to position [0, 0]
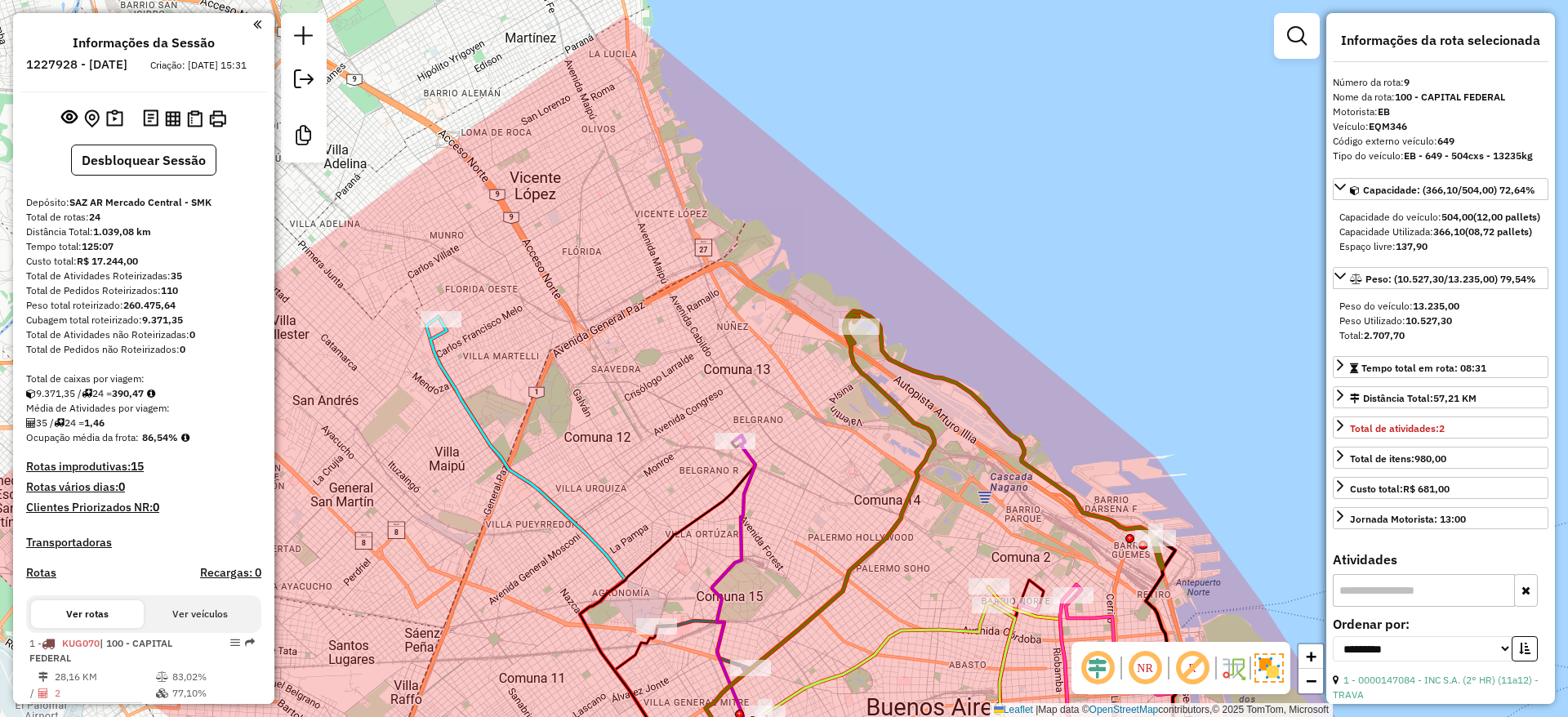
drag, startPoint x: 552, startPoint y: 279, endPoint x: 684, endPoint y: 338, distance: 144.6
click at [709, 322] on div "Janela de atendimento Grade de atendimento Capacidade Transportadoras Veículos …" at bounding box center [784, 358] width 1568 height 717
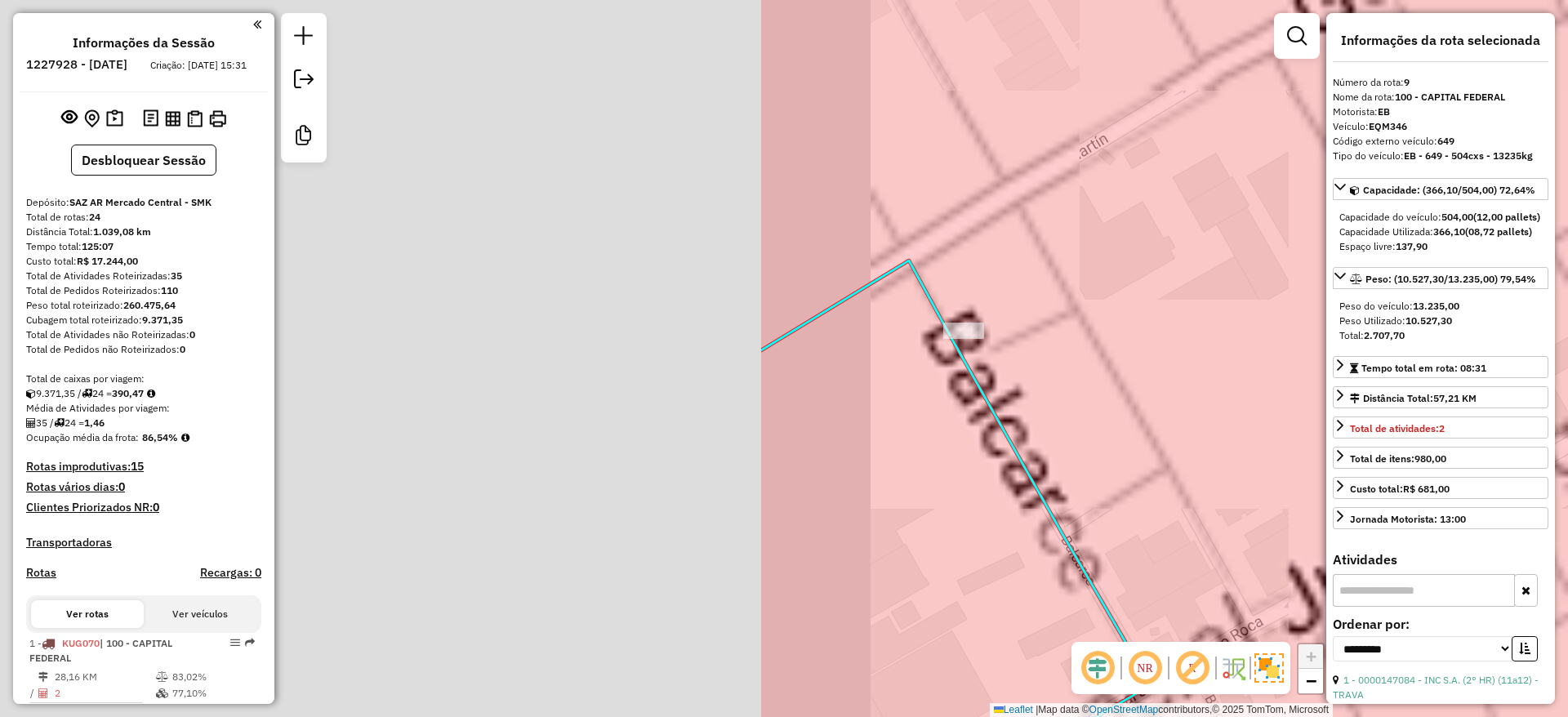
drag, startPoint x: 436, startPoint y: 444, endPoint x: 1355, endPoint y: 474, distance: 919.5
click at [1355, 474] on hb-router-mapa "Informações da Sessão 1227928 - 12/08/2025 Criação: 11/08/2025 15:31 Desbloquea…" at bounding box center [784, 358] width 1568 height 717
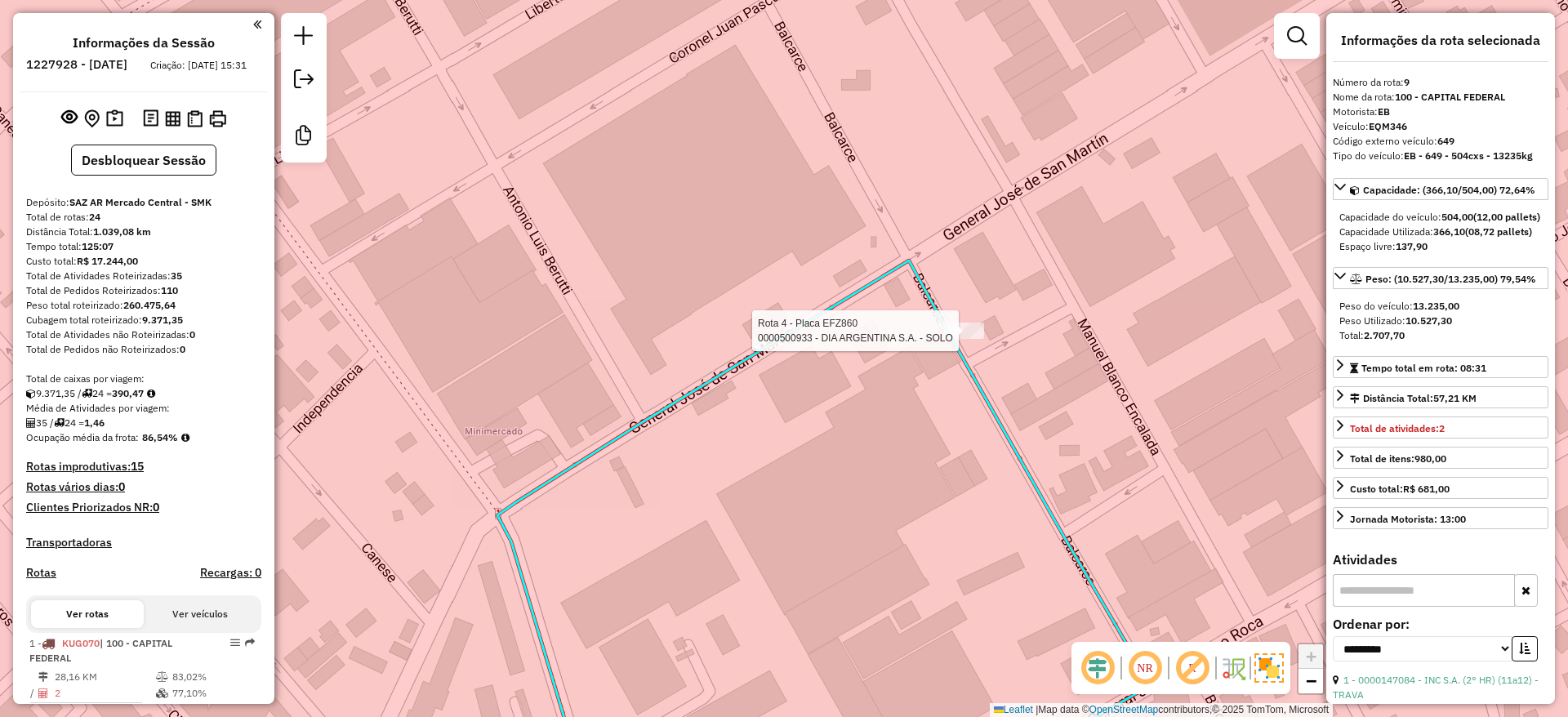
click at [970, 339] on div at bounding box center [964, 331] width 41 height 16
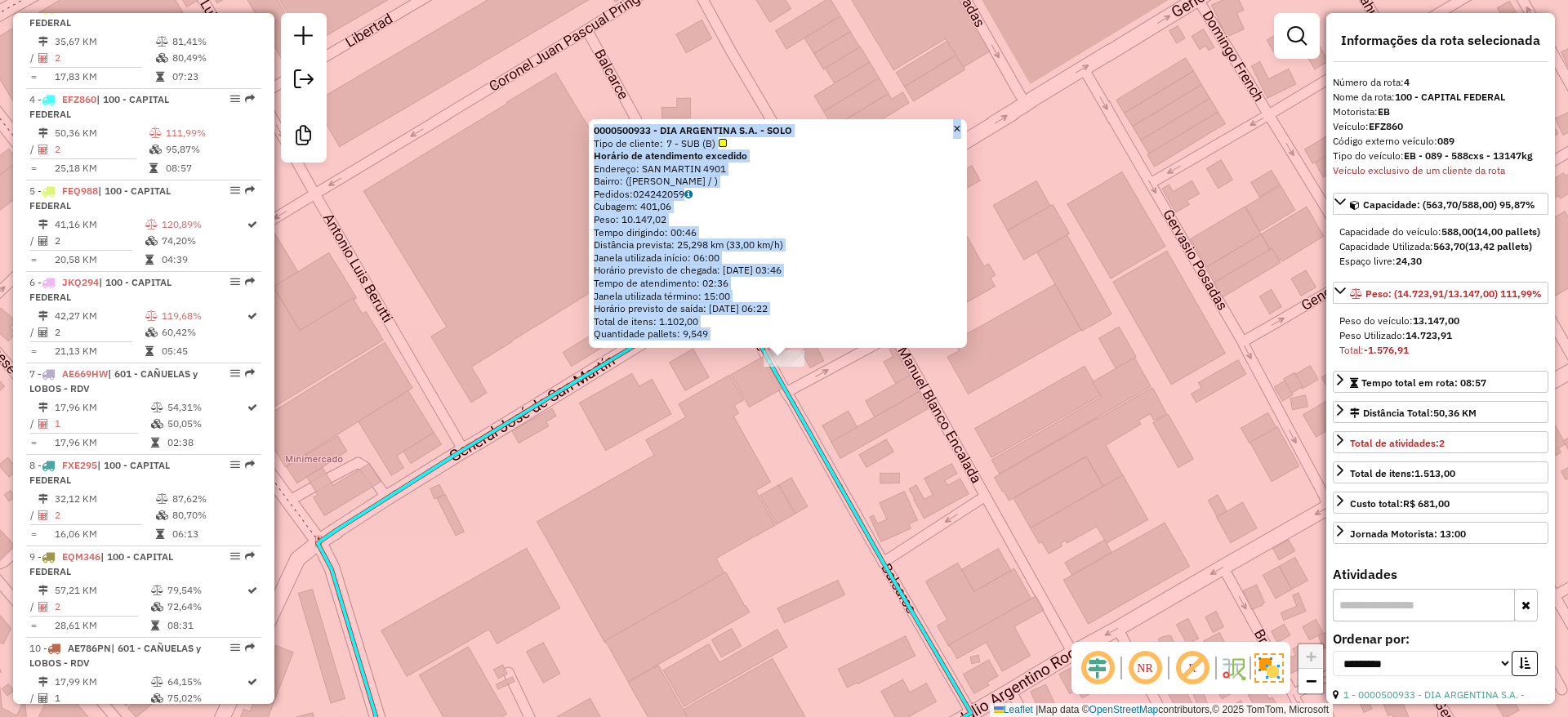
scroll to position [909, 0]
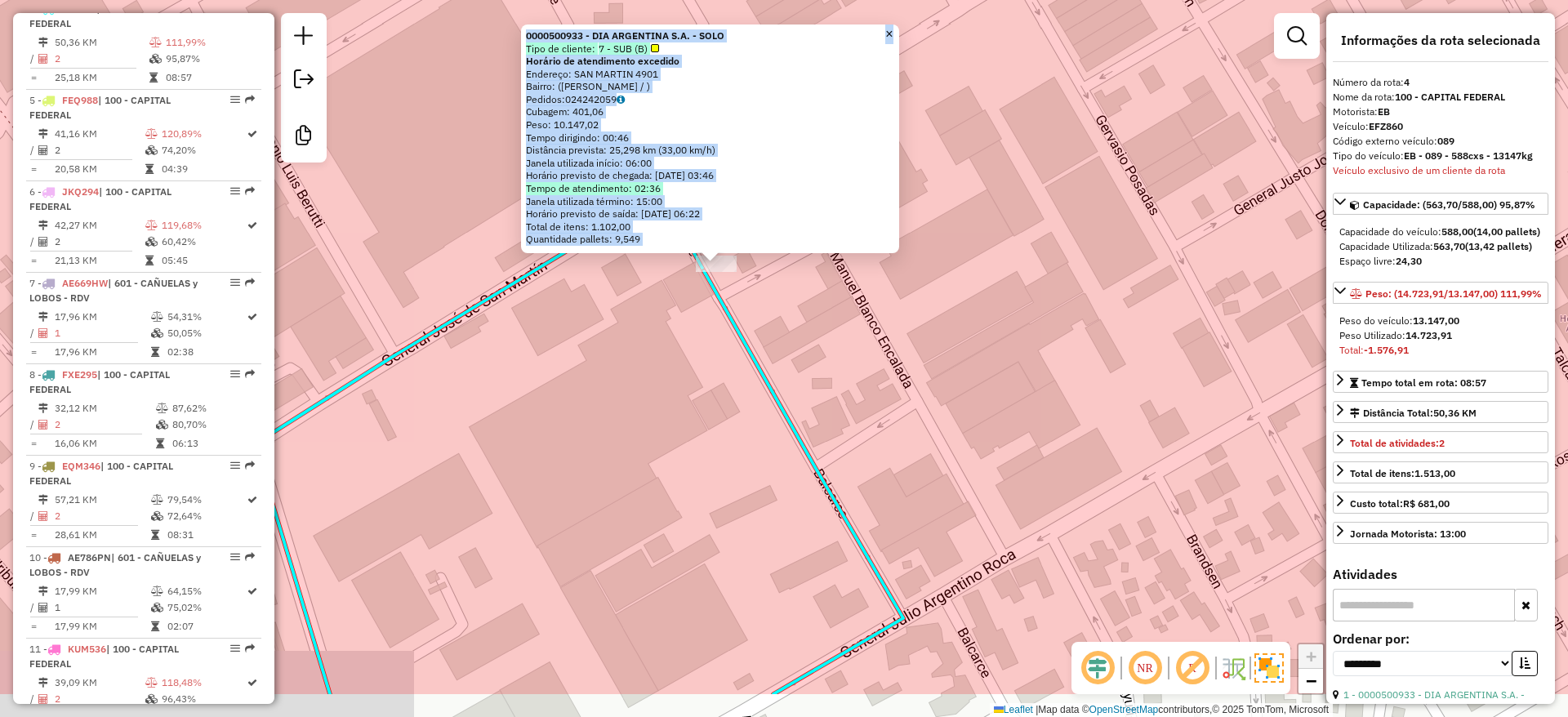
drag, startPoint x: 973, startPoint y: 404, endPoint x: 760, endPoint y: 187, distance: 304.1
click at [798, 210] on div "Rota 4 - Placa EFZ860 0000500933 - DIA ARGENTINA S.A. - SOLO 0000500933 - DIA A…" at bounding box center [784, 358] width 1568 height 717
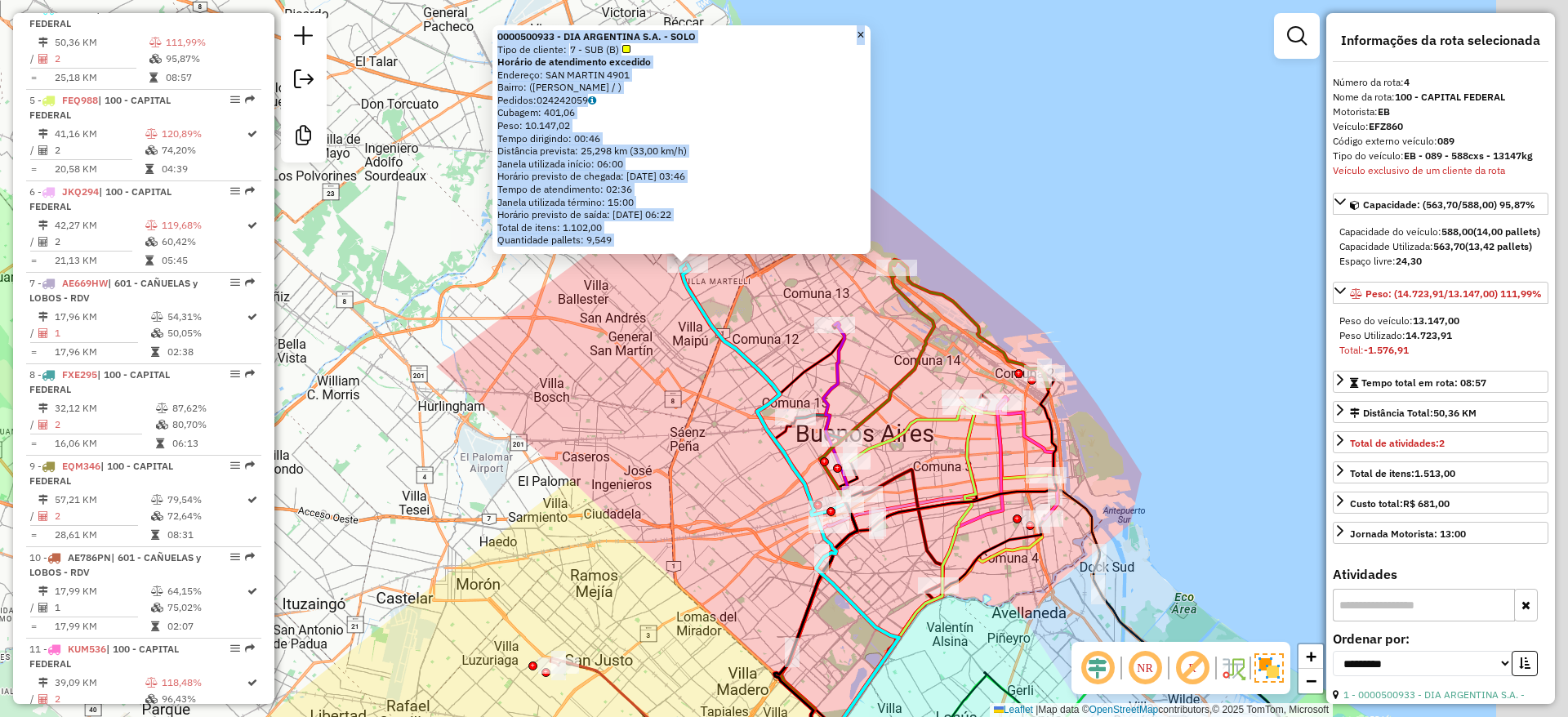
drag, startPoint x: 756, startPoint y: 322, endPoint x: 717, endPoint y: 320, distance: 39.1
click at [718, 320] on div "0000500933 - DIA ARGENTINA S.A. - SOLO Tipo de cliente: 7 - SUB (B) Horário de …" at bounding box center [784, 358] width 1568 height 717
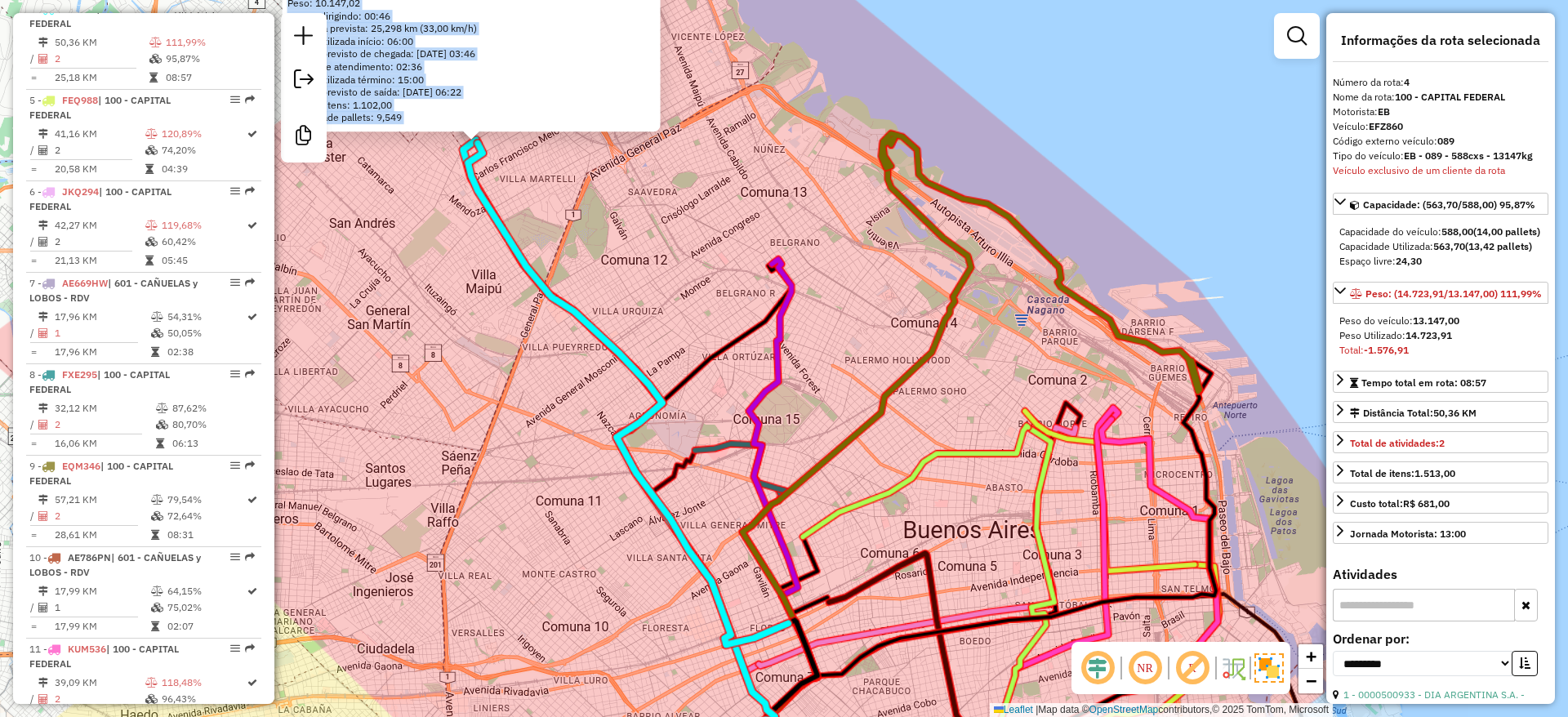
click at [834, 387] on div "0000500933 - DIA ARGENTINA S.A. - SOLO Tipo de cliente: 7 - SUB (B) Horário de …" at bounding box center [784, 358] width 1568 height 717
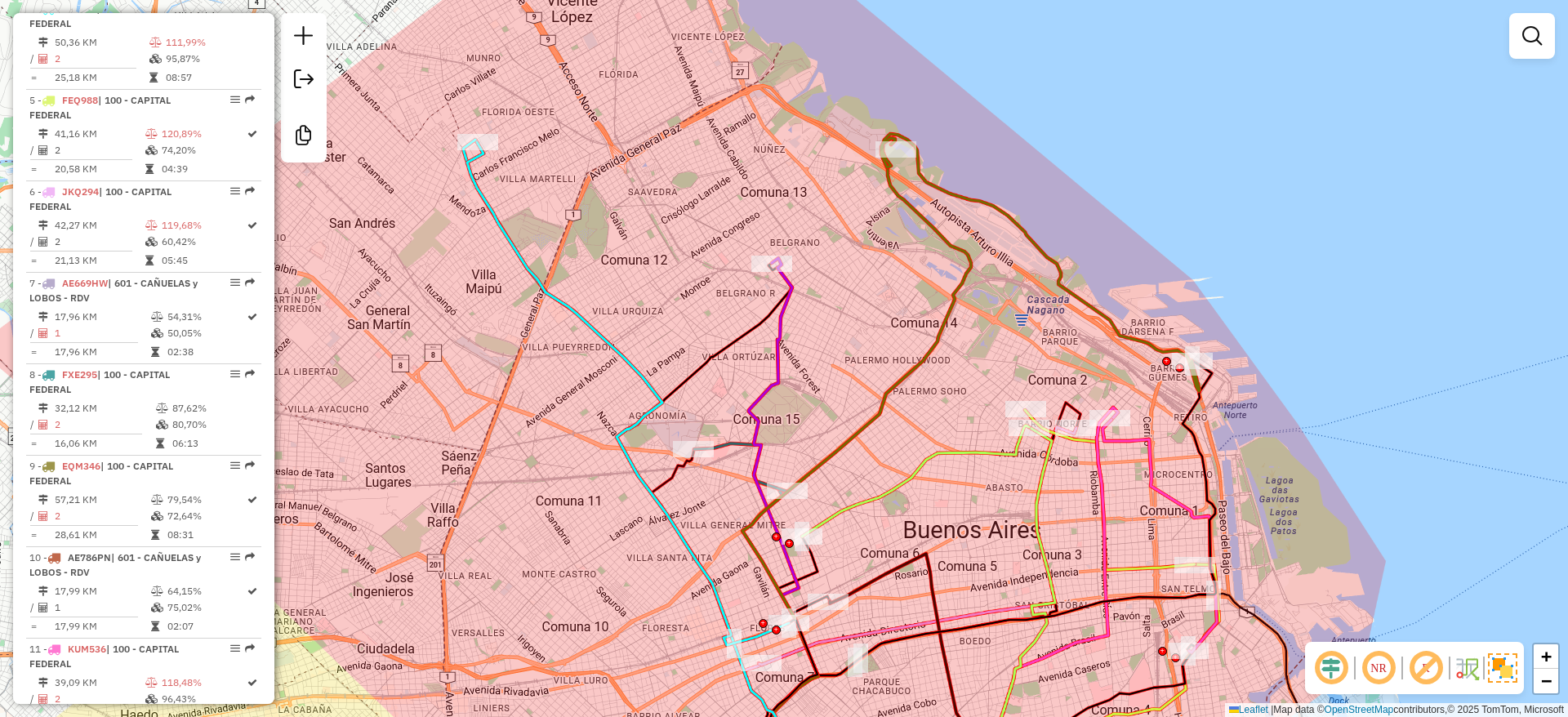
click at [790, 326] on icon at bounding box center [776, 523] width 83 height 530
select select "**********"
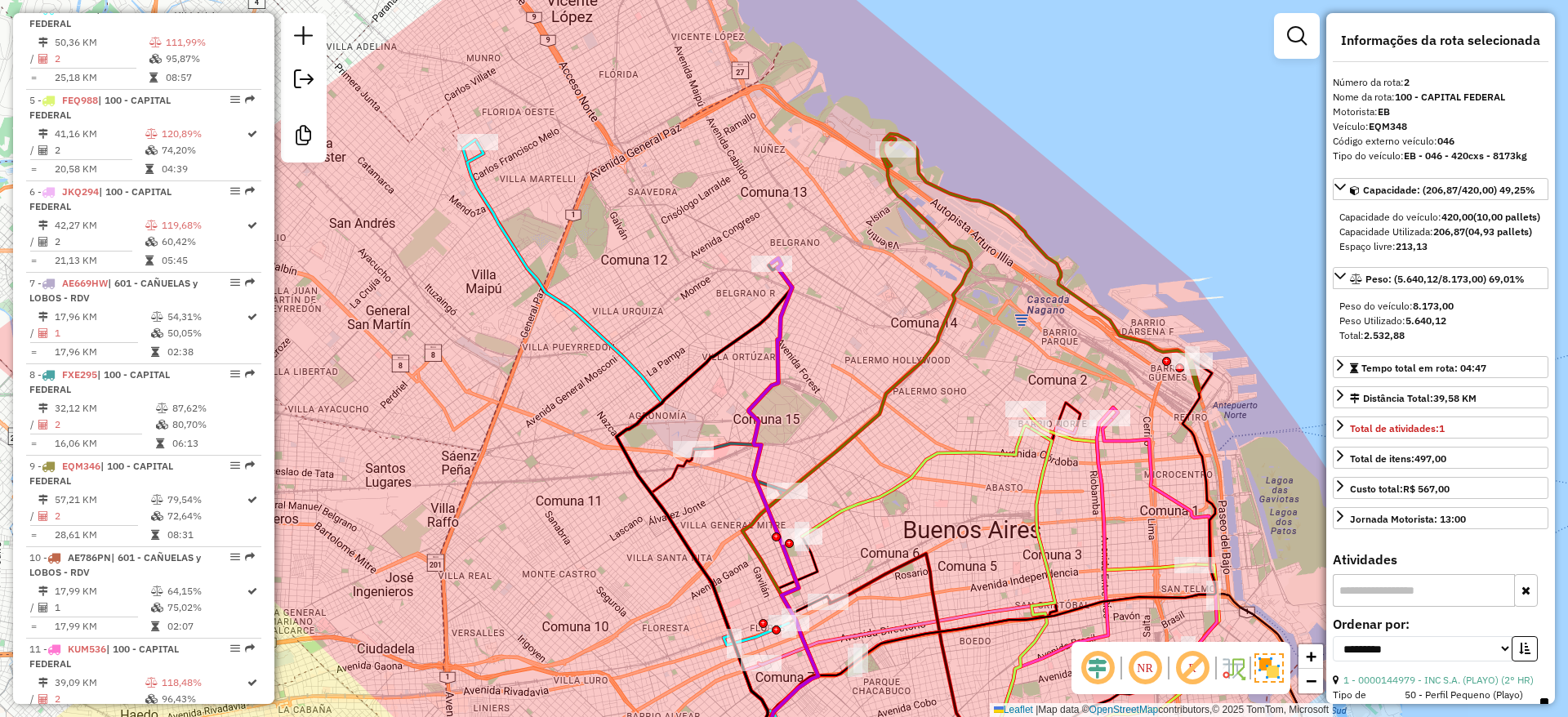
scroll to position [726, 0]
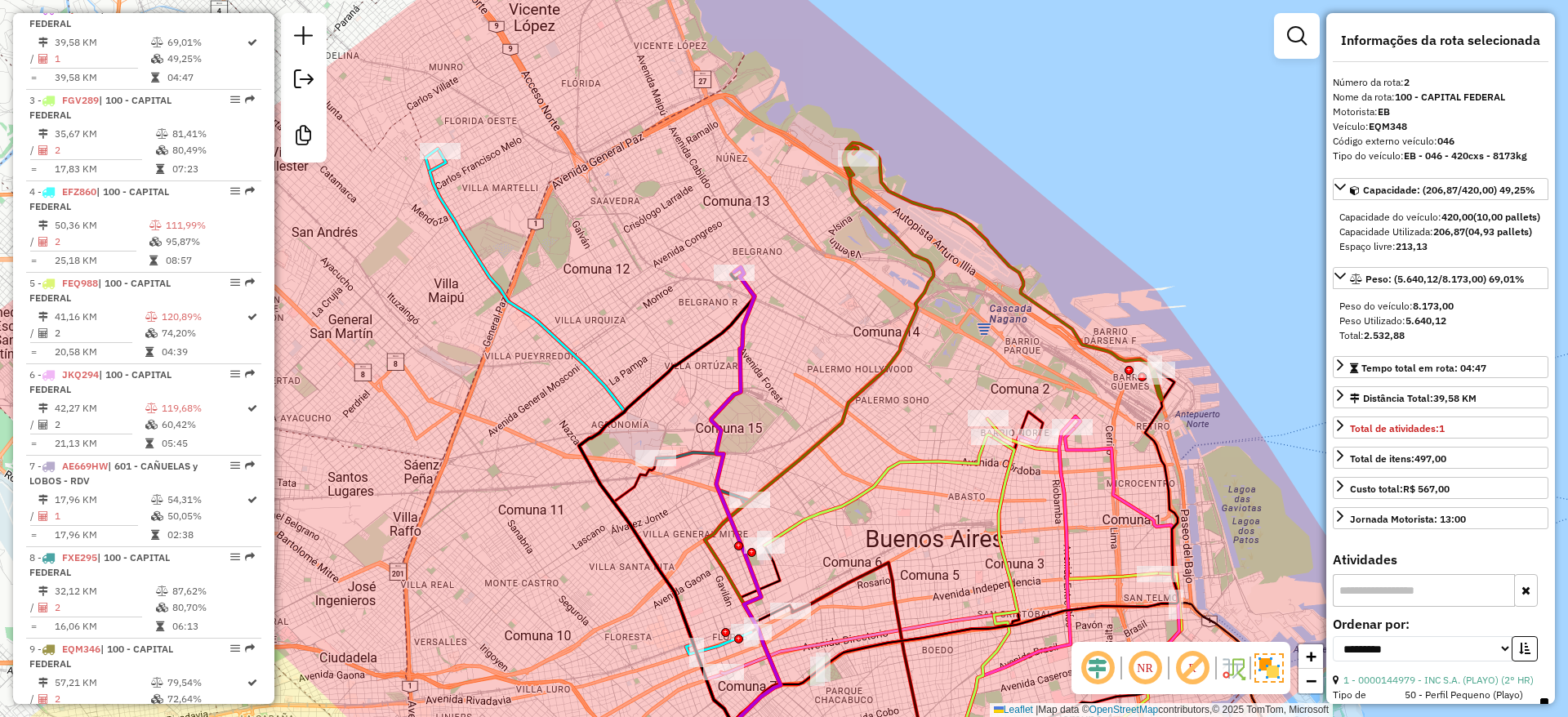
drag, startPoint x: 789, startPoint y: 336, endPoint x: 762, endPoint y: 341, distance: 27.5
click at [760, 340] on div "Janela de atendimento Grade de atendimento Capacidade Transportadoras Veículos …" at bounding box center [784, 358] width 1568 height 717
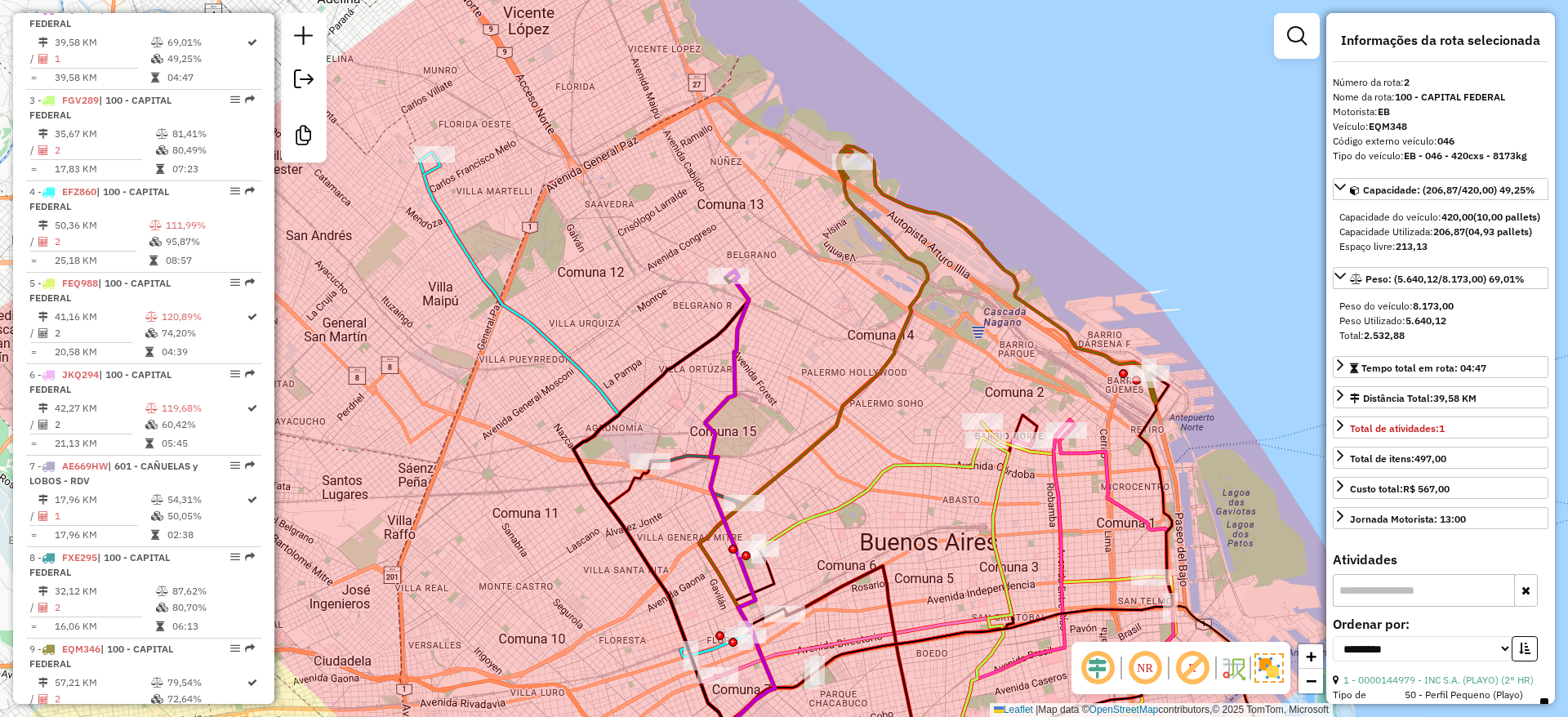
click at [860, 210] on icon at bounding box center [812, 469] width 231 height 638
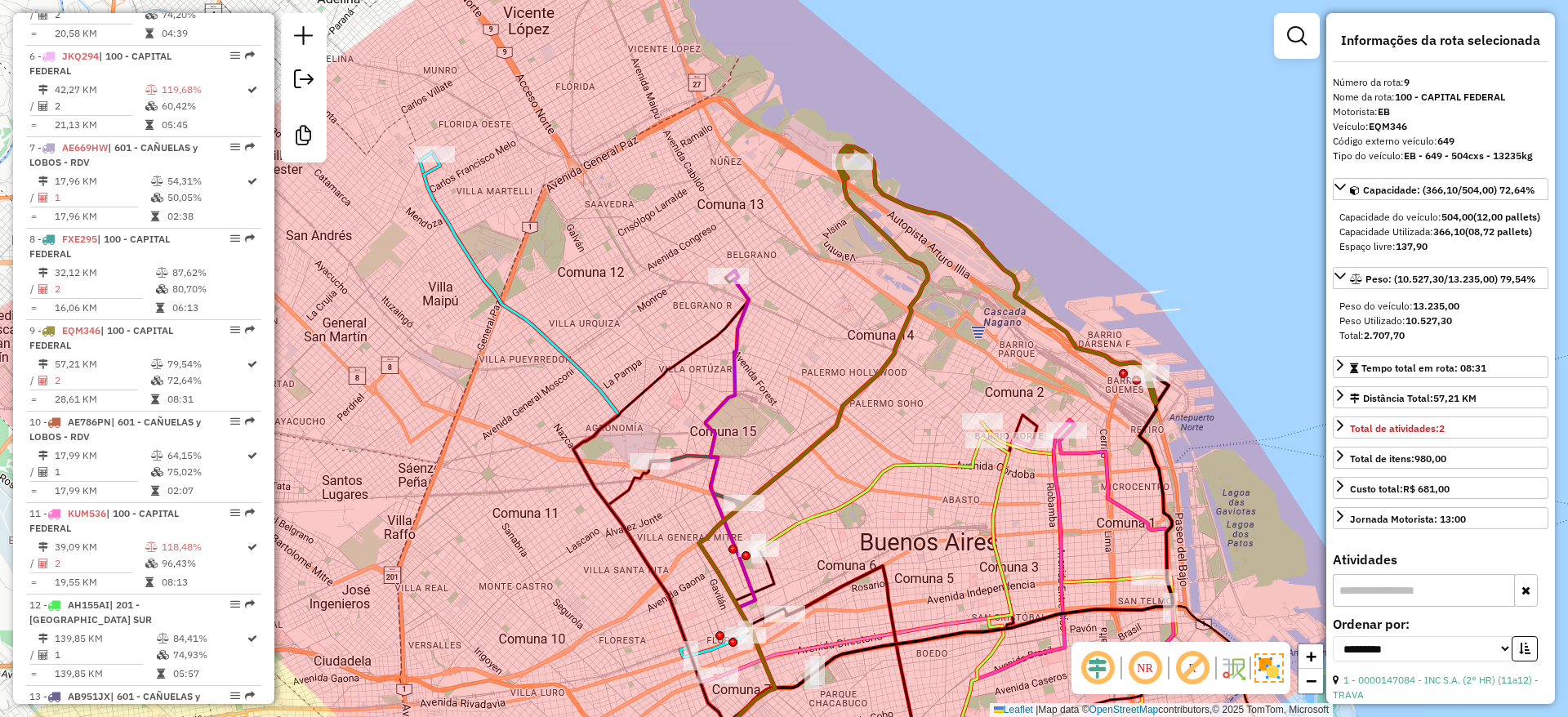
scroll to position [1366, 0]
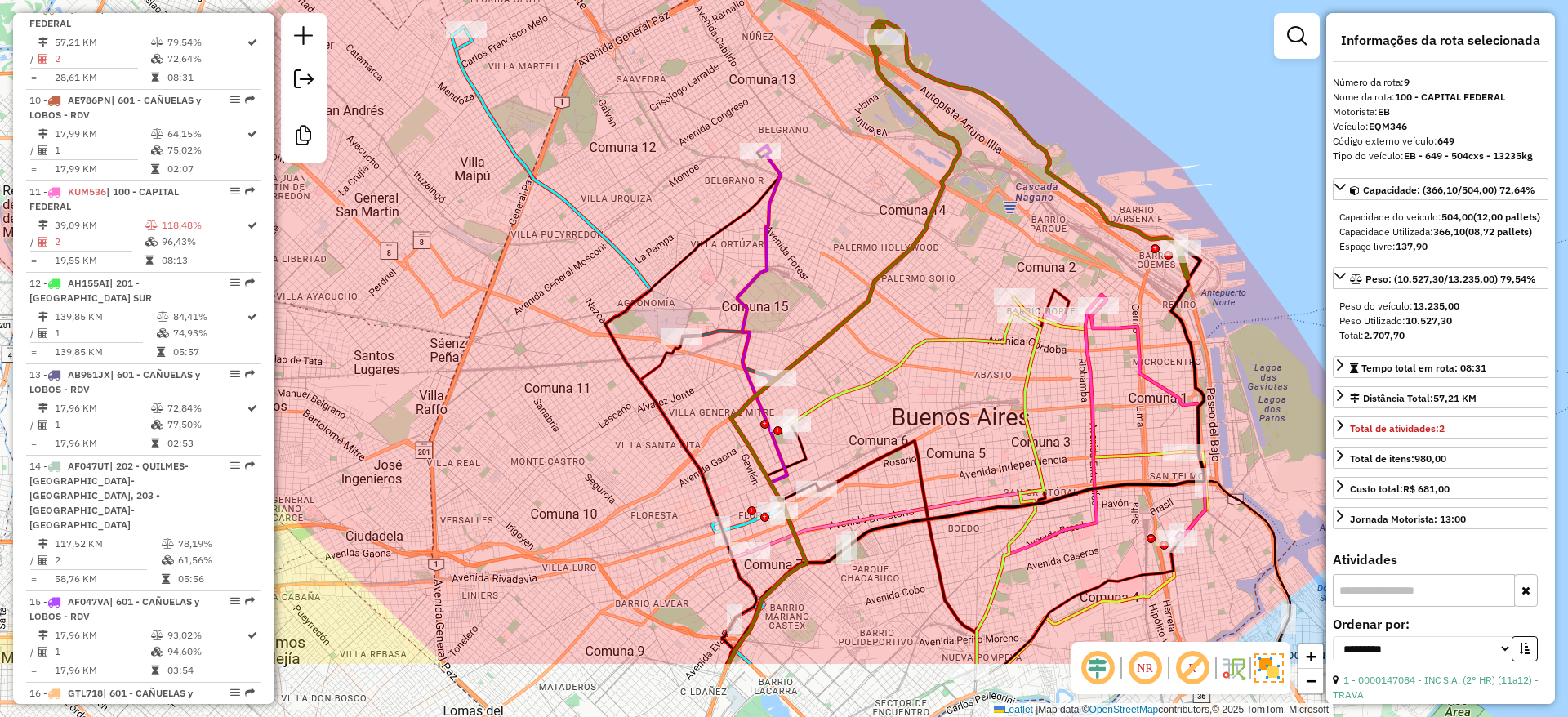
drag, startPoint x: 849, startPoint y: 286, endPoint x: 848, endPoint y: 204, distance: 82.0
click at [874, 167] on div "Janela de atendimento Grade de atendimento Capacidade Transportadoras Veículos …" at bounding box center [784, 358] width 1568 height 717
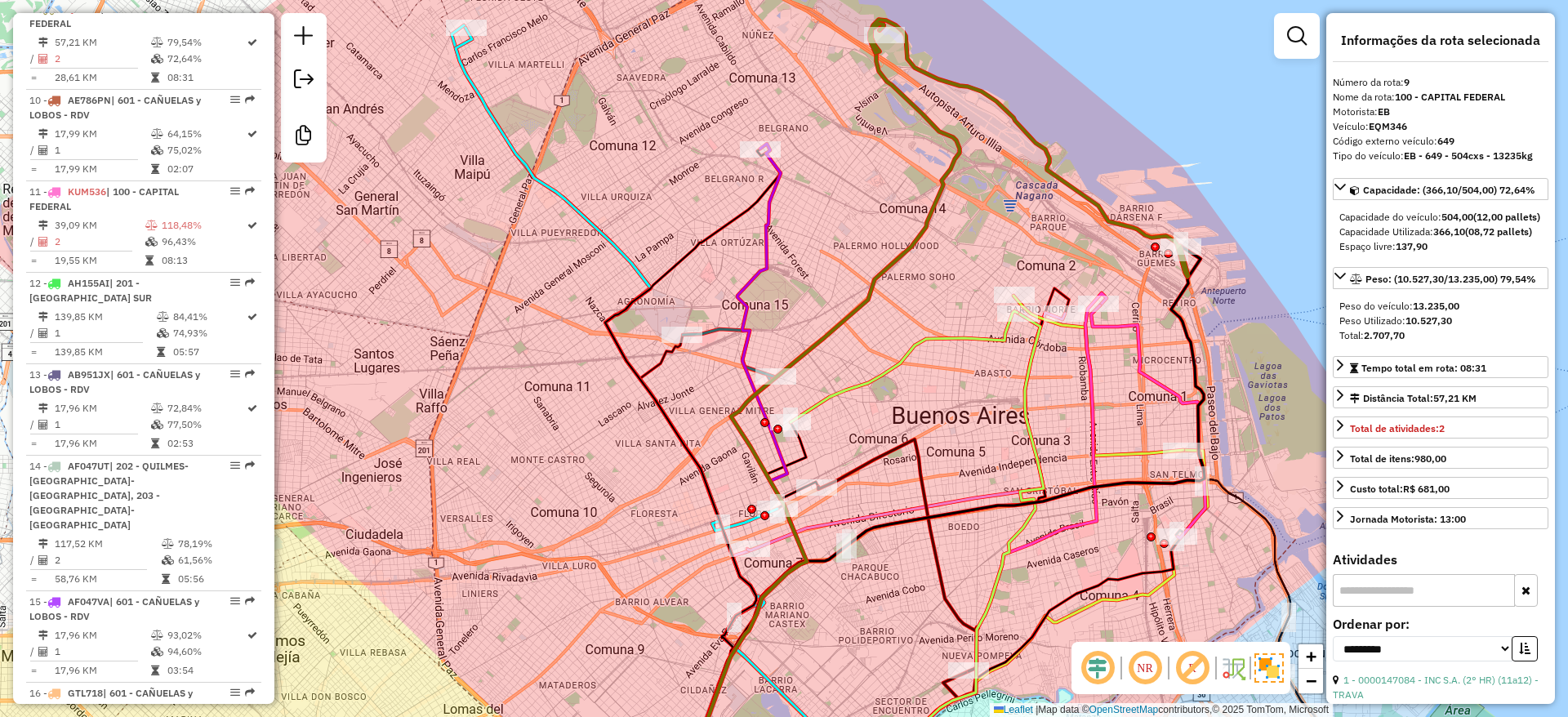
click at [729, 334] on icon at bounding box center [730, 353] width 93 height 48
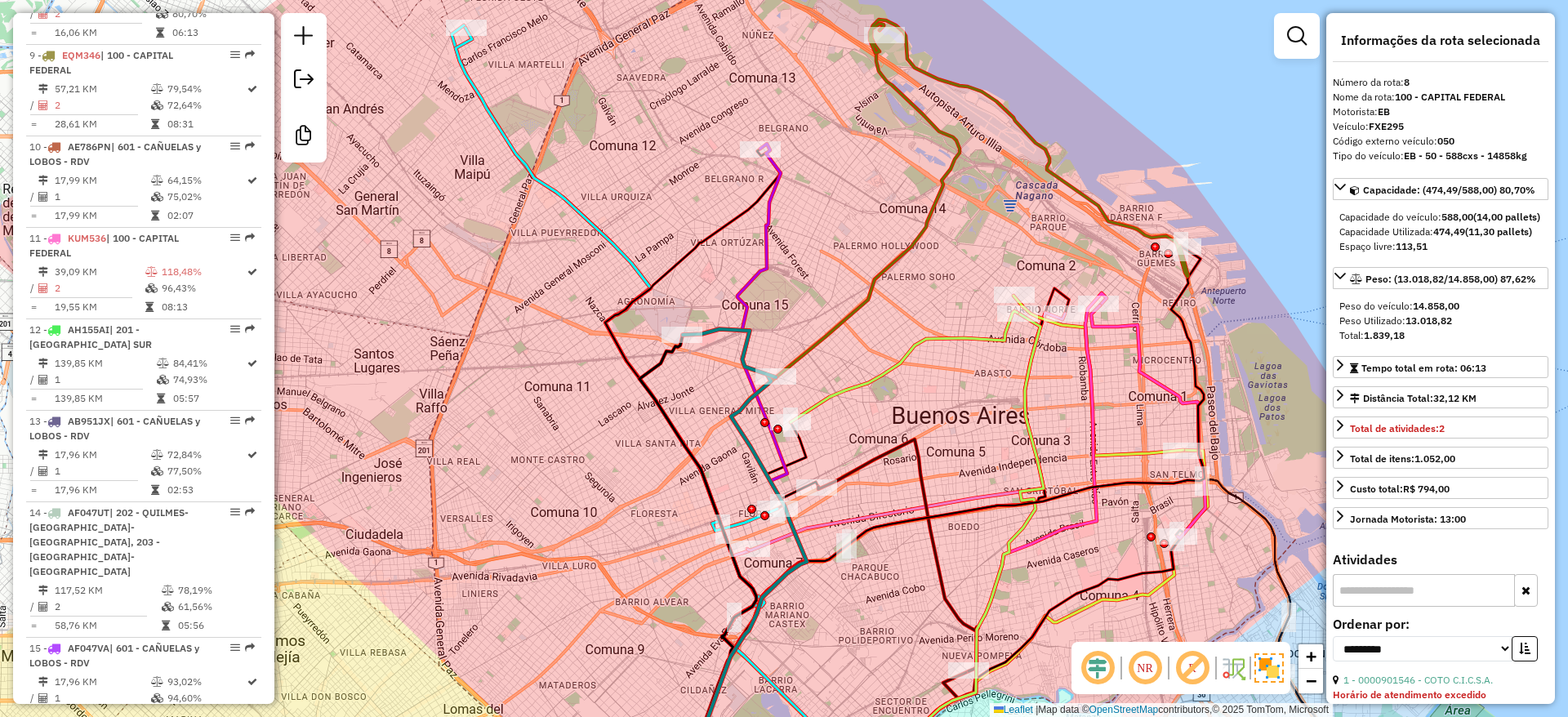
scroll to position [1275, 0]
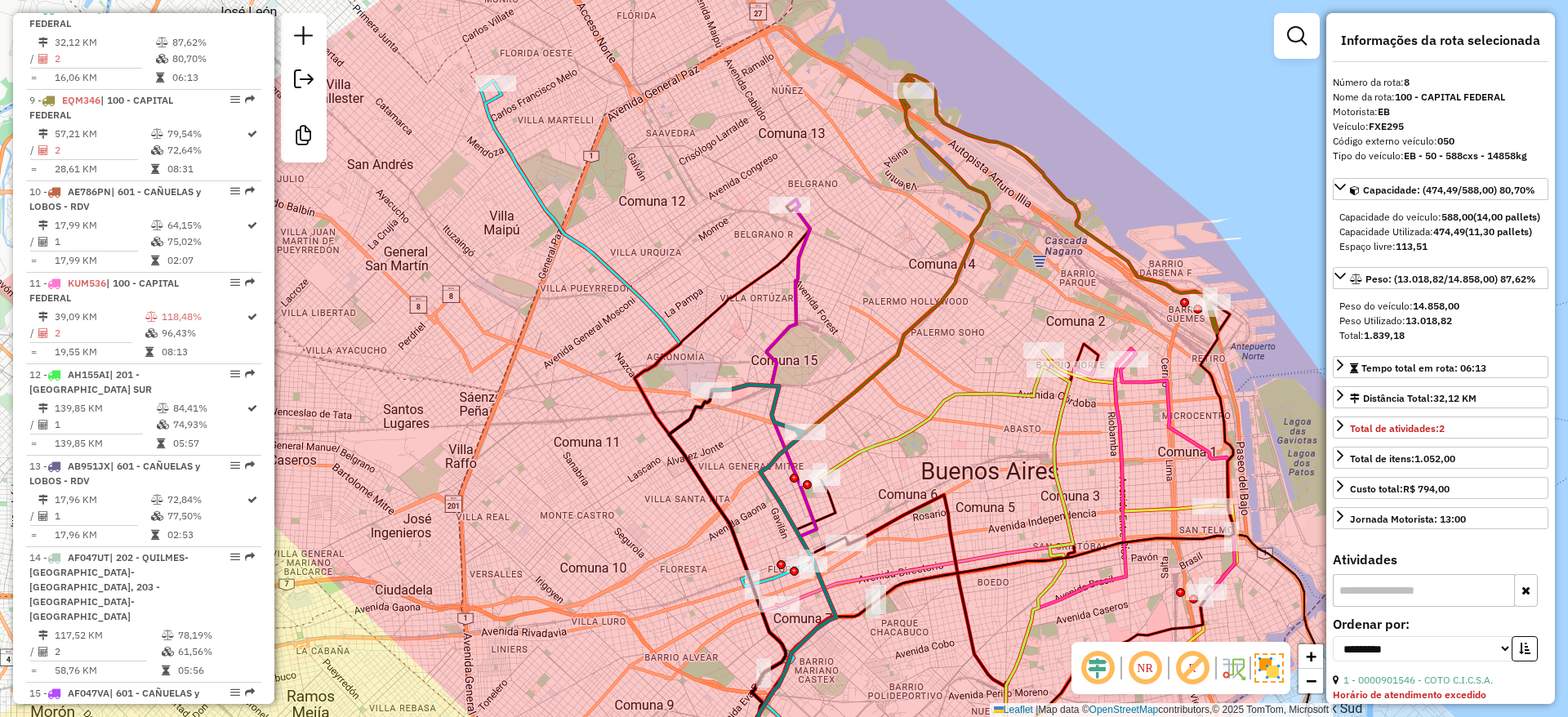
drag, startPoint x: 844, startPoint y: 308, endPoint x: 871, endPoint y: 422, distance: 117.2
click at [883, 401] on div "Janela de atendimento Grade de atendimento Capacidade Transportadoras Veículos …" at bounding box center [784, 358] width 1568 height 717
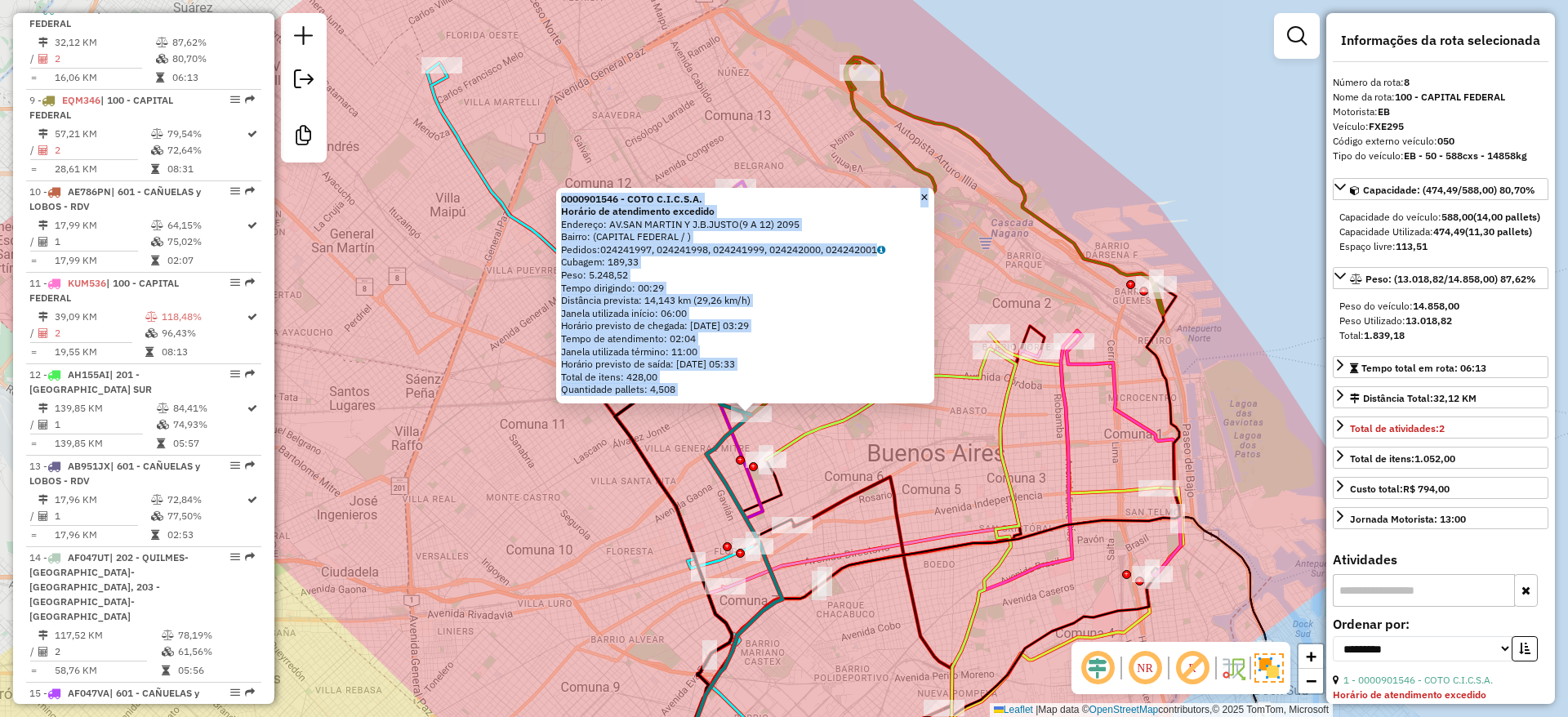
click at [698, 464] on div "0000901546 - COTO C.I.C.S.A. Horário de atendimento excedido Endereço: AV.SAN M…" at bounding box center [784, 358] width 1568 height 717
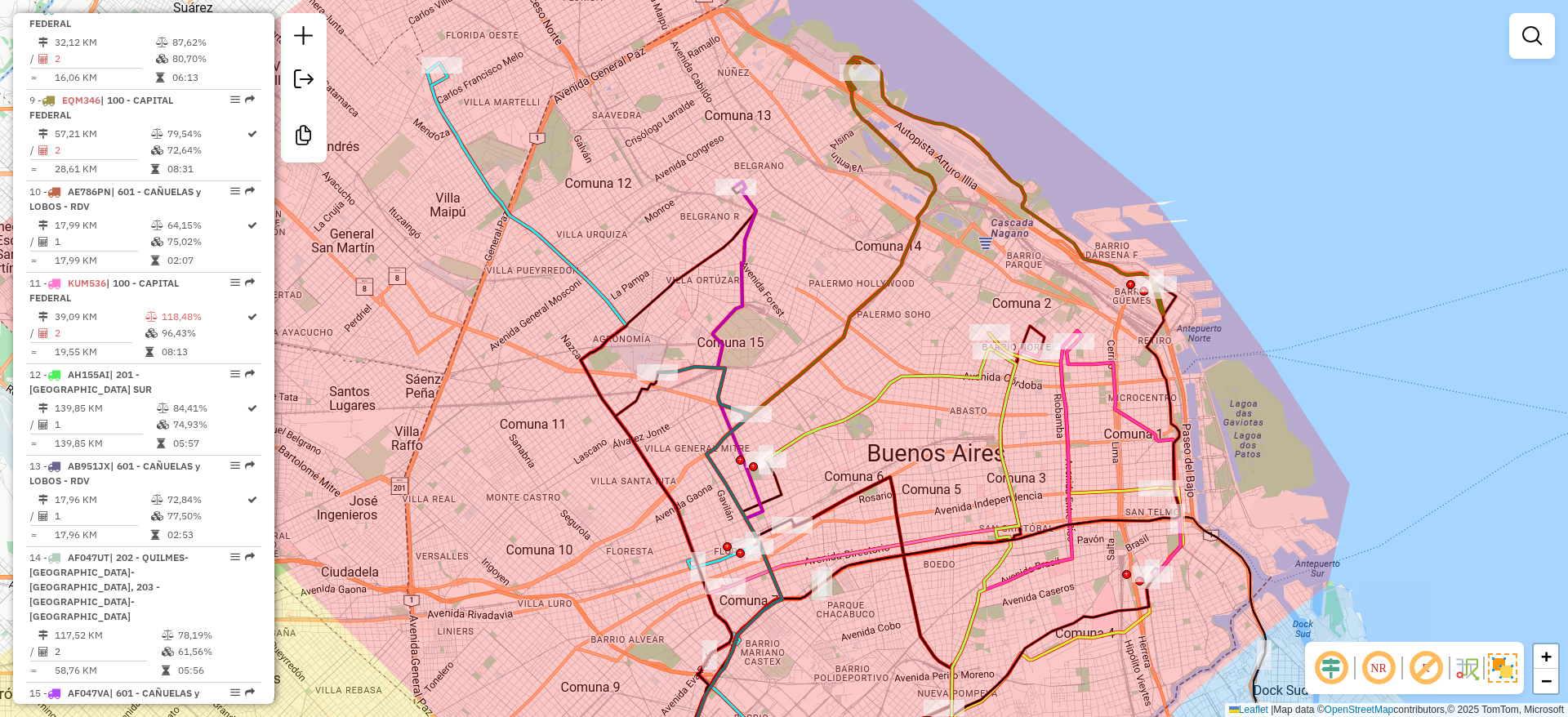
click at [656, 380] on div at bounding box center [657, 372] width 41 height 16
select select "**********"
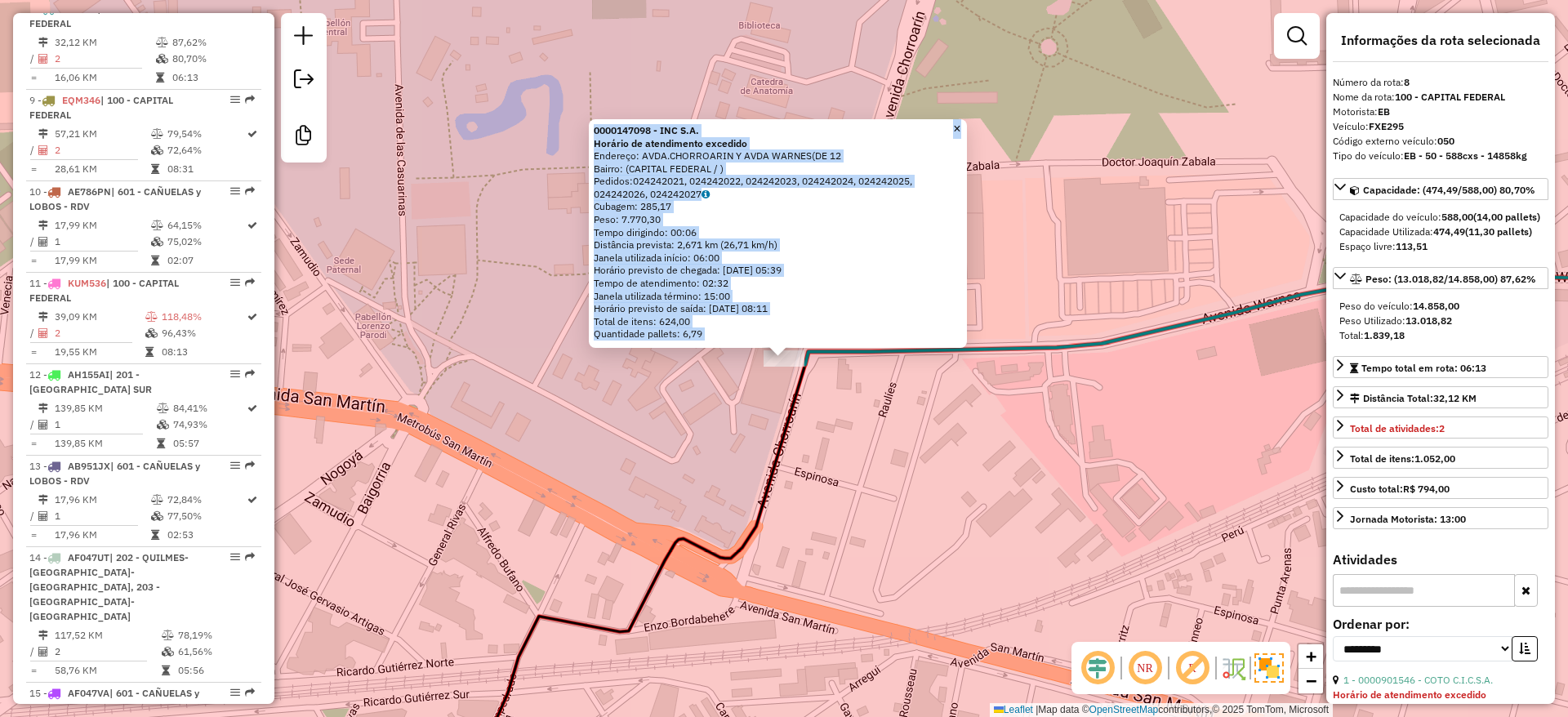
click at [757, 388] on div "0000147098 - INC S.A. Horário de atendimento excedido Endereço: AVDA.CHORROARIN…" at bounding box center [784, 358] width 1568 height 717
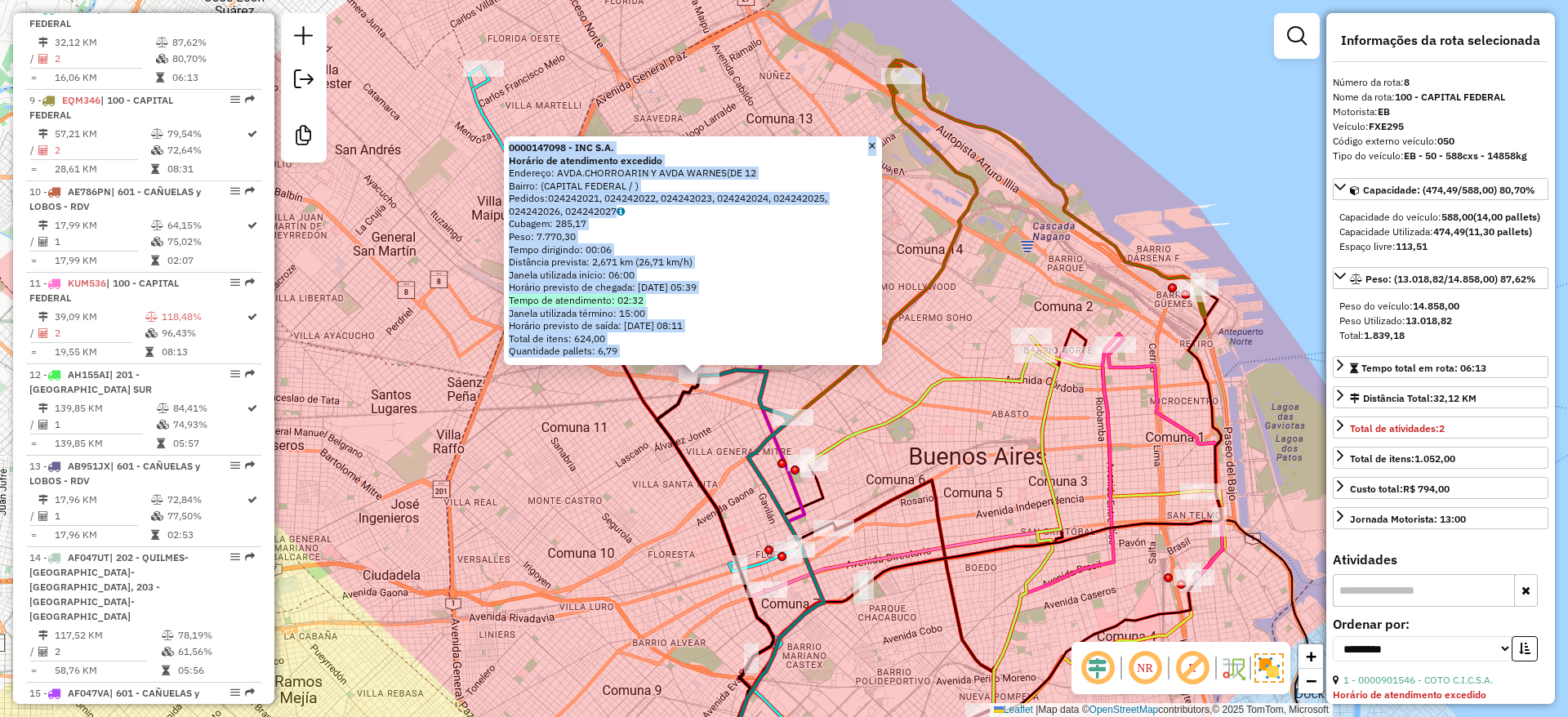
drag, startPoint x: 1050, startPoint y: 270, endPoint x: 1034, endPoint y: 362, distance: 93.4
click at [1023, 321] on div "Rota 5 - Placa FEQ988 0000416431 - CENCOSUD S.A. (PLAYO) DISCO SANTA FE (DEPOSI…" at bounding box center [784, 358] width 1568 height 717
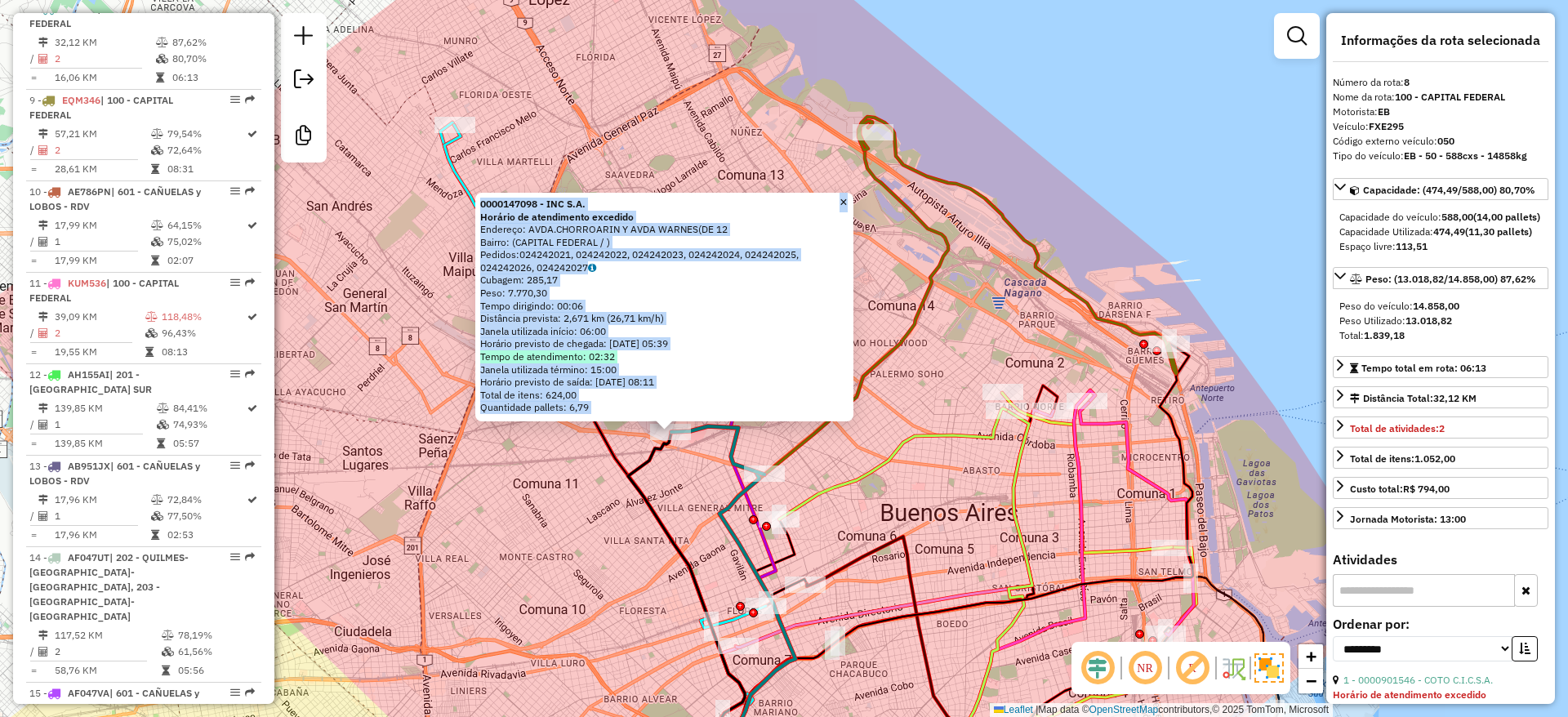
click at [1079, 460] on icon at bounding box center [1029, 590] width 131 height 399
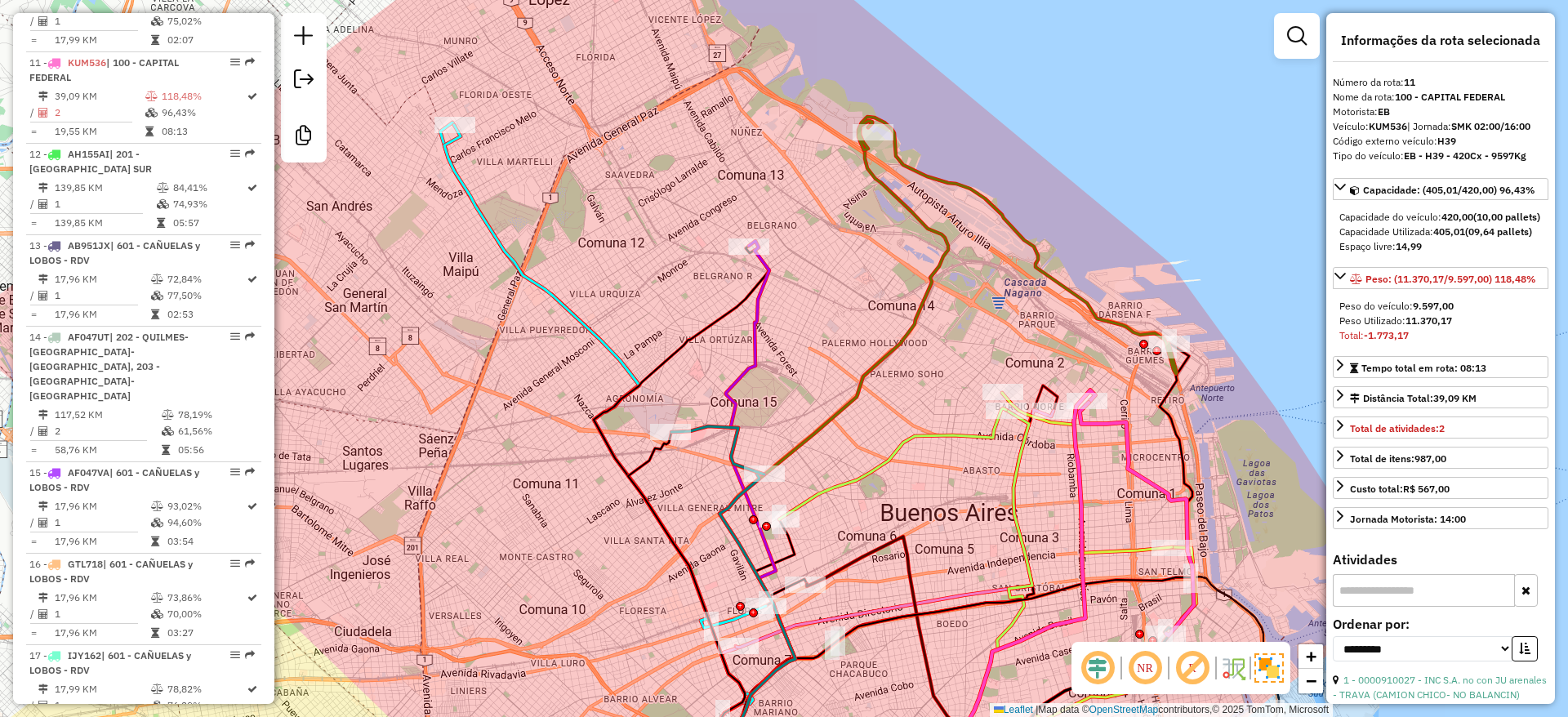
scroll to position [1549, 0]
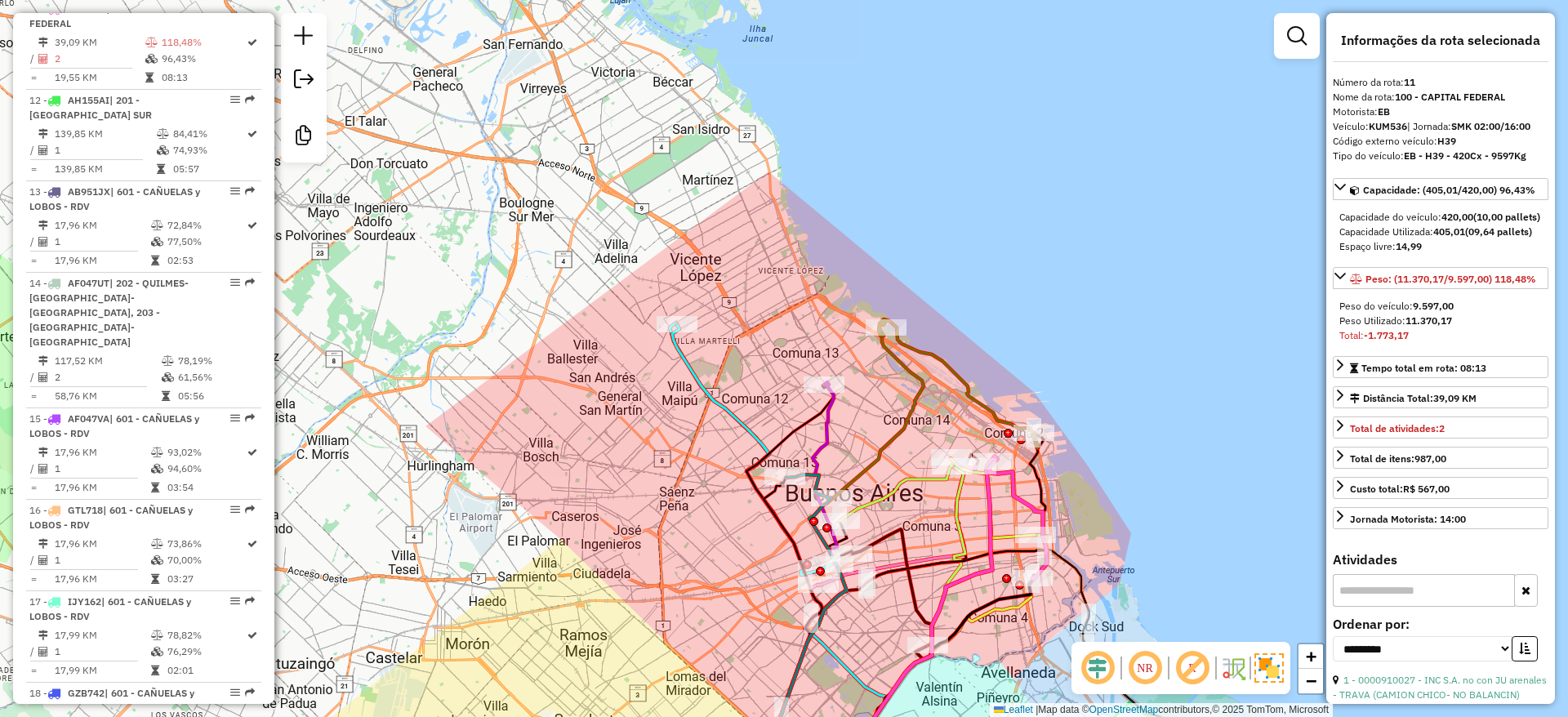
drag, startPoint x: 707, startPoint y: 364, endPoint x: 699, endPoint y: 369, distance: 9.4
click at [707, 364] on div "Janela de atendimento Grade de atendimento Capacidade Transportadoras Veículos …" at bounding box center [784, 358] width 1568 height 717
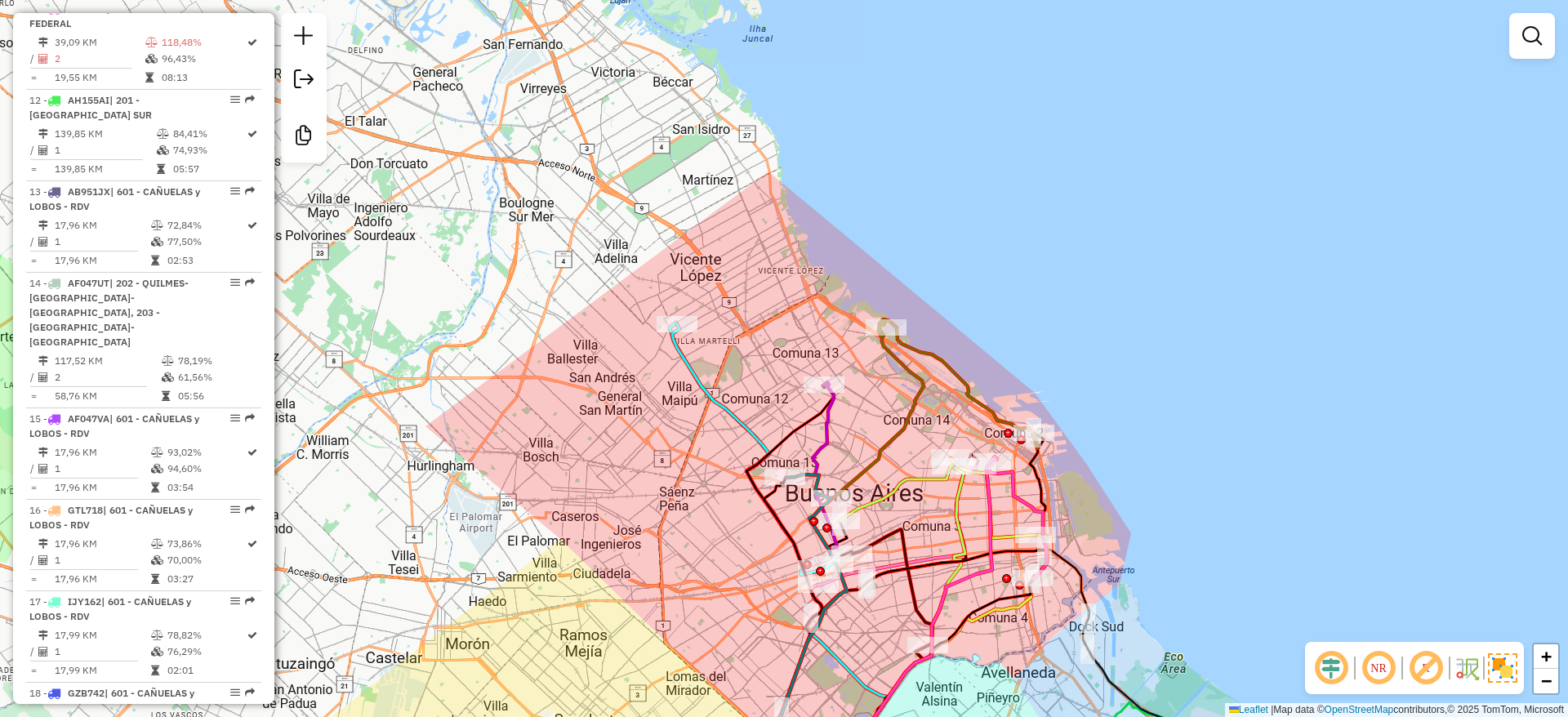
click at [682, 367] on icon at bounding box center [752, 450] width 160 height 251
select select "**********"
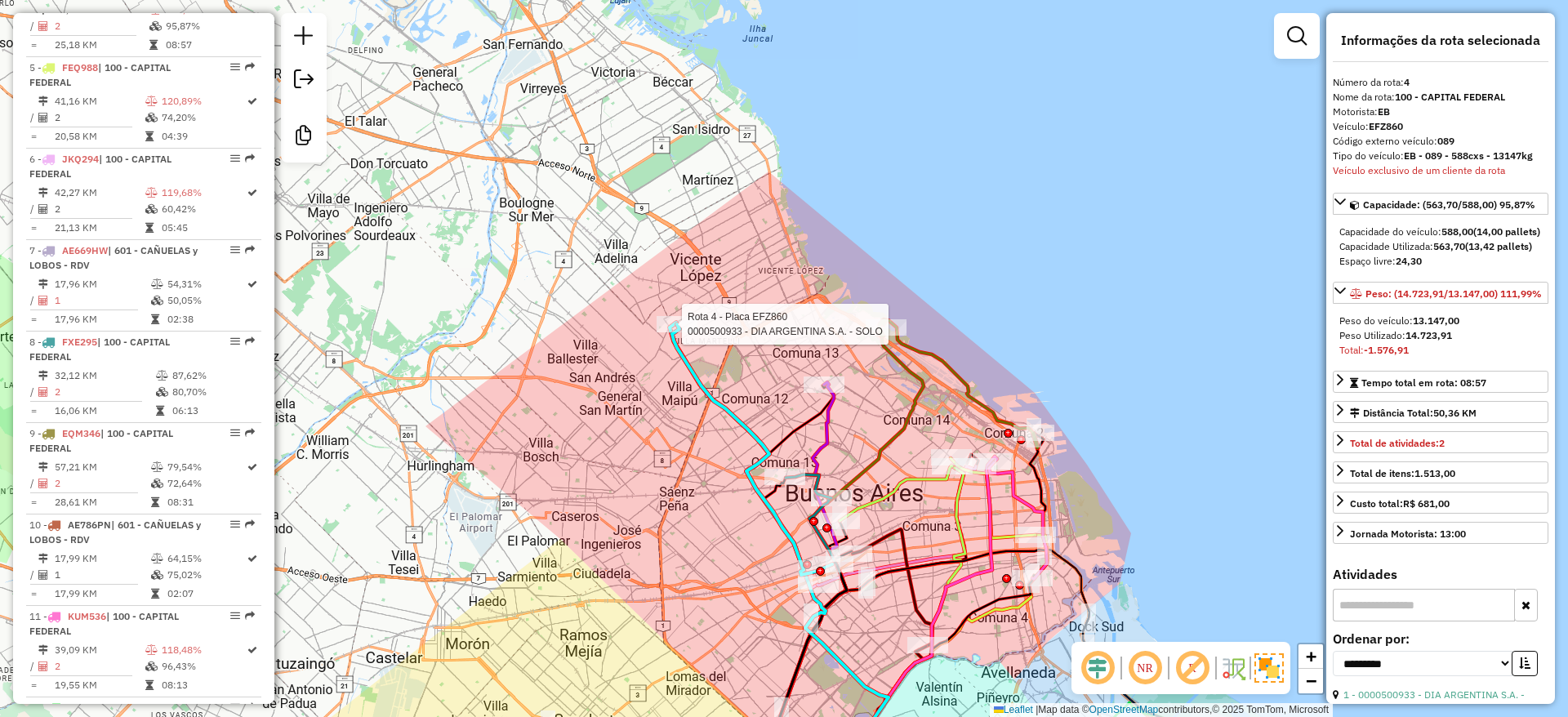
scroll to position [909, 0]
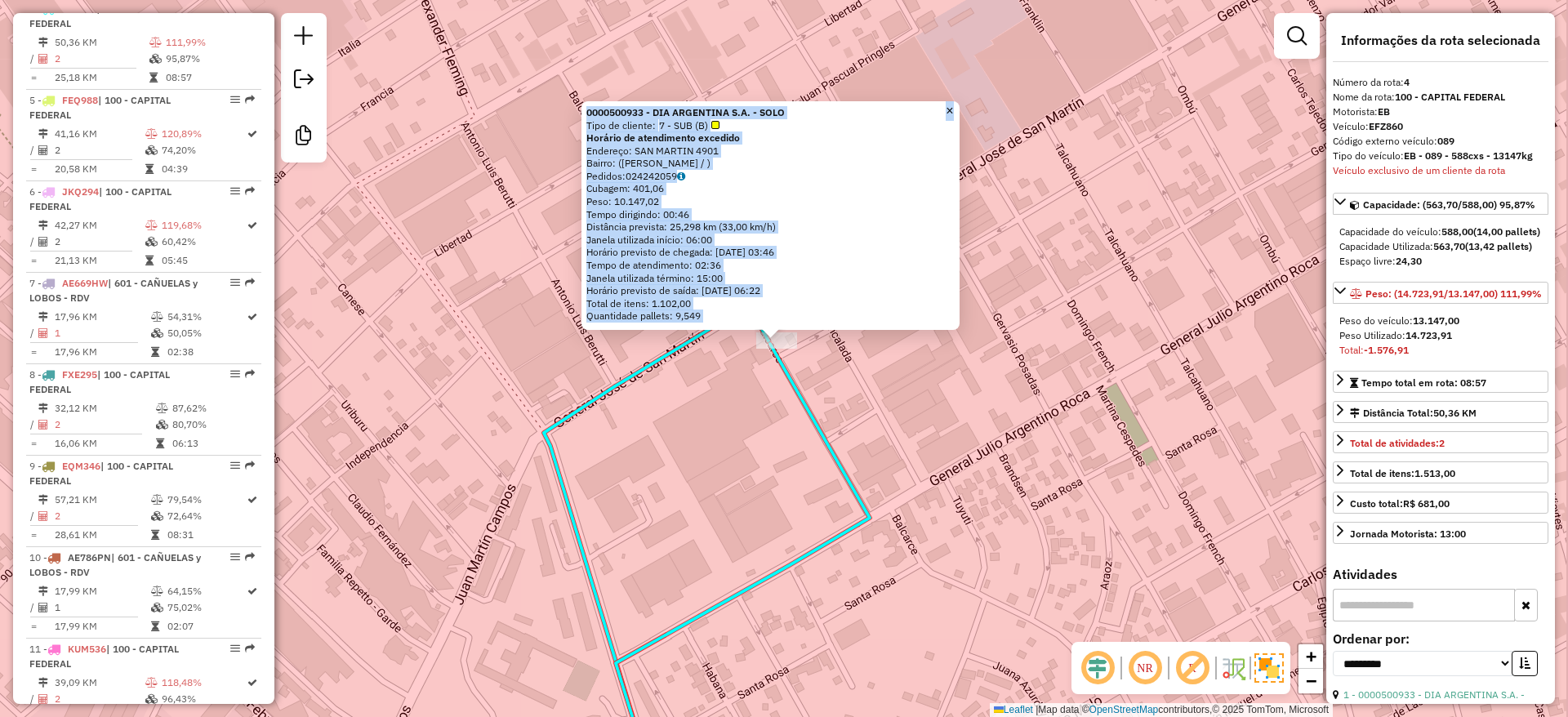
drag, startPoint x: 855, startPoint y: 438, endPoint x: 638, endPoint y: 297, distance: 258.8
click at [691, 309] on div "0000500933 - DIA ARGENTINA S.A. - SOLO Tipo de cliente: 7 - SUB (B) Horário de …" at bounding box center [784, 358] width 1568 height 717
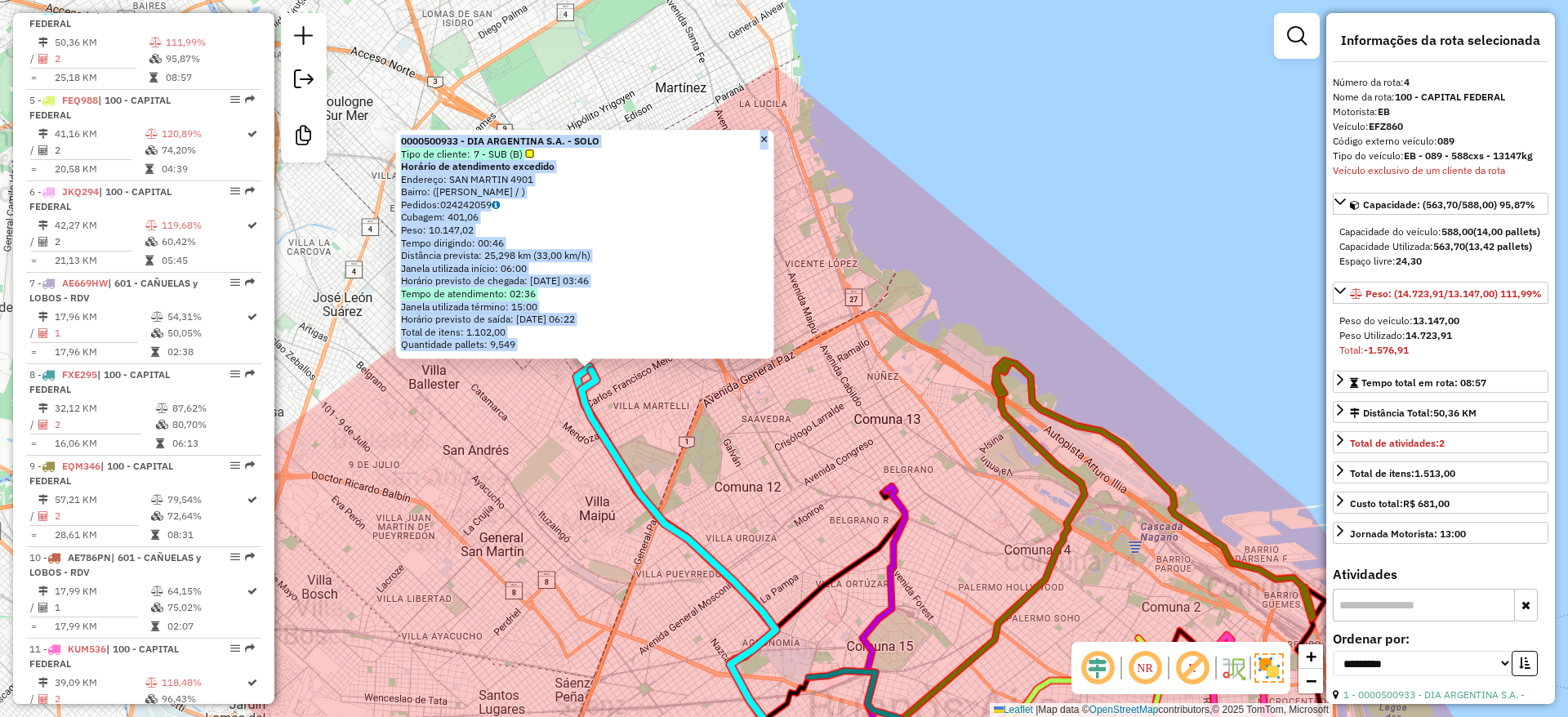
drag, startPoint x: 767, startPoint y: 460, endPoint x: 754, endPoint y: 459, distance: 13.0
click at [767, 459] on div "0000500933 - DIA ARGENTINA S.A. - SOLO Tipo de cliente: 7 - SUB (B) Horário de …" at bounding box center [784, 358] width 1568 height 717
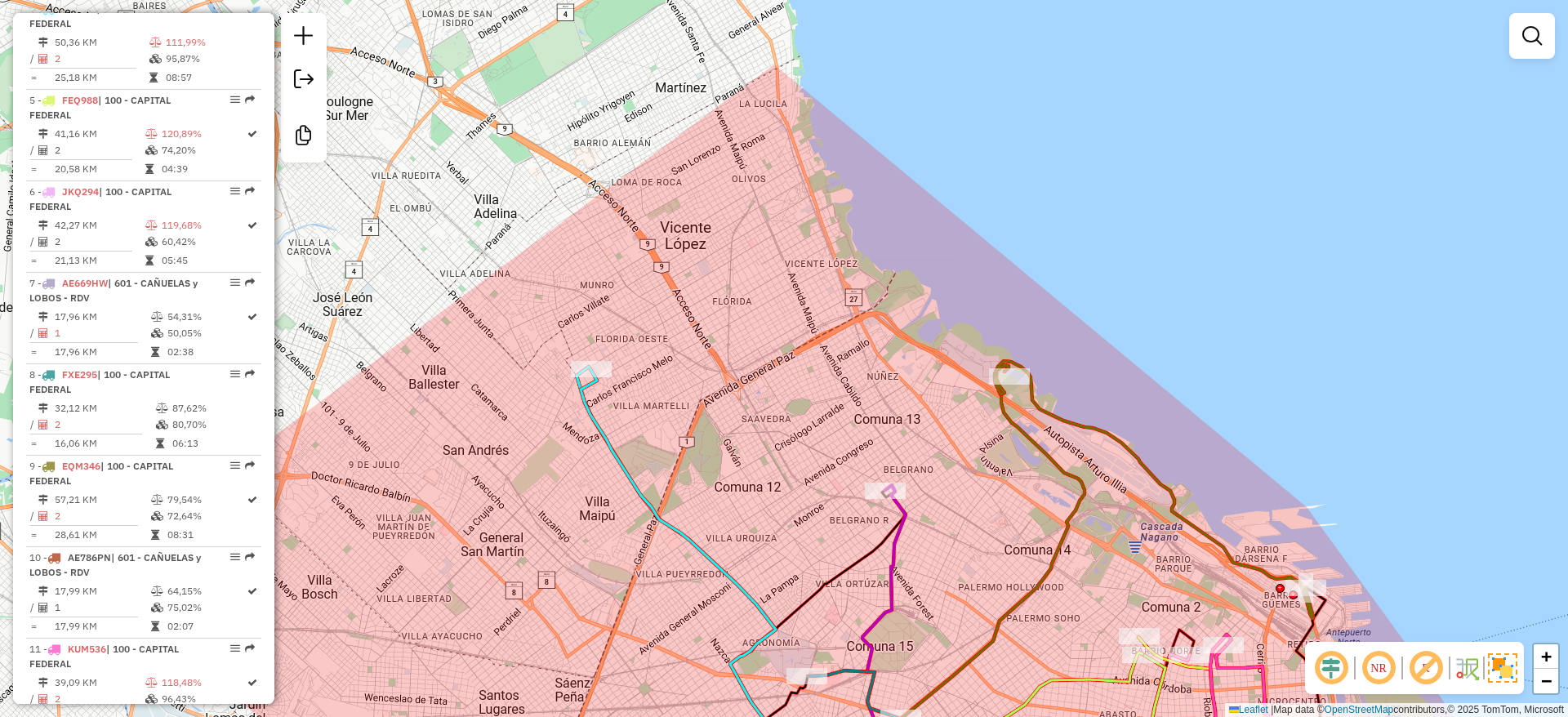
click at [700, 436] on div "0000500933 - DIA ARGENTINA S.A. - SOLO Tipo de cliente: 7 - SUB (B) Horário de …" at bounding box center [784, 358] width 1568 height 717
click at [619, 465] on icon at bounding box center [696, 579] width 230 height 420
select select "**********"
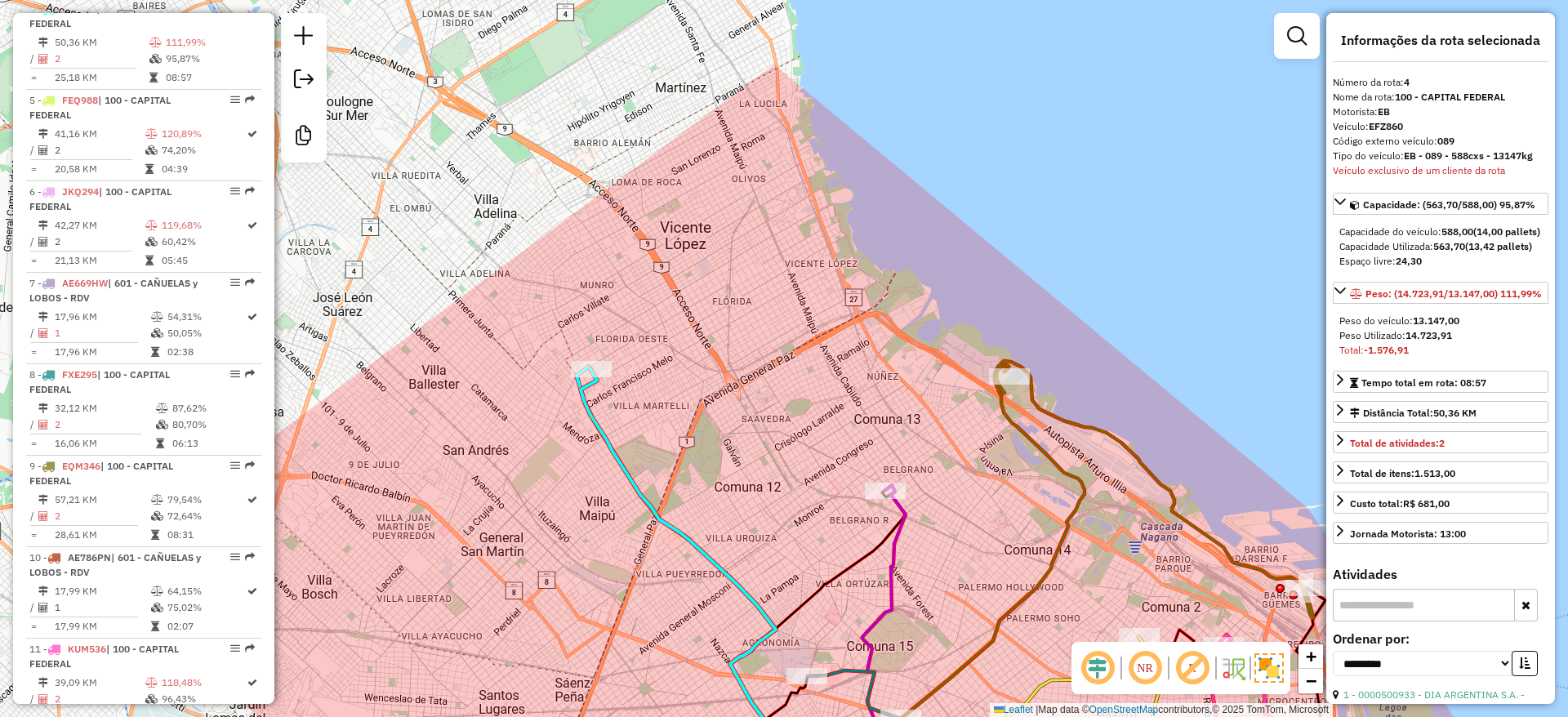
click at [636, 440] on div "Janela de atendimento Grade de atendimento Capacidade Transportadoras Veículos …" at bounding box center [784, 358] width 1568 height 717
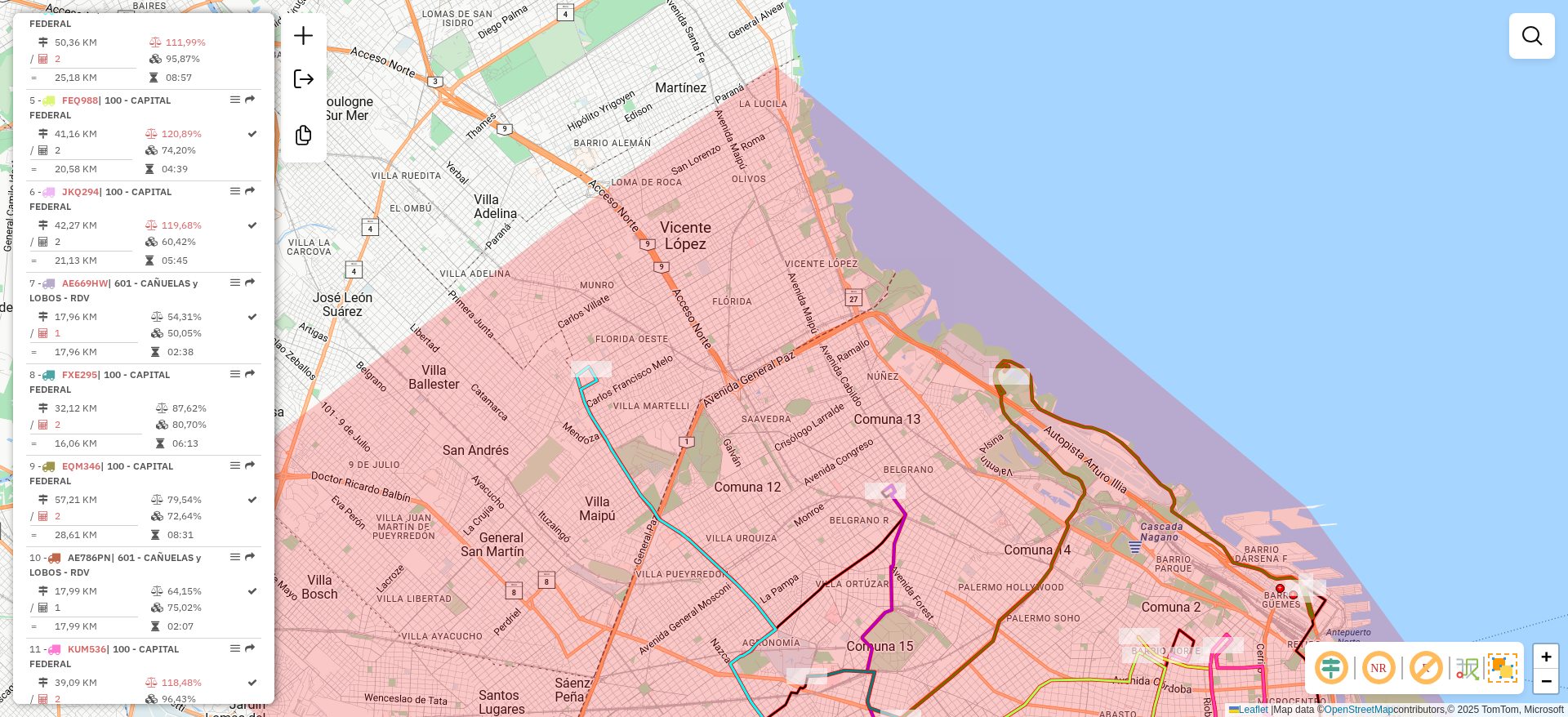
click at [625, 469] on icon at bounding box center [696, 579] width 230 height 420
select select "**********"
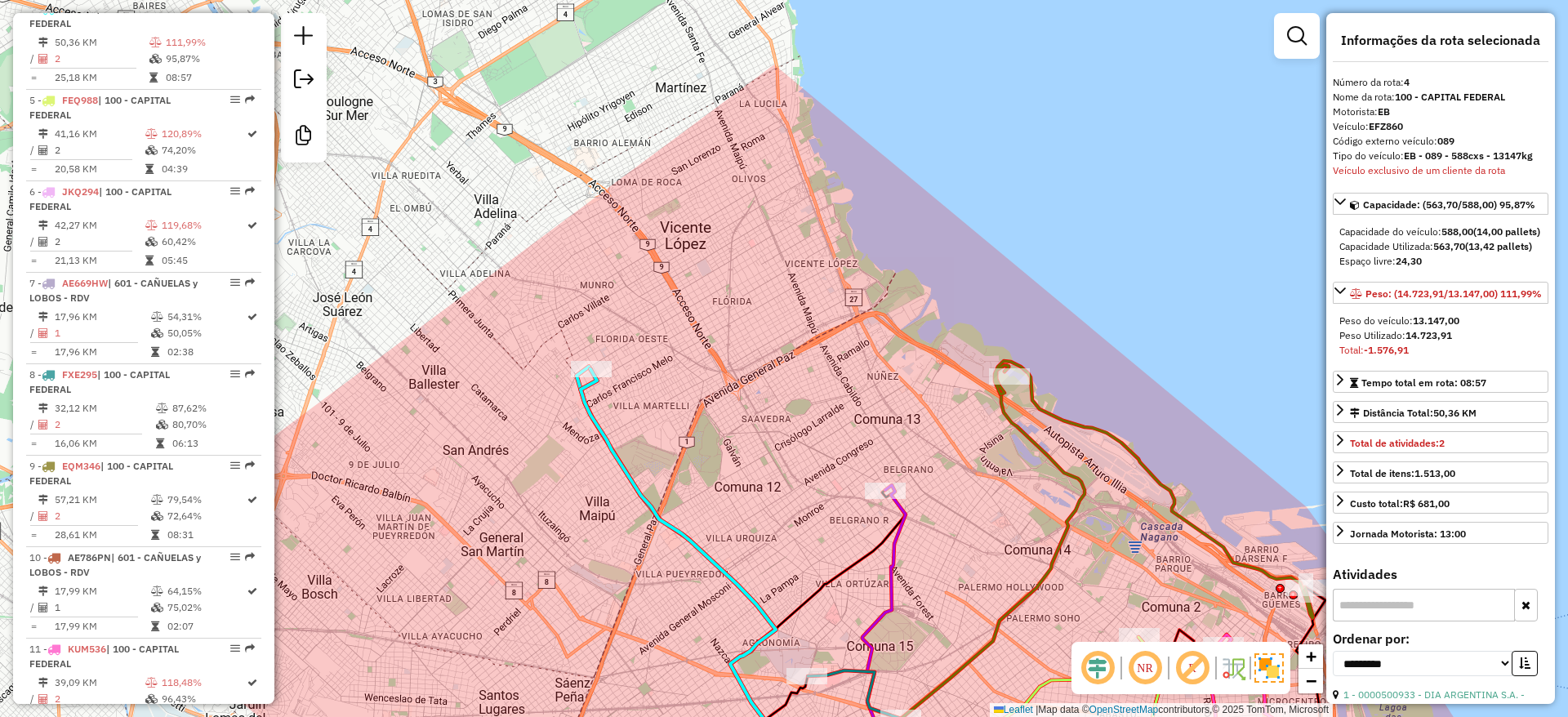
click at [872, 303] on div "Janela de atendimento Grade de atendimento Capacidade Transportadoras Veículos …" at bounding box center [784, 358] width 1568 height 717
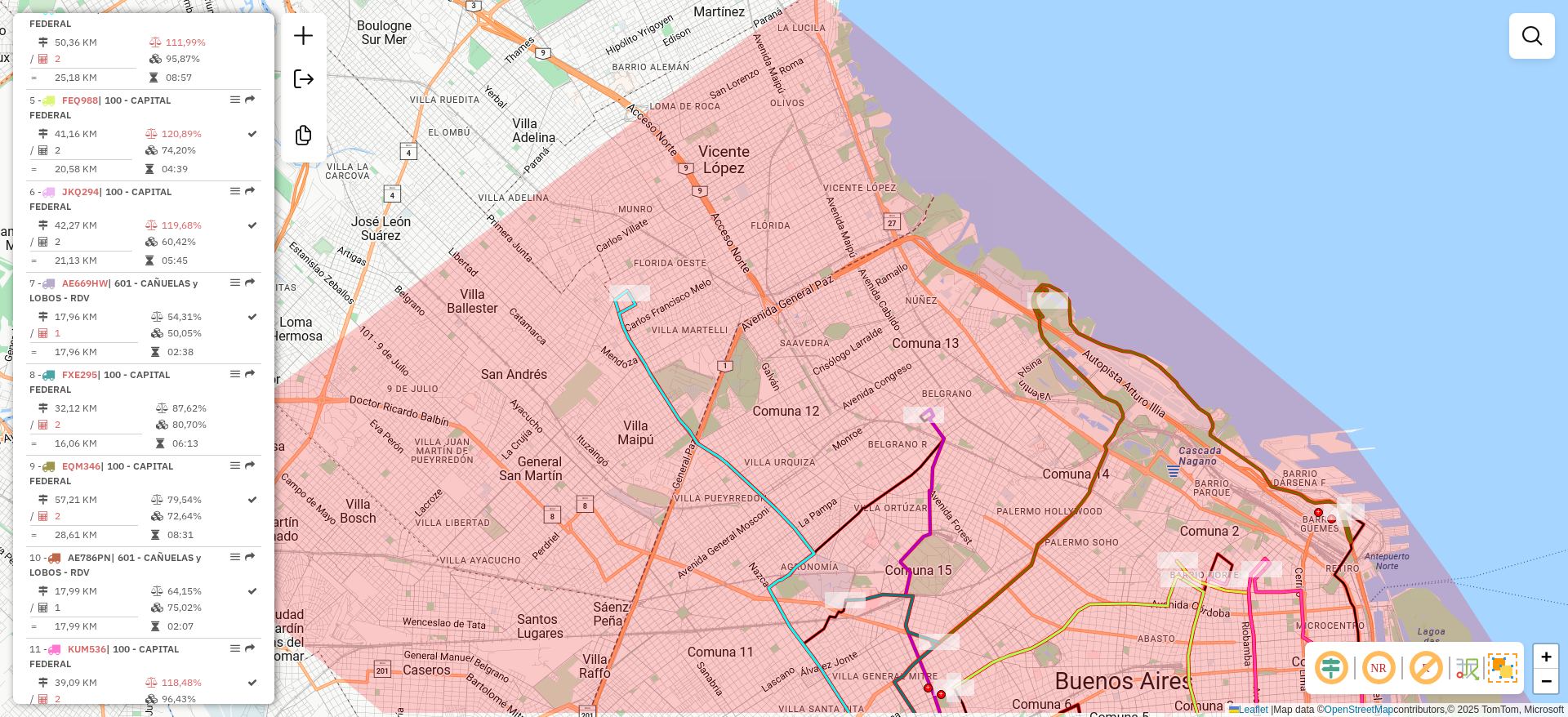
drag, startPoint x: 830, startPoint y: 349, endPoint x: 867, endPoint y: 287, distance: 72.2
click at [867, 288] on div "Janela de atendimento Grade de atendimento Capacidade Transportadoras Veículos …" at bounding box center [784, 358] width 1568 height 717
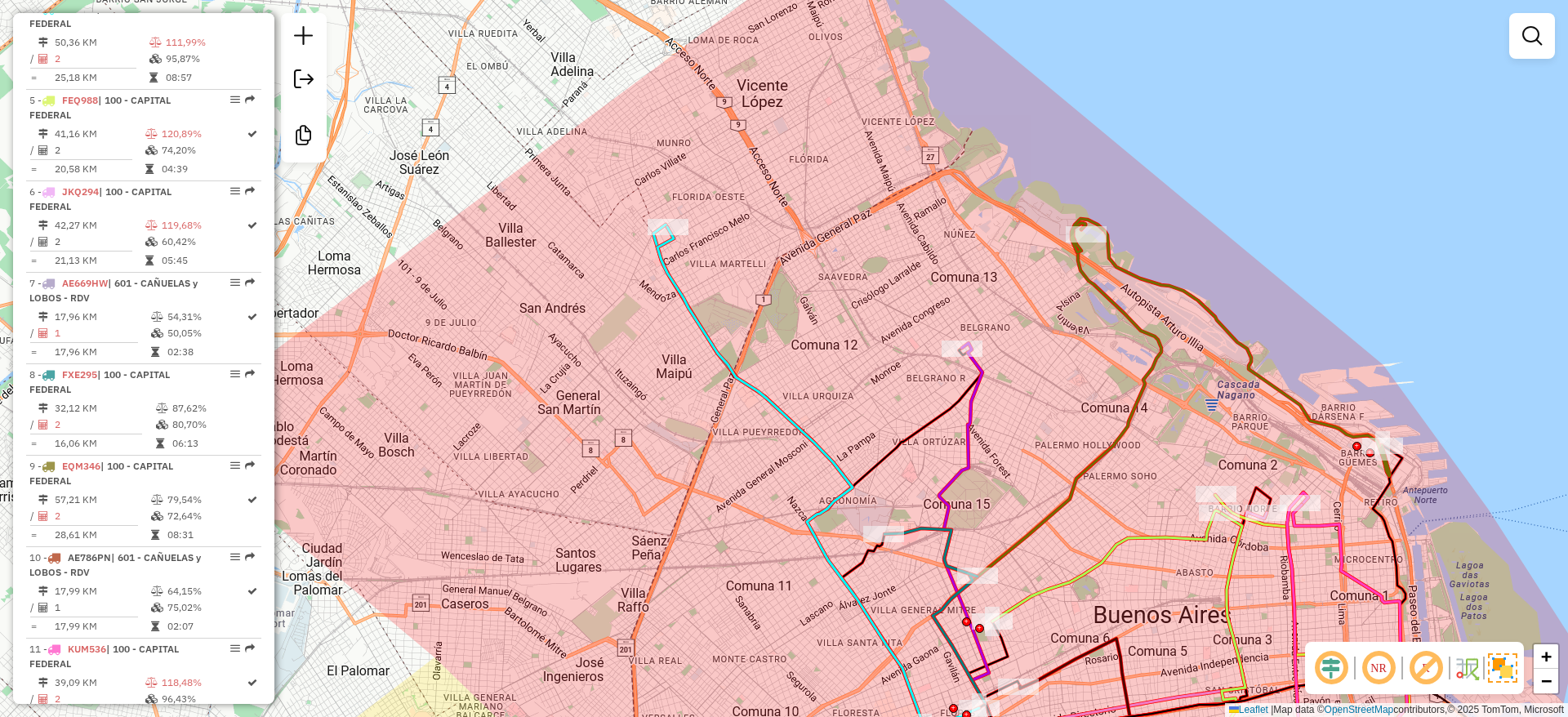
click at [866, 281] on div "Janela de atendimento Grade de atendimento Capacidade Transportadoras Veículos …" at bounding box center [784, 358] width 1568 height 717
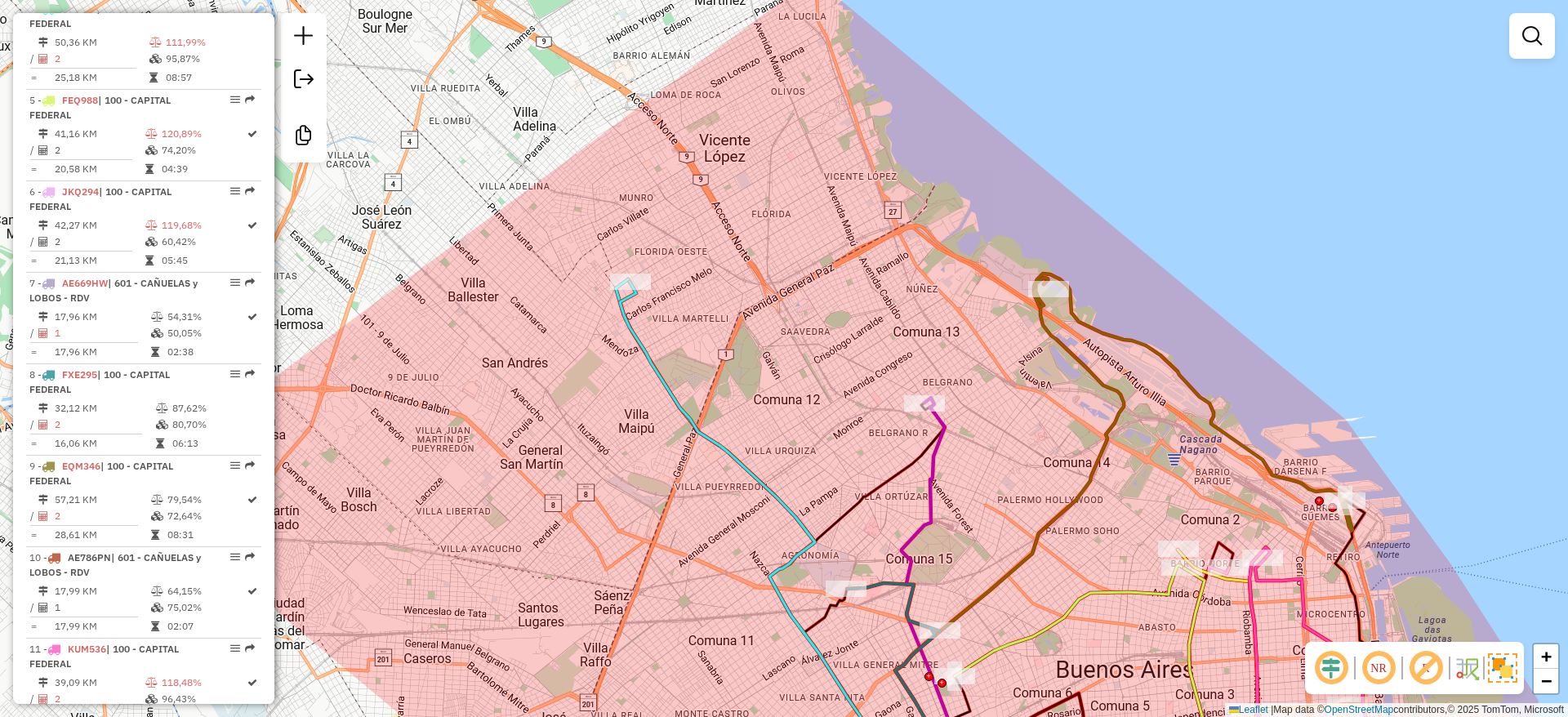
drag, startPoint x: 807, startPoint y: 310, endPoint x: 790, endPoint y: 329, distance: 25.5
click at [790, 328] on div "Janela de atendimento Grade de atendimento Capacidade Transportadoras Veículos …" at bounding box center [784, 358] width 1568 height 717
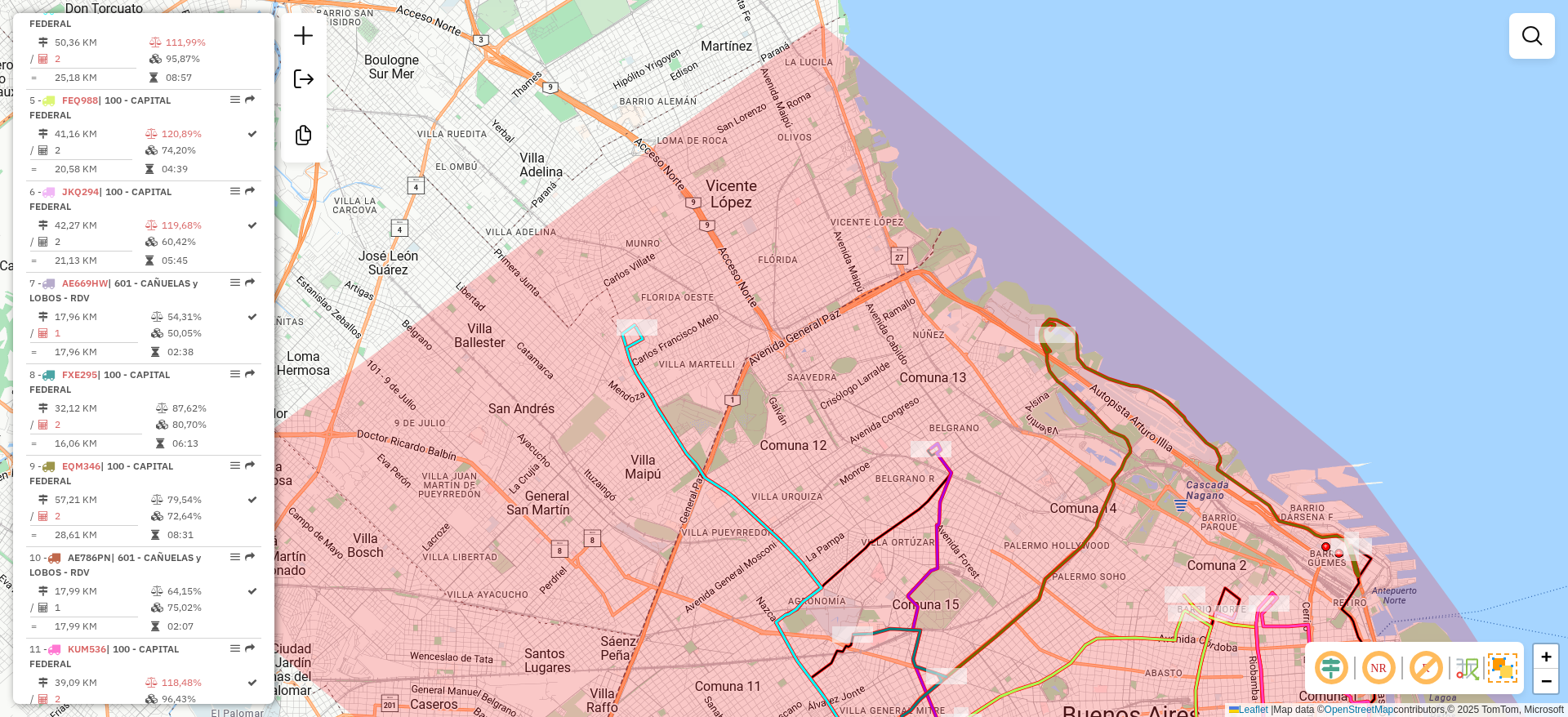
drag, startPoint x: 799, startPoint y: 334, endPoint x: 816, endPoint y: 361, distance: 31.9
click at [813, 358] on div "Janela de atendimento Grade de atendimento Capacidade Transportadoras Veículos …" at bounding box center [784, 358] width 1568 height 717
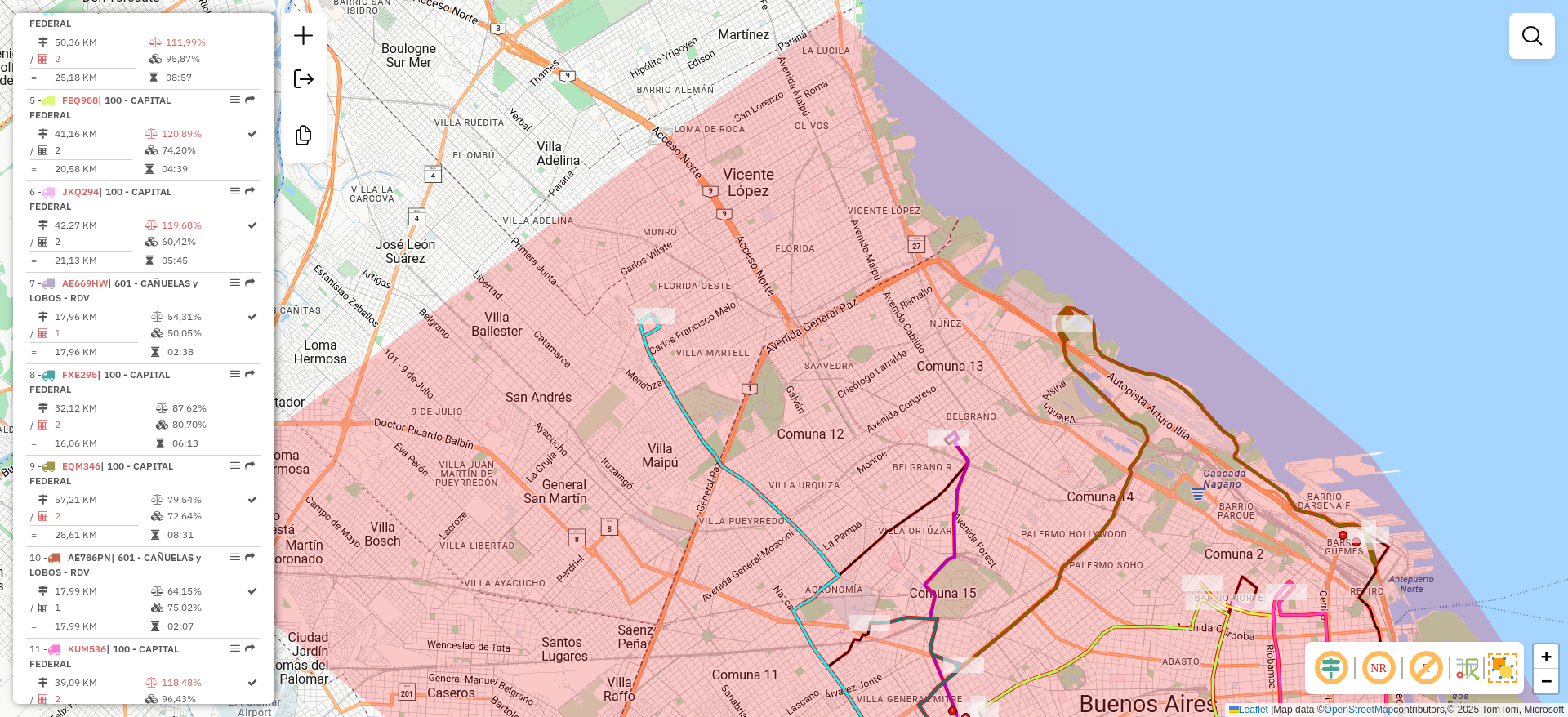
click at [809, 316] on div "Janela de atendimento Grade de atendimento Capacidade Transportadoras Veículos …" at bounding box center [784, 358] width 1568 height 717
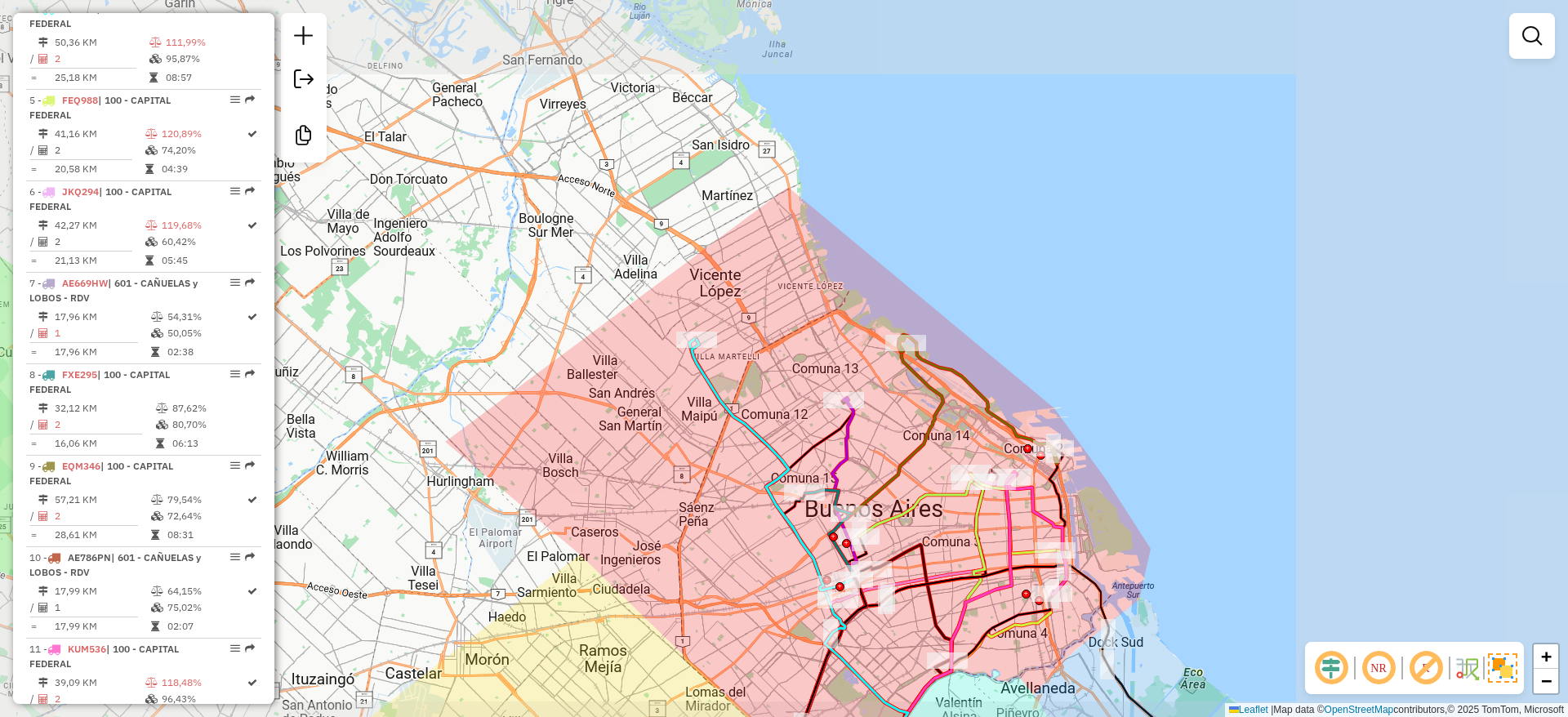
drag, startPoint x: 821, startPoint y: 340, endPoint x: 881, endPoint y: 340, distance: 60.0
click at [881, 340] on div "Janela de atendimento Grade de atendimento Capacidade Transportadoras Veículos …" at bounding box center [784, 358] width 1568 height 717
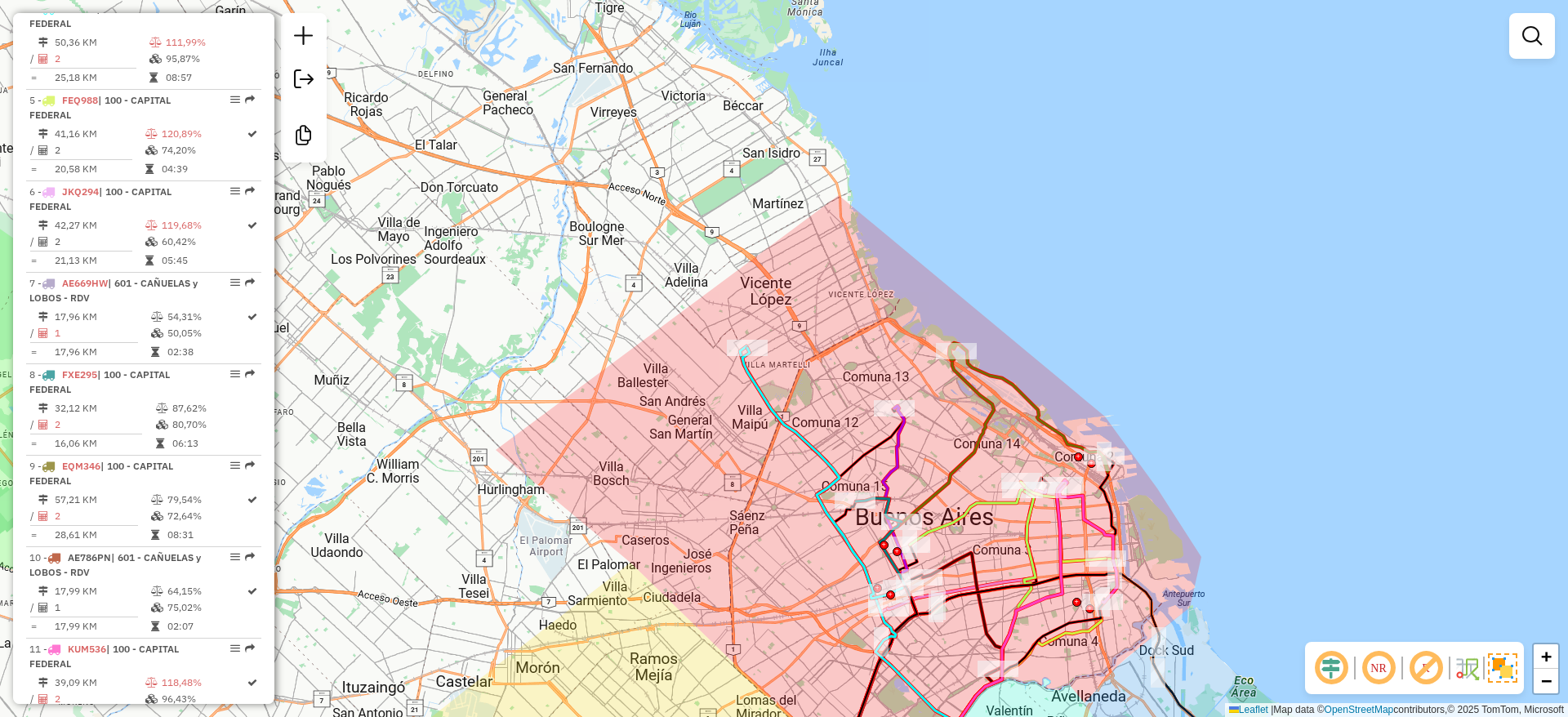
drag, startPoint x: 848, startPoint y: 363, endPoint x: 841, endPoint y: 378, distance: 16.6
click at [841, 378] on div "Janela de atendimento Grade de atendimento Capacidade Transportadoras Veículos …" at bounding box center [784, 358] width 1568 height 717
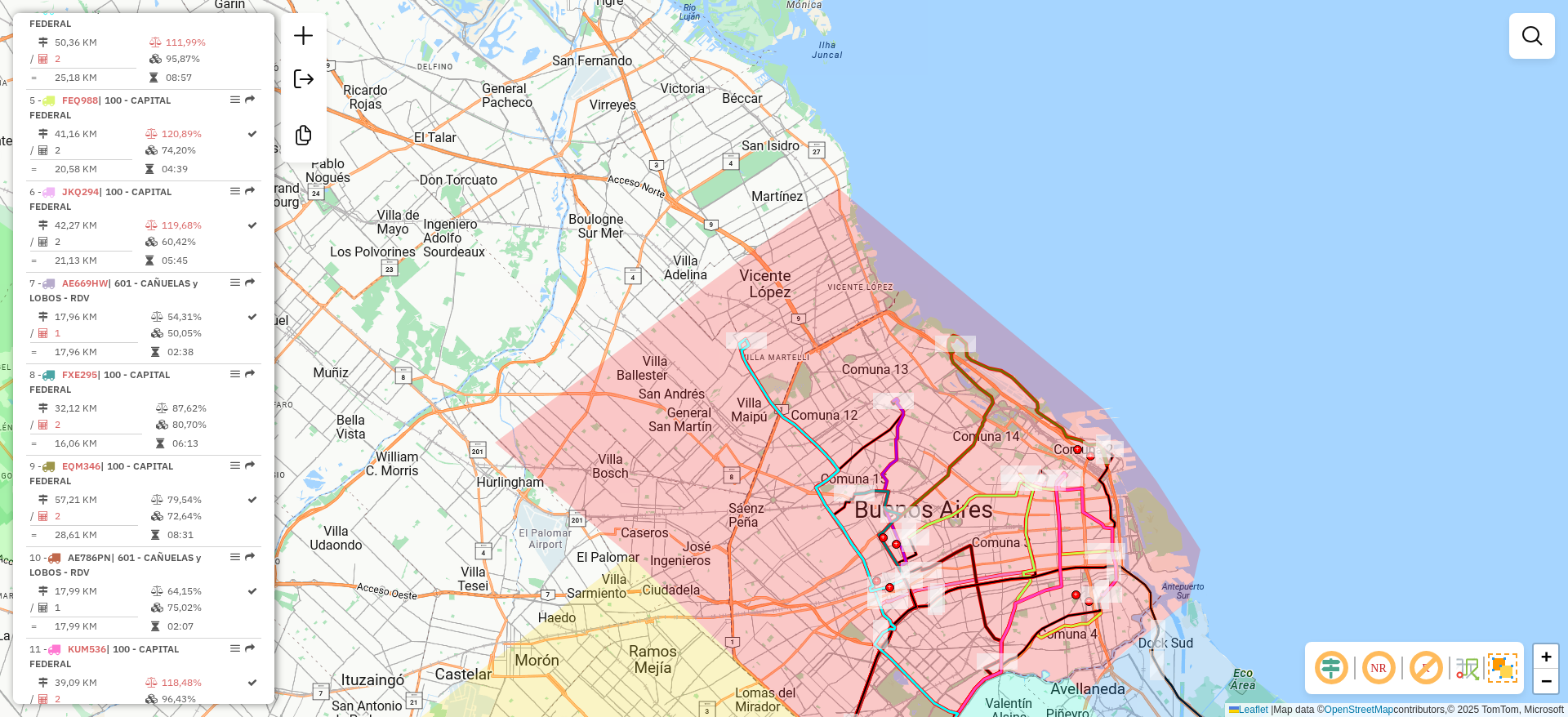
drag, startPoint x: 877, startPoint y: 325, endPoint x: 883, endPoint y: 310, distance: 16.2
click at [884, 311] on div "Janela de atendimento Grade de atendimento Capacidade Transportadoras Veículos …" at bounding box center [784, 358] width 1568 height 717
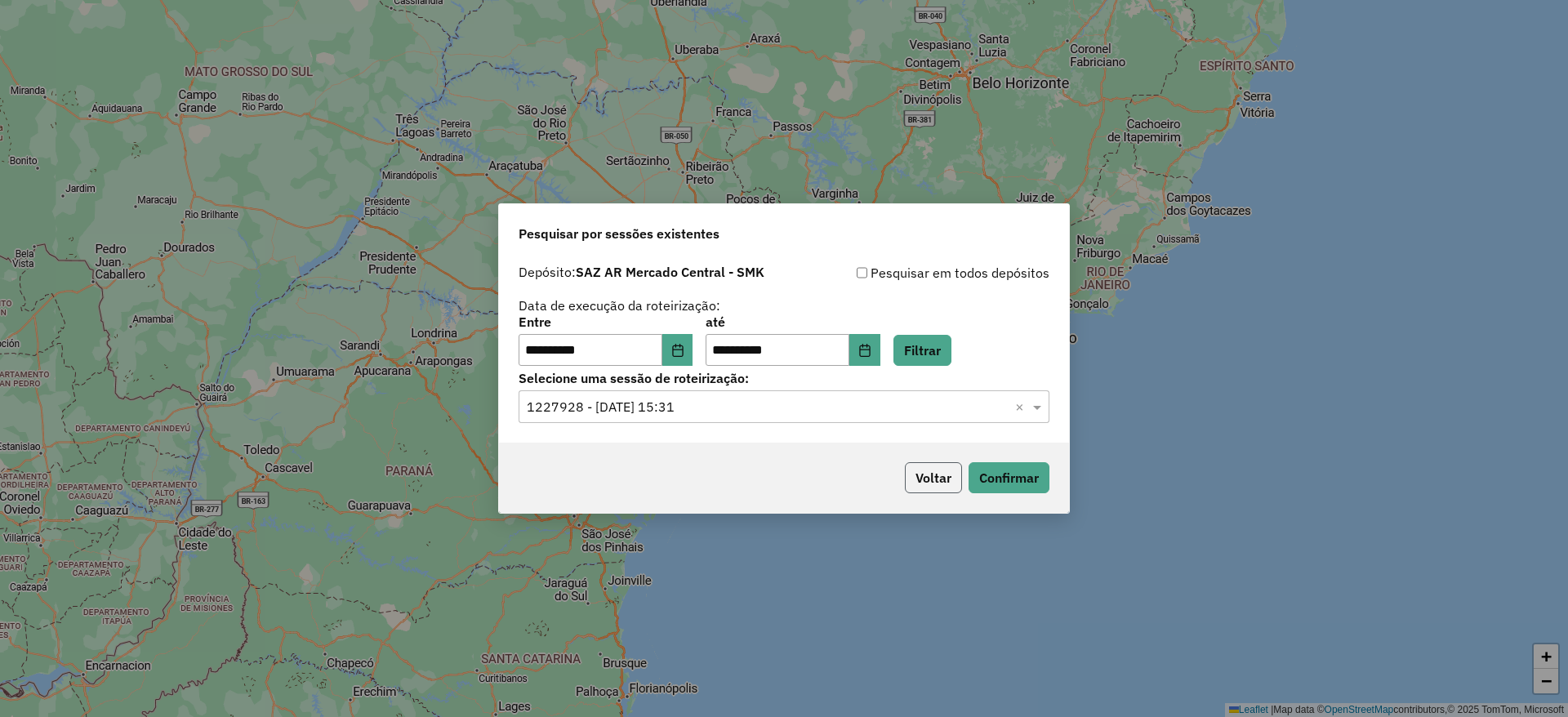
click at [949, 477] on button "Voltar" at bounding box center [933, 477] width 58 height 31
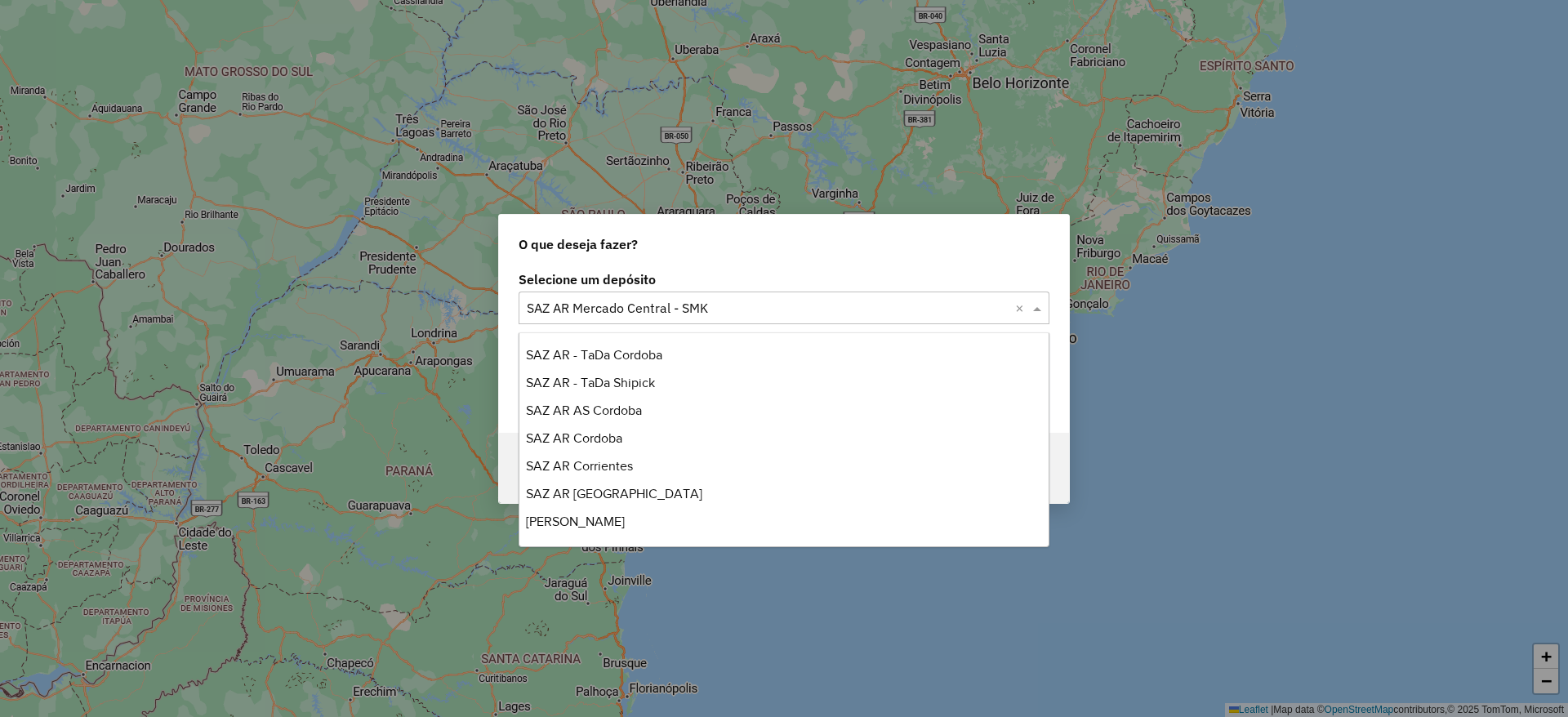
click at [640, 313] on input "text" at bounding box center [767, 308] width 482 height 19
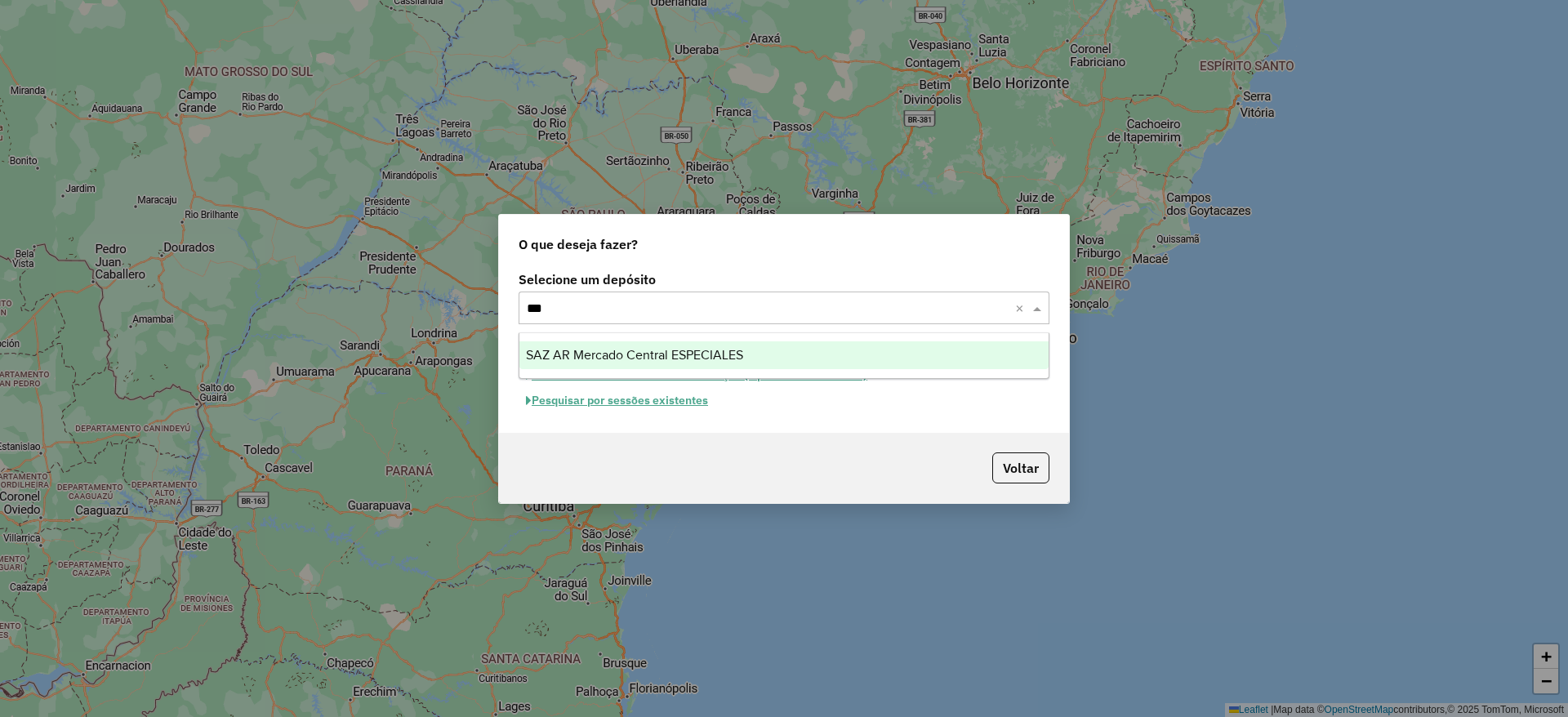
type input "****"
click at [723, 349] on span "SAZ AR Mercado Central ESPECIALES" at bounding box center [635, 354] width 218 height 14
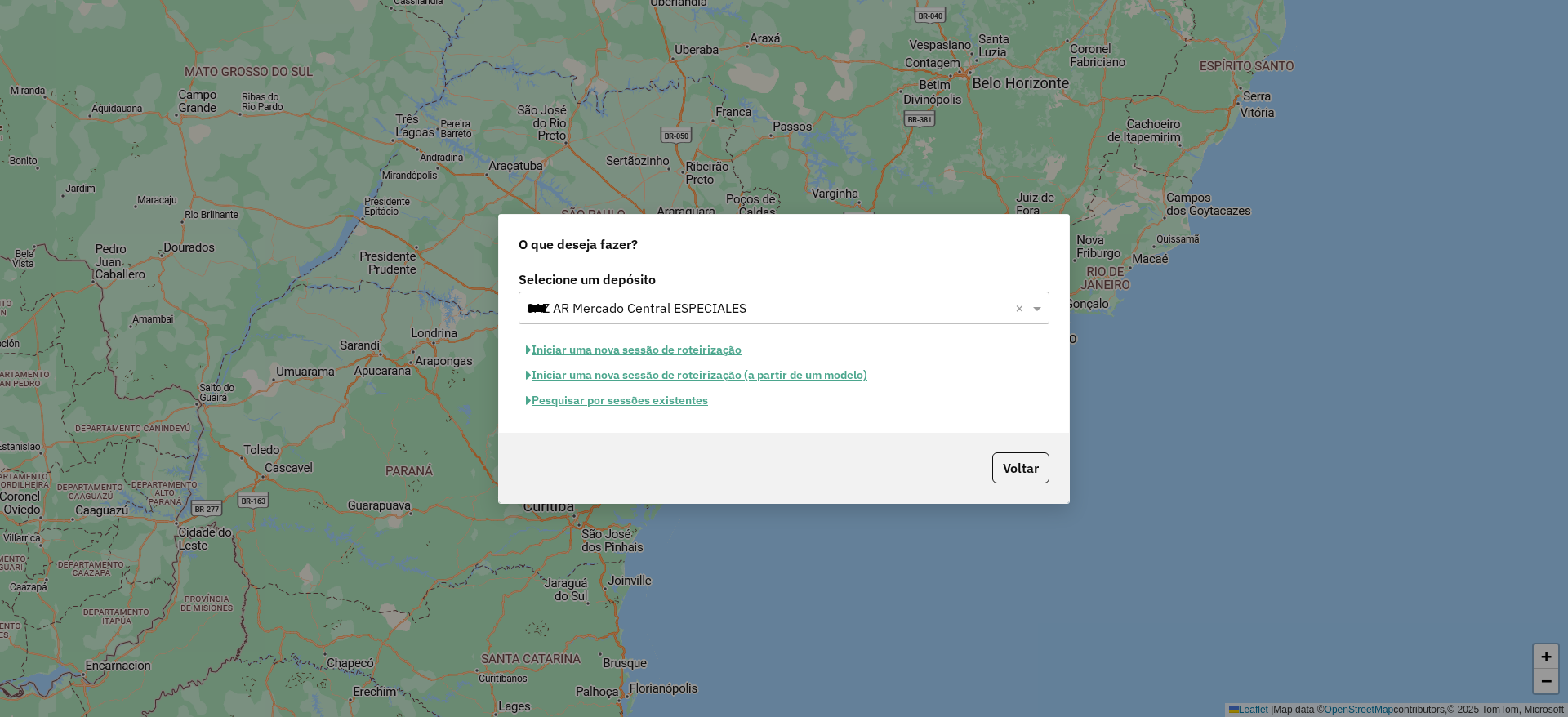
click at [686, 401] on button "Pesquisar por sessões existentes" at bounding box center [616, 401] width 197 height 26
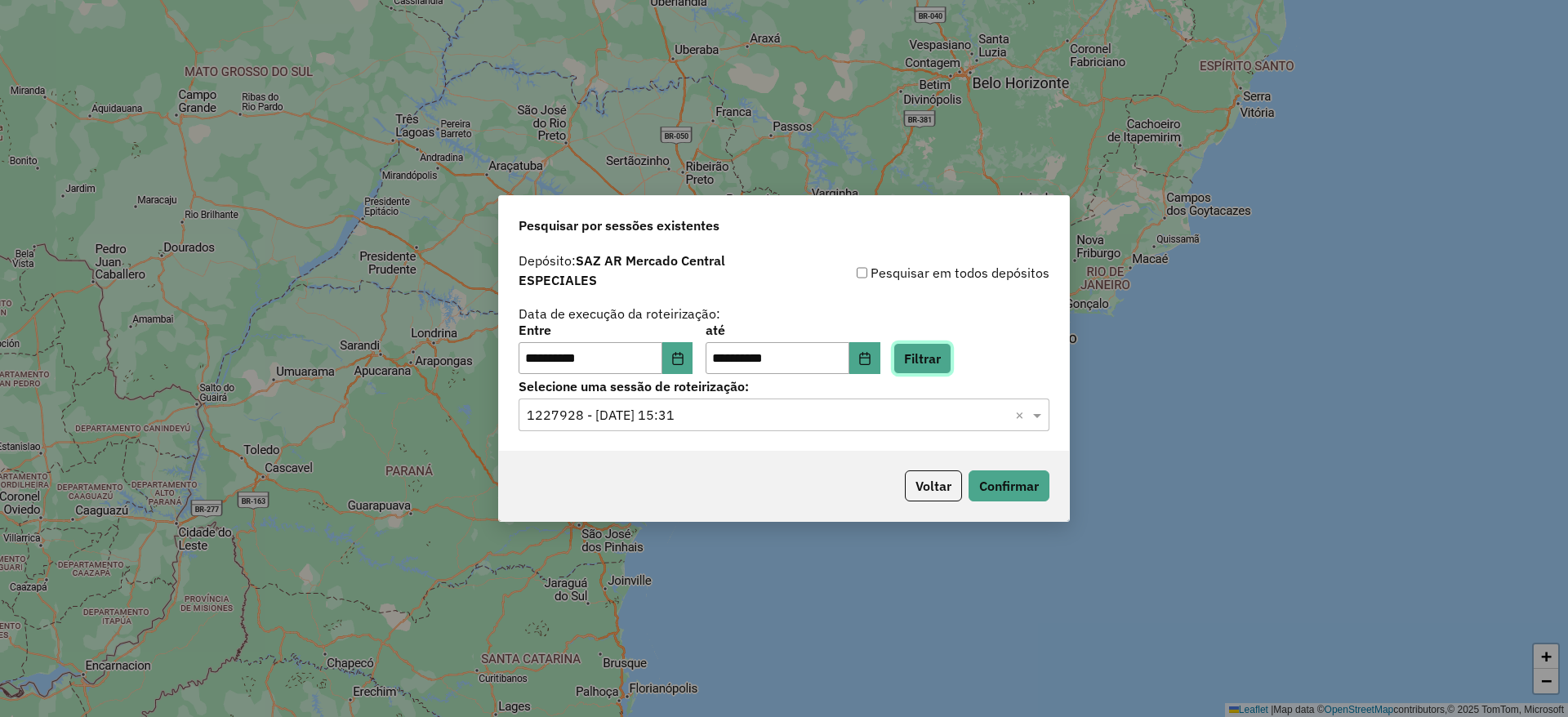
click at [941, 345] on button "Filtrar" at bounding box center [922, 358] width 58 height 31
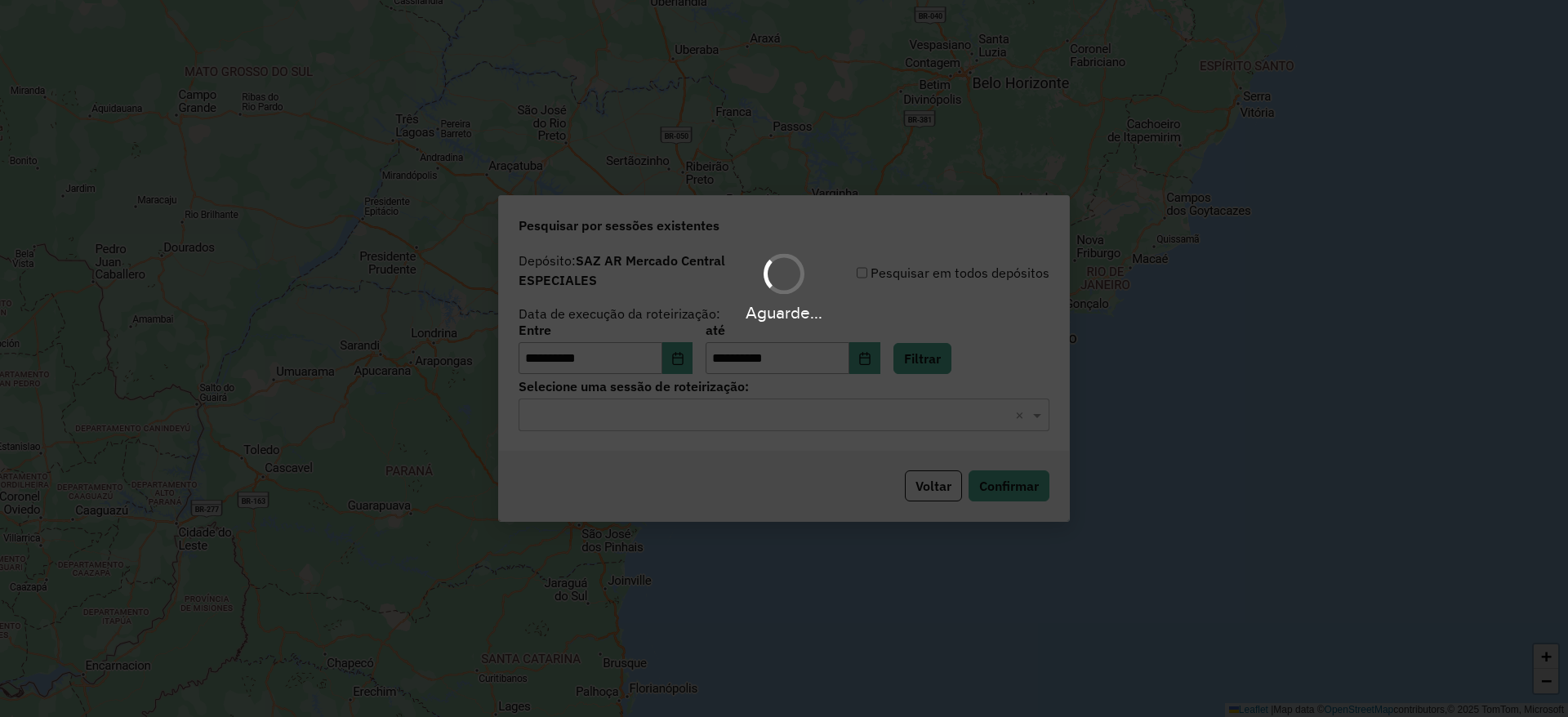
click at [678, 415] on div "Aguarde..." at bounding box center [784, 358] width 1568 height 717
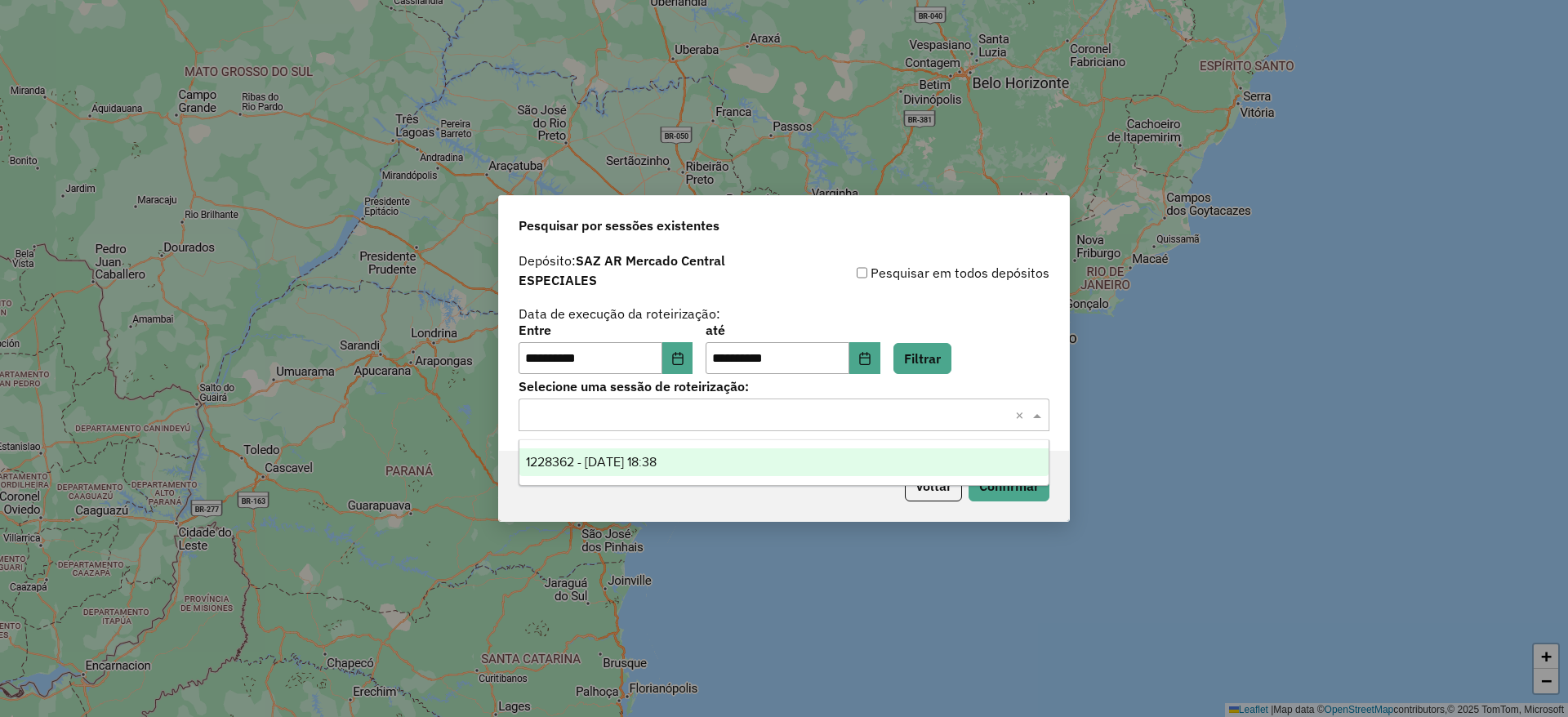
click at [650, 409] on input "text" at bounding box center [767, 415] width 482 height 19
click at [624, 457] on span "1228362 - 12/08/2025 18:38" at bounding box center [591, 461] width 131 height 14
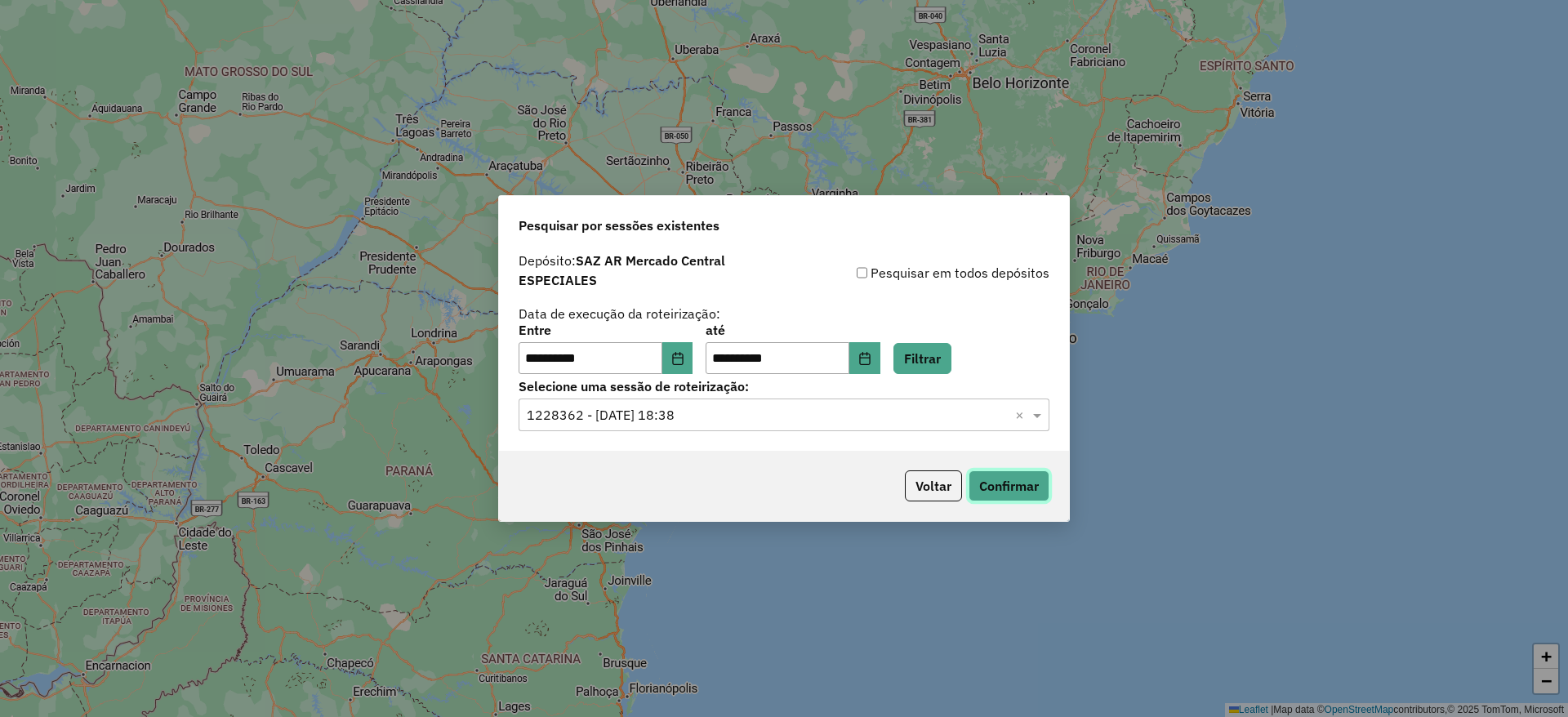
click at [1013, 475] on button "Confirmar" at bounding box center [1008, 486] width 80 height 31
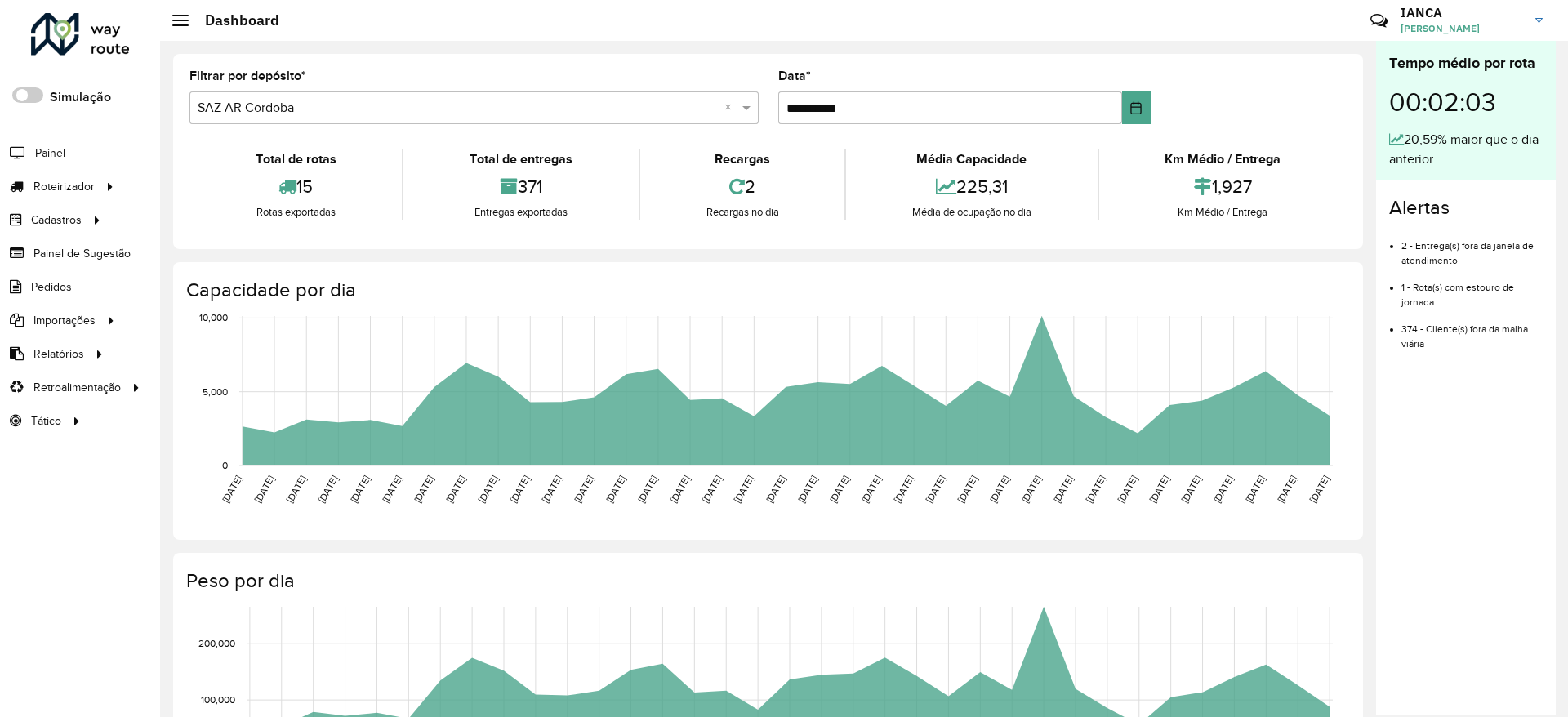
scroll to position [417, 0]
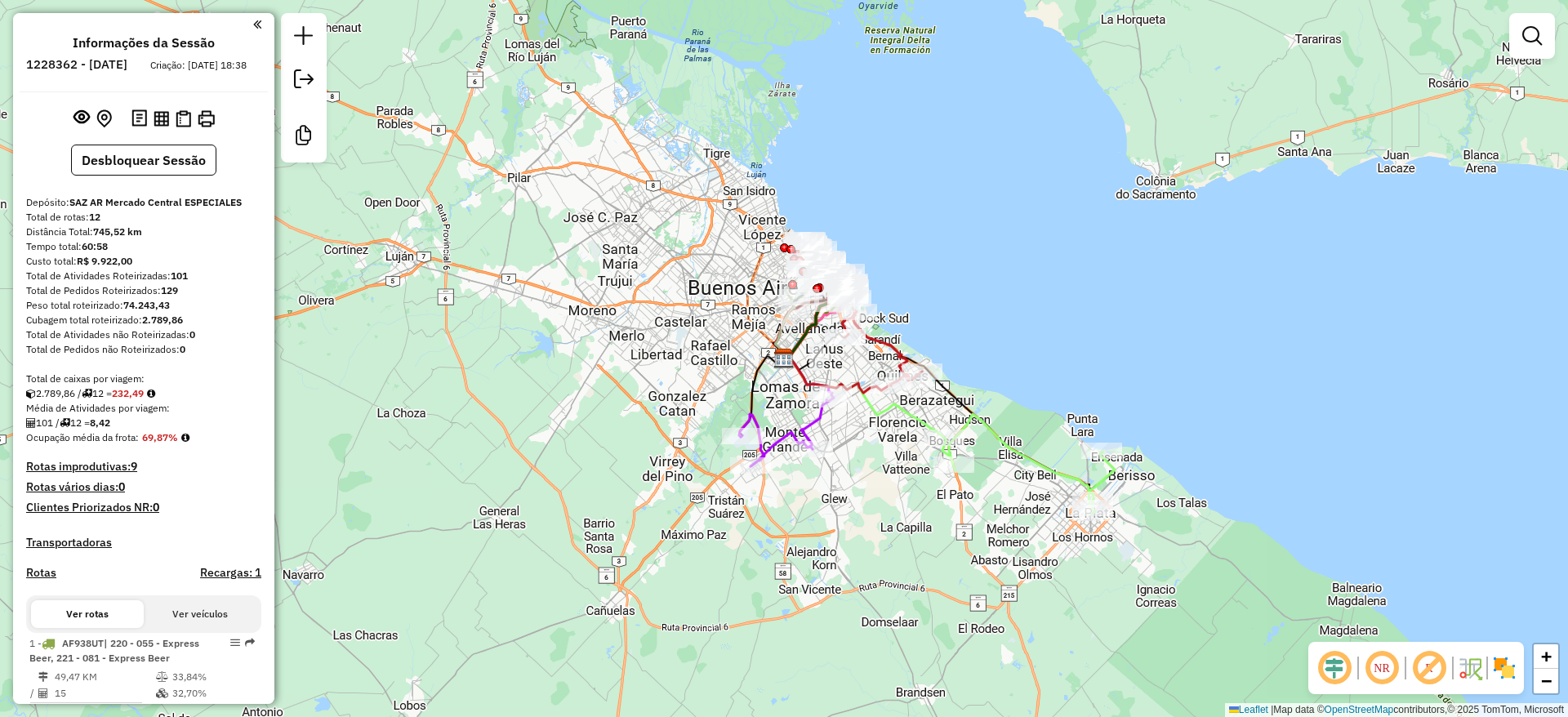
click at [1511, 676] on img at bounding box center [1504, 668] width 27 height 27
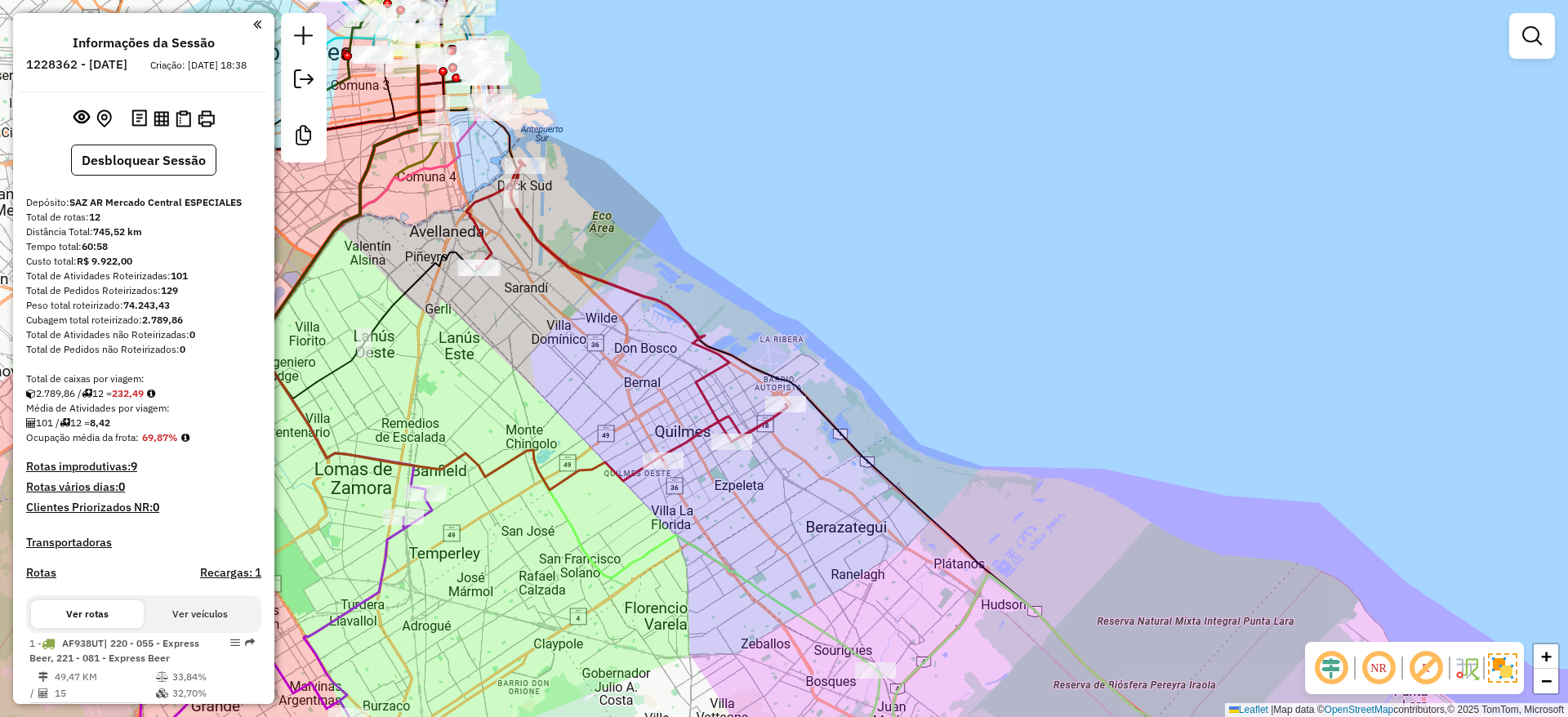
click at [665, 312] on icon at bounding box center [626, 310] width 321 height 301
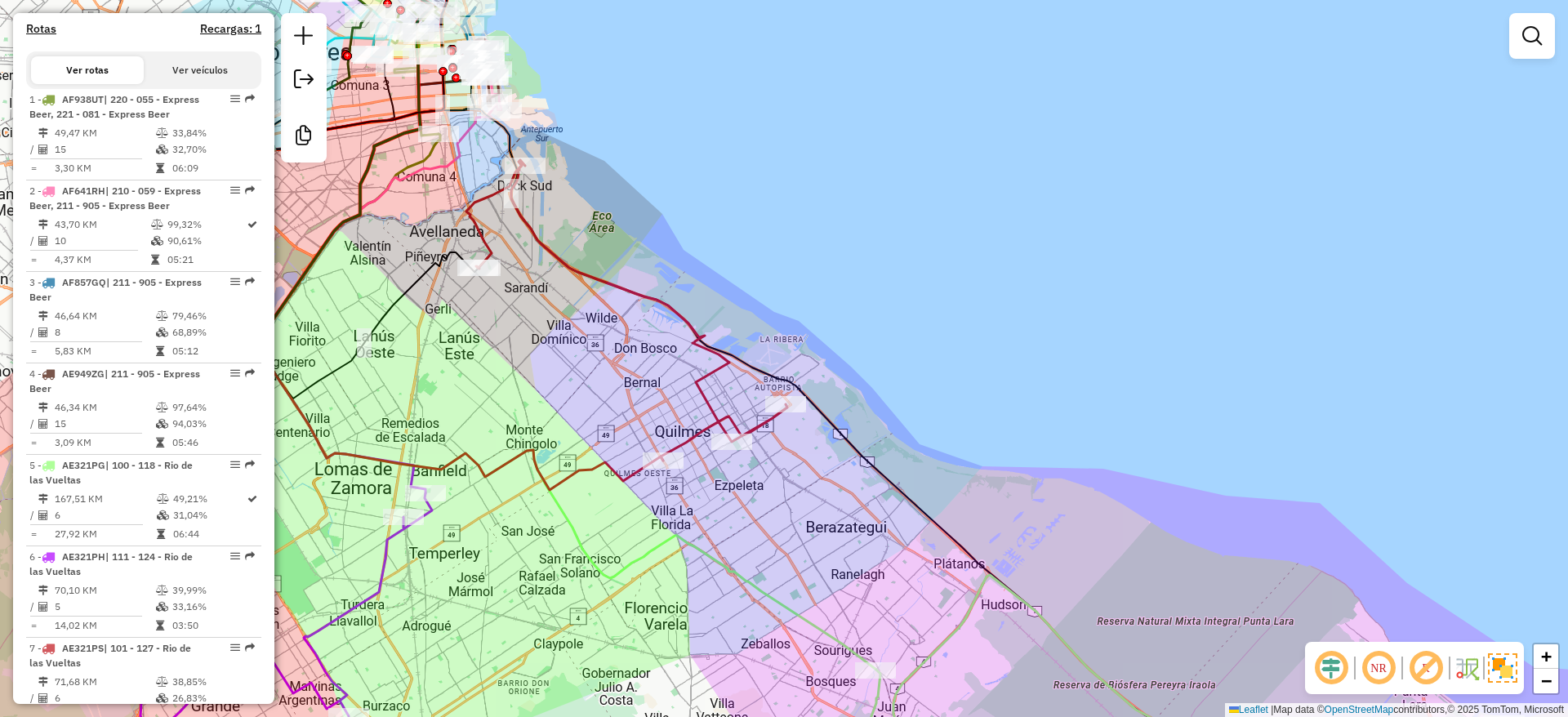
select select "**********"
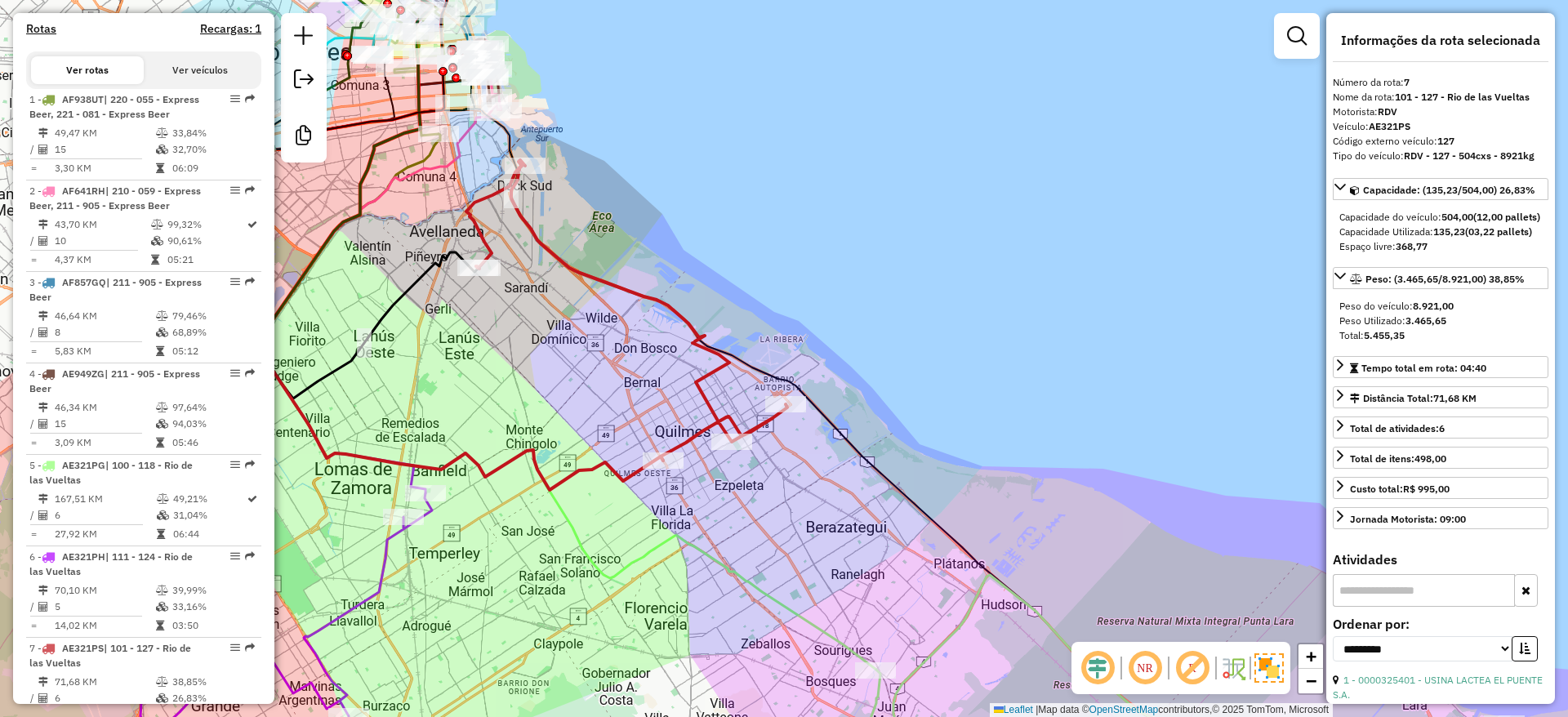
scroll to position [1069, 0]
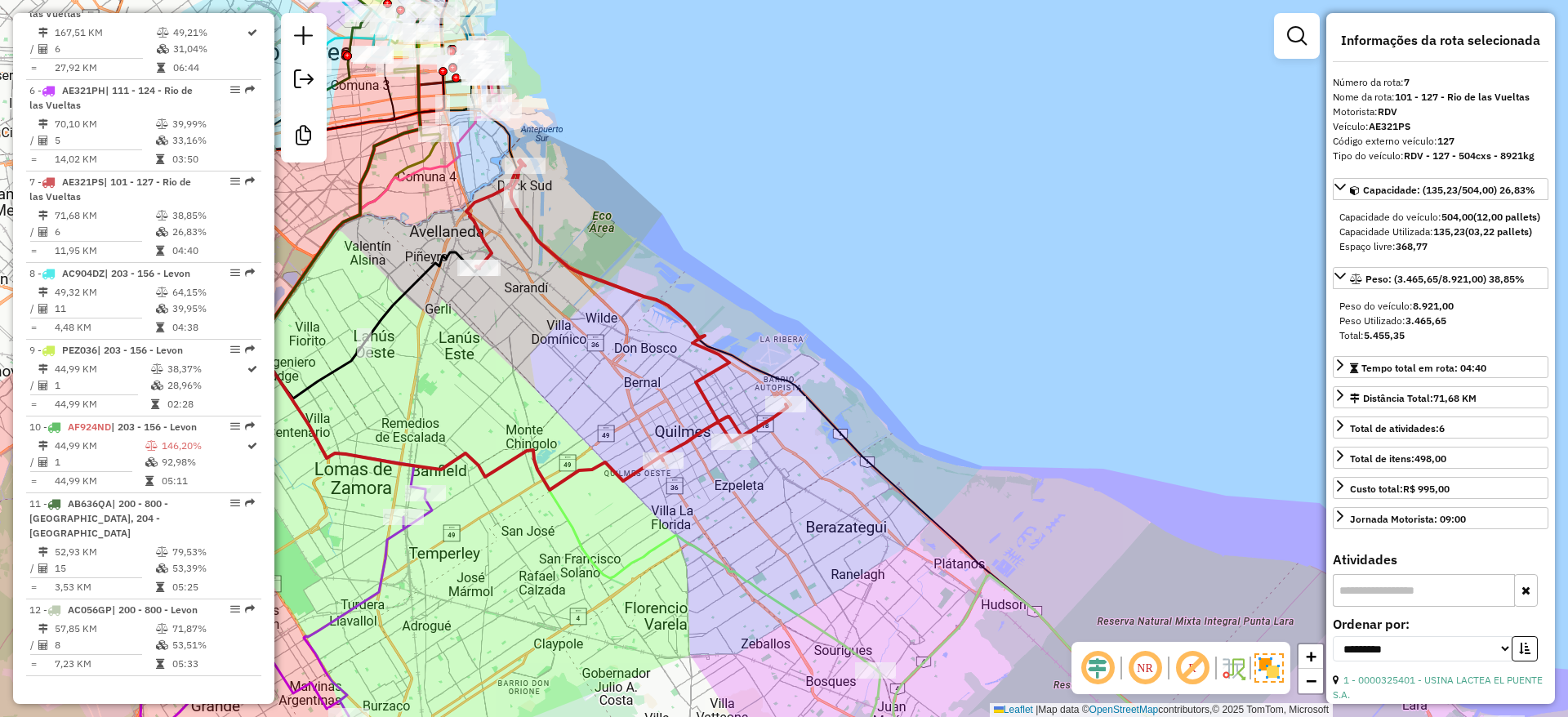
drag, startPoint x: 626, startPoint y: 396, endPoint x: 661, endPoint y: 295, distance: 106.9
click at [661, 295] on div "Janela de atendimento Grade de atendimento Capacidade Transportadoras Veículos …" at bounding box center [784, 358] width 1568 height 717
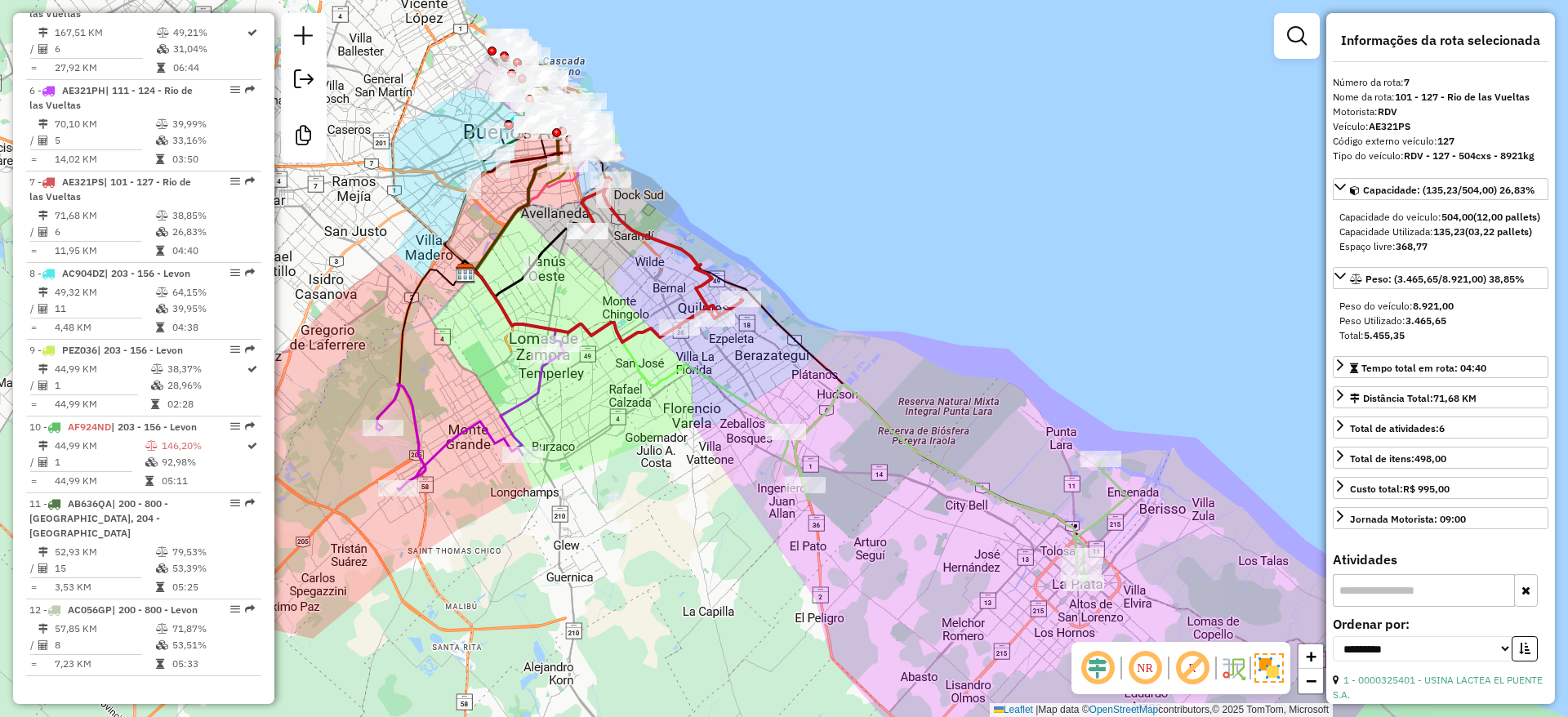
click at [764, 412] on icon at bounding box center [624, 348] width 325 height 166
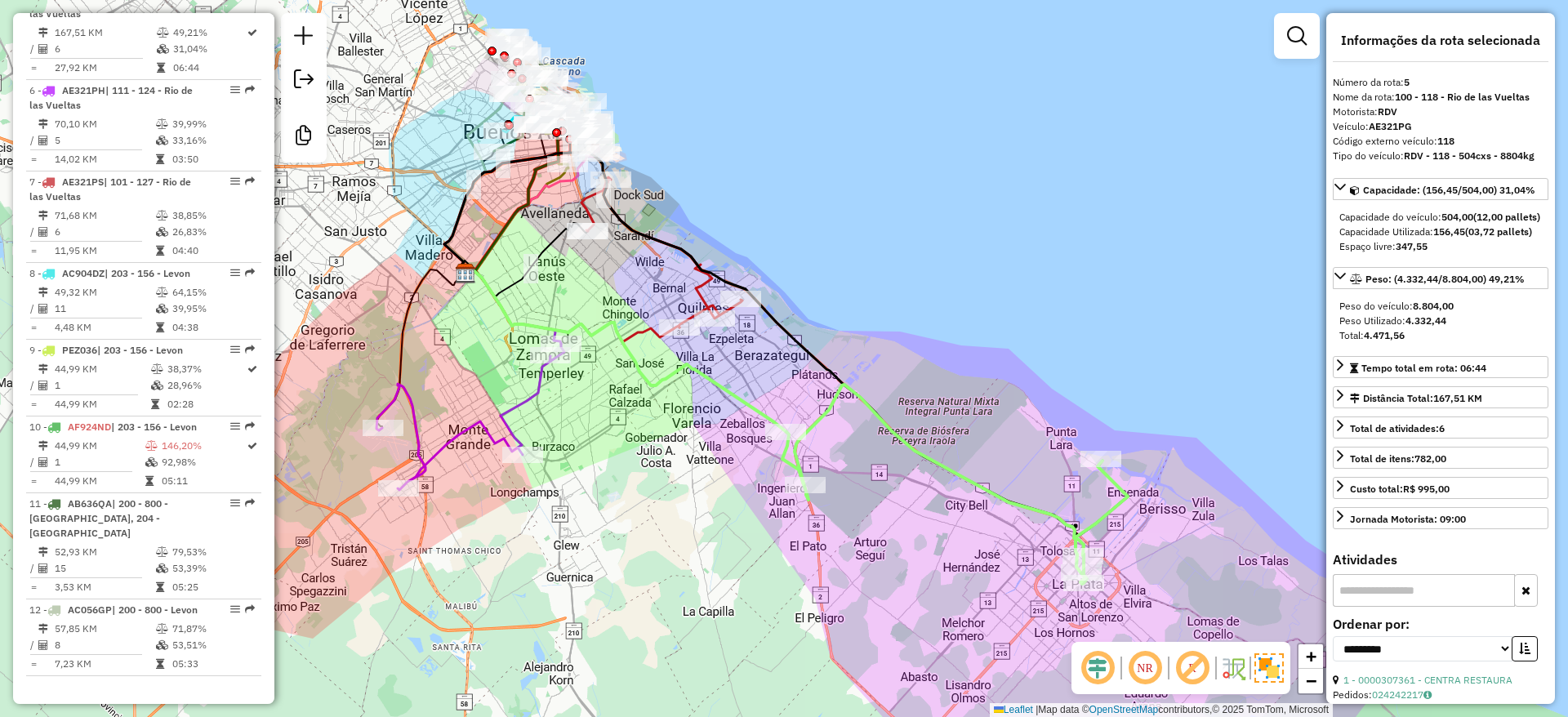
scroll to position [1030, 0]
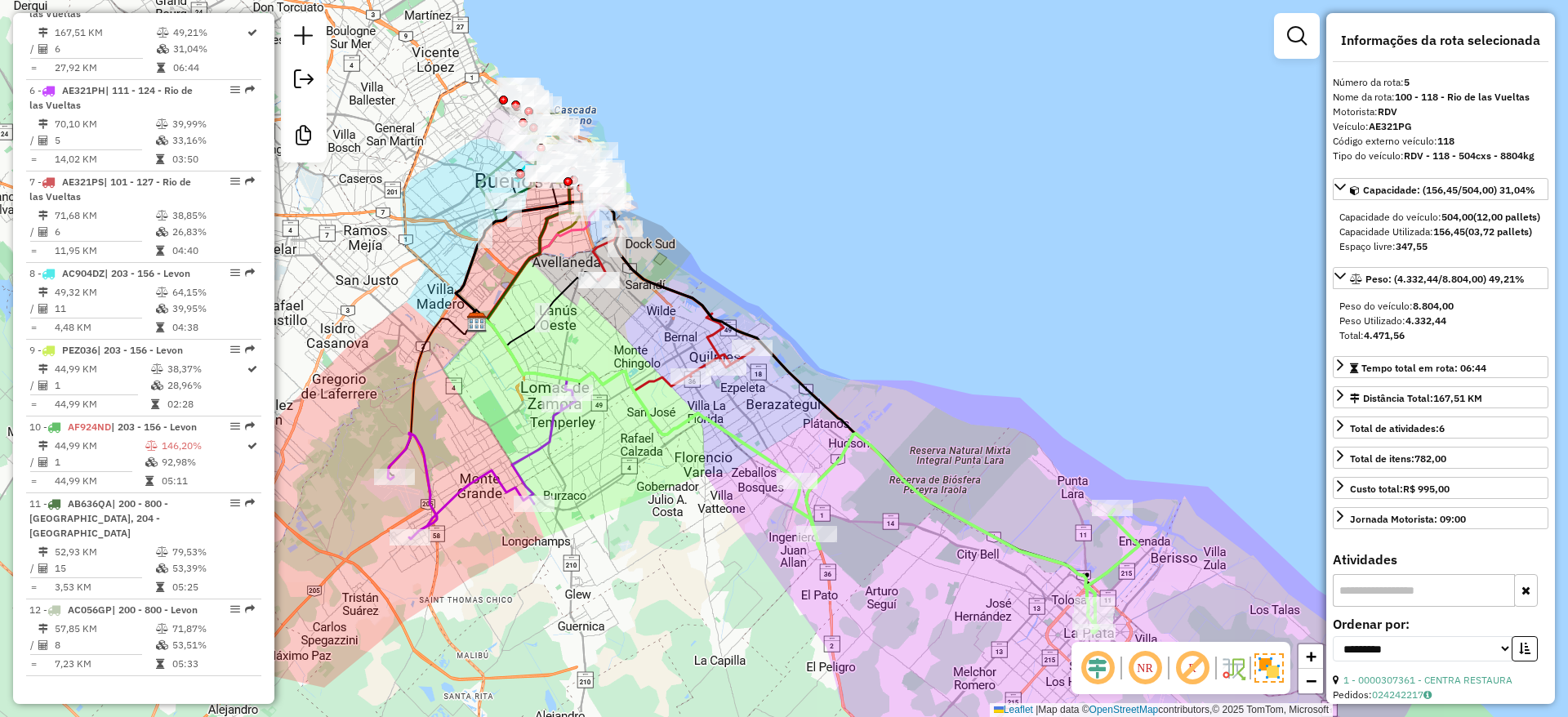
drag, startPoint x: 660, startPoint y: 504, endPoint x: 654, endPoint y: 491, distance: 14.3
click at [699, 615] on div "Janela de atendimento Grade de atendimento Capacidade Transportadoras Veículos …" at bounding box center [784, 358] width 1568 height 717
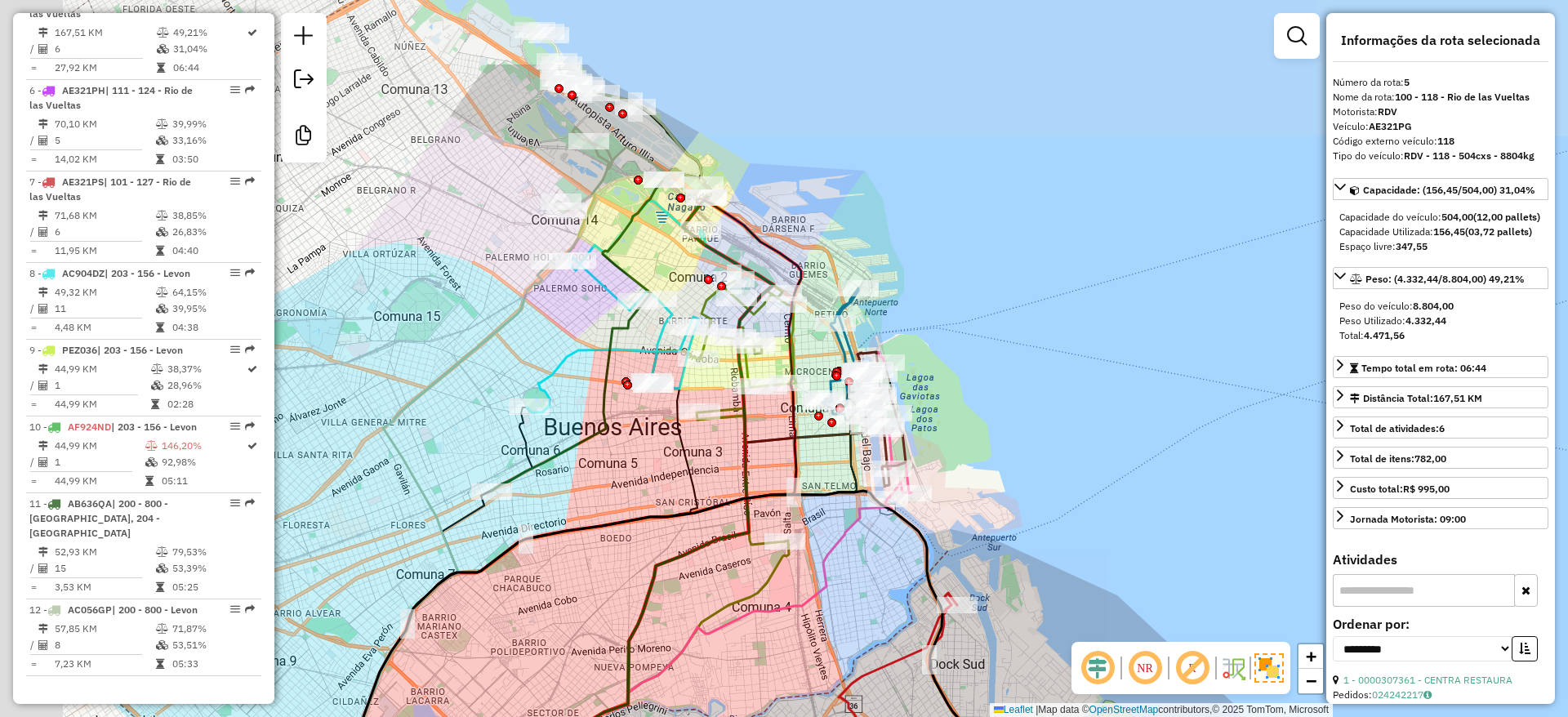
drag, startPoint x: 516, startPoint y: 345, endPoint x: 630, endPoint y: 482, distance: 178.2
click at [627, 485] on div "Janela de atendimento Grade de atendimento Capacidade Transportadoras Veículos …" at bounding box center [784, 358] width 1568 height 717
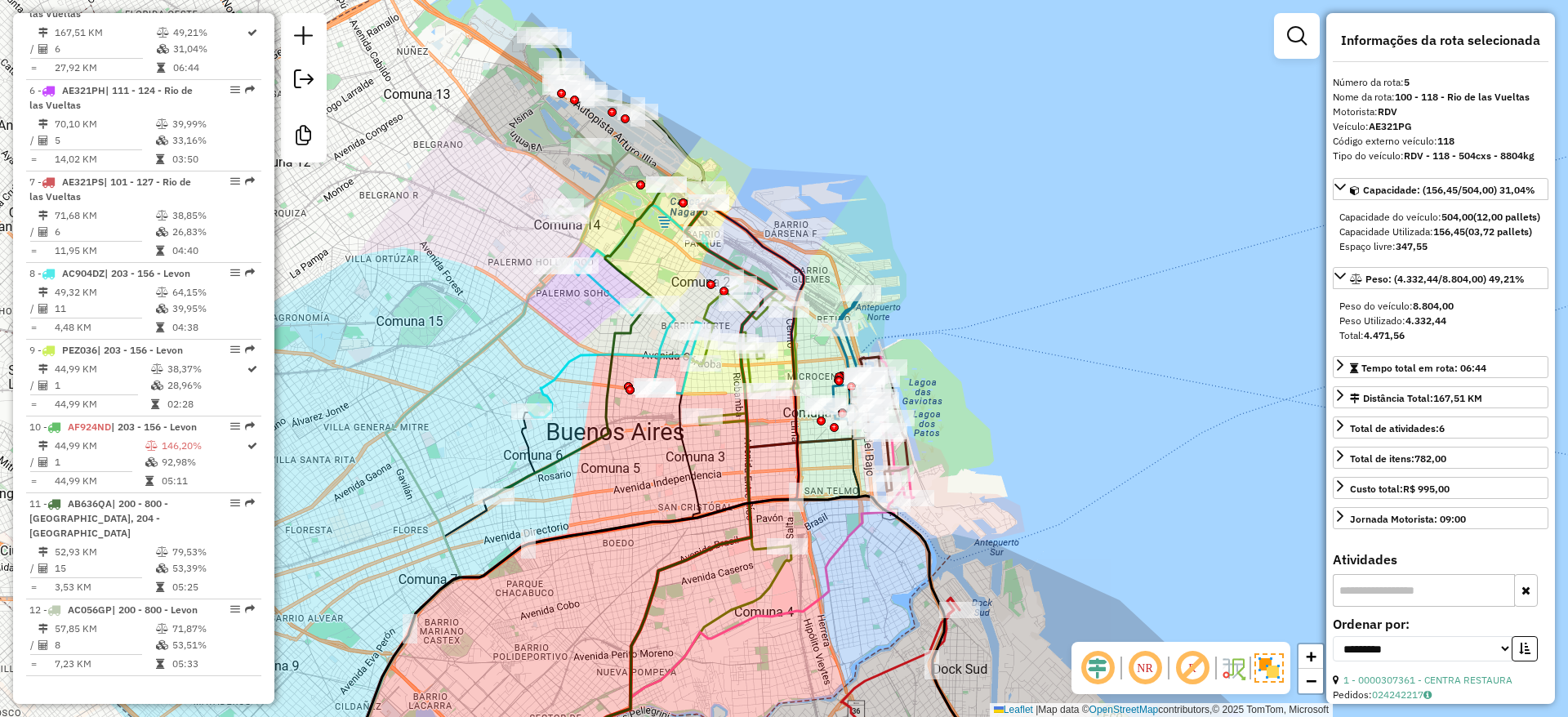
click at [574, 361] on icon at bounding box center [616, 311] width 175 height 212
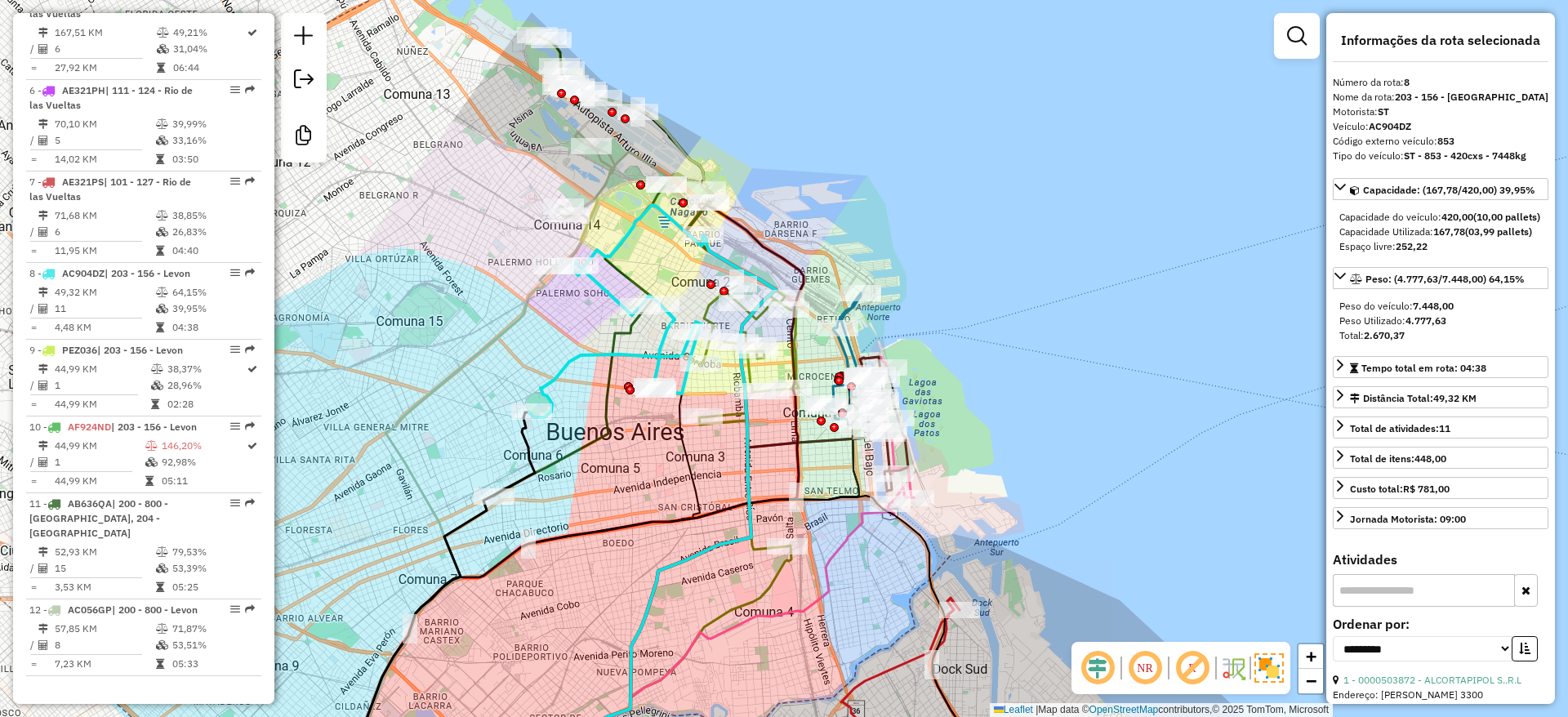
scroll to position [1069, 0]
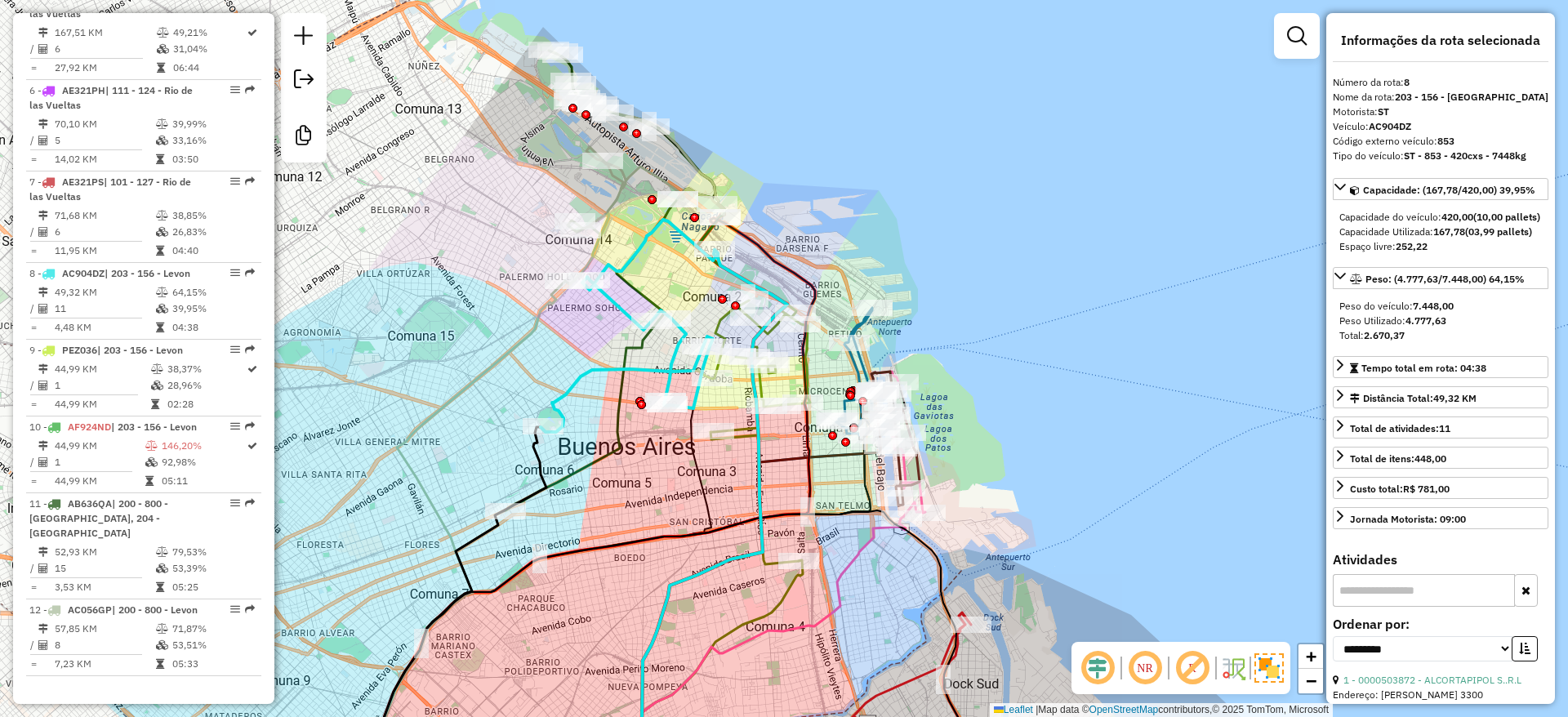
drag, startPoint x: 589, startPoint y: 485, endPoint x: 600, endPoint y: 500, distance: 18.6
click at [600, 500] on div "Janela de atendimento Grade de atendimento Capacidade Transportadoras Veículos …" at bounding box center [784, 358] width 1568 height 717
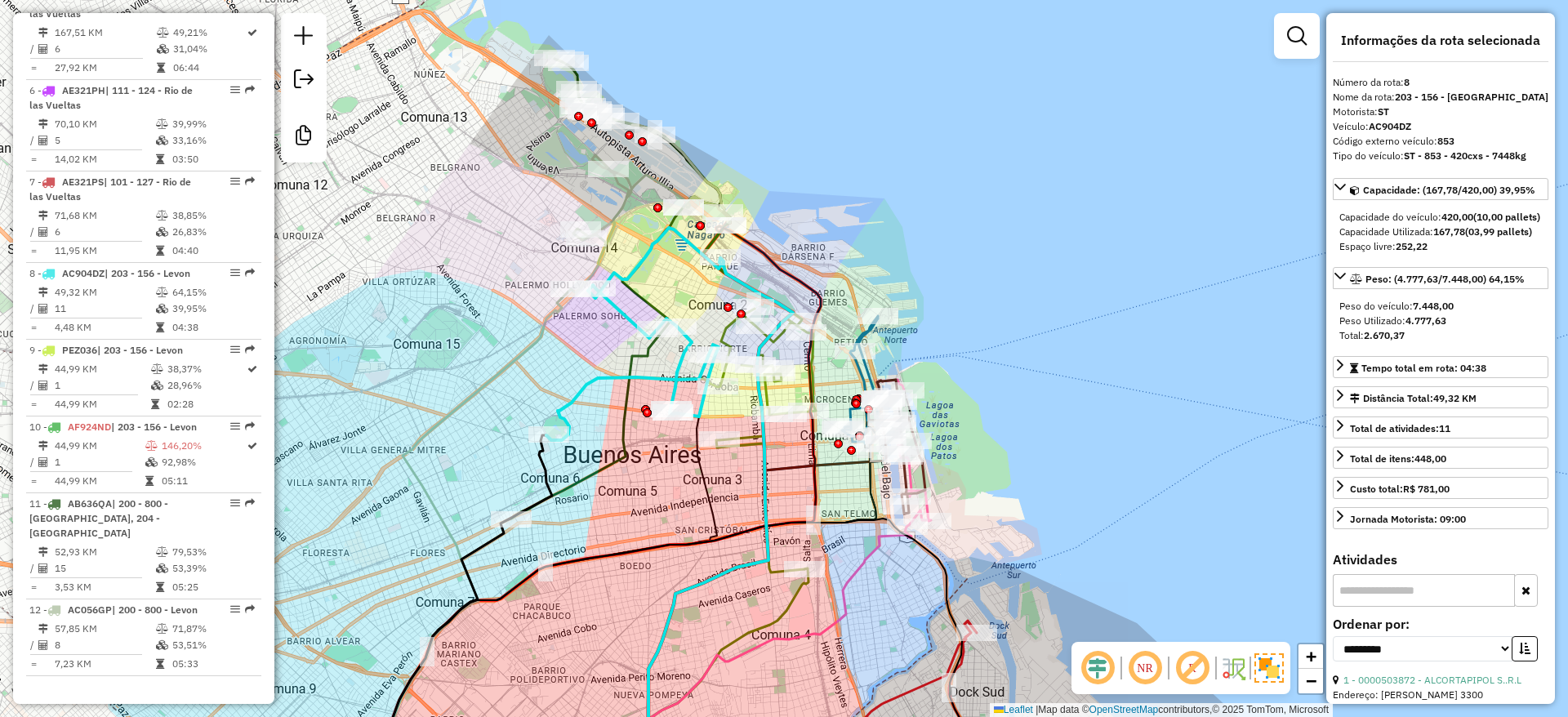
click at [539, 503] on icon at bounding box center [459, 612] width 186 height 354
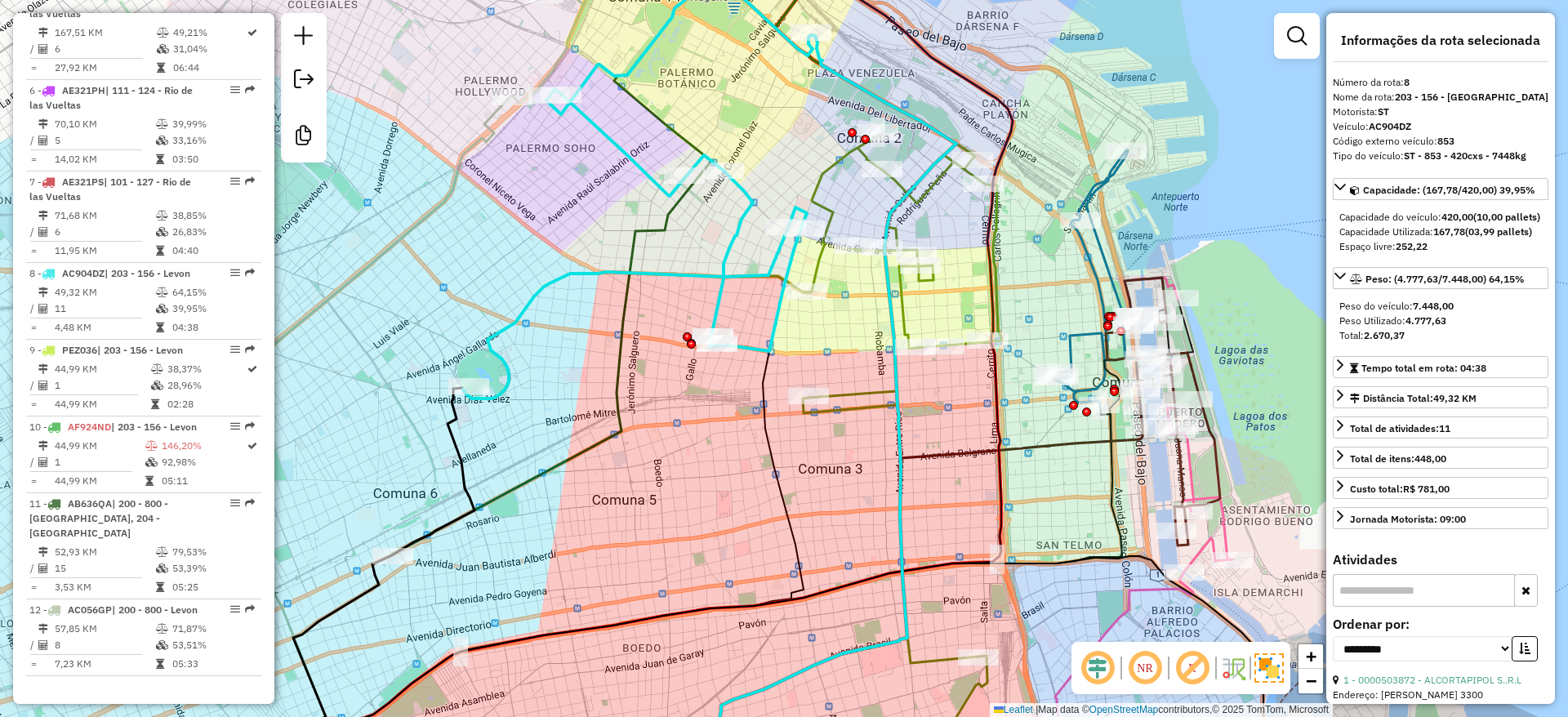
drag, startPoint x: 673, startPoint y: 441, endPoint x: 658, endPoint y: 372, distance: 70.6
click at [673, 436] on div "Janela de atendimento Grade de atendimento Capacidade Transportadoras Veículos …" at bounding box center [784, 358] width 1568 height 717
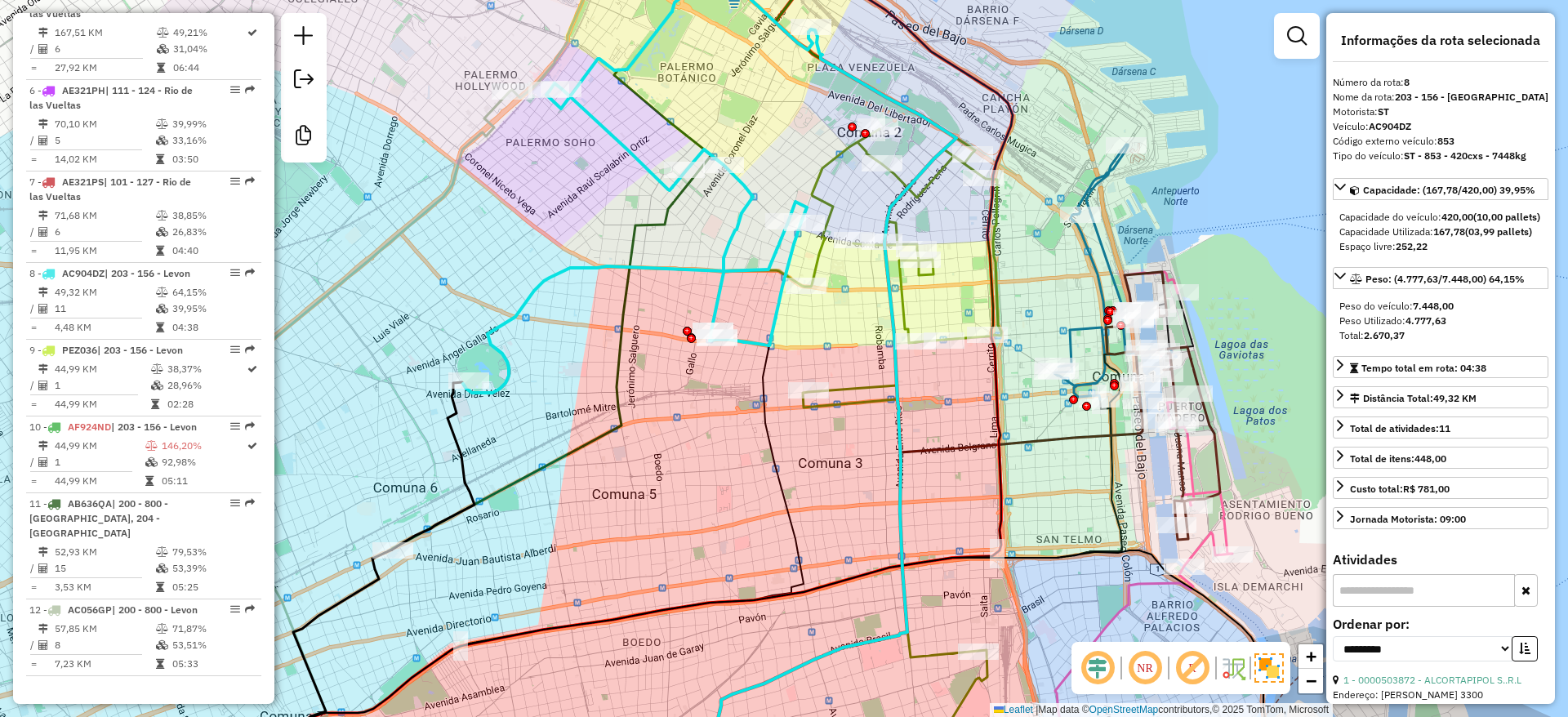
click at [641, 340] on div "Janela de atendimento Grade de atendimento Capacidade Transportadoras Veículos …" at bounding box center [784, 358] width 1568 height 717
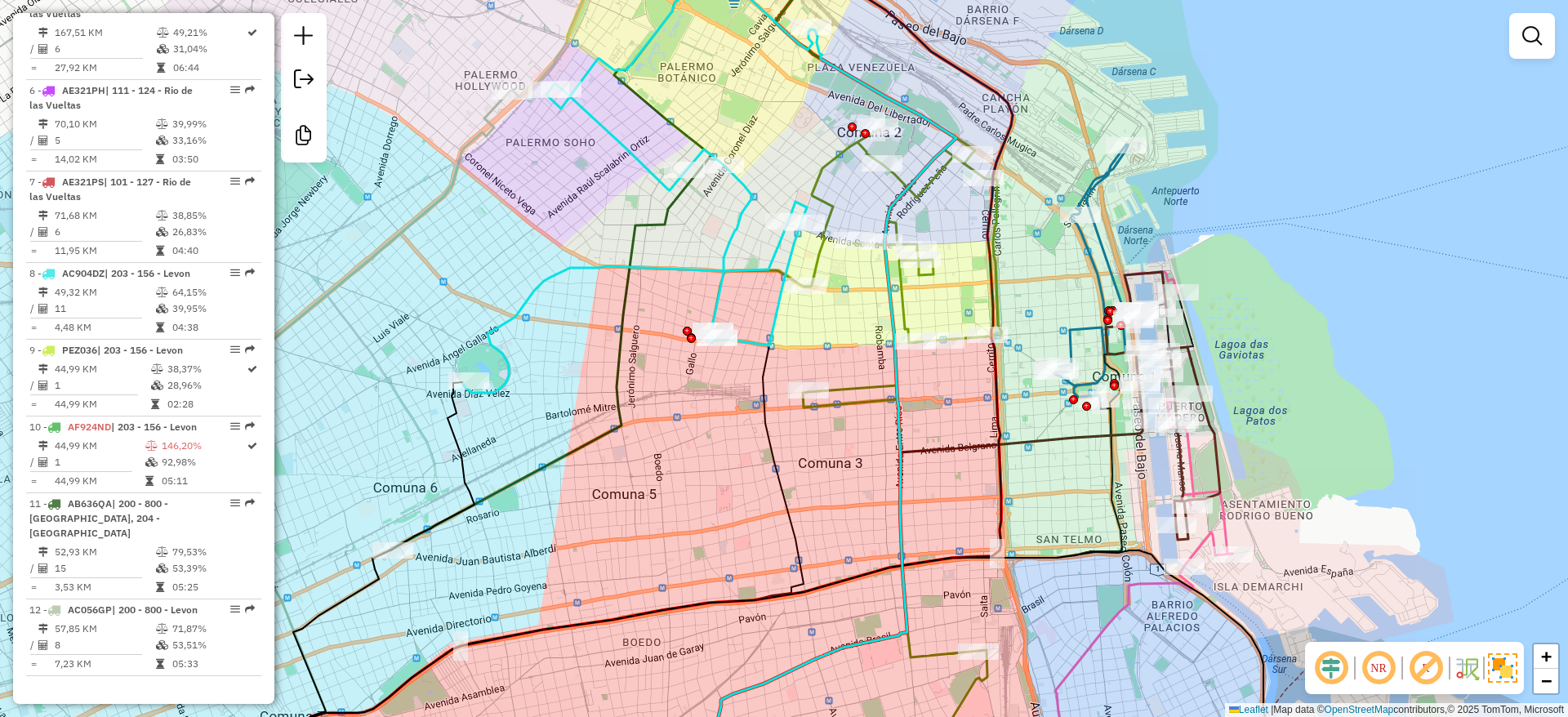
click at [625, 331] on icon at bounding box center [564, 238] width 345 height 621
select select "**********"
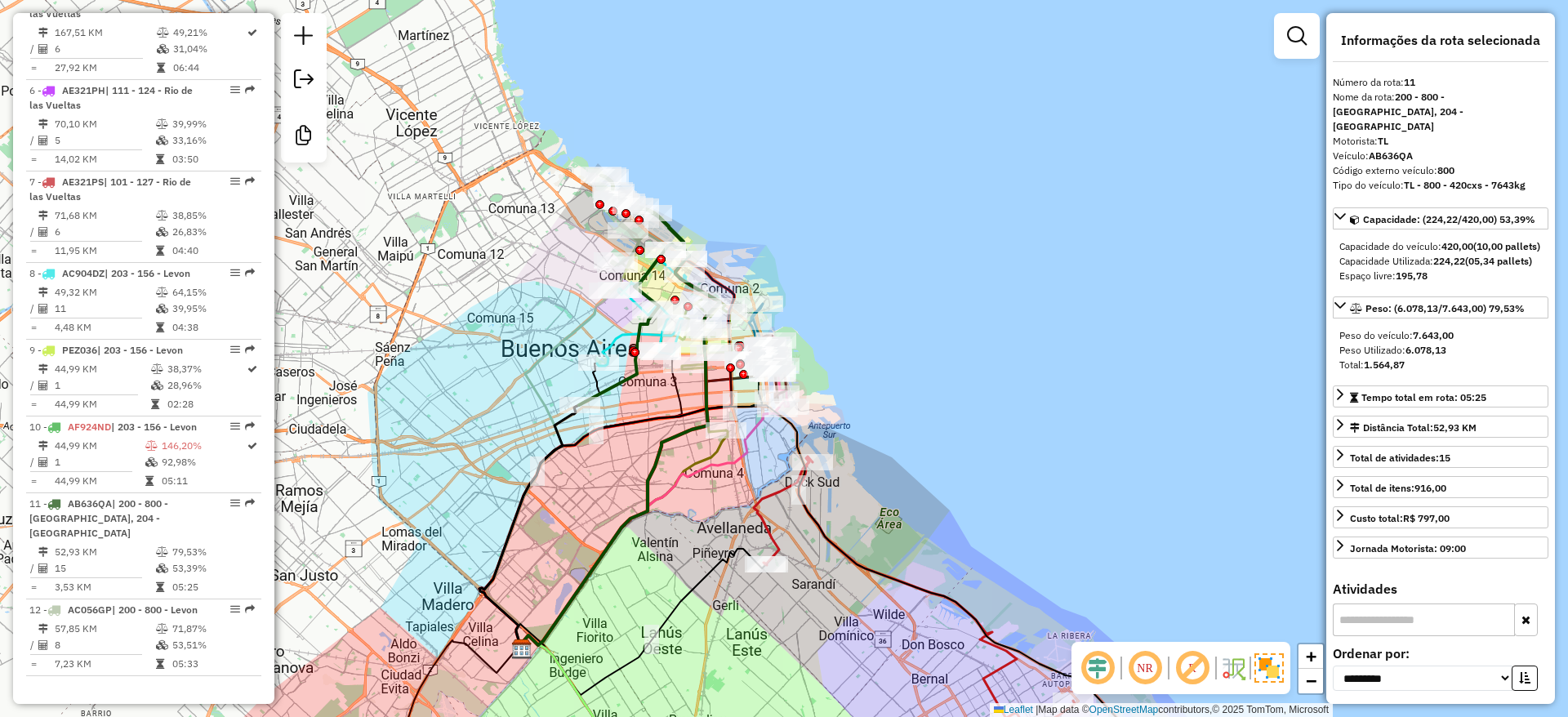
drag, startPoint x: 619, startPoint y: 482, endPoint x: 658, endPoint y: 532, distance: 63.4
click at [658, 532] on div "Janela de atendimento Grade de atendimento Capacidade Transportadoras Veículos …" at bounding box center [784, 358] width 1568 height 717
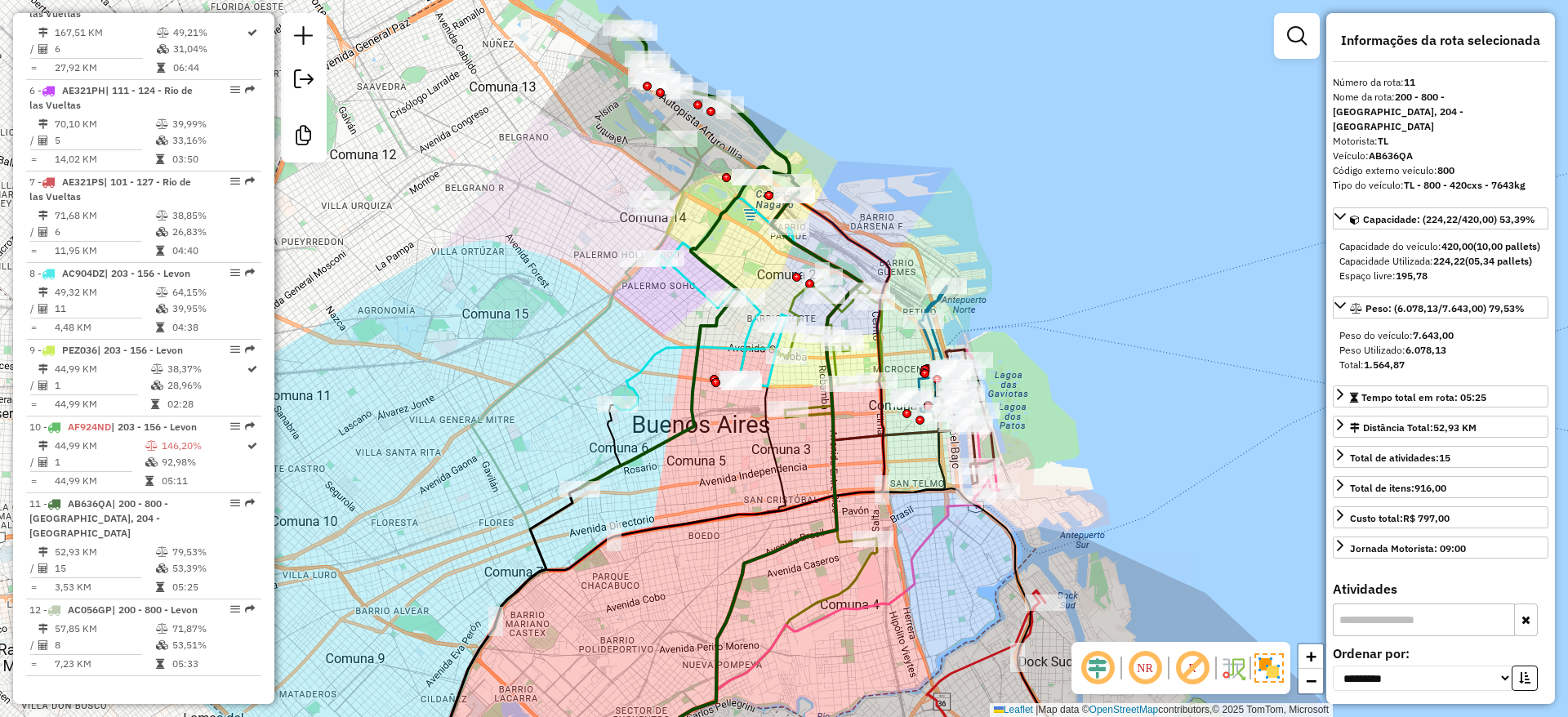
drag, startPoint x: 735, startPoint y: 465, endPoint x: 730, endPoint y: 525, distance: 60.2
click at [730, 525] on div "Janela de atendimento Grade de atendimento Capacidade Transportadoras Veículos …" at bounding box center [784, 358] width 1568 height 717
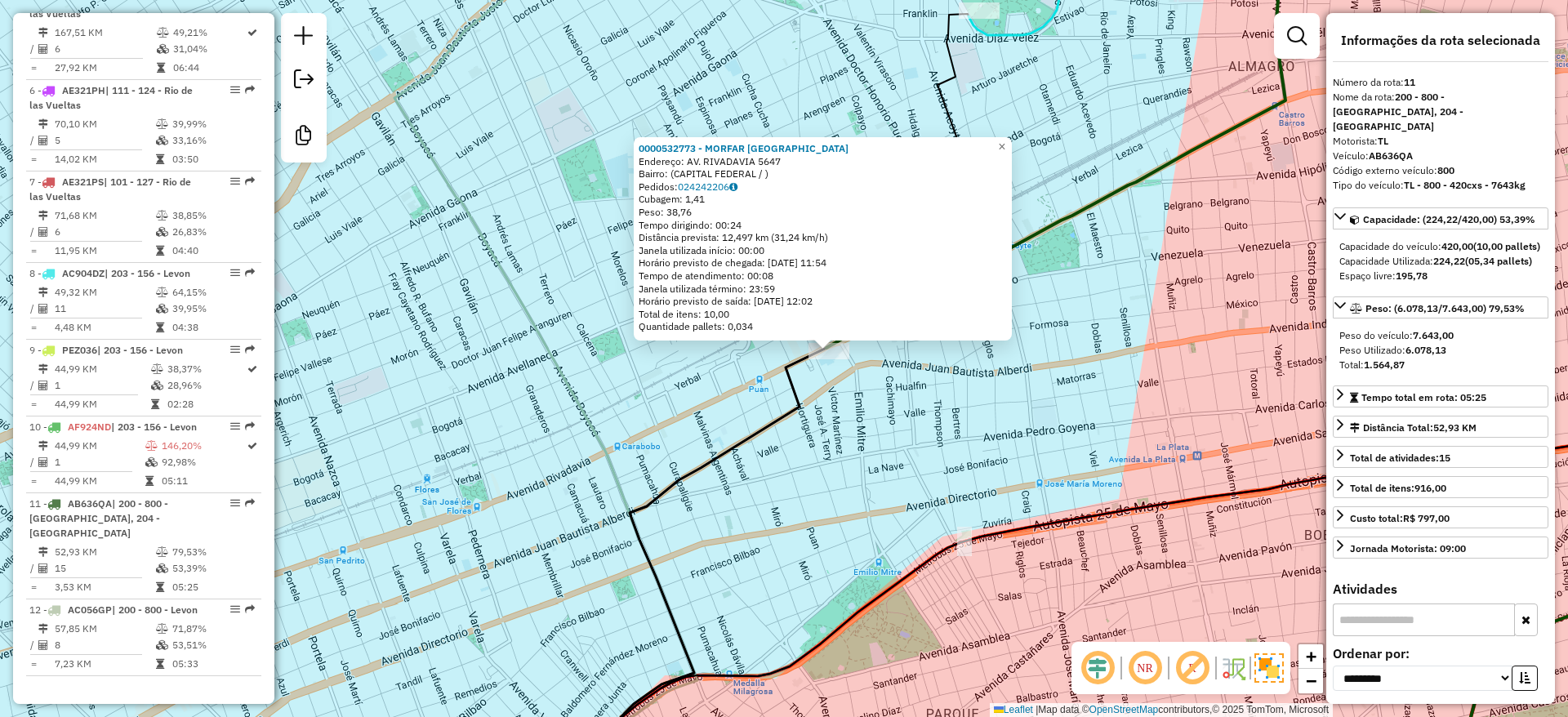
drag, startPoint x: 1073, startPoint y: 97, endPoint x: 1065, endPoint y: 198, distance: 101.3
click at [1065, 198] on div "0000532773 - MORFAR [GEOGRAPHIC_DATA] Endereço: AV. RIVADAVIA 5647 Bairro: (CAP…" at bounding box center [784, 358] width 1568 height 717
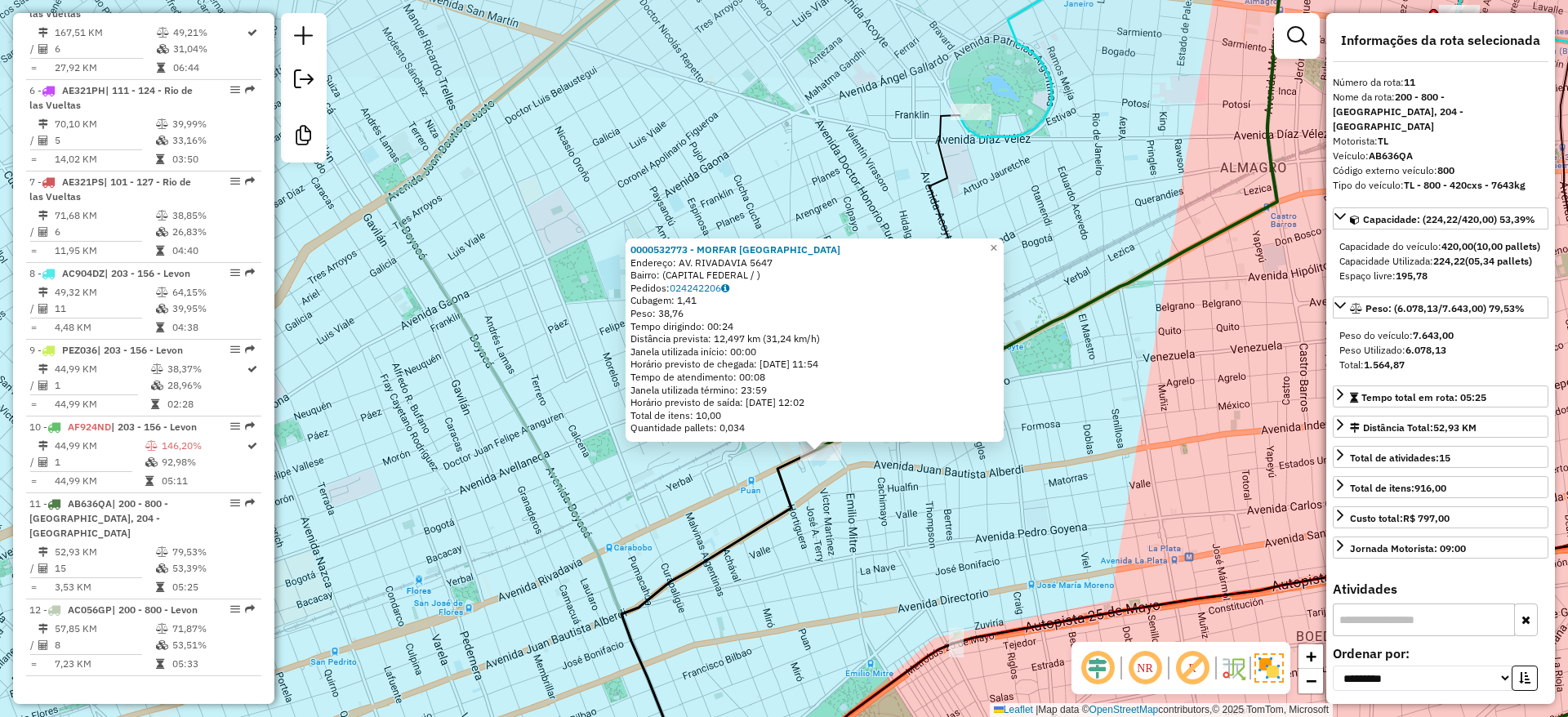
click at [1043, 127] on icon at bounding box center [1279, 32] width 638 height 209
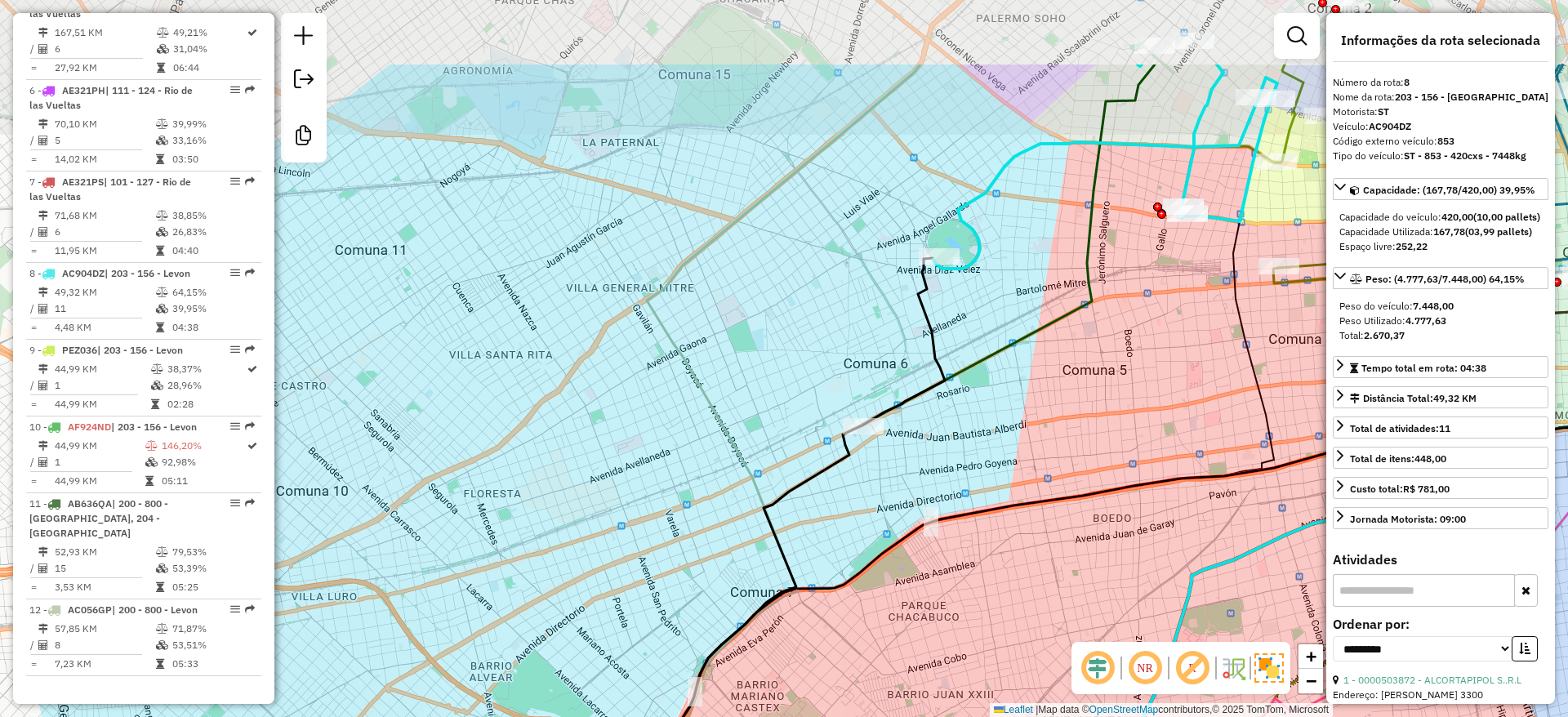
drag, startPoint x: 1051, startPoint y: 161, endPoint x: 959, endPoint y: 336, distance: 197.7
click at [965, 330] on div "Janela de atendimento Grade de atendimento Capacidade Transportadoras Veículos …" at bounding box center [784, 358] width 1568 height 717
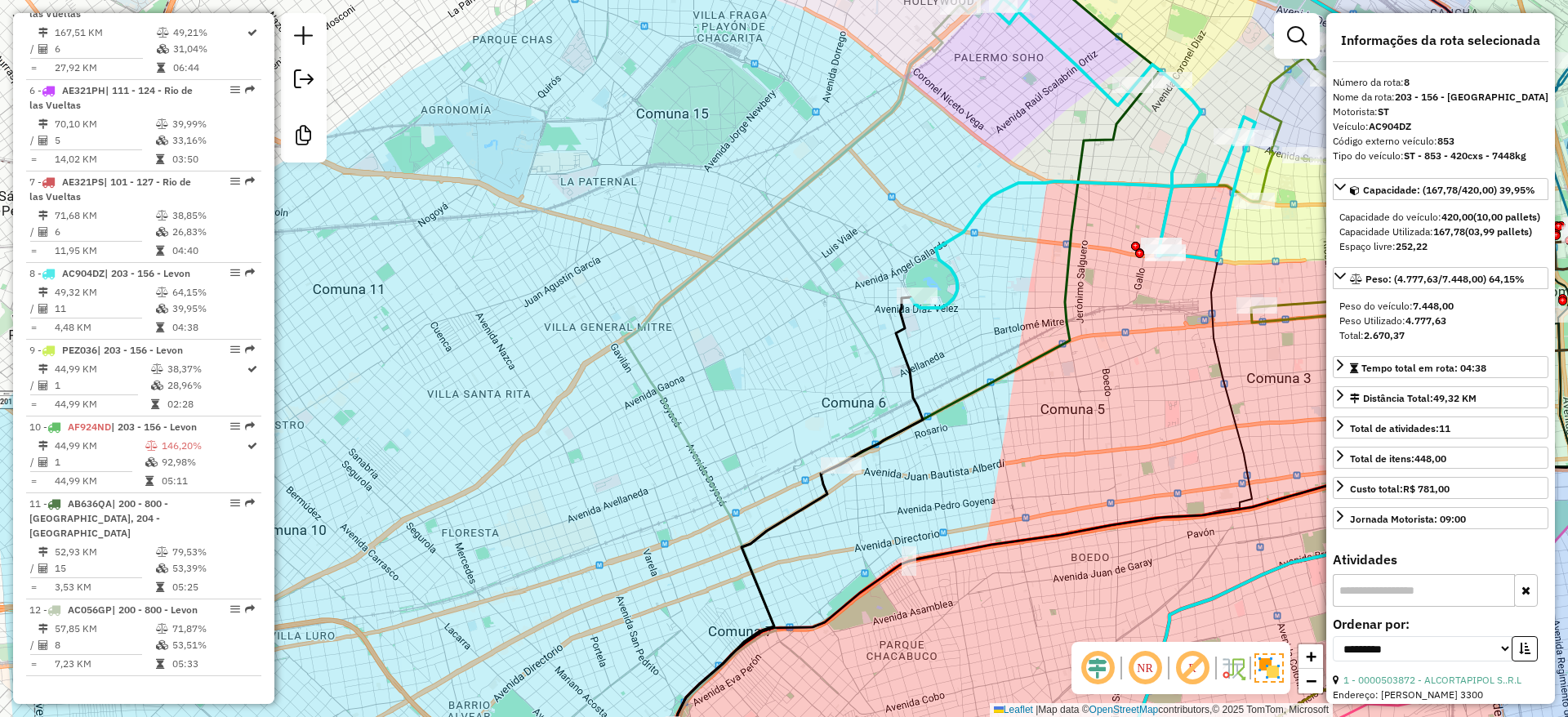
drag, startPoint x: 879, startPoint y: 428, endPoint x: 859, endPoint y: 455, distance: 33.6
click at [861, 450] on div "Janela de atendimento Grade de atendimento Capacidade Transportadoras Veículos …" at bounding box center [784, 358] width 1568 height 717
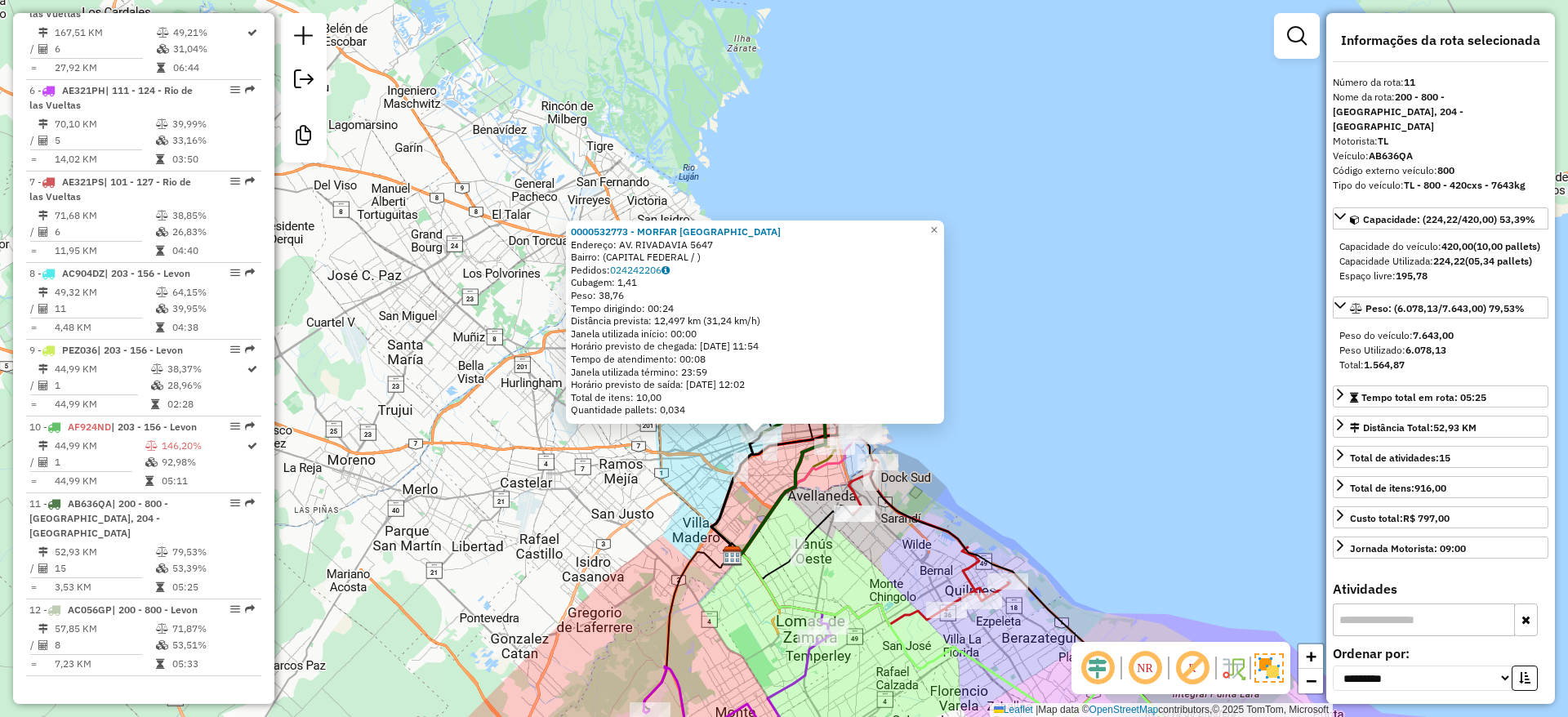
click at [683, 492] on div "0000532773 - MORFAR [GEOGRAPHIC_DATA] Endereço: AV. RIVADAVIA 5647 Bairro: (CAP…" at bounding box center [784, 358] width 1568 height 717
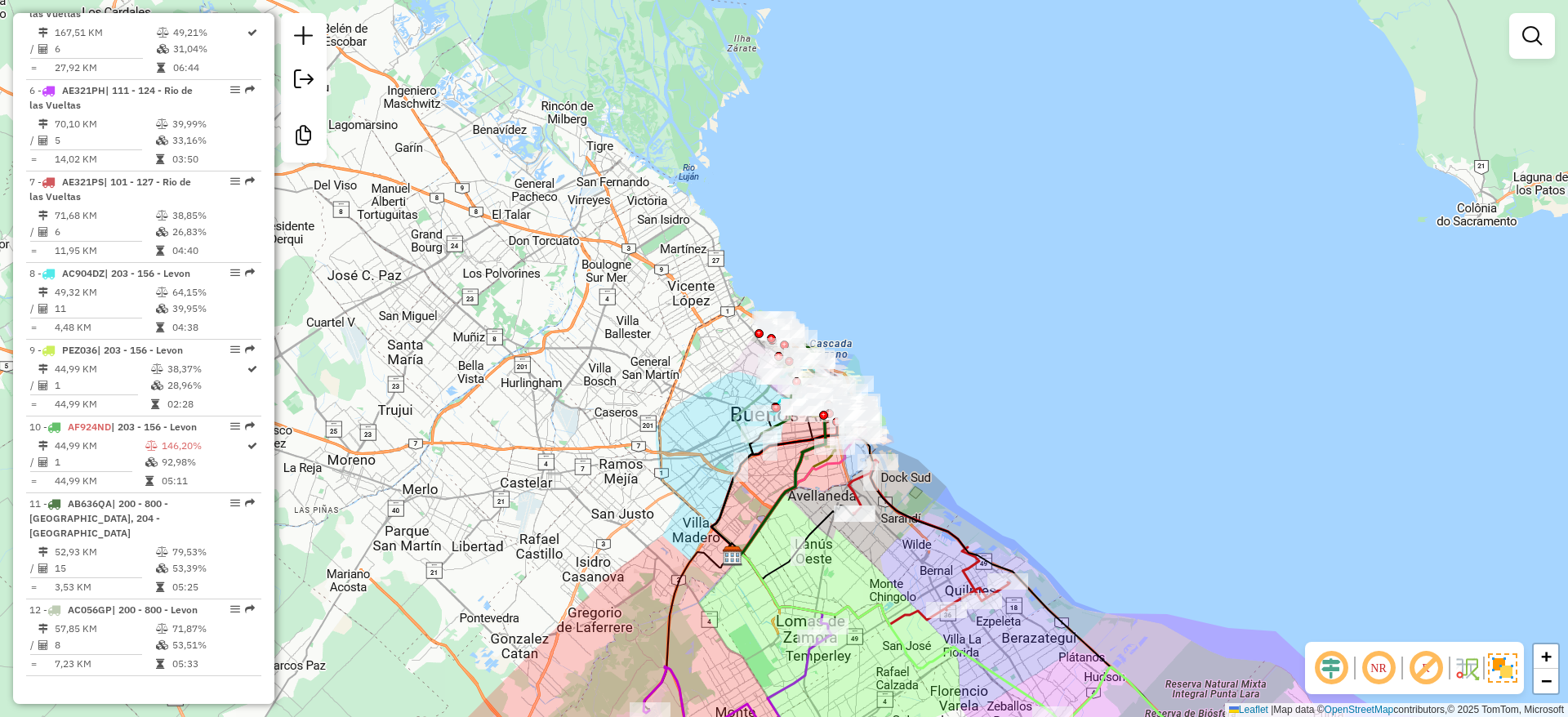
drag, startPoint x: 649, startPoint y: 472, endPoint x: 604, endPoint y: 500, distance: 53.0
click at [604, 500] on div "0000532773 - MORFAR [GEOGRAPHIC_DATA] Endereço: AV. RIVADAVIA 5647 Bairro: (CAP…" at bounding box center [784, 358] width 1568 height 717
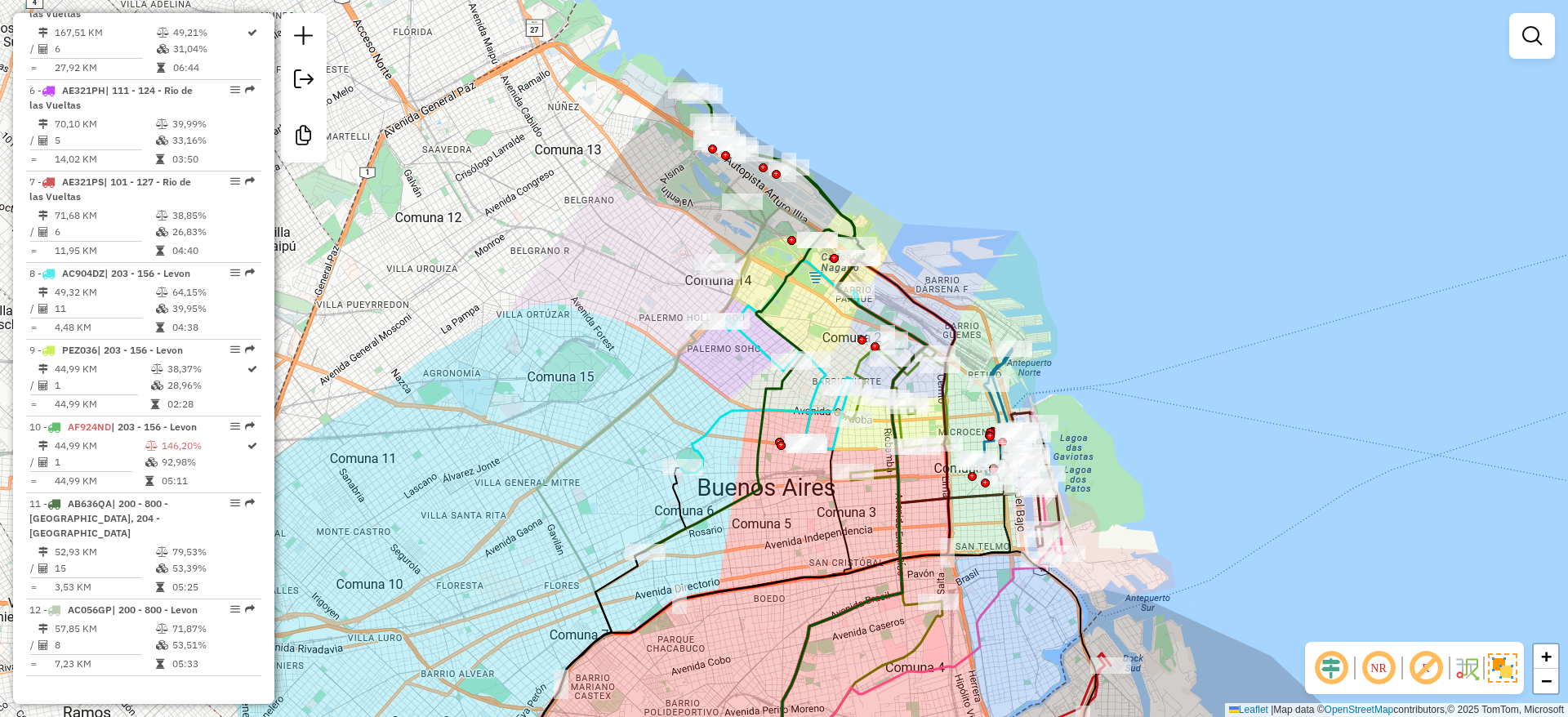
drag, startPoint x: 573, startPoint y: 367, endPoint x: 569, endPoint y: 424, distance: 57.1
click at [569, 424] on div "Janela de atendimento Grade de atendimento Capacidade Transportadoras Veículos …" at bounding box center [784, 358] width 1568 height 717
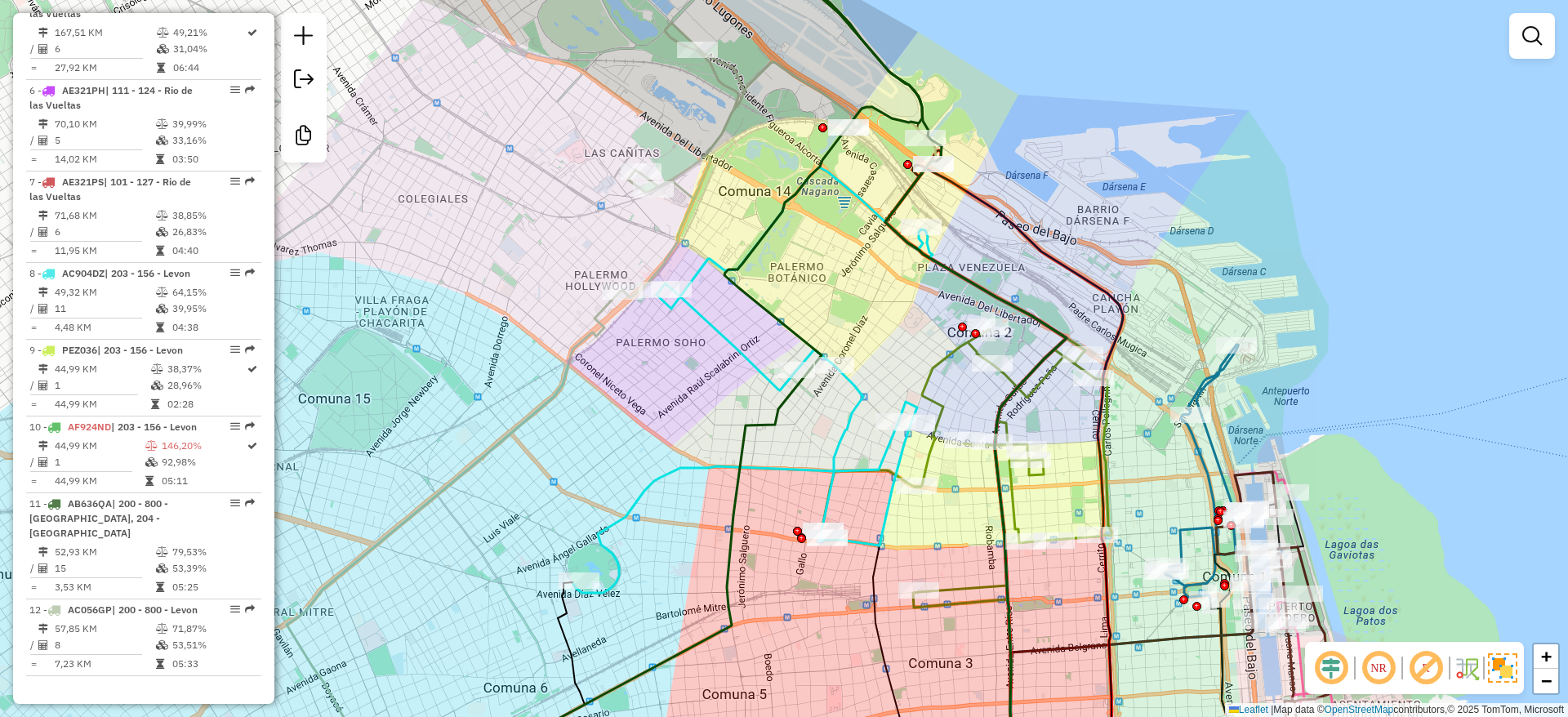
click at [737, 355] on icon at bounding box center [748, 380] width 349 height 425
select select "**********"
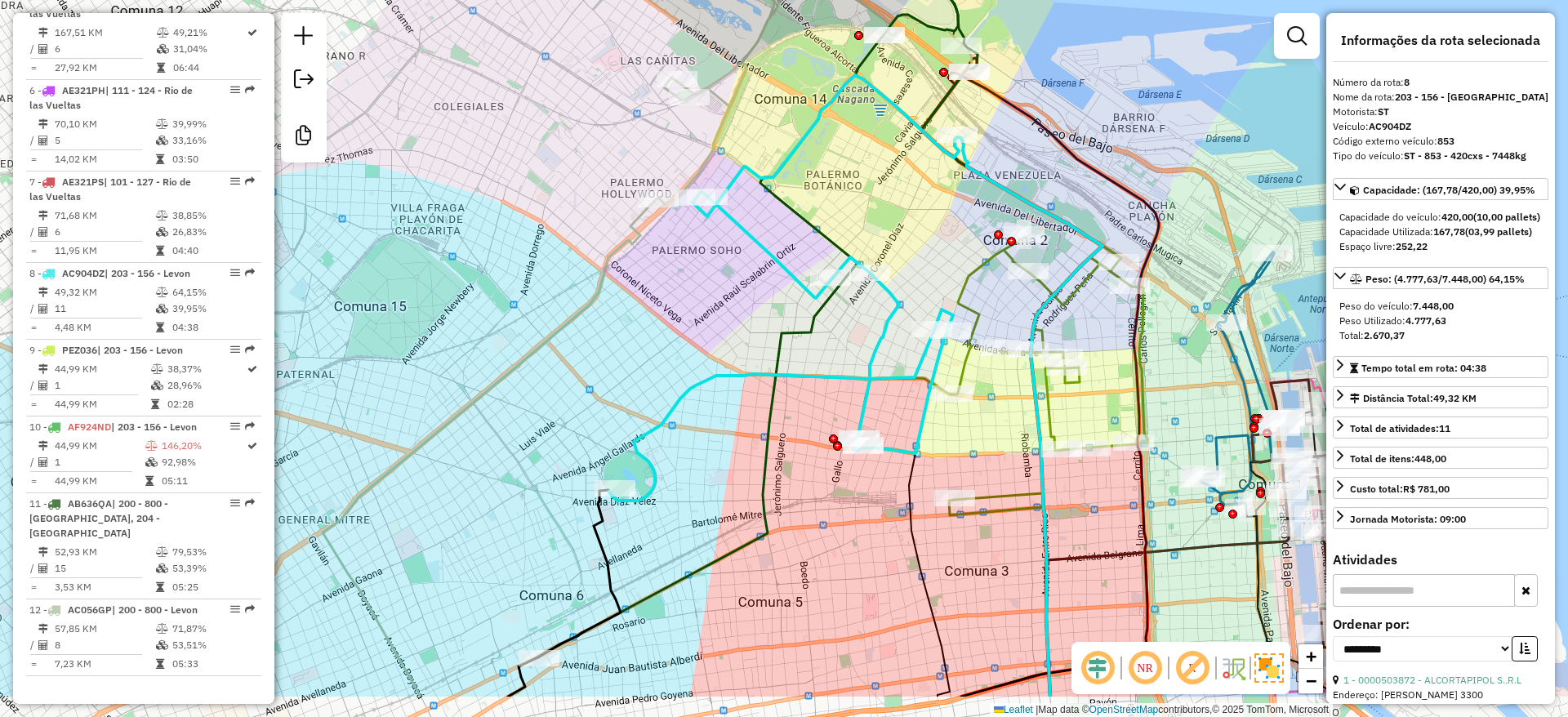
drag, startPoint x: 738, startPoint y: 311, endPoint x: 757, endPoint y: 248, distance: 65.8
click at [755, 262] on div "Janela de atendimento Grade de atendimento Capacidade Transportadoras Veículos …" at bounding box center [784, 358] width 1568 height 717
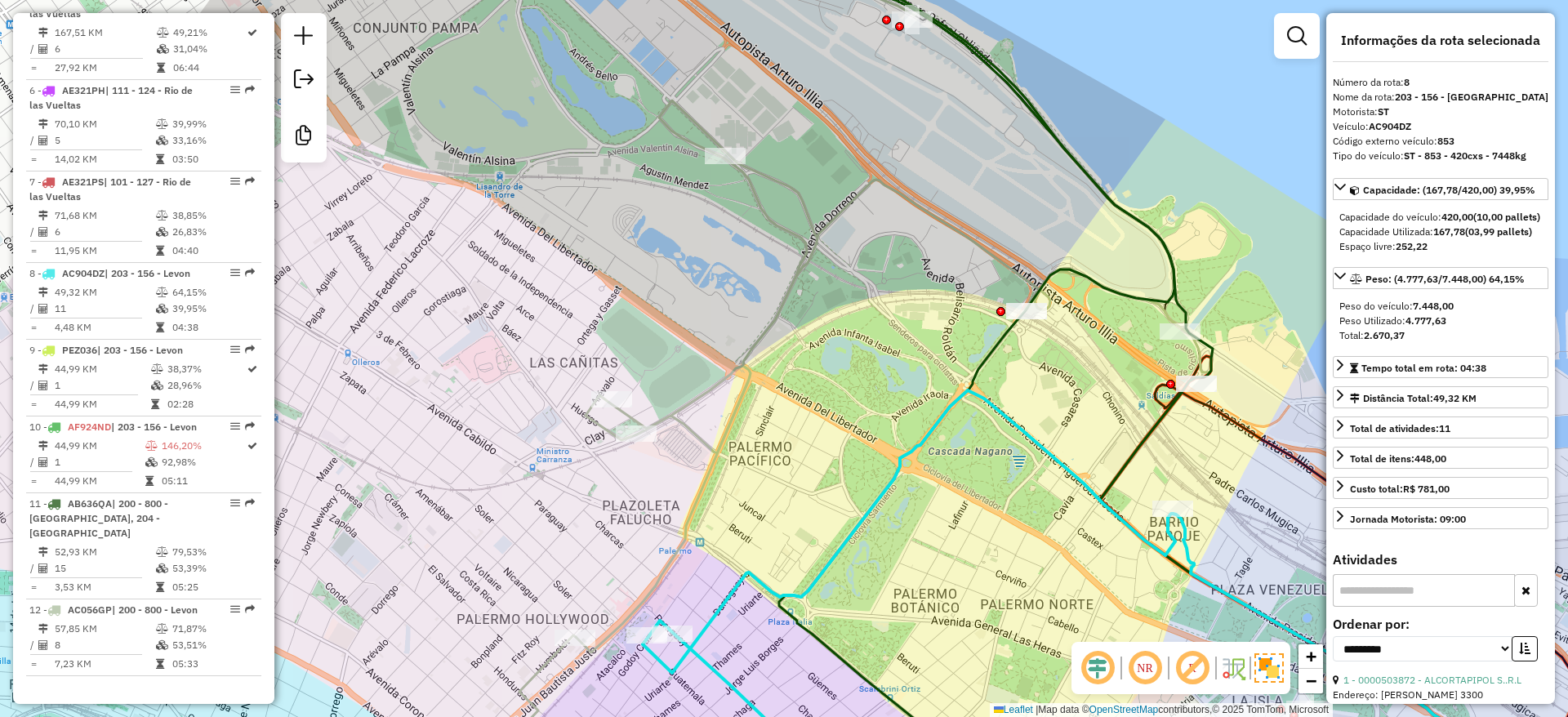
drag, startPoint x: 773, startPoint y: 58, endPoint x: 760, endPoint y: 277, distance: 219.4
click at [760, 277] on div "Janela de atendimento Grade de atendimento Capacidade Transportadoras Veículos …" at bounding box center [784, 358] width 1568 height 717
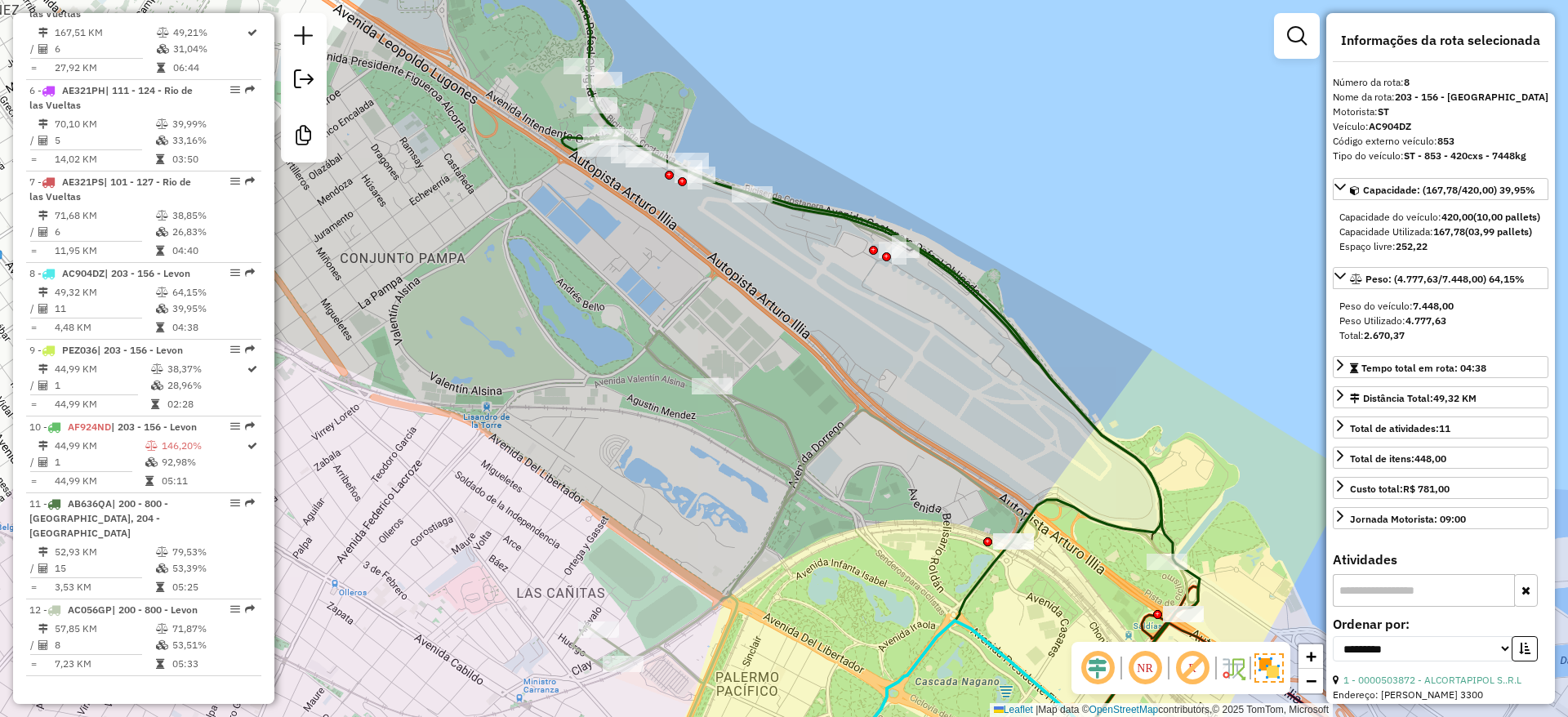
click at [723, 187] on icon at bounding box center [827, 368] width 667 height 842
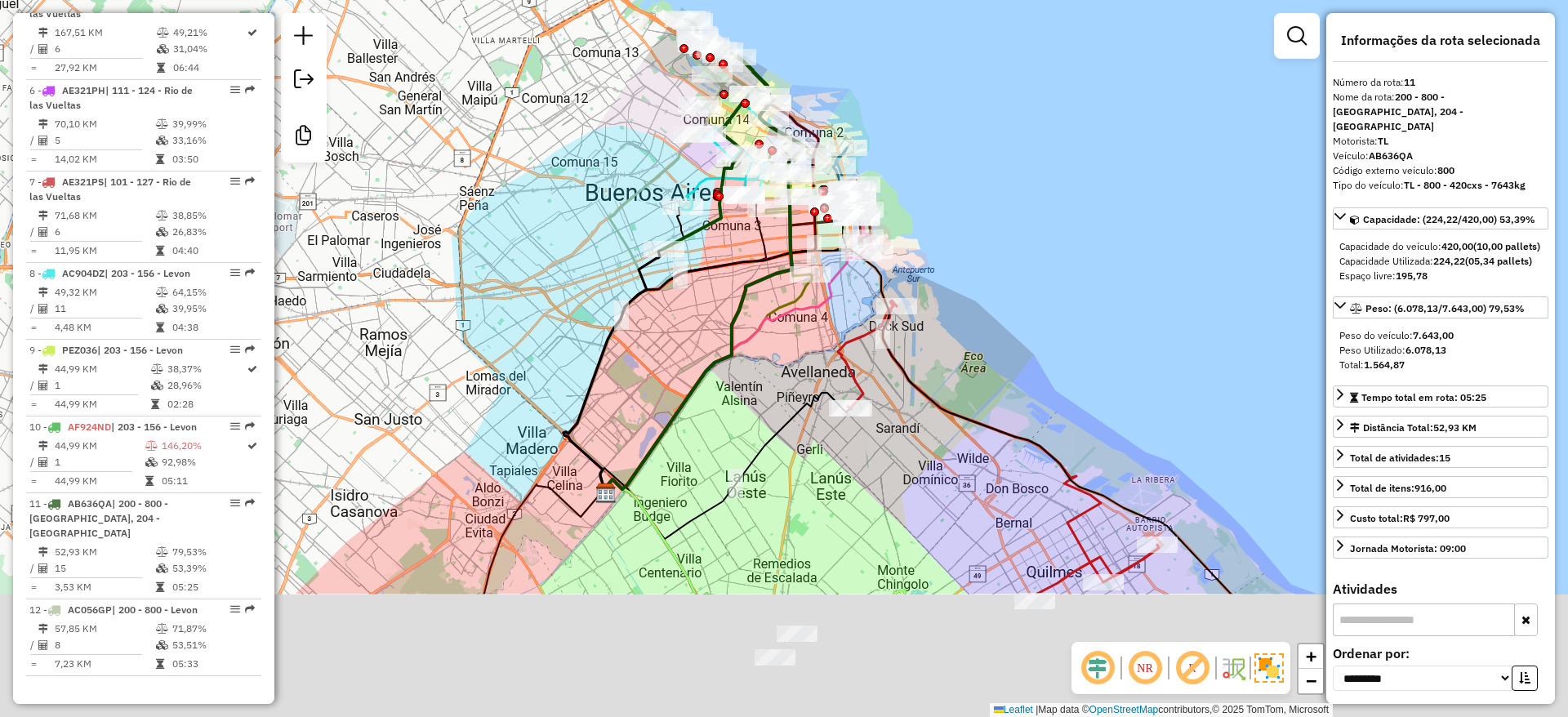
drag, startPoint x: 613, startPoint y: 150, endPoint x: 606, endPoint y: 101, distance: 49.5
click at [608, 97] on div "Janela de atendimento Grade de atendimento Capacidade Transportadoras Veículos …" at bounding box center [784, 358] width 1568 height 717
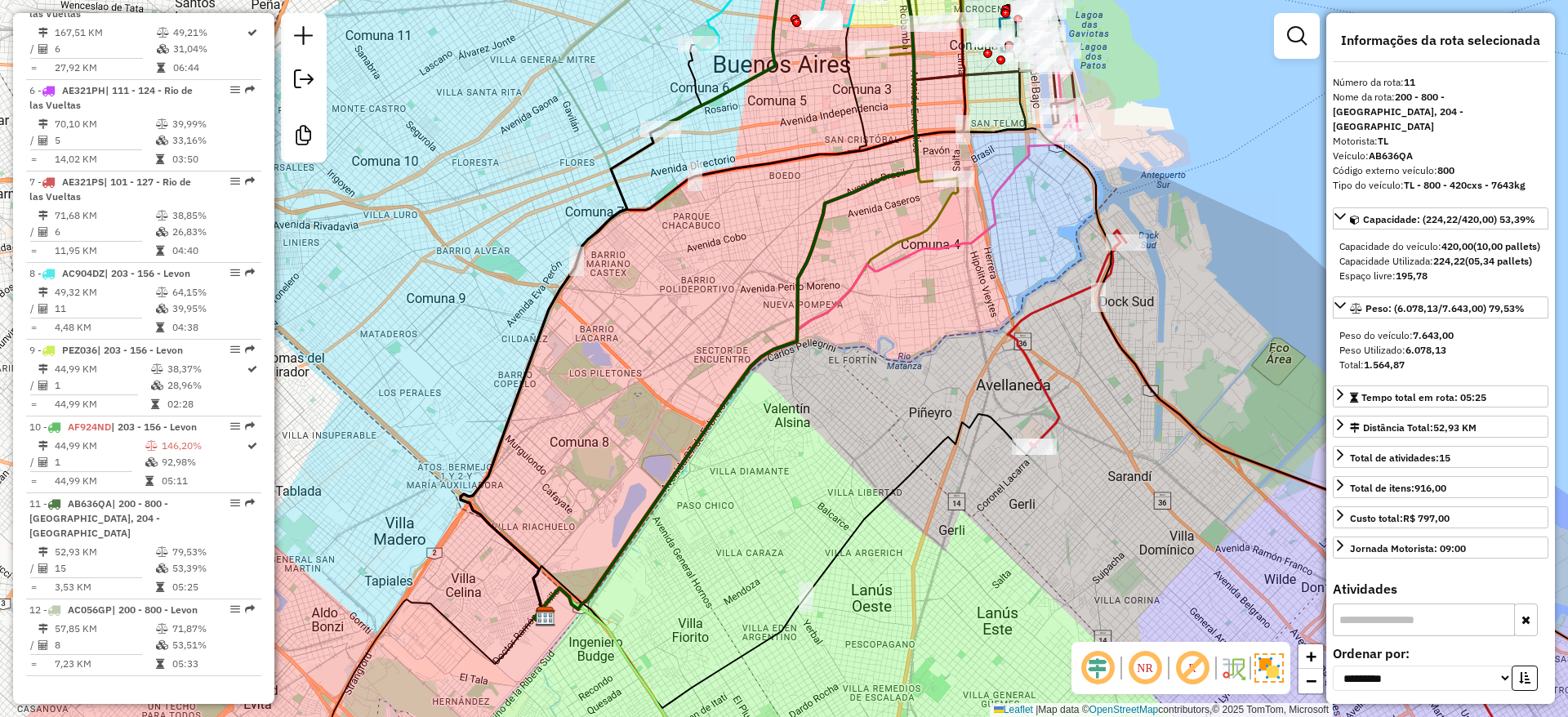
drag, startPoint x: 581, startPoint y: 116, endPoint x: 607, endPoint y: 412, distance: 297.1
click at [607, 411] on icon at bounding box center [582, 280] width 219 height 680
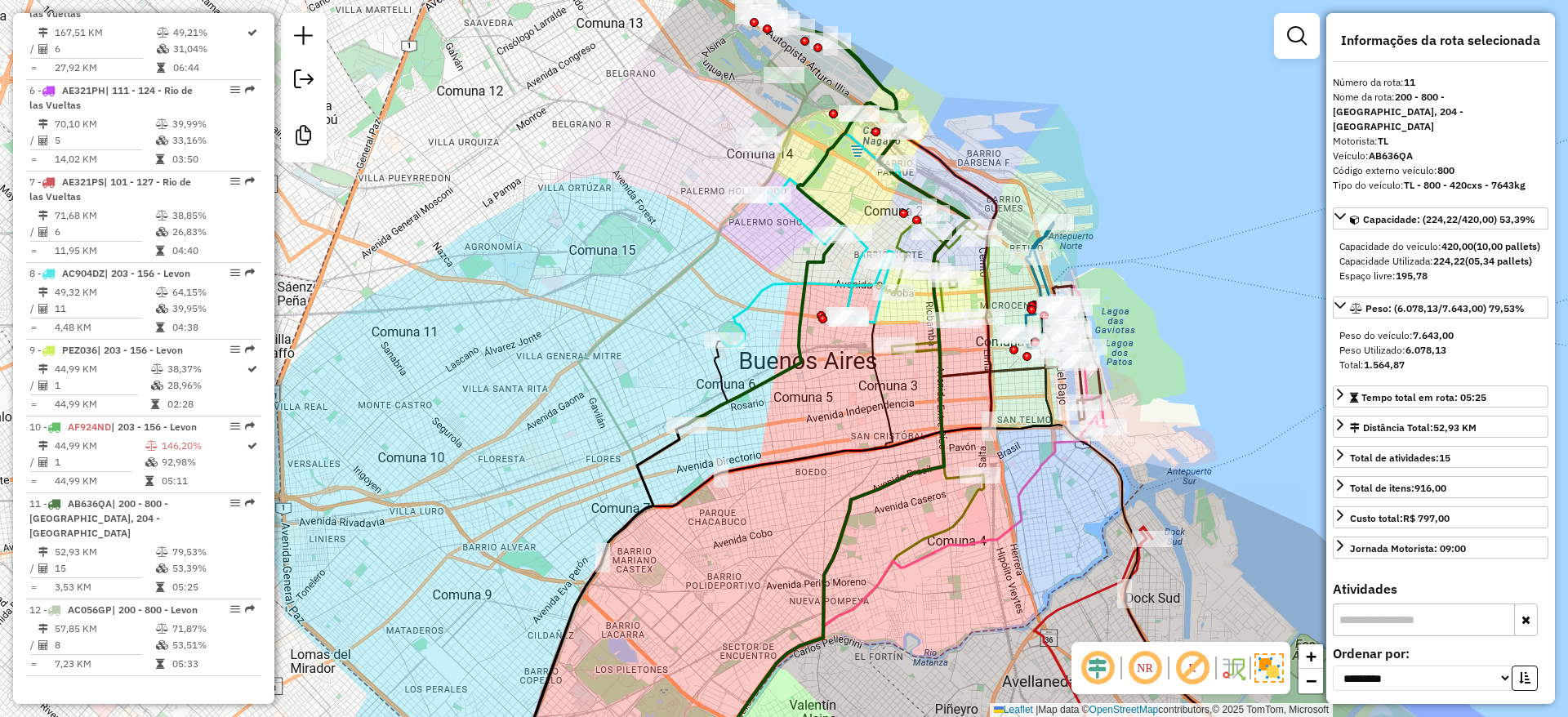
drag, startPoint x: 536, startPoint y: 273, endPoint x: 572, endPoint y: 366, distance: 99.7
click at [572, 366] on div "Janela de atendimento Grade de atendimento Capacidade Transportadoras Veículos …" at bounding box center [784, 358] width 1568 height 717
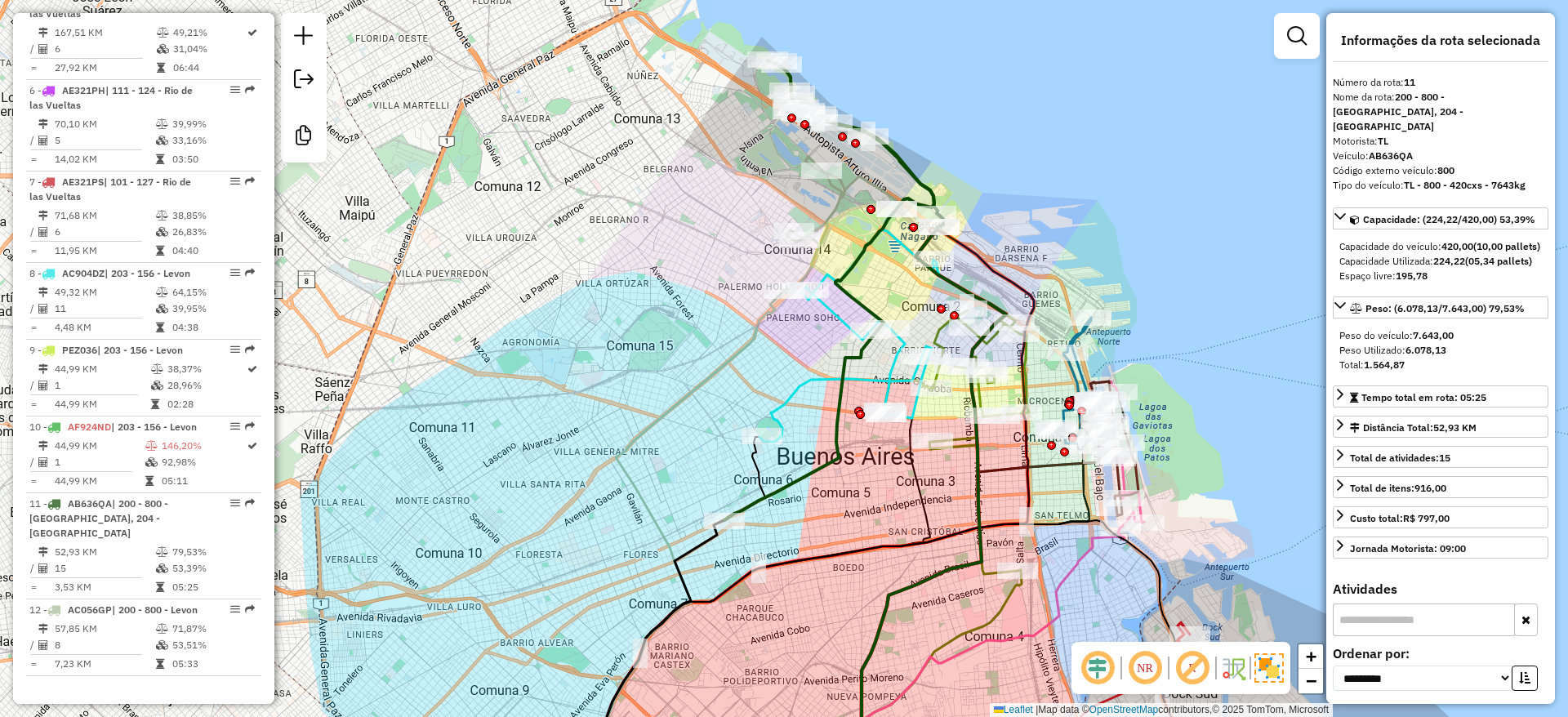
drag, startPoint x: 511, startPoint y: 401, endPoint x: 496, endPoint y: 264, distance: 137.8
click at [505, 300] on div "Janela de atendimento Grade de atendimento Capacidade Transportadoras Veículos …" at bounding box center [784, 358] width 1568 height 717
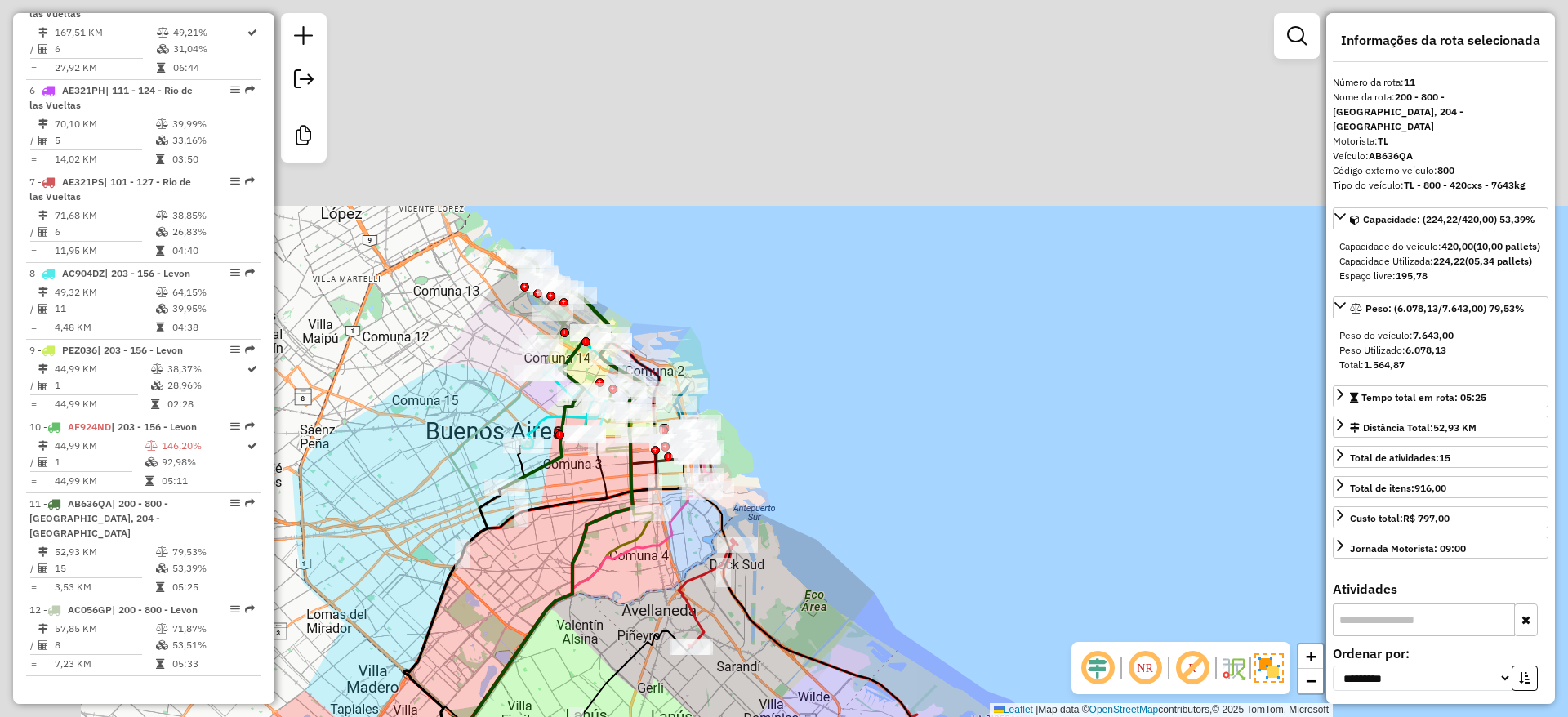
drag, startPoint x: 848, startPoint y: 466, endPoint x: 876, endPoint y: 477, distance: 30.1
click at [878, 500] on div "Janela de atendimento Grade de atendimento Capacidade Transportadoras Veículos …" at bounding box center [784, 358] width 1568 height 717
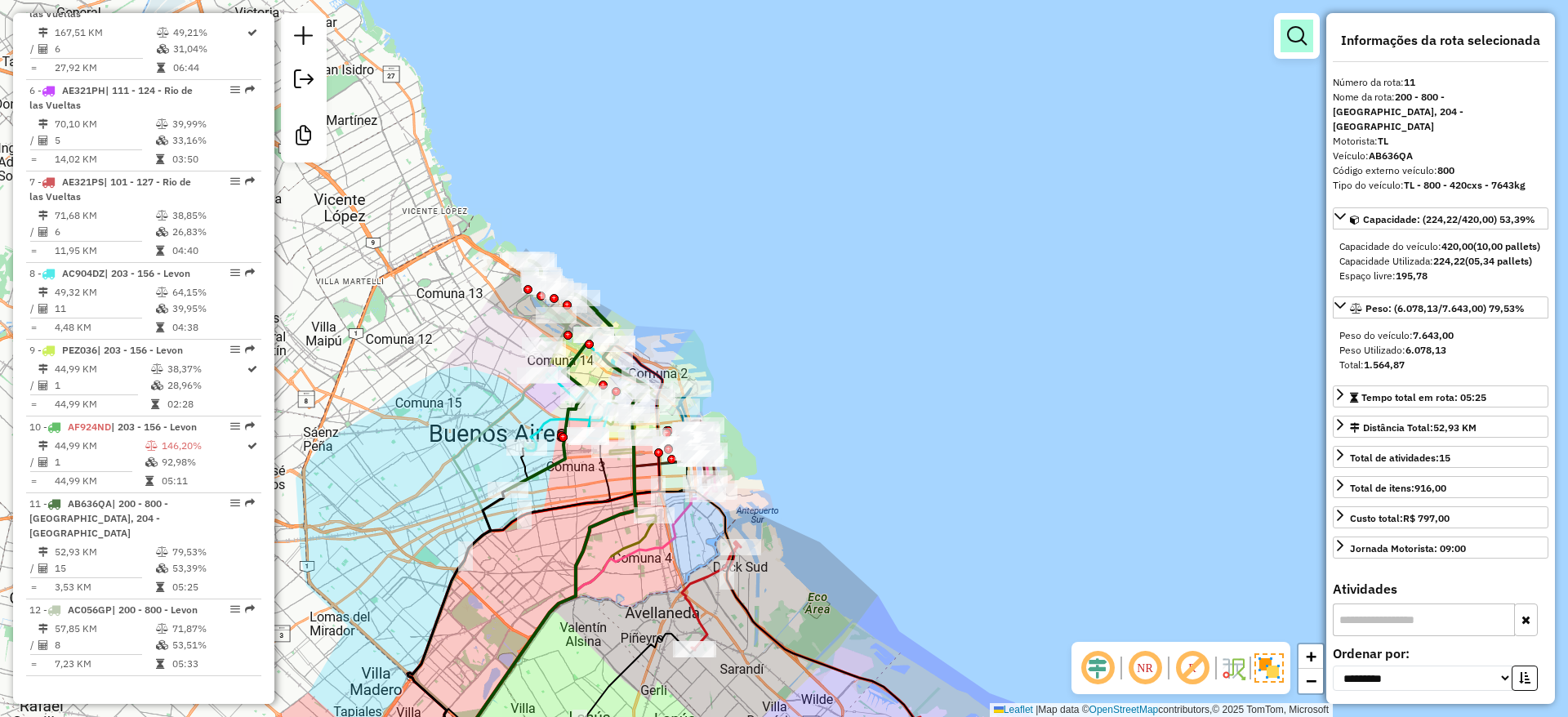
click at [1304, 37] on em at bounding box center [1296, 36] width 19 height 19
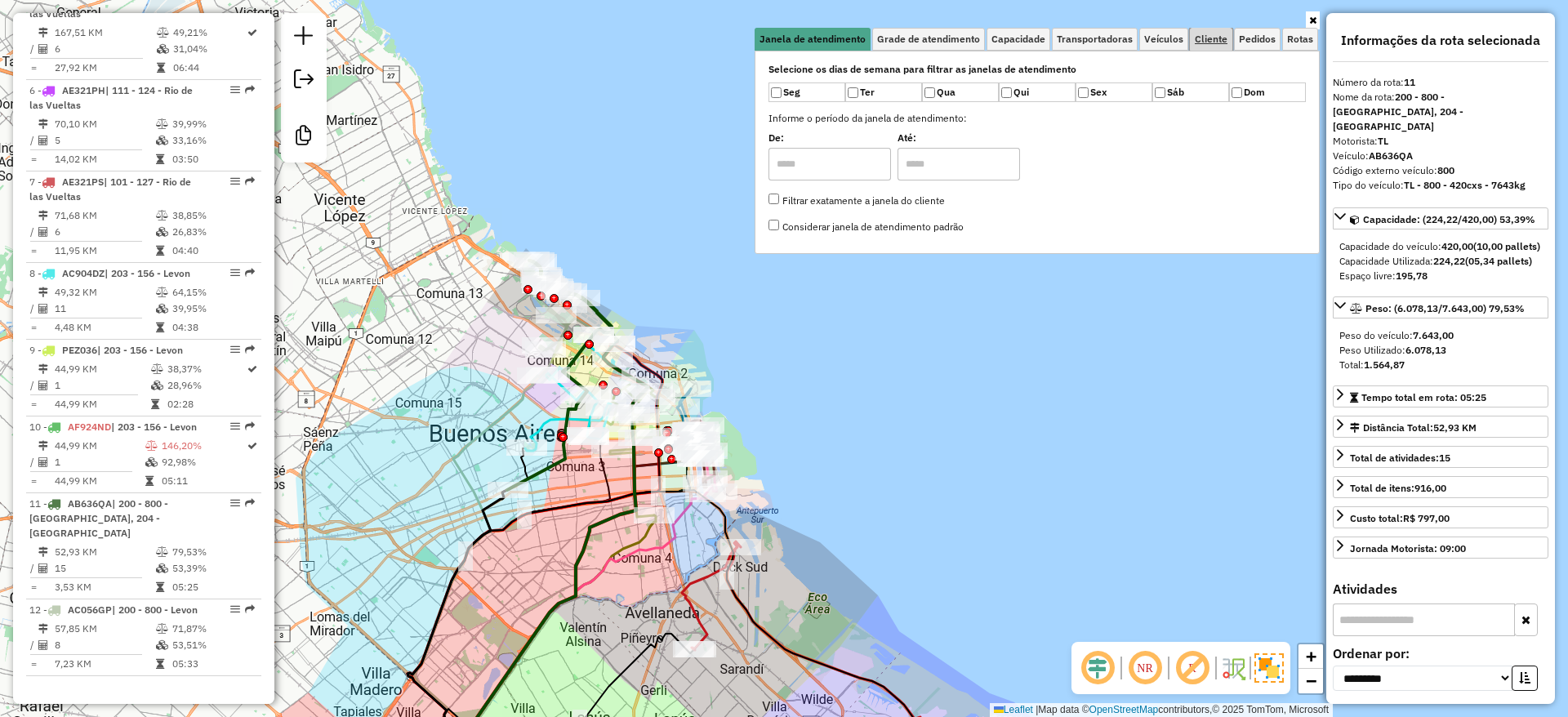
drag, startPoint x: 1219, startPoint y: 37, endPoint x: 1208, endPoint y: 42, distance: 12.1
click at [1219, 36] on span "Cliente" at bounding box center [1211, 39] width 33 height 10
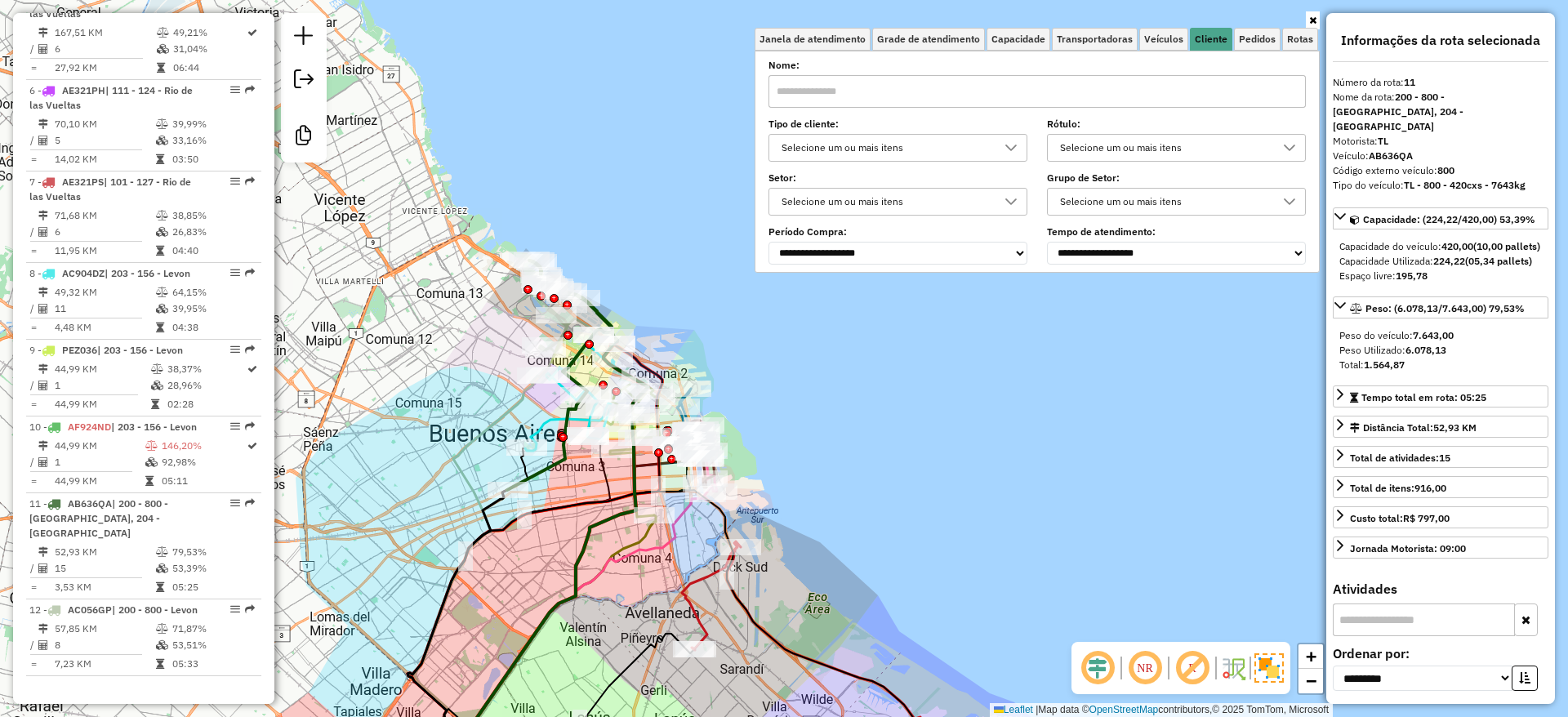
click at [865, 145] on div "Selecione um ou mais itens" at bounding box center [885, 147] width 219 height 27
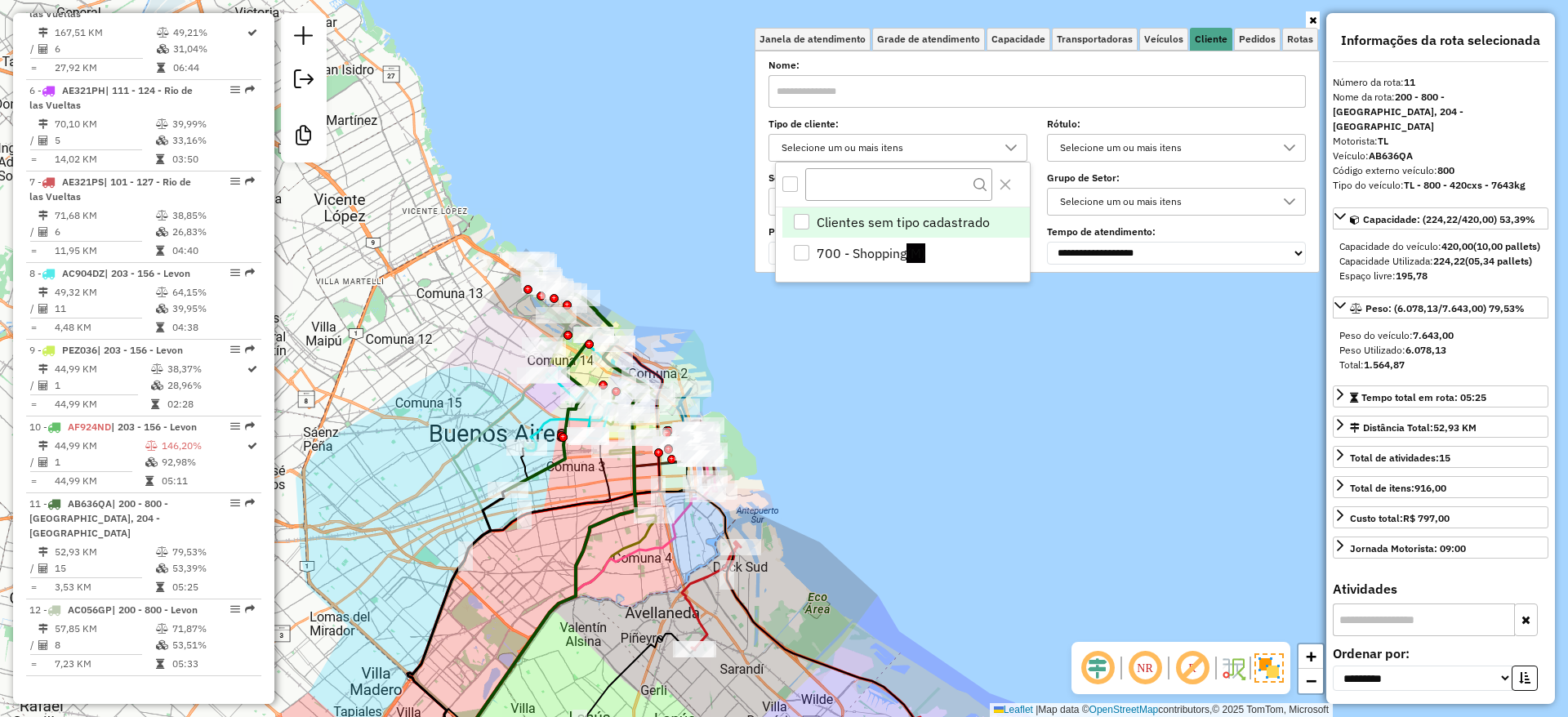
scroll to position [10, 57]
click at [852, 240] on li "700 - Shopping (M)" at bounding box center [906, 253] width 248 height 31
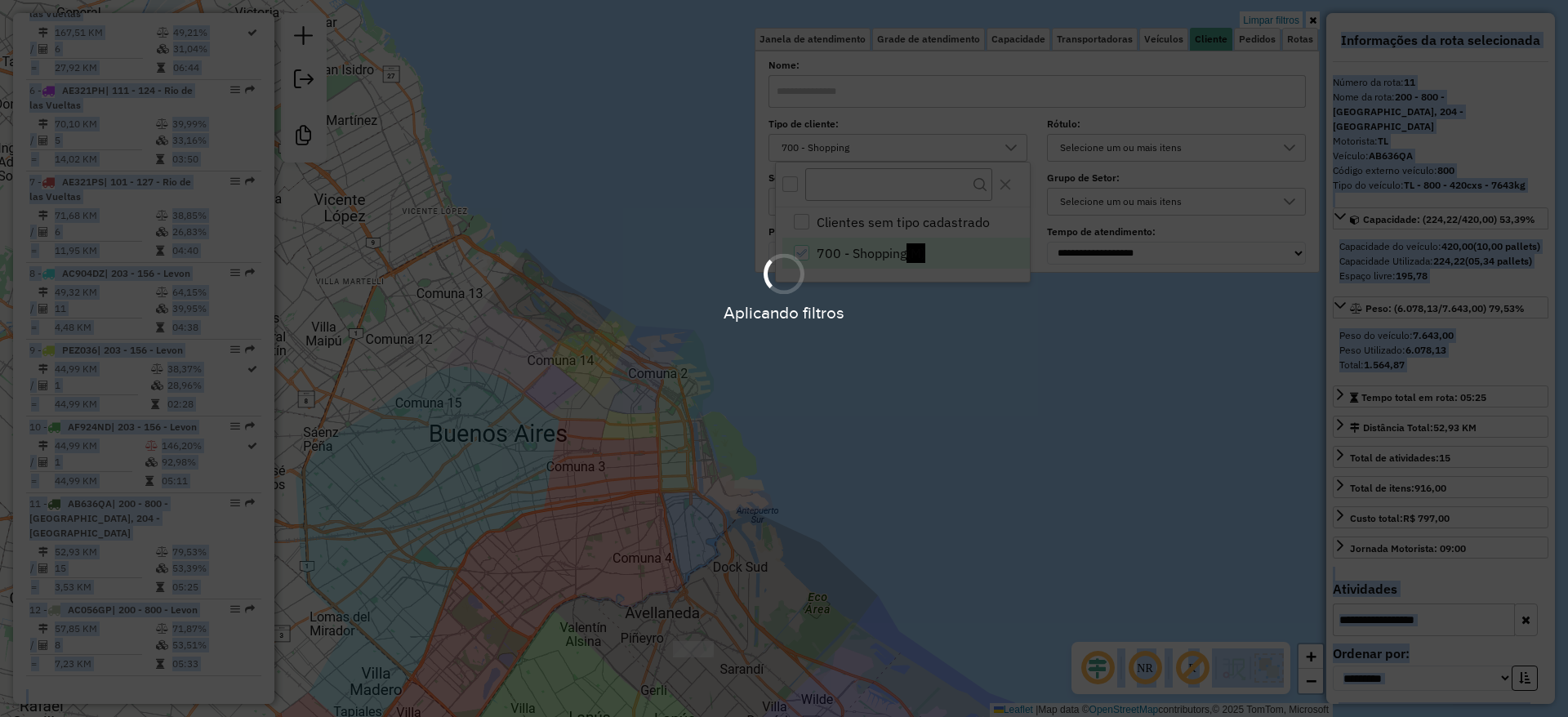
drag, startPoint x: 827, startPoint y: 462, endPoint x: 781, endPoint y: 394, distance: 82.1
click at [797, 408] on hb-app "Aplicando filtros Pop-up bloqueado! Seu navegador bloqueou automáticamente a ab…" at bounding box center [784, 358] width 1568 height 717
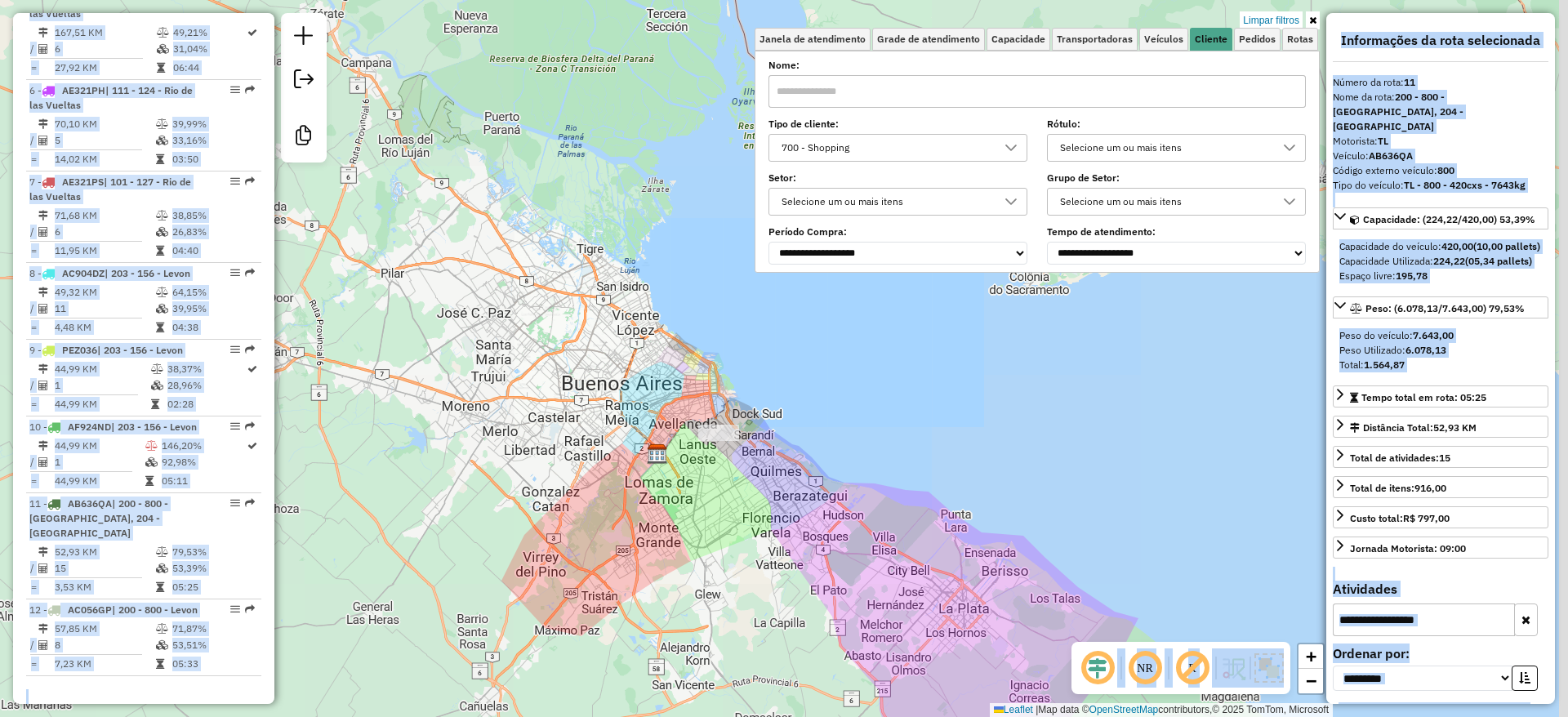
drag, startPoint x: 791, startPoint y: 439, endPoint x: 760, endPoint y: 419, distance: 36.9
click at [765, 419] on div "Limpar filtros Janela de atendimento Grade de atendimento Capacidade Transporta…" at bounding box center [784, 358] width 1568 height 717
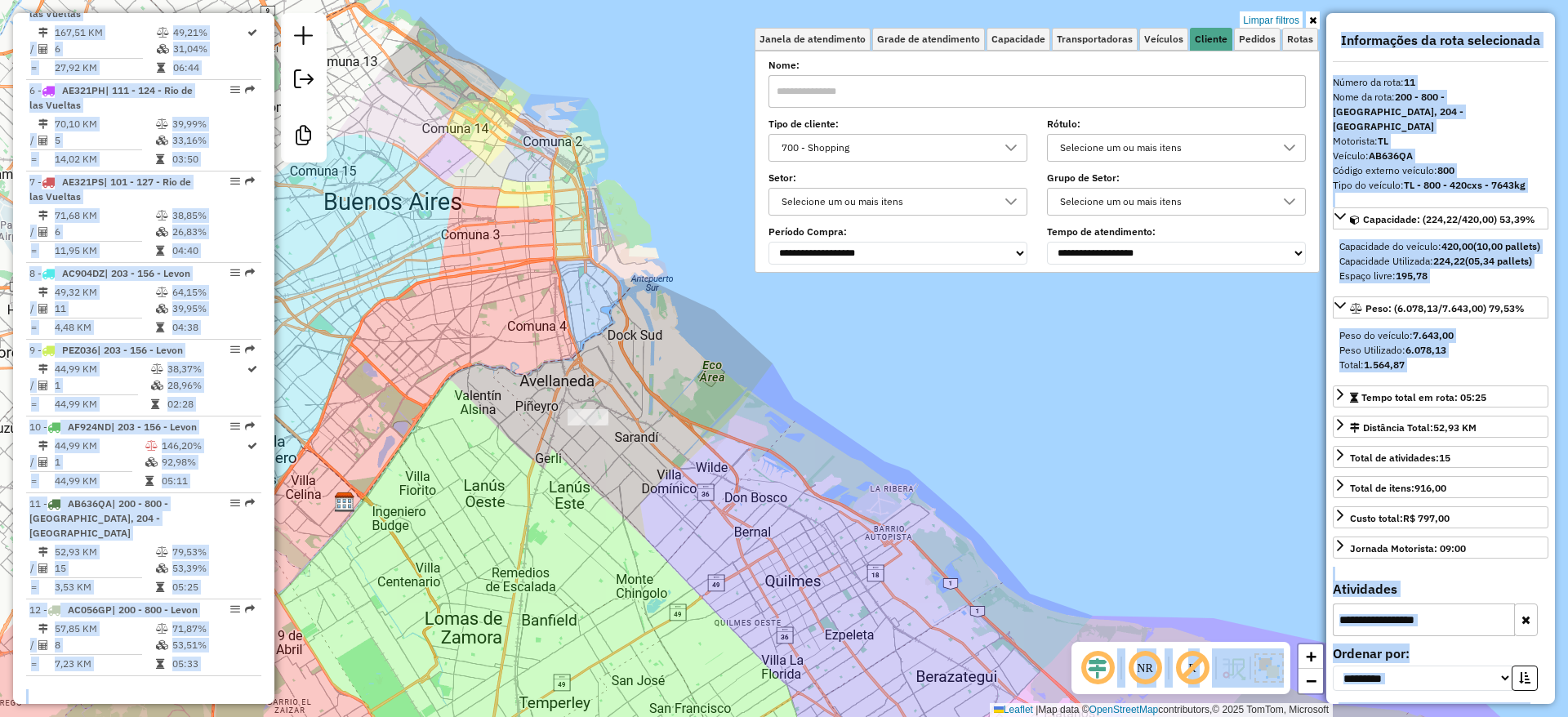
click at [724, 473] on div "Limpar filtros Janela de atendimento Grade de atendimento Capacidade Transporta…" at bounding box center [784, 358] width 1568 height 717
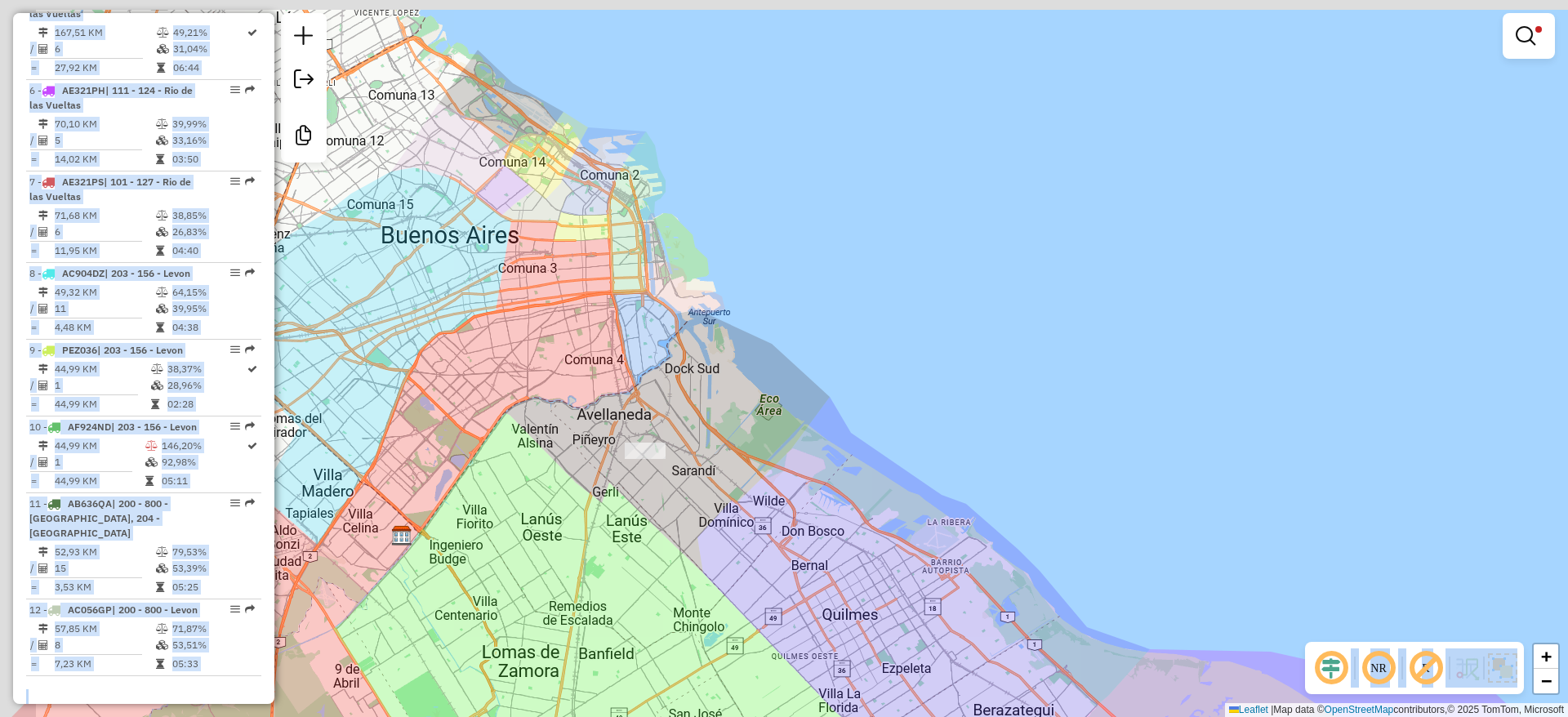
drag, startPoint x: 668, startPoint y: 451, endPoint x: 765, endPoint y: 508, distance: 112.5
click at [767, 509] on div "Limpar filtros Janela de atendimento Grade de atendimento Capacidade Transporta…" at bounding box center [784, 358] width 1568 height 717
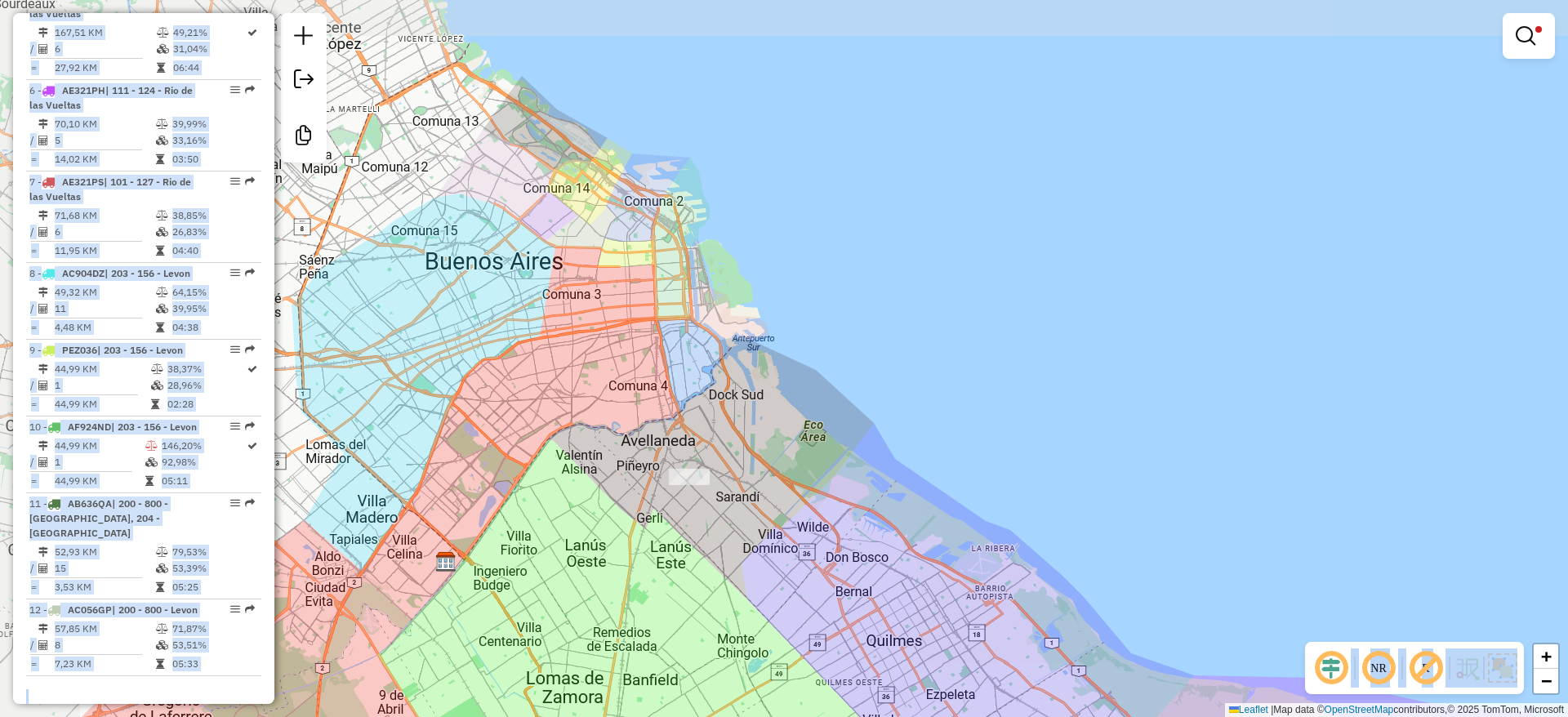
click at [722, 443] on div "Limpar filtros Janela de atendimento Grade de atendimento Capacidade Transporta…" at bounding box center [784, 358] width 1568 height 717
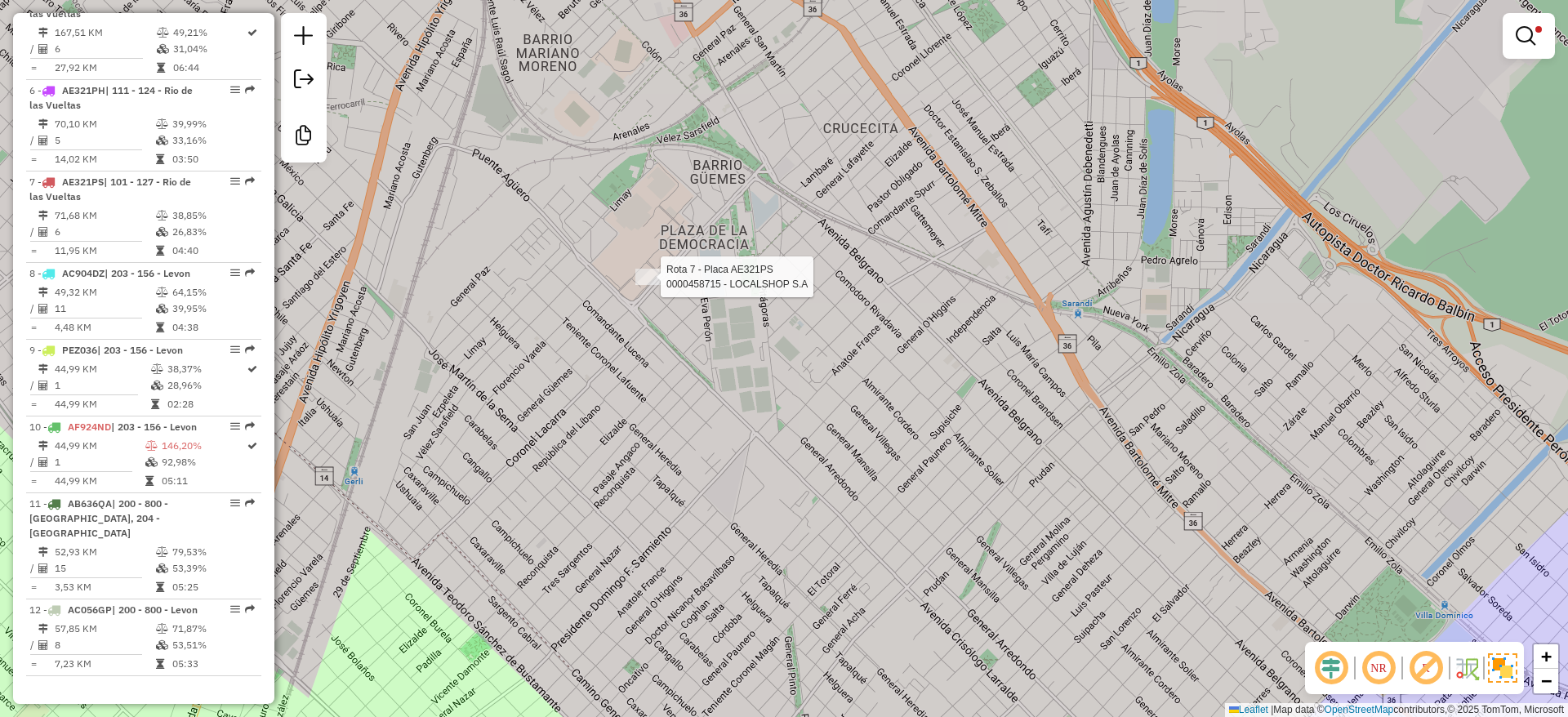
select select "**********"
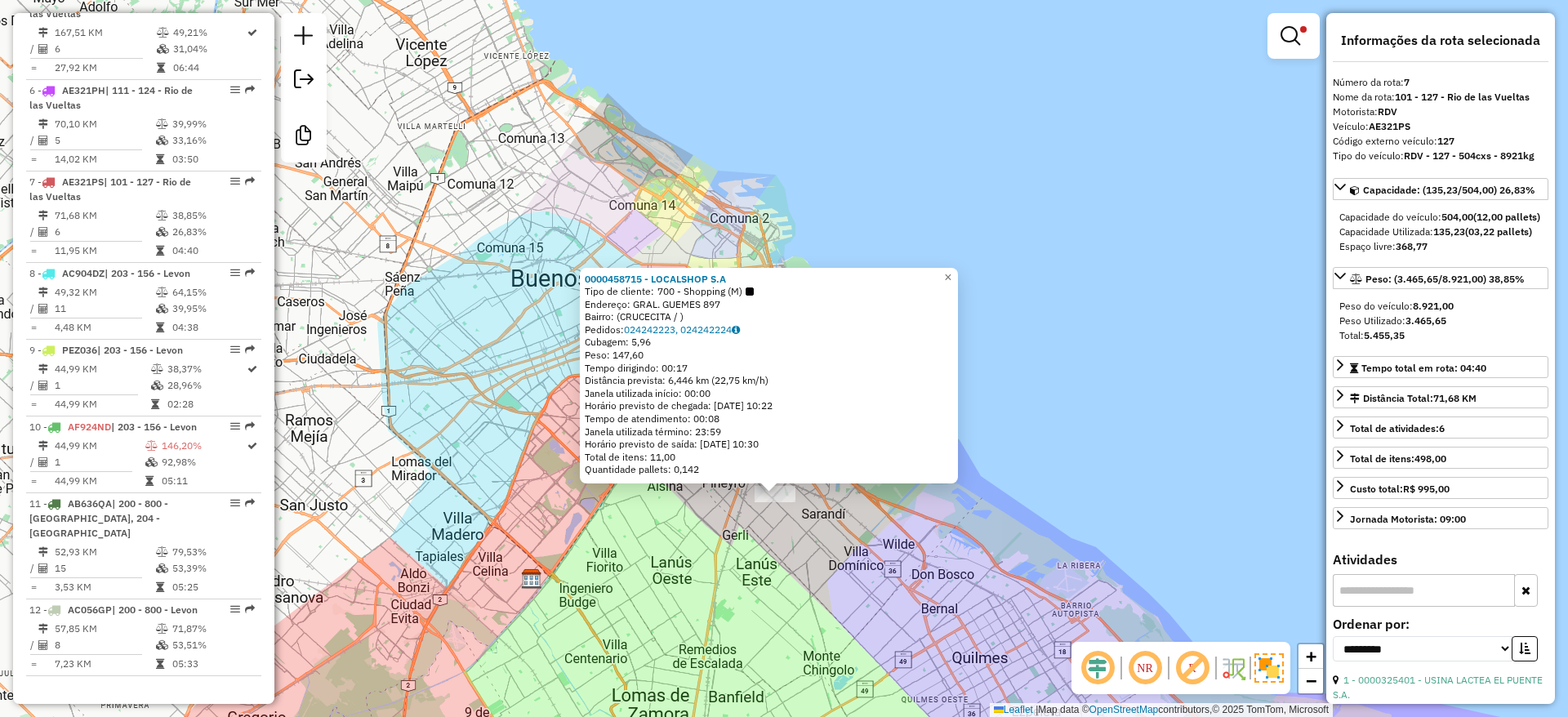
click at [1288, 43] on em at bounding box center [1289, 36] width 19 height 19
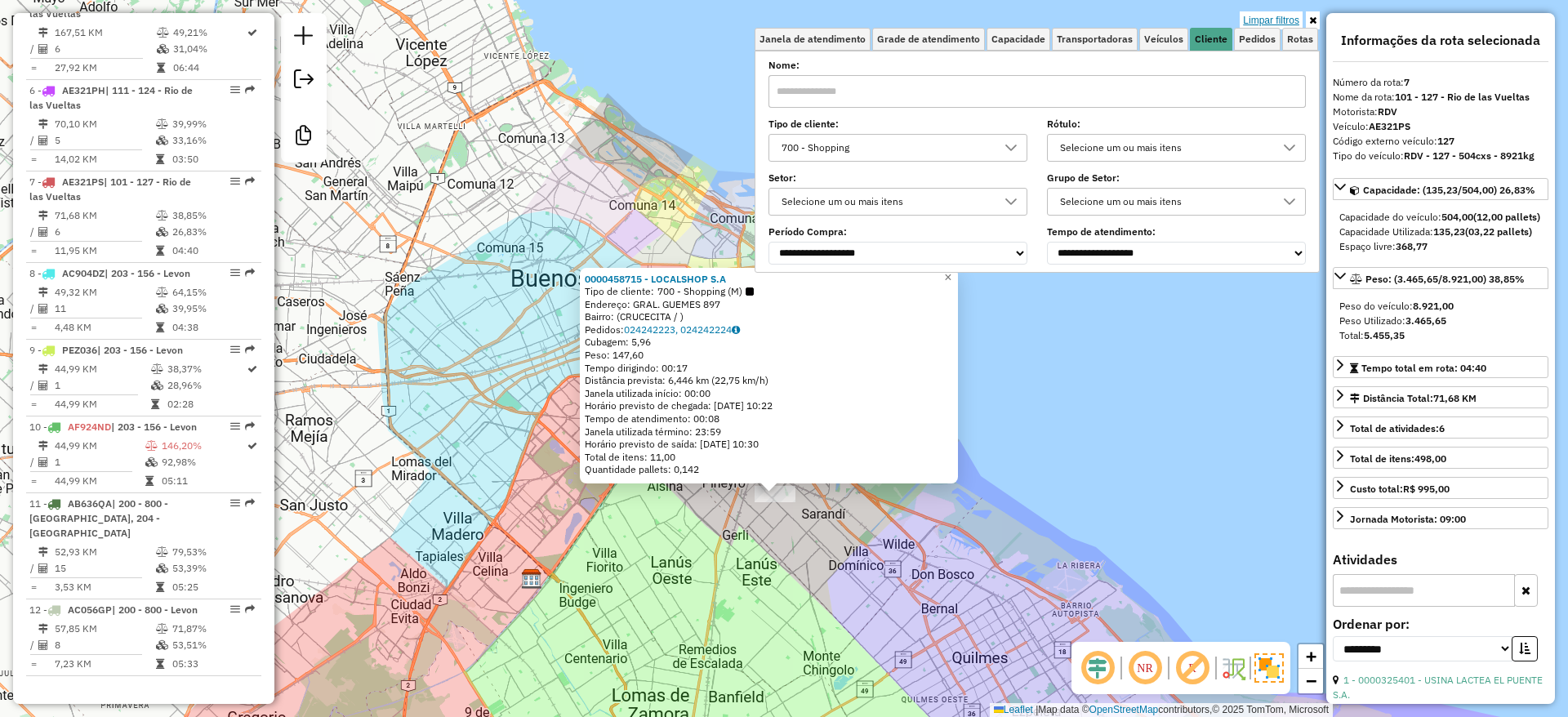
click at [1278, 13] on link "Limpar filtros" at bounding box center [1271, 21] width 63 height 18
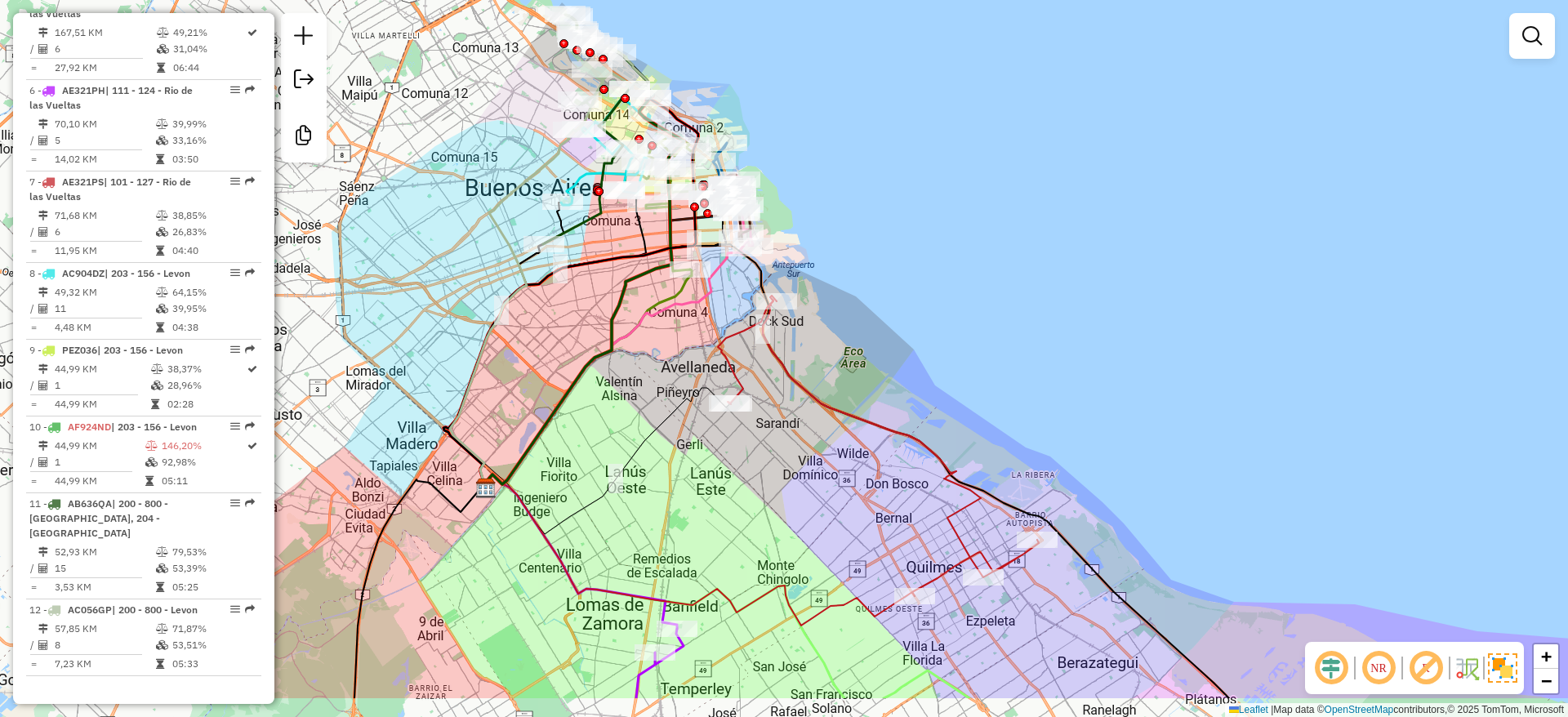
drag, startPoint x: 993, startPoint y: 274, endPoint x: 936, endPoint y: 133, distance: 152.1
click at [935, 147] on div "Janela de atendimento Grade de atendimento Capacidade Transportadoras Veículos …" at bounding box center [784, 358] width 1568 height 717
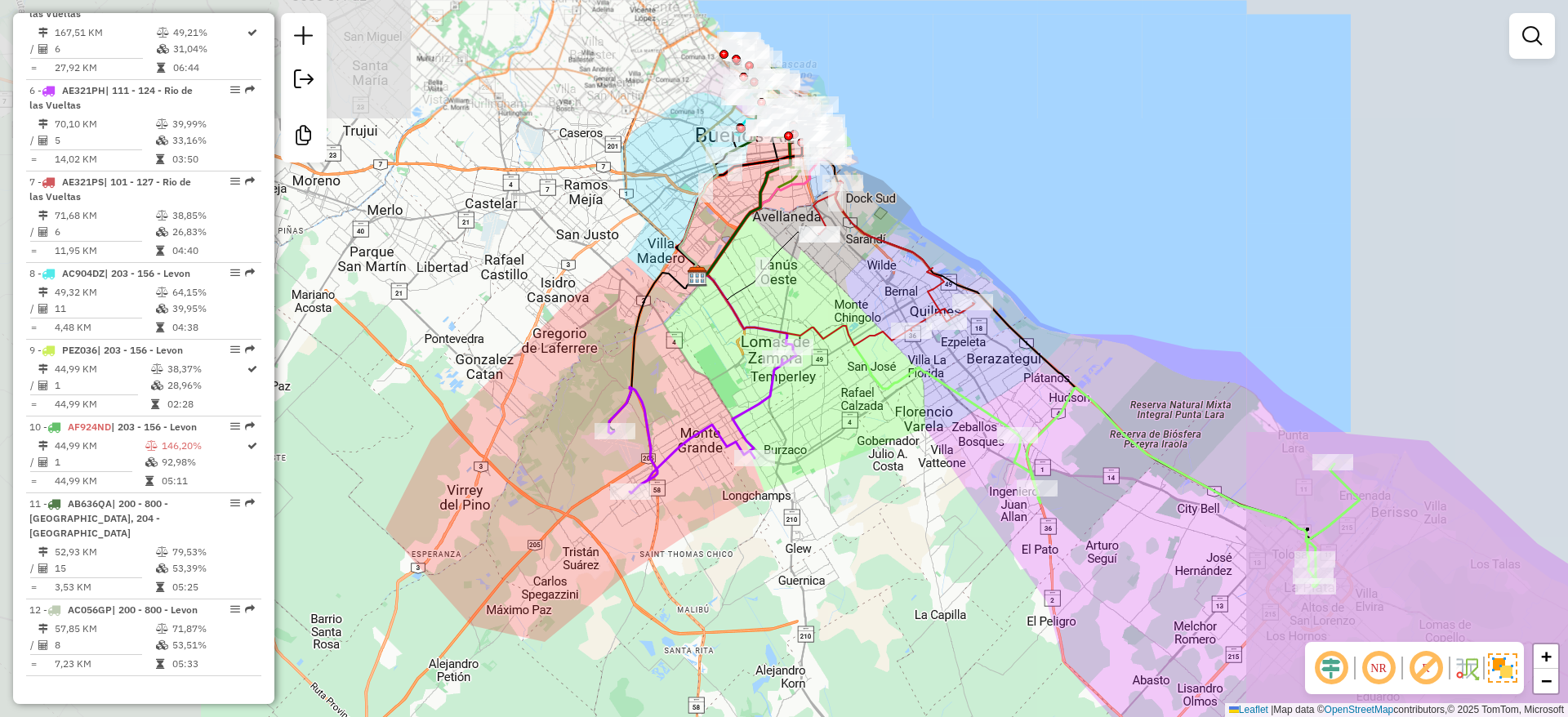
drag, startPoint x: 988, startPoint y: 120, endPoint x: 981, endPoint y: 149, distance: 29.8
click at [981, 149] on div "Janela de atendimento Grade de atendimento Capacidade Transportadoras Veículos …" at bounding box center [784, 358] width 1568 height 717
